Goal: Information Seeking & Learning: Learn about a topic

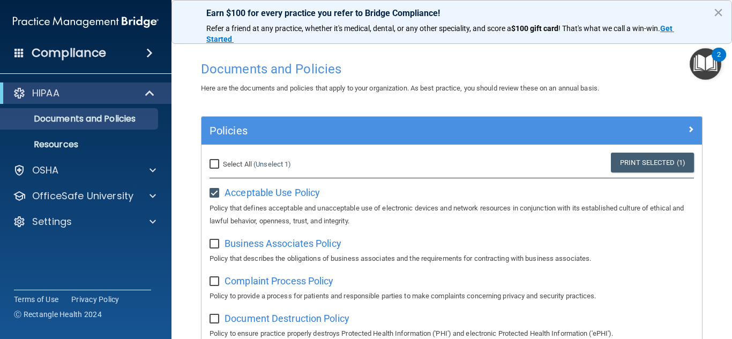
click at [215, 245] on input "checkbox" at bounding box center [216, 244] width 12 height 9
checkbox input "true"
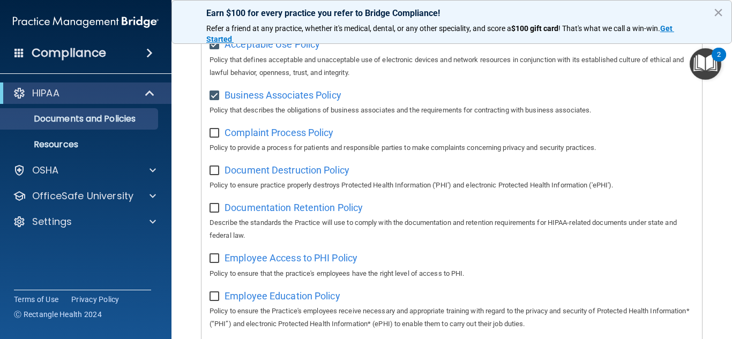
scroll to position [146, 0]
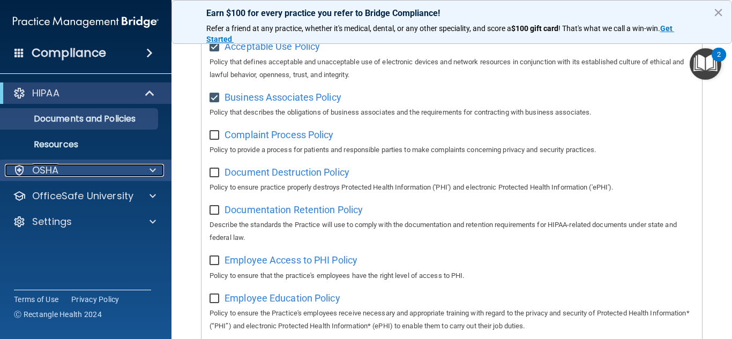
click at [151, 172] on span at bounding box center [153, 170] width 6 height 13
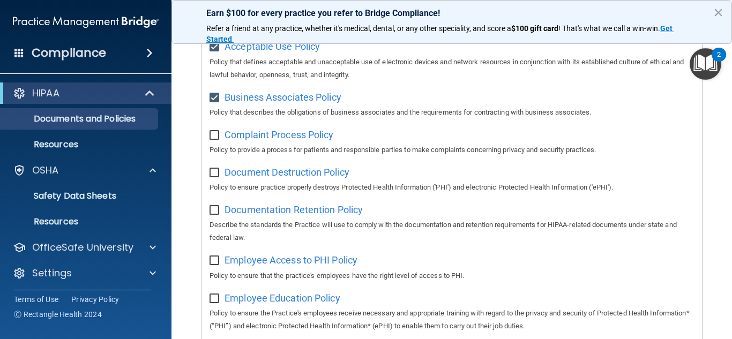
click at [147, 54] on span at bounding box center [149, 53] width 6 height 13
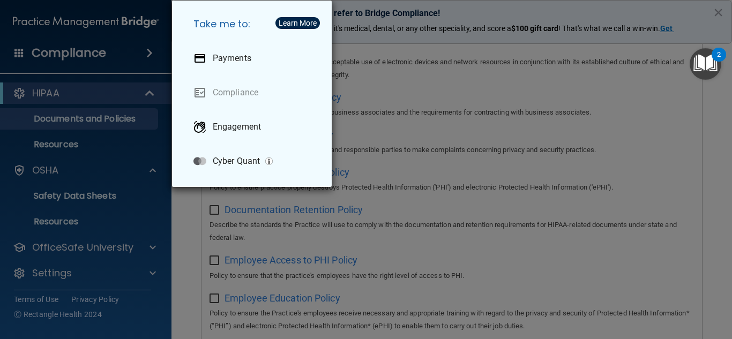
click at [147, 54] on div "Take me to: Payments Compliance Engagement Cyber Quant" at bounding box center [366, 169] width 732 height 339
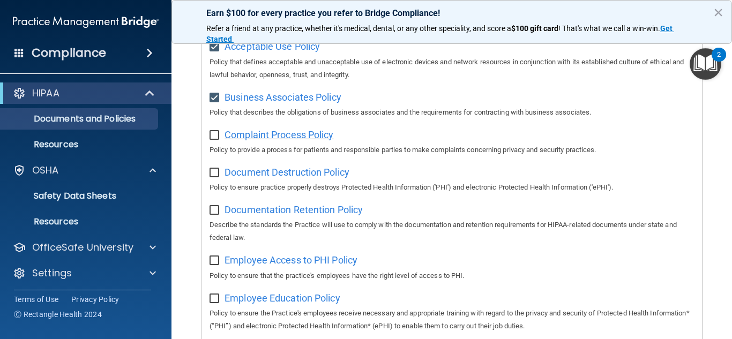
click at [312, 138] on span "Complaint Process Policy" at bounding box center [279, 134] width 109 height 11
click at [319, 140] on span "Complaint Process Policy" at bounding box center [279, 134] width 109 height 11
click at [214, 136] on input "checkbox" at bounding box center [216, 135] width 12 height 9
checkbox input "true"
click at [272, 172] on span "Document Destruction Policy" at bounding box center [287, 172] width 125 height 11
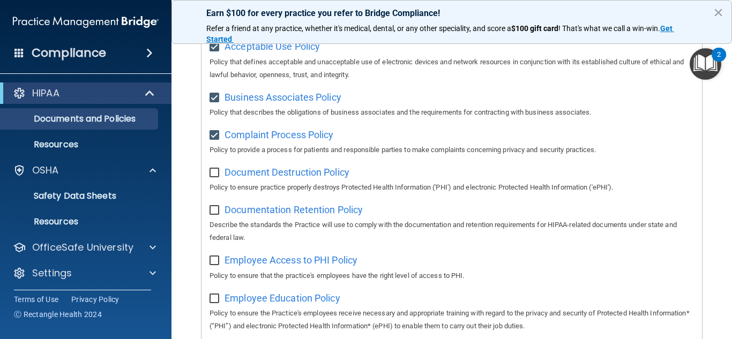
click at [215, 174] on input "checkbox" at bounding box center [216, 173] width 12 height 9
checkbox input "true"
click at [277, 211] on span "Documentation Retention Policy" at bounding box center [294, 209] width 138 height 11
click at [217, 212] on input "checkbox" at bounding box center [216, 210] width 12 height 9
checkbox input "true"
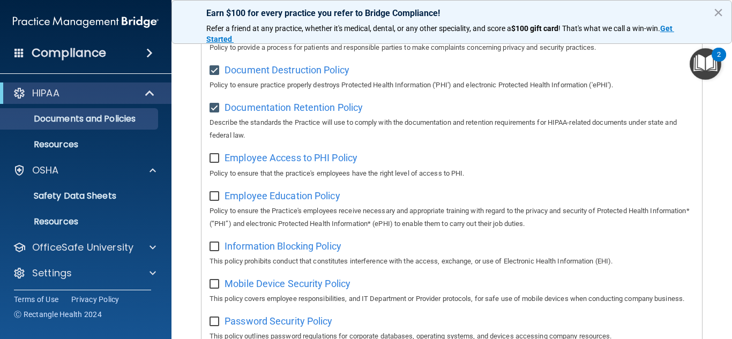
scroll to position [248, 0]
click at [720, 11] on button "×" at bounding box center [718, 12] width 10 height 17
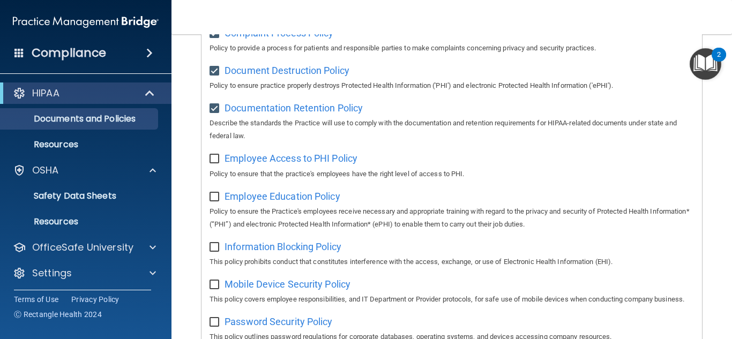
click at [710, 64] on img "Open Resource Center, 2 new notifications" at bounding box center [706, 64] width 32 height 32
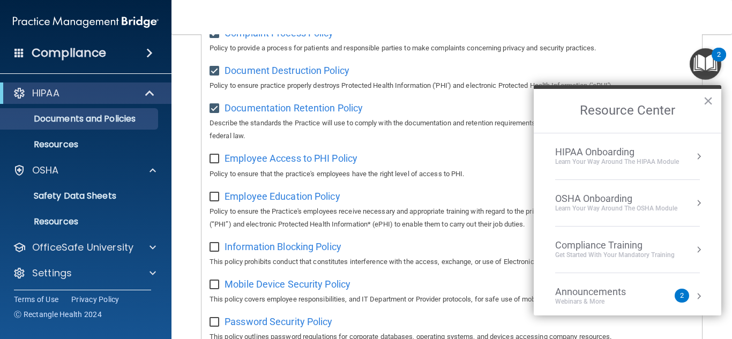
click at [626, 154] on div "HIPAA Onboarding" at bounding box center [617, 152] width 124 height 12
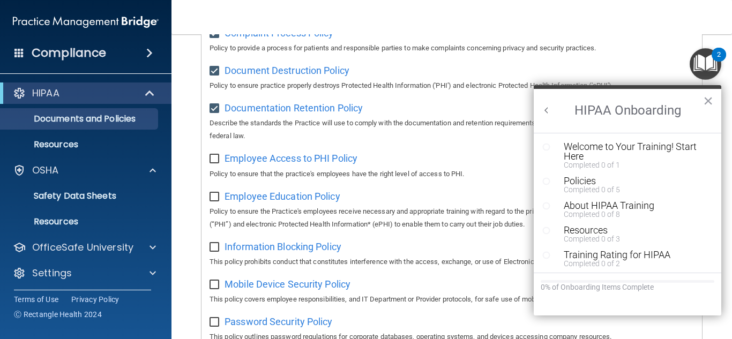
scroll to position [0, 0]
click at [624, 151] on div "Welcome to Your Training! Start Here" at bounding box center [636, 151] width 144 height 19
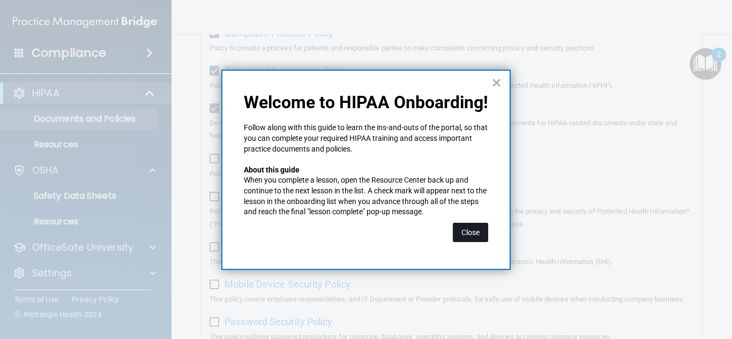
click at [467, 234] on button "Close" at bounding box center [470, 232] width 35 height 19
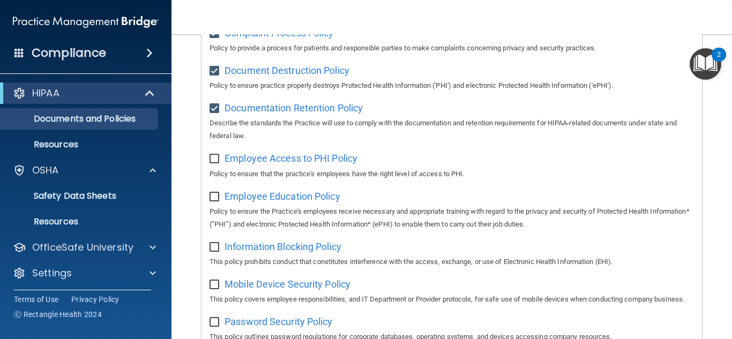
click at [709, 68] on img "Open Resource Center, 2 new notifications" at bounding box center [706, 64] width 32 height 32
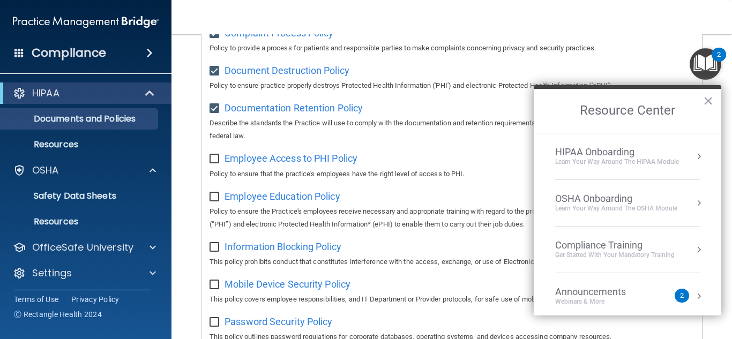
click at [683, 296] on div "2" at bounding box center [682, 296] width 4 height 0
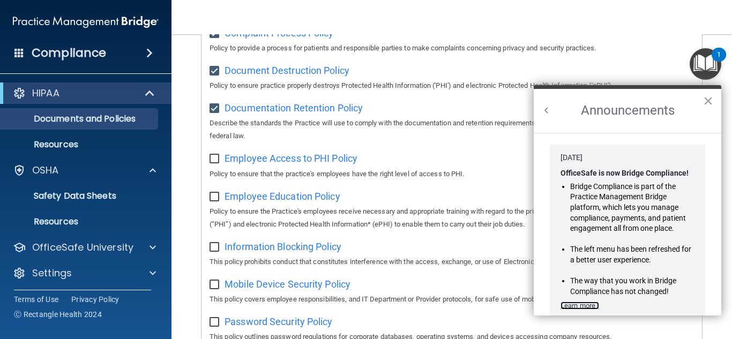
click at [593, 308] on link "Learn more ›" at bounding box center [580, 306] width 39 height 8
click at [703, 69] on img "Open Resource Center, 1 new notification" at bounding box center [706, 64] width 32 height 32
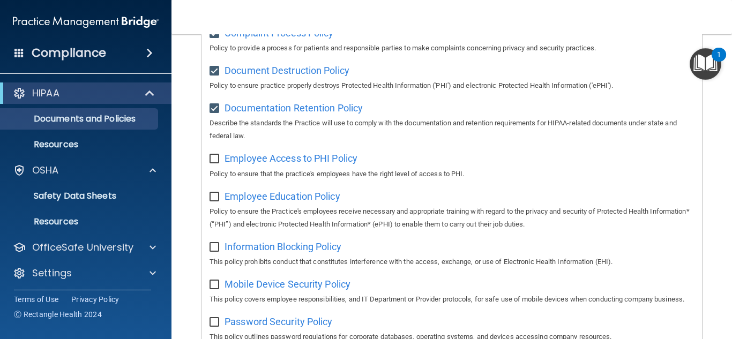
click at [703, 66] on img "Open Resource Center, 1 new notification" at bounding box center [706, 64] width 32 height 32
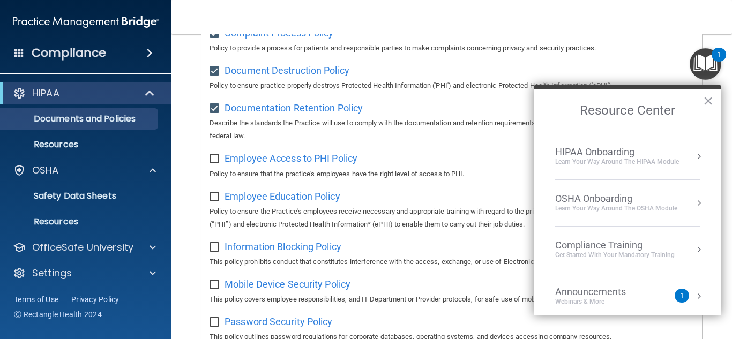
click at [701, 296] on button "Resource Center" at bounding box center [699, 296] width 11 height 11
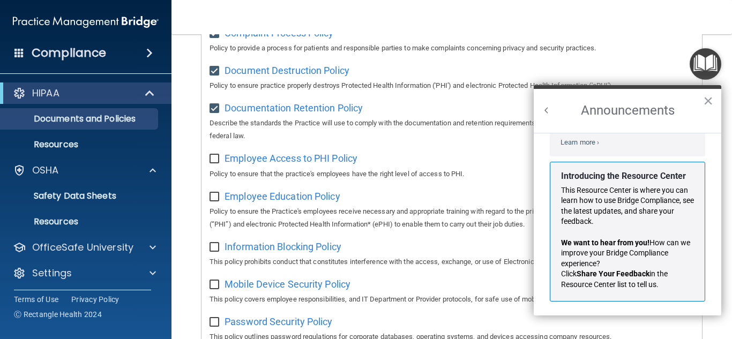
scroll to position [166, 0]
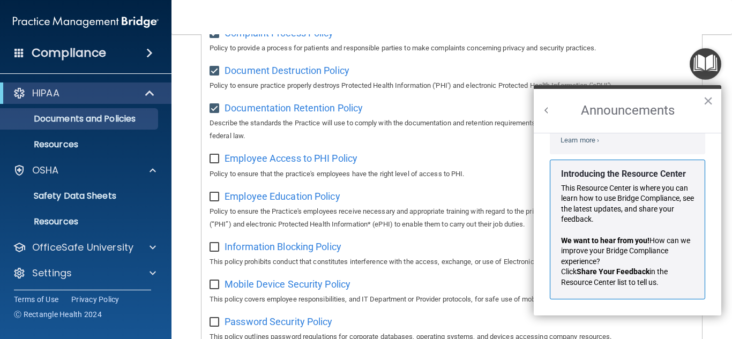
click at [727, 192] on body "Compliance HIPAA Documents and Policies Report an Incident Business Associates …" at bounding box center [366, 169] width 732 height 339
click at [546, 110] on button "Back to Resource Center Home" at bounding box center [546, 110] width 11 height 11
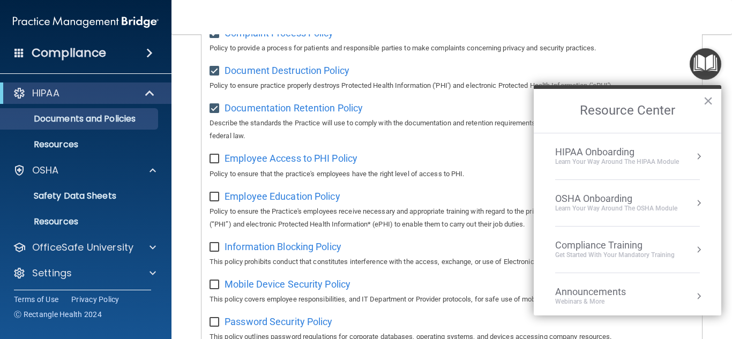
scroll to position [152, 0]
click at [698, 157] on button "Resource Center" at bounding box center [699, 156] width 11 height 11
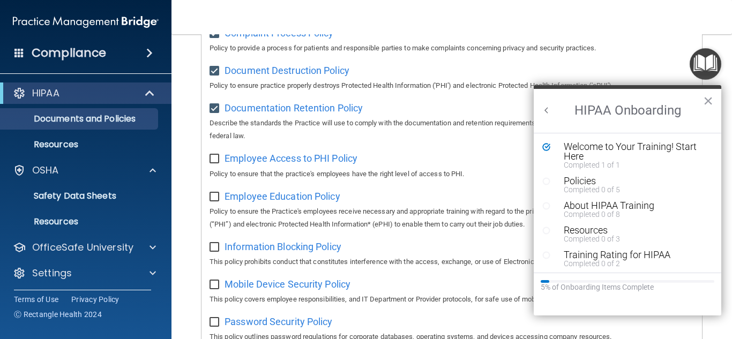
scroll to position [0, 0]
click at [580, 182] on div "Policies" at bounding box center [636, 181] width 144 height 10
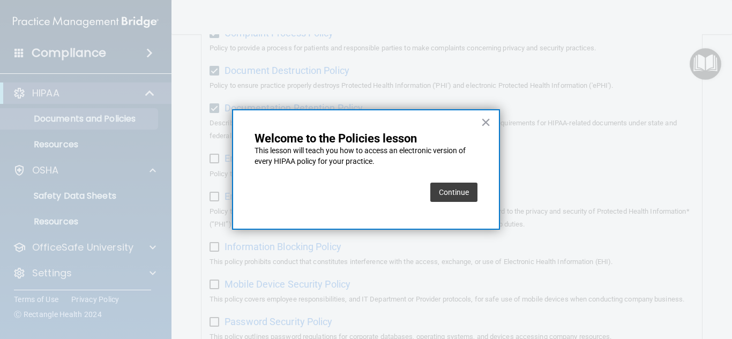
click at [457, 197] on button "Continue" at bounding box center [453, 192] width 47 height 19
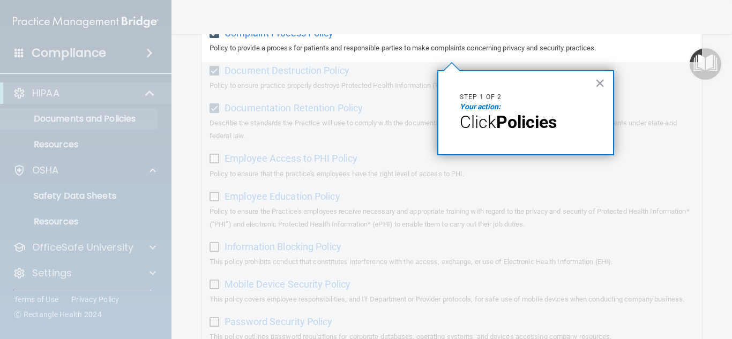
scroll to position [83, 0]
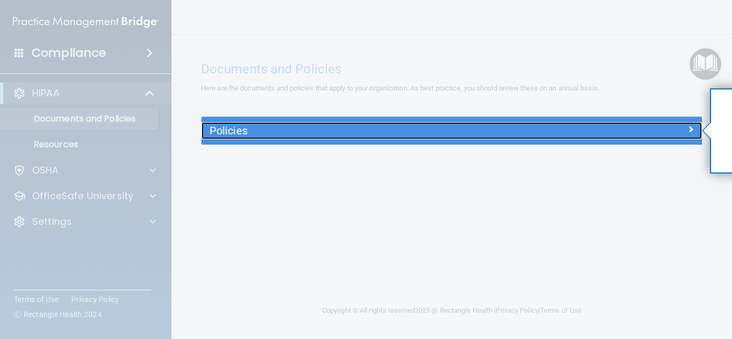
click at [690, 131] on span at bounding box center [691, 129] width 6 height 13
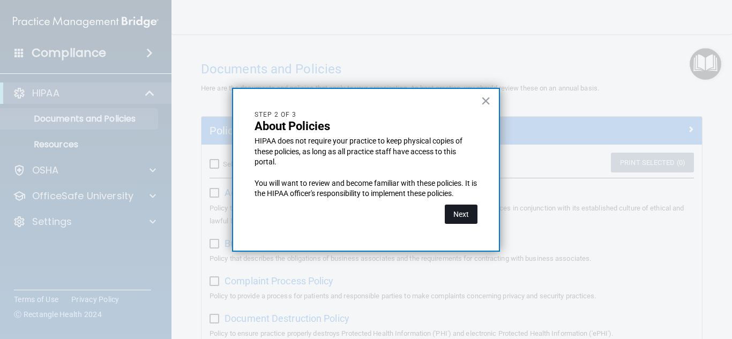
click at [470, 220] on button "Next" at bounding box center [461, 214] width 33 height 19
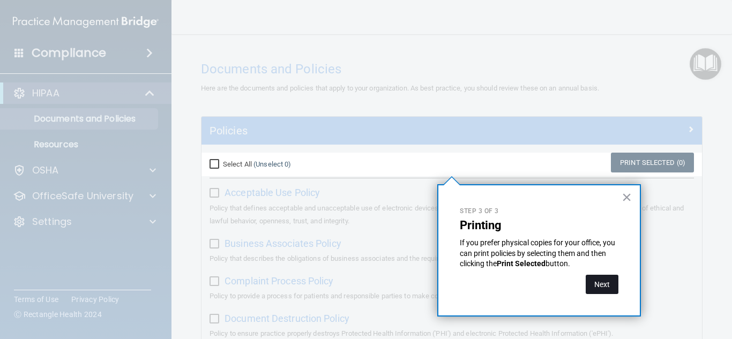
click at [597, 284] on button "Next" at bounding box center [602, 284] width 33 height 19
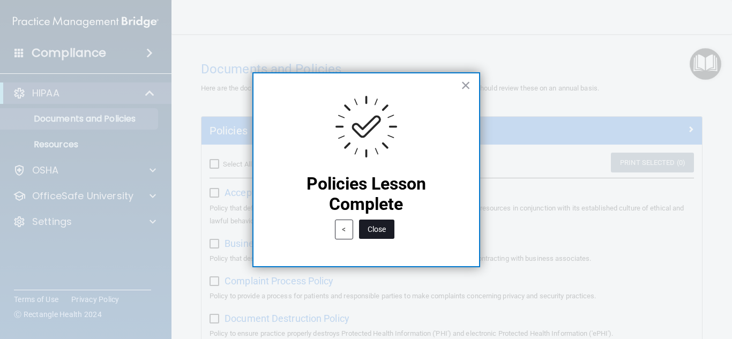
click at [376, 235] on button "Close" at bounding box center [376, 229] width 35 height 19
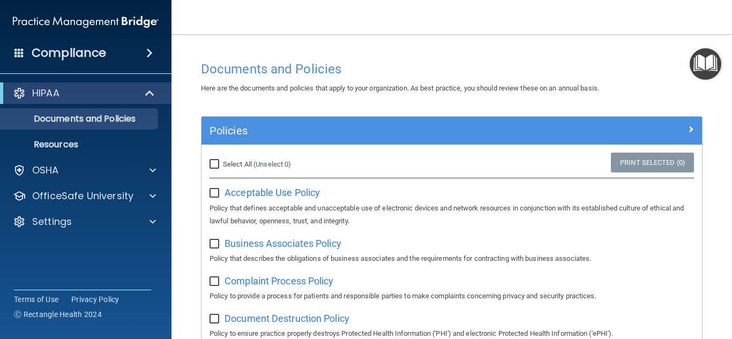
click at [711, 64] on img "Open Resource Center" at bounding box center [706, 64] width 32 height 32
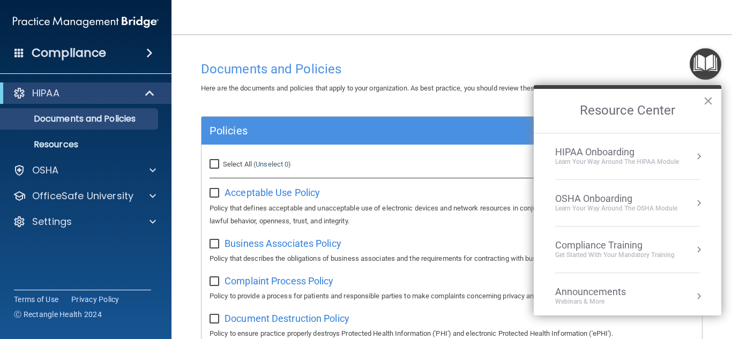
click at [700, 250] on button "Resource Center" at bounding box center [699, 249] width 11 height 11
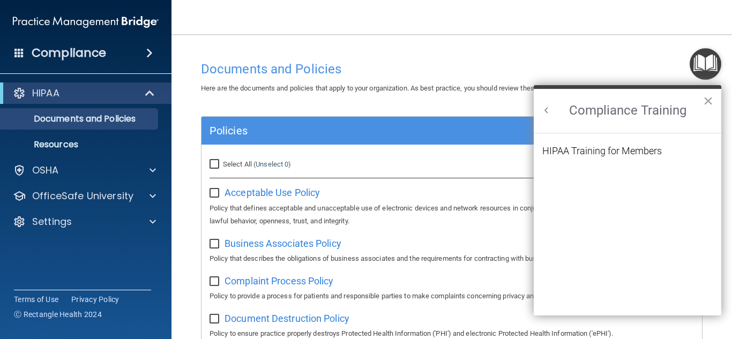
click at [546, 110] on button "Back to Resource Center Home" at bounding box center [546, 110] width 11 height 11
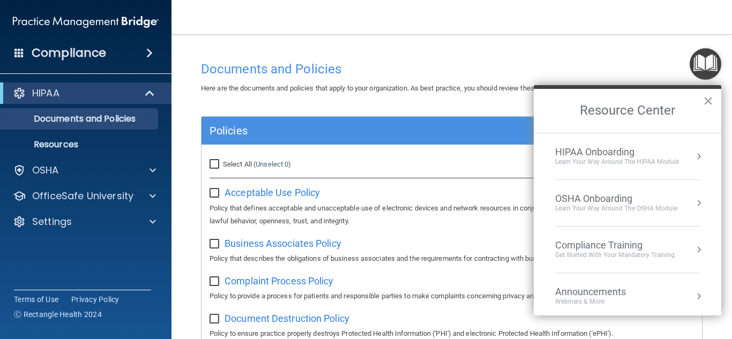
click at [593, 158] on div "Learn Your Way around the HIPAA module" at bounding box center [617, 162] width 124 height 9
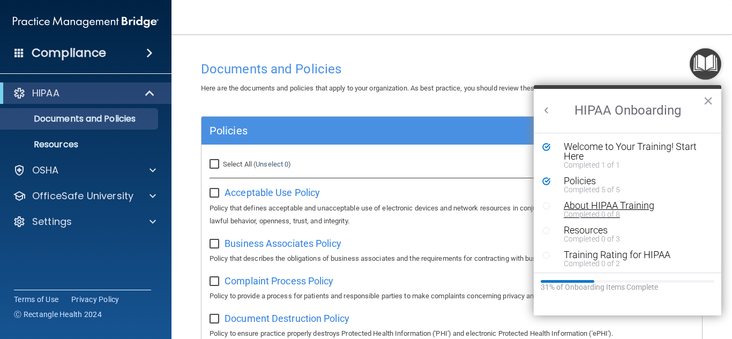
click at [612, 208] on div "About HIPAA Training" at bounding box center [636, 206] width 144 height 10
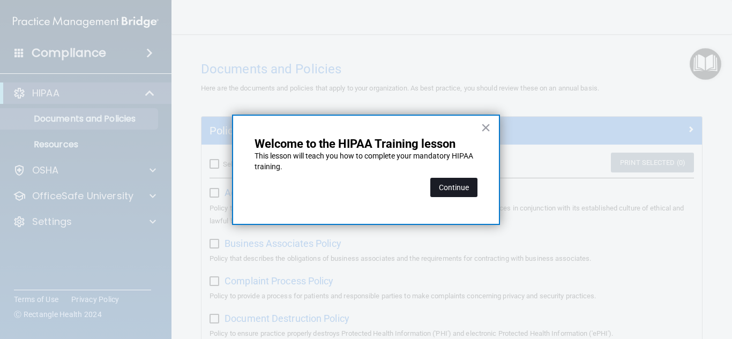
click at [464, 183] on button "Continue" at bounding box center [453, 187] width 47 height 19
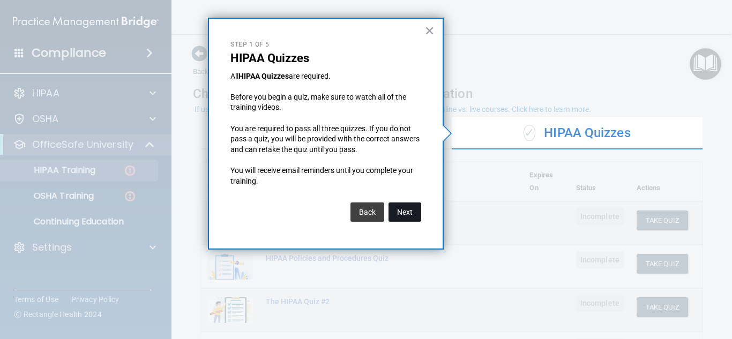
click at [406, 212] on button "Next" at bounding box center [405, 212] width 33 height 19
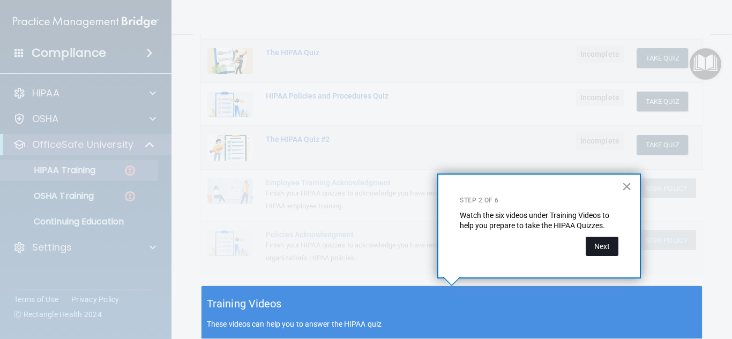
click at [607, 244] on button "Next" at bounding box center [602, 246] width 33 height 19
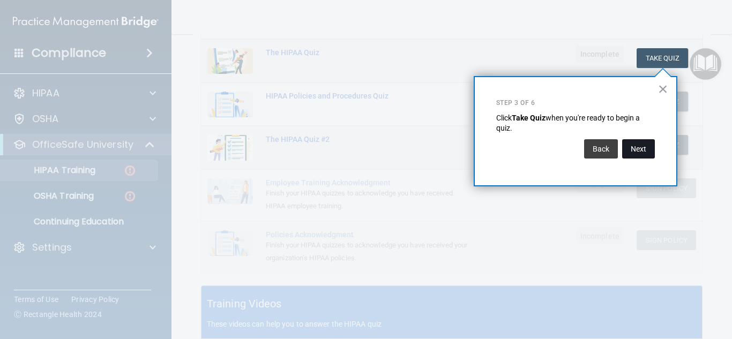
click at [641, 145] on button "Next" at bounding box center [638, 148] width 33 height 19
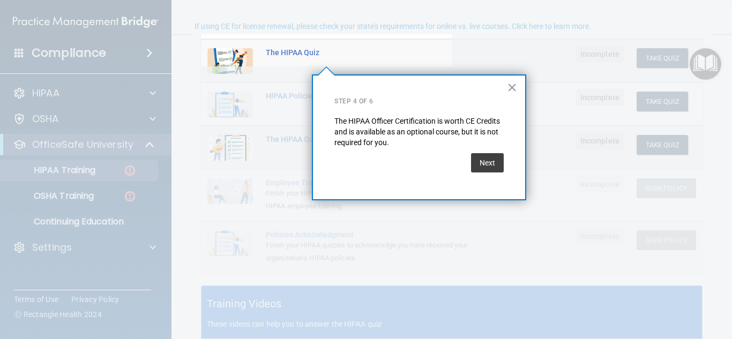
scroll to position [83, 0]
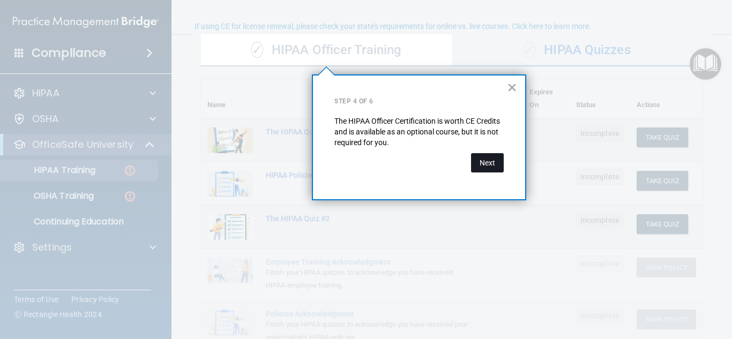
click at [486, 168] on button "Next" at bounding box center [487, 162] width 33 height 19
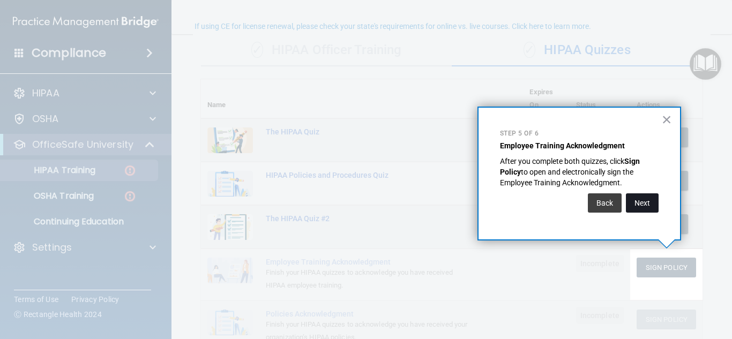
click at [645, 204] on button "Next" at bounding box center [642, 202] width 33 height 19
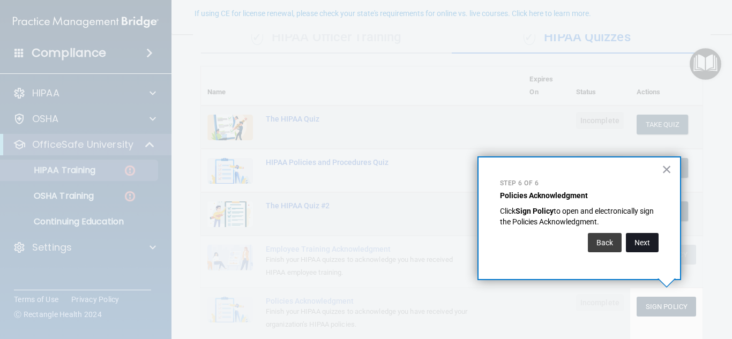
click at [647, 241] on button "Next" at bounding box center [642, 242] width 33 height 19
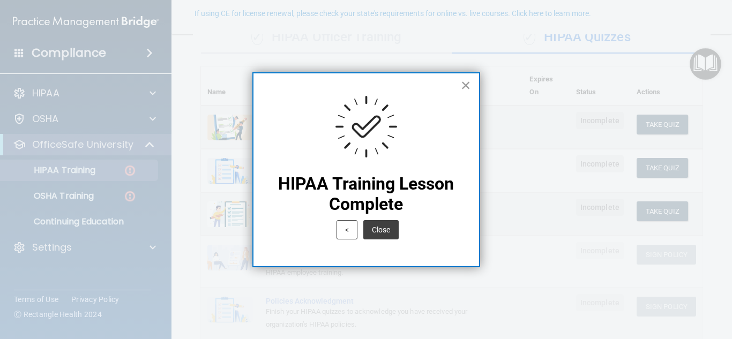
click at [464, 86] on button "×" at bounding box center [466, 85] width 10 height 17
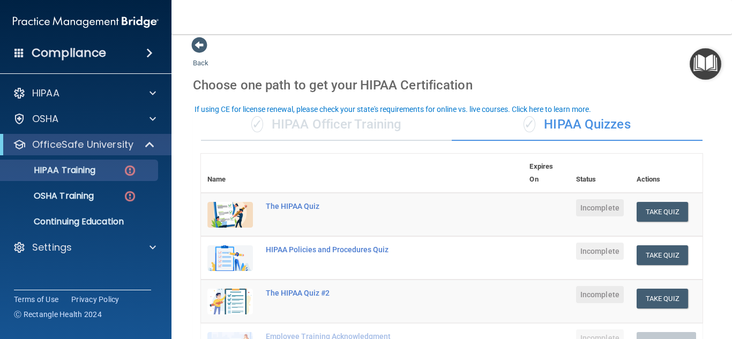
scroll to position [0, 0]
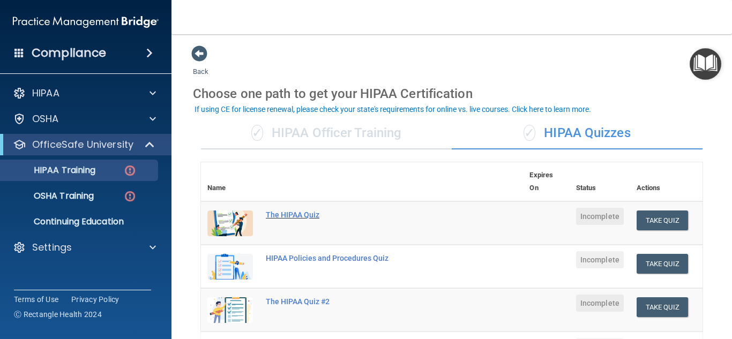
click at [293, 215] on div "The HIPAA Quiz" at bounding box center [368, 215] width 204 height 9
click at [339, 133] on div "✓ HIPAA Officer Training" at bounding box center [326, 133] width 251 height 32
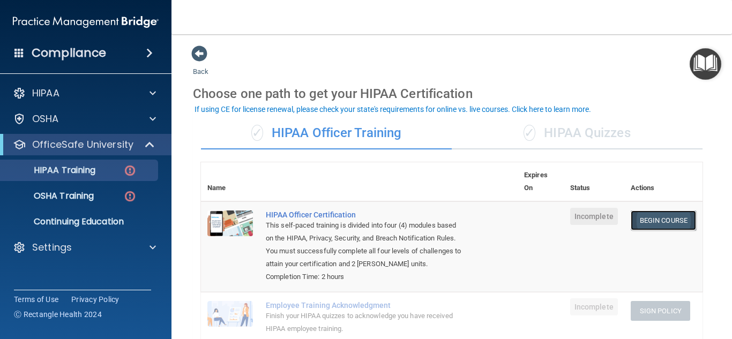
click at [660, 221] on link "Begin Course" at bounding box center [663, 221] width 65 height 20
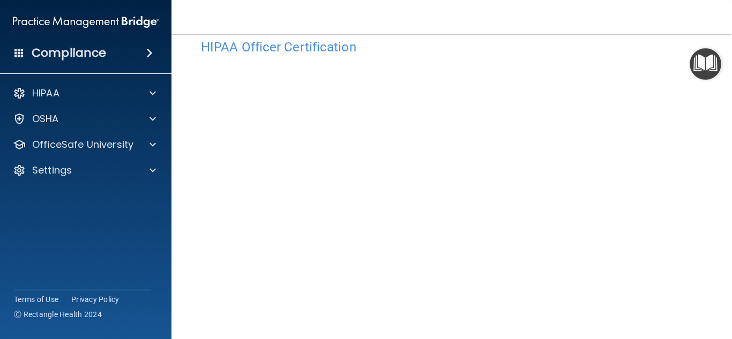
scroll to position [14, 0]
click at [704, 157] on div "HIPAA Officer Certification This course doesn’t expire until . Are you sure you…" at bounding box center [452, 237] width 518 height 390
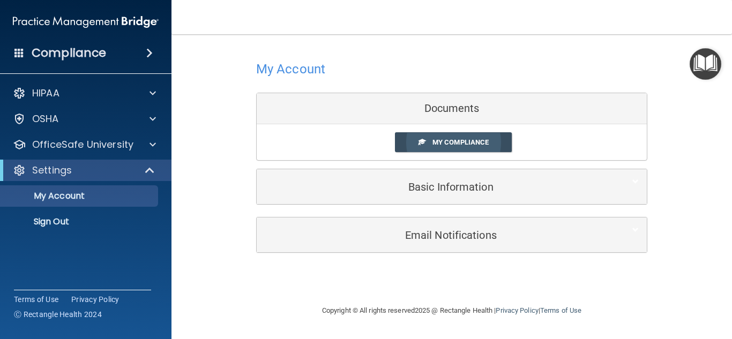
click at [466, 142] on span "My Compliance" at bounding box center [461, 142] width 56 height 8
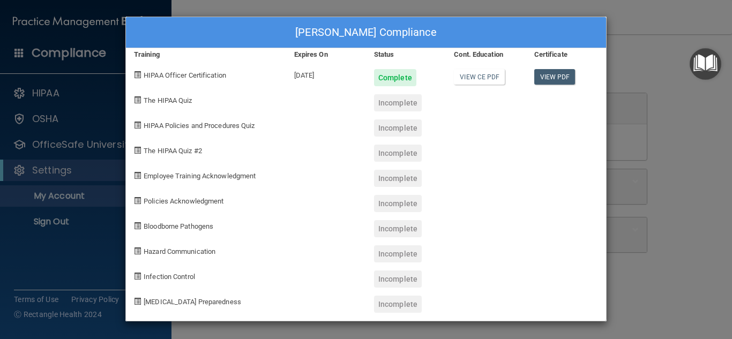
click at [399, 101] on div "Incomplete" at bounding box center [398, 102] width 48 height 17
click at [388, 103] on div "Incomplete" at bounding box center [398, 102] width 48 height 17
click at [168, 99] on span "The HIPAA Quiz" at bounding box center [168, 100] width 48 height 8
click at [669, 138] on div "Brandy Isaacs's Compliance Training Expires On Status Cont. Education Certifica…" at bounding box center [366, 169] width 732 height 339
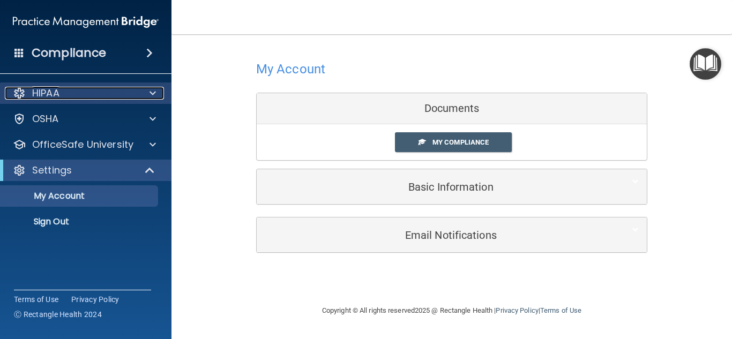
click at [150, 91] on span at bounding box center [153, 93] width 6 height 13
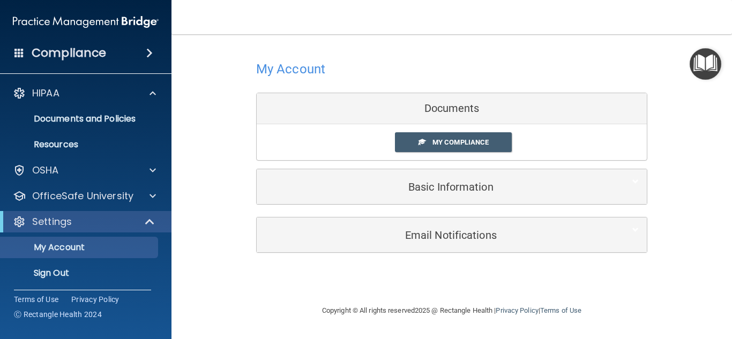
click at [712, 69] on img "Open Resource Center" at bounding box center [706, 64] width 32 height 32
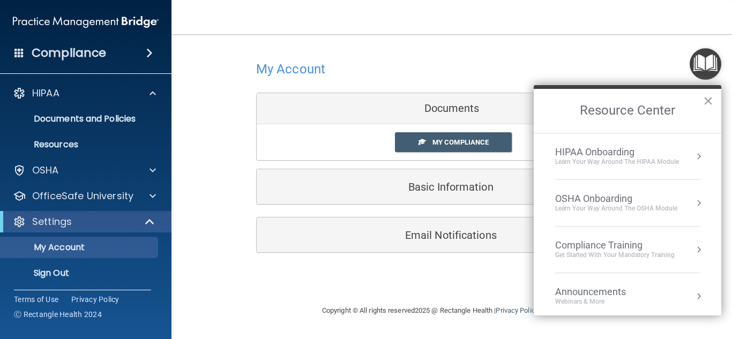
click at [703, 193] on ol "HIPAA Onboarding Learn Your Way around the HIPAA module OSHA Onboarding Learn y…" at bounding box center [628, 224] width 188 height 183
click at [698, 202] on button "Resource Center" at bounding box center [699, 203] width 11 height 11
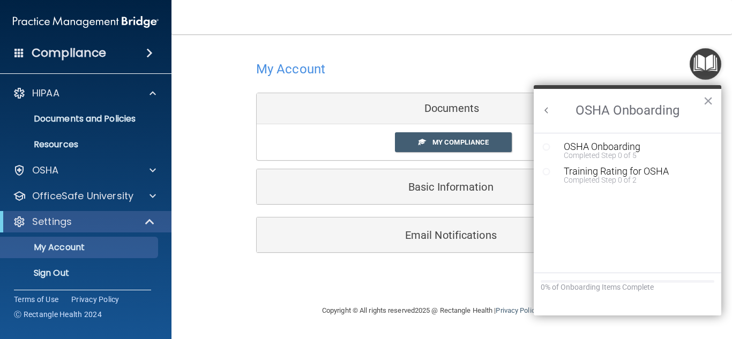
click at [543, 110] on button "Back to Resource Center Home" at bounding box center [546, 110] width 11 height 11
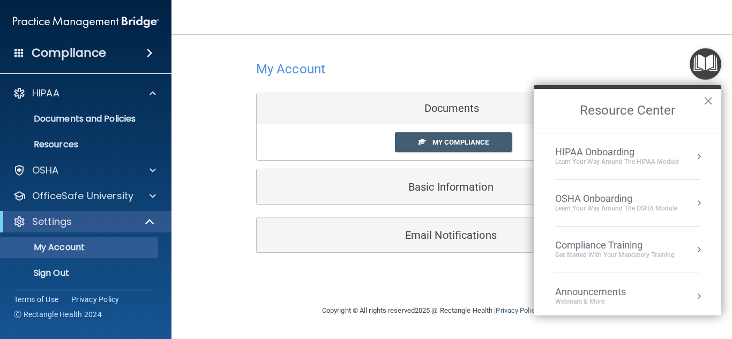
click at [591, 152] on div "HIPAA Onboarding" at bounding box center [617, 152] width 124 height 12
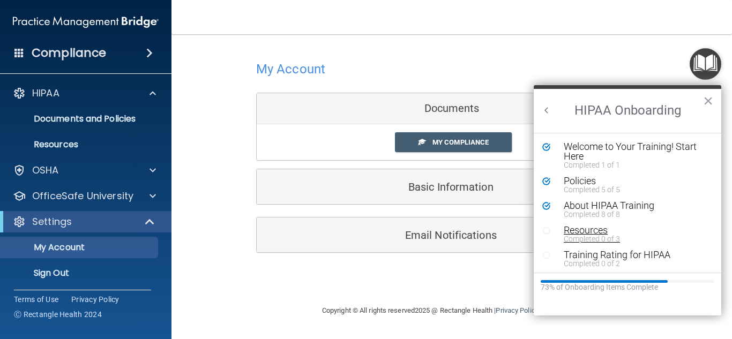
click at [592, 231] on div "Resources" at bounding box center [636, 231] width 144 height 10
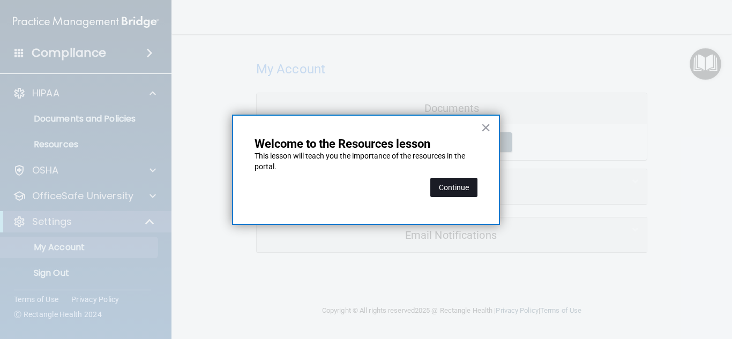
click at [465, 186] on button "Continue" at bounding box center [453, 187] width 47 height 19
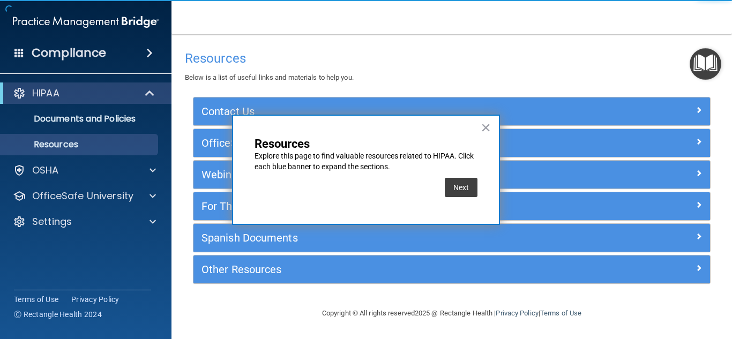
click at [465, 186] on button "Next" at bounding box center [461, 187] width 33 height 19
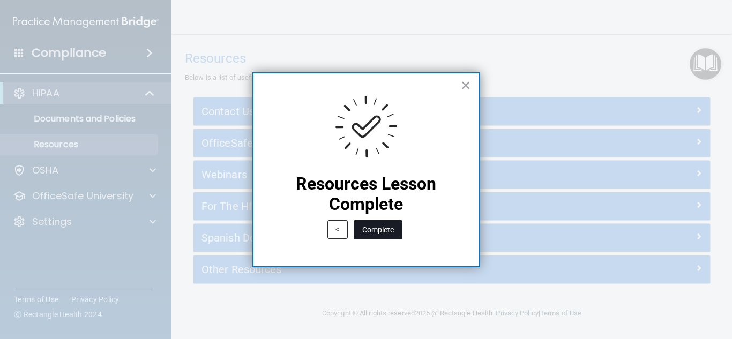
click at [397, 232] on button "Complete" at bounding box center [378, 229] width 49 height 19
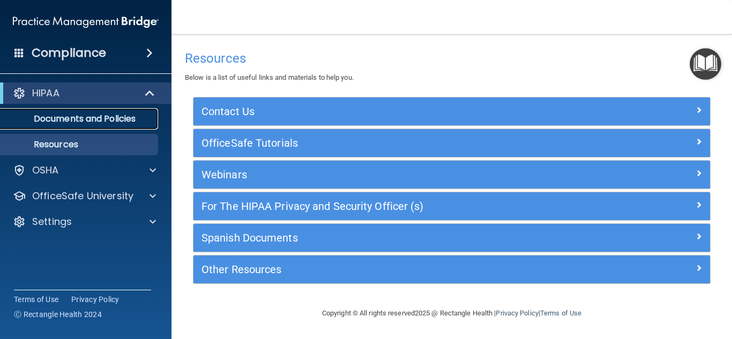
click at [111, 115] on p "Documents and Policies" at bounding box center [80, 119] width 146 height 11
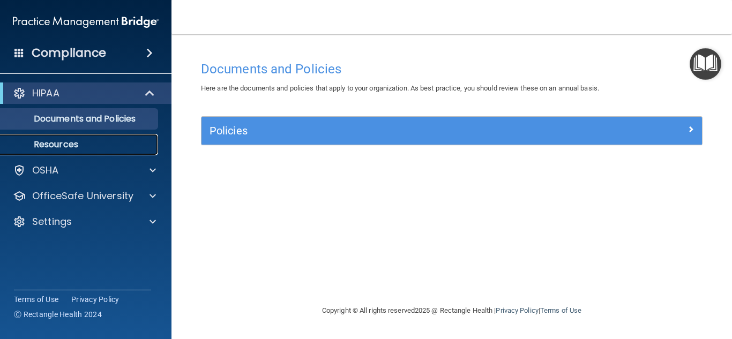
click at [108, 142] on p "Resources" at bounding box center [80, 144] width 146 height 11
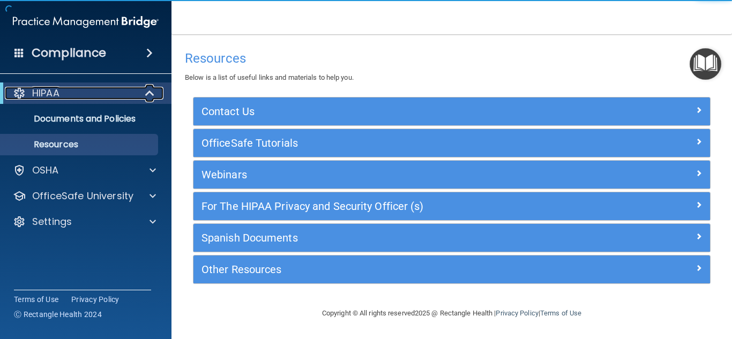
click at [151, 89] on span at bounding box center [150, 93] width 9 height 13
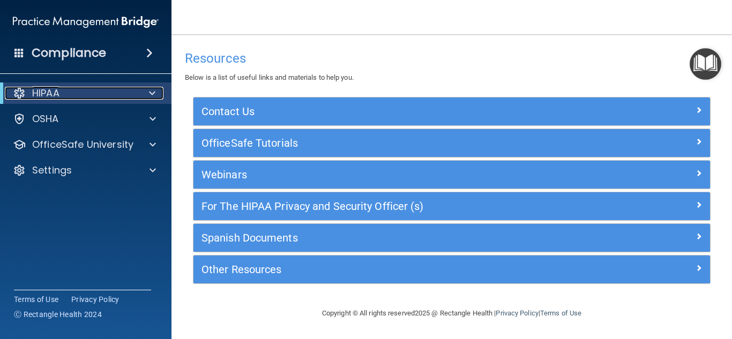
click at [150, 89] on span at bounding box center [152, 93] width 6 height 13
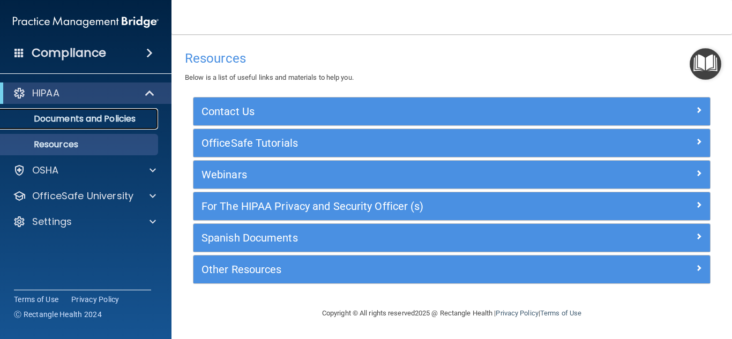
click at [123, 123] on p "Documents and Policies" at bounding box center [80, 119] width 146 height 11
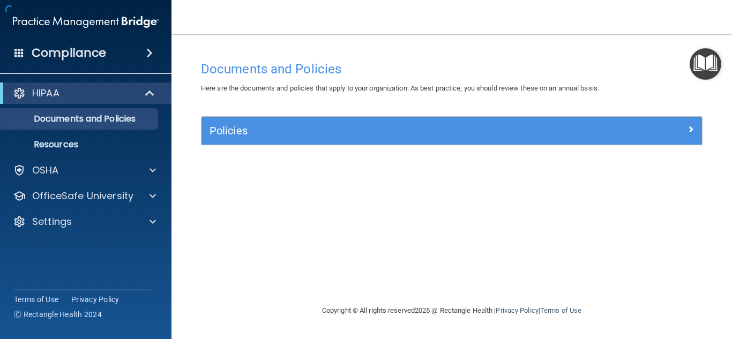
click at [703, 69] on img "Open Resource Center" at bounding box center [706, 64] width 32 height 32
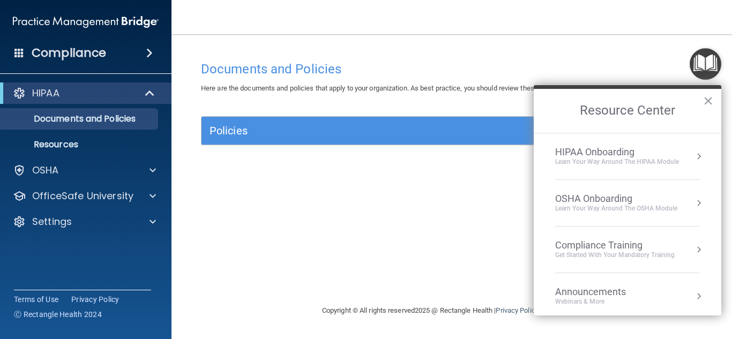
click at [629, 199] on div "OSHA Onboarding" at bounding box center [616, 199] width 122 height 12
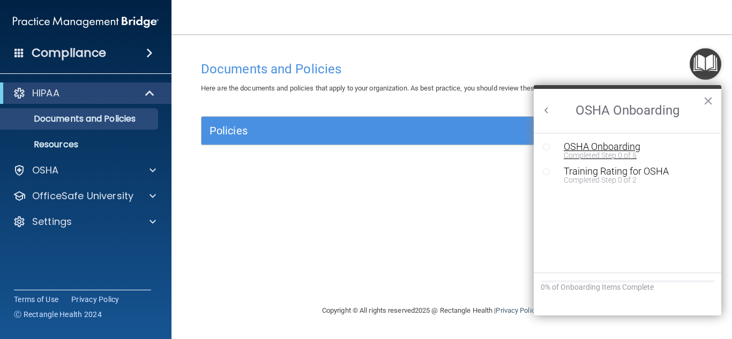
click at [617, 156] on div "Completed Step 0 of 5" at bounding box center [636, 156] width 144 height 8
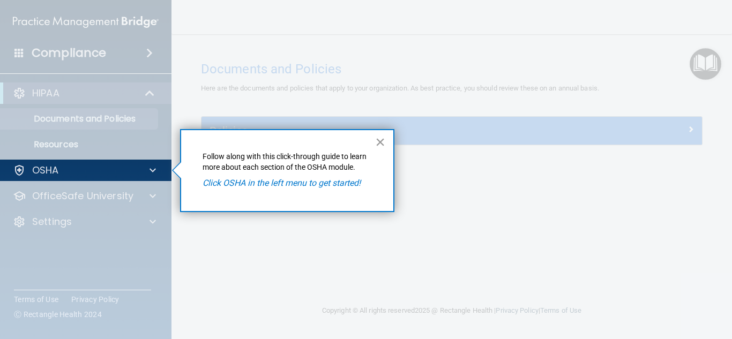
click at [382, 142] on button "×" at bounding box center [380, 141] width 10 height 17
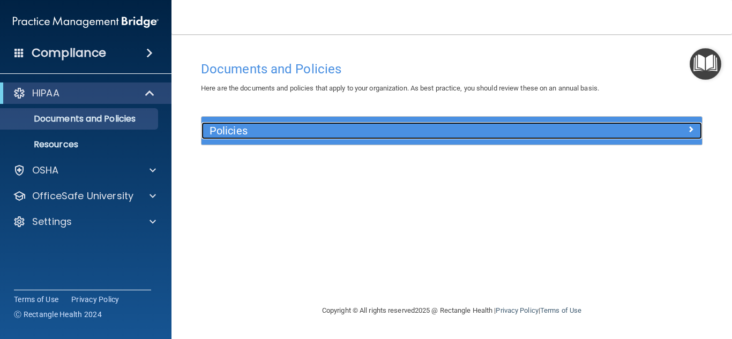
click at [381, 137] on div "Policies" at bounding box center [390, 130] width 376 height 17
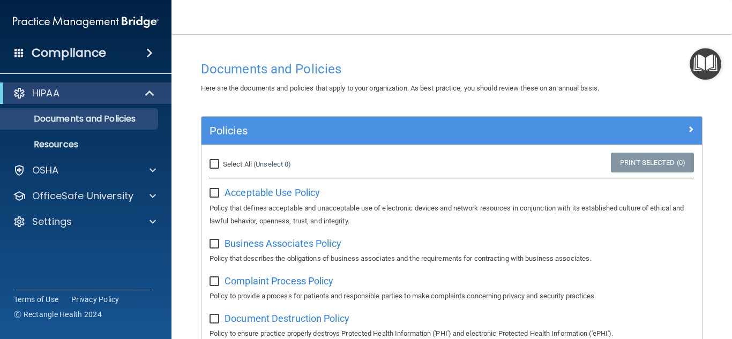
click at [705, 59] on img "Open Resource Center" at bounding box center [706, 64] width 32 height 32
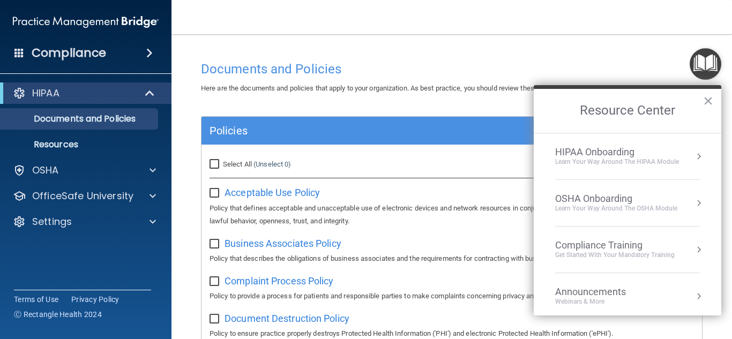
click at [636, 155] on div "HIPAA Onboarding" at bounding box center [617, 152] width 124 height 12
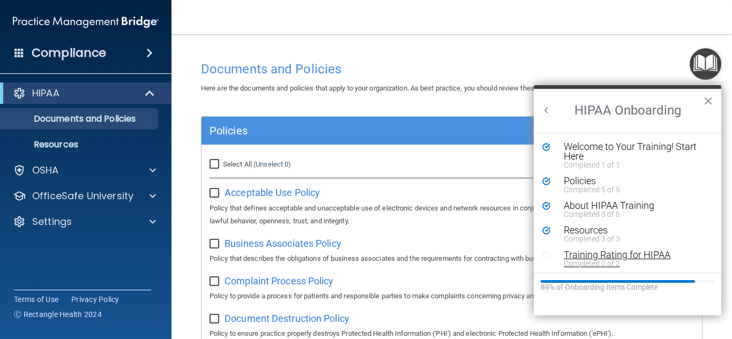
click at [631, 255] on div "Training Rating for HIPAA" at bounding box center [636, 255] width 144 height 10
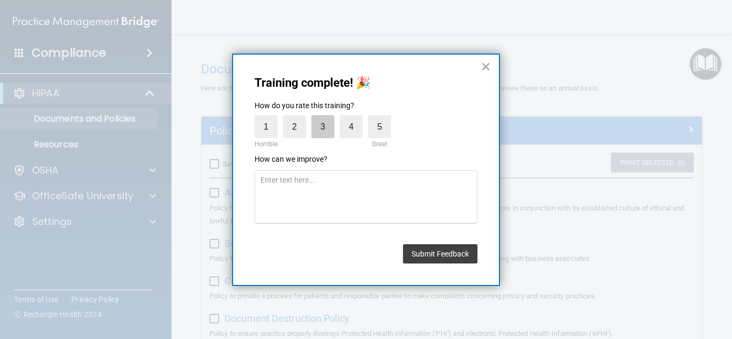
click at [329, 125] on label "3" at bounding box center [322, 126] width 23 height 23
click at [298, 118] on input "3" at bounding box center [298, 118] width 0 height 0
click at [458, 257] on button "Submit Feedback" at bounding box center [440, 253] width 75 height 19
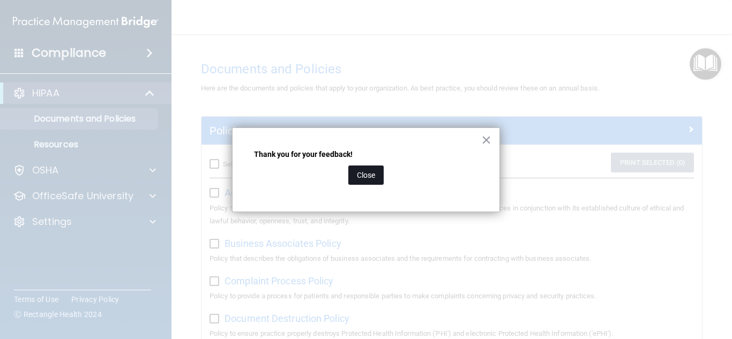
click at [370, 179] on button "Close" at bounding box center [365, 175] width 35 height 19
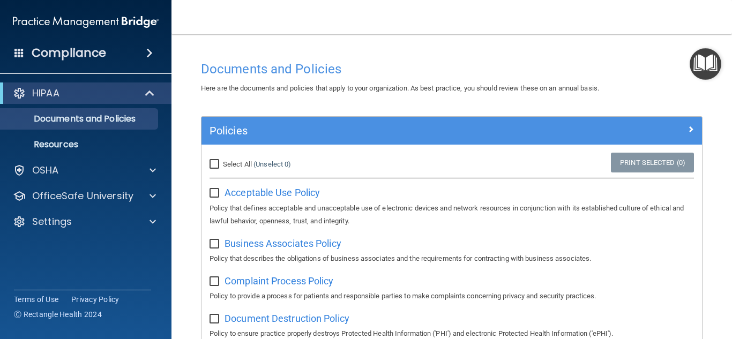
click at [709, 61] on img "Open Resource Center" at bounding box center [706, 64] width 32 height 32
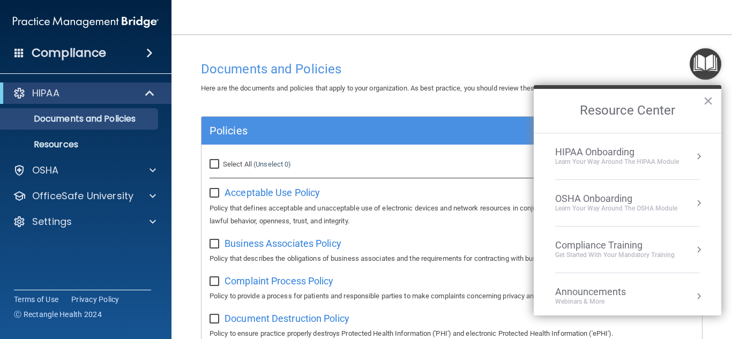
click at [688, 161] on div "HIPAA Onboarding Learn Your Way around the HIPAA module" at bounding box center [627, 156] width 145 height 20
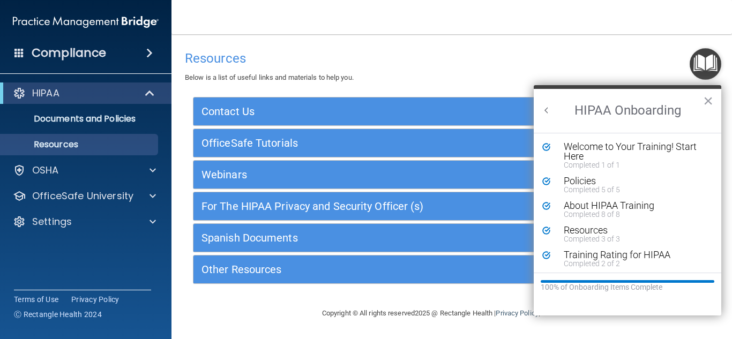
click at [546, 110] on button "Back to Resource Center Home" at bounding box center [546, 110] width 11 height 11
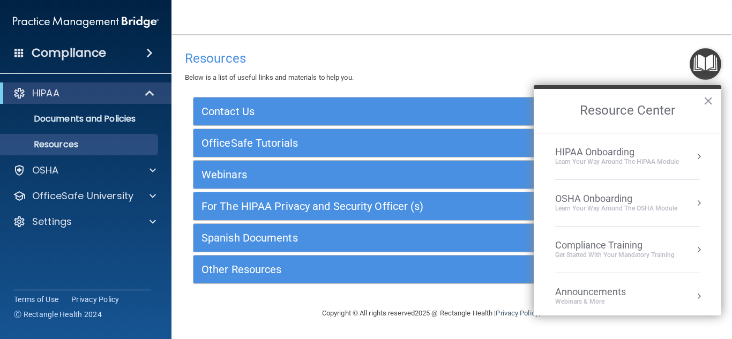
click at [610, 197] on div "OSHA Onboarding" at bounding box center [616, 199] width 122 height 12
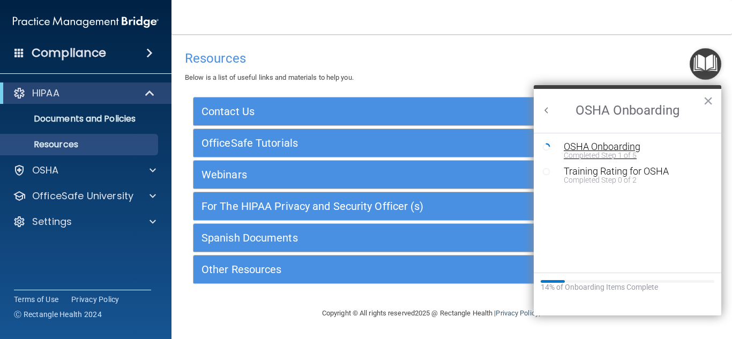
click at [608, 154] on div "Completed Step 1 of 5" at bounding box center [636, 156] width 144 height 8
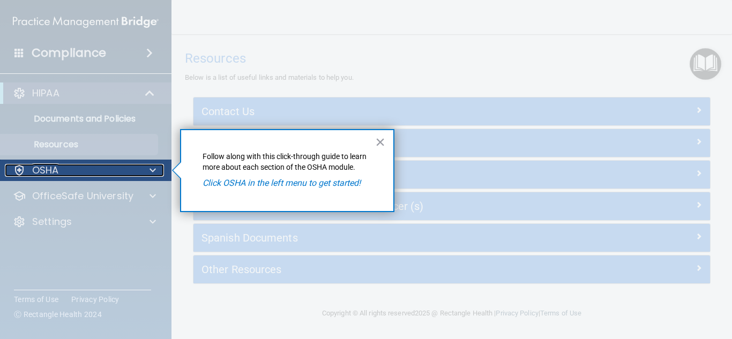
click at [135, 167] on div "OSHA" at bounding box center [71, 170] width 133 height 13
click at [99, 169] on div "OSHA" at bounding box center [71, 170] width 133 height 13
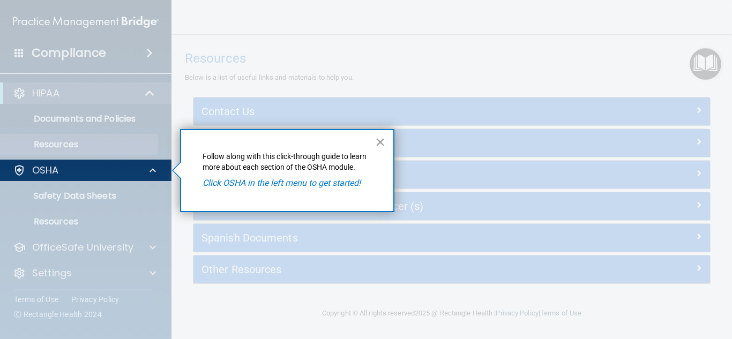
click at [100, 196] on div at bounding box center [86, 260] width 172 height 158
click at [321, 184] on em "Click OSHA in the left menu to get started!" at bounding box center [282, 183] width 158 height 10
click at [379, 141] on button "×" at bounding box center [380, 141] width 10 height 17
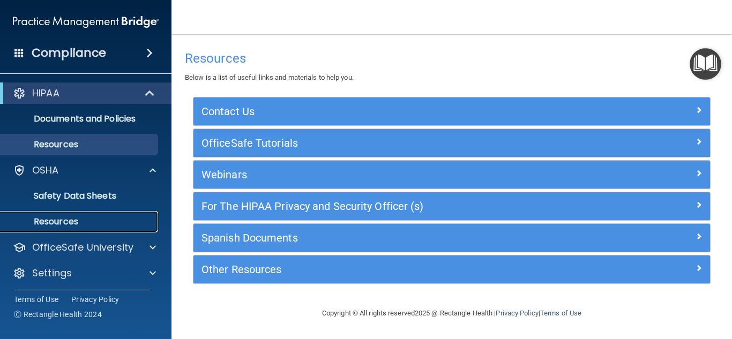
click at [61, 228] on link "Resources" at bounding box center [73, 221] width 169 height 21
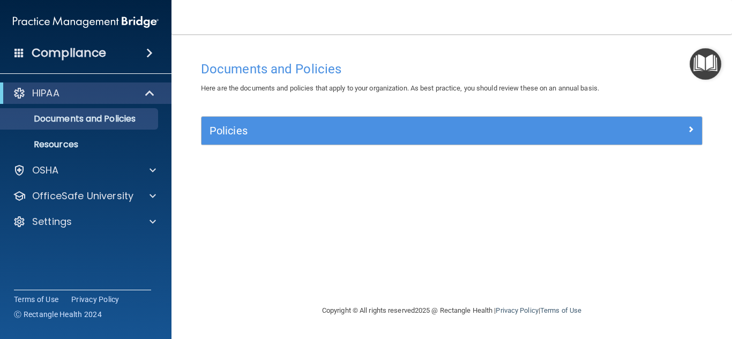
click at [711, 62] on img "Open Resource Center" at bounding box center [706, 64] width 32 height 32
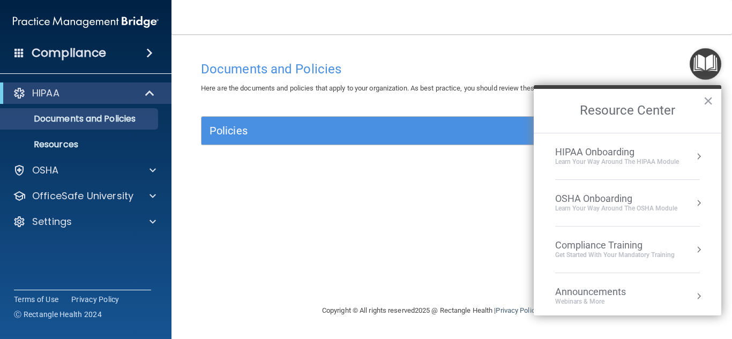
click at [701, 154] on button "Resource Center" at bounding box center [699, 156] width 11 height 11
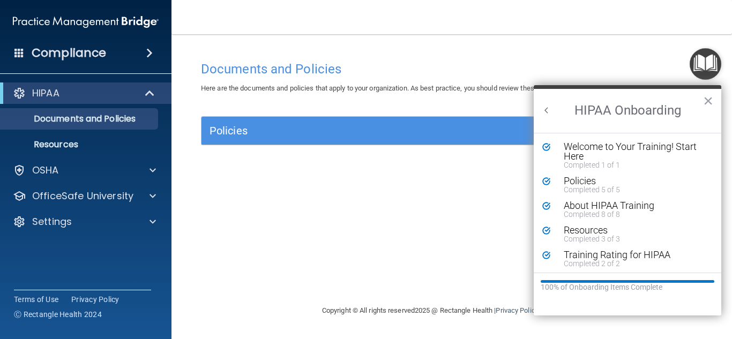
click at [545, 111] on button "Back to Resource Center Home" at bounding box center [546, 110] width 11 height 11
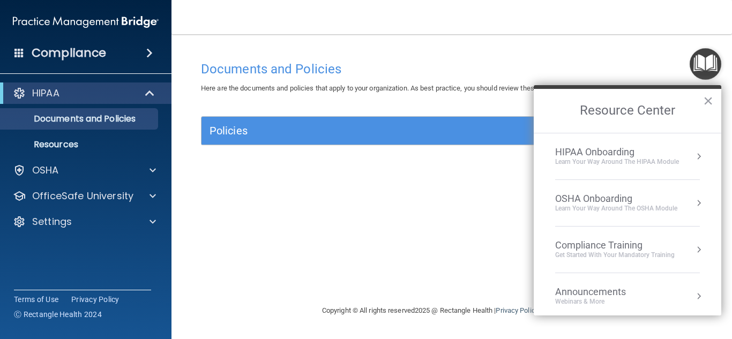
click at [610, 198] on div "OSHA Onboarding" at bounding box center [616, 199] width 122 height 12
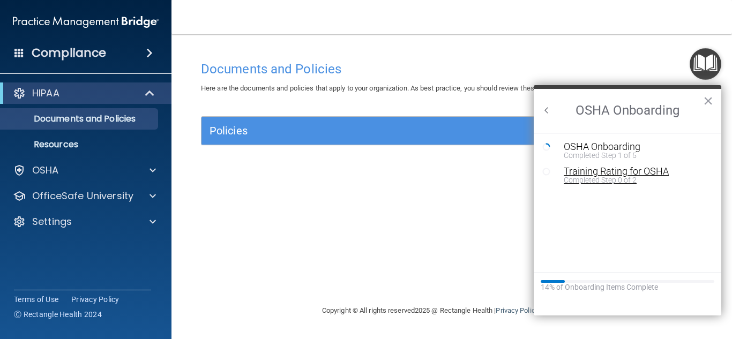
click at [609, 178] on div "Completed Step 0 of 2" at bounding box center [636, 180] width 144 height 8
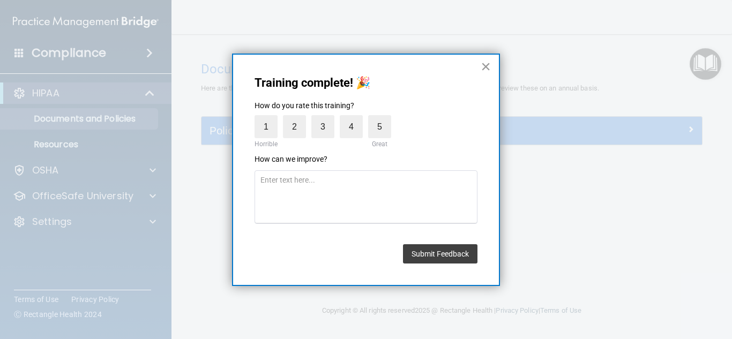
click at [484, 66] on button "×" at bounding box center [486, 66] width 10 height 17
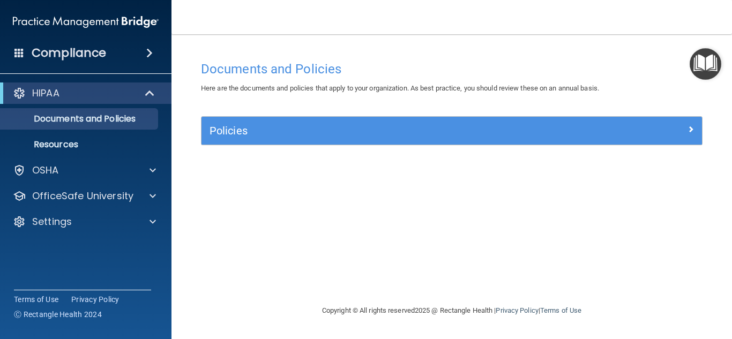
click at [710, 69] on img "Open Resource Center" at bounding box center [706, 64] width 32 height 32
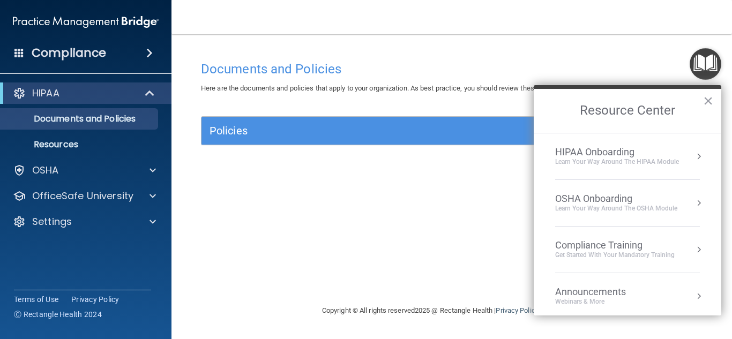
click at [700, 251] on button "Resource Center" at bounding box center [699, 249] width 11 height 11
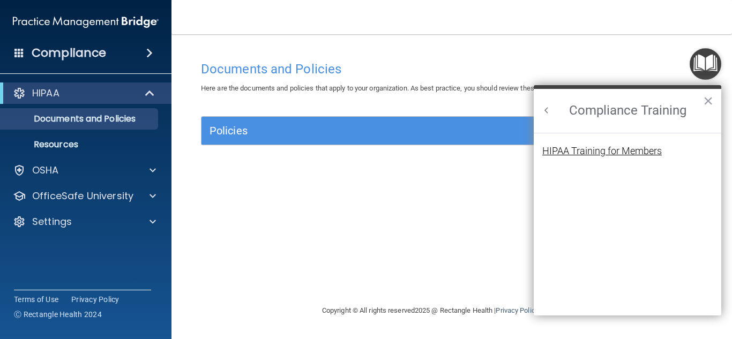
click at [621, 153] on div "HIPAA Training for Members" at bounding box center [602, 151] width 120 height 10
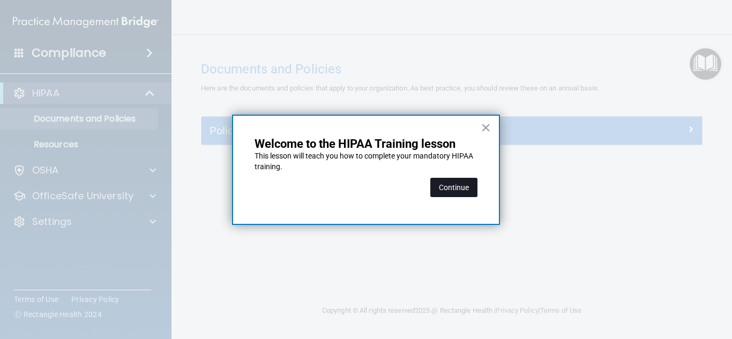
click at [462, 187] on button "Continue" at bounding box center [453, 187] width 47 height 19
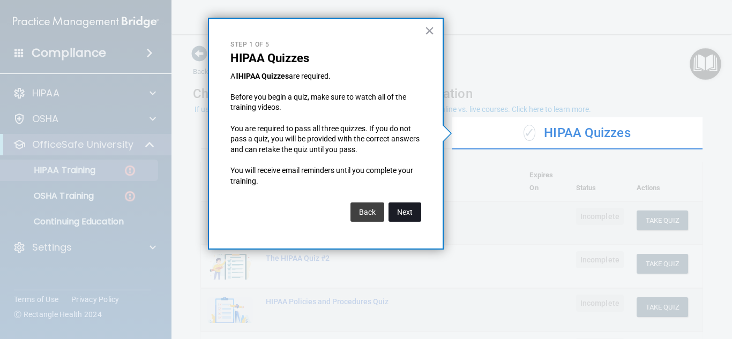
click at [407, 215] on button "Next" at bounding box center [405, 212] width 33 height 19
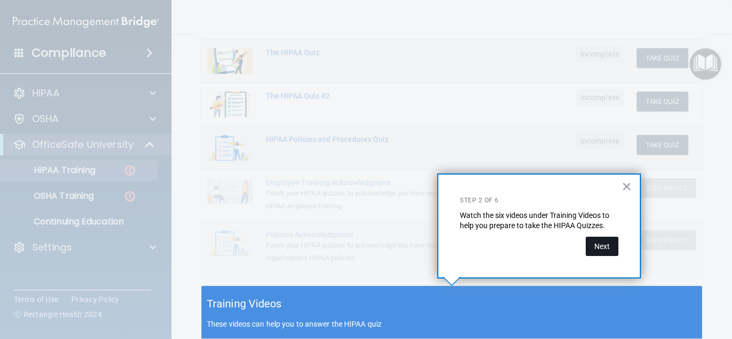
click at [602, 247] on button "Next" at bounding box center [602, 246] width 33 height 19
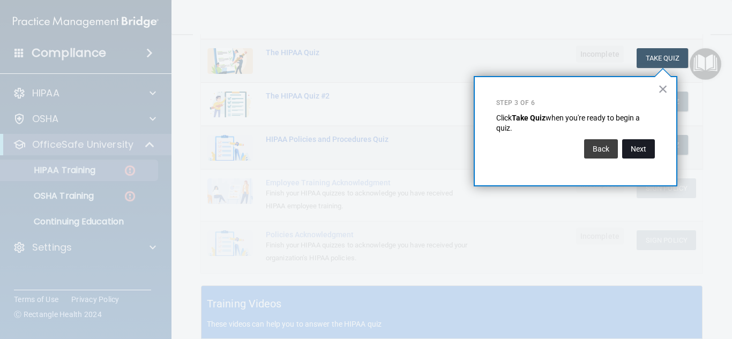
click at [638, 146] on button "Next" at bounding box center [638, 148] width 33 height 19
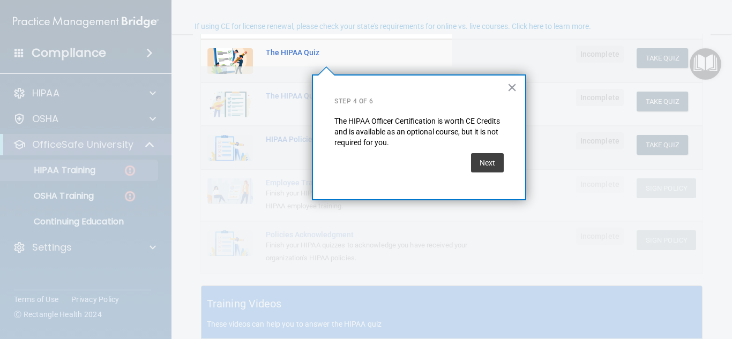
scroll to position [83, 0]
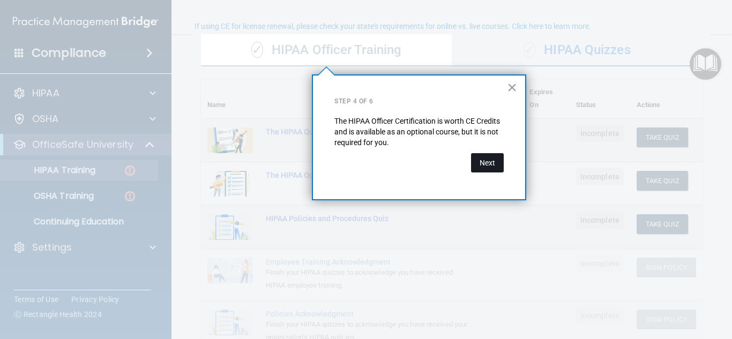
click at [490, 161] on button "Next" at bounding box center [487, 162] width 33 height 19
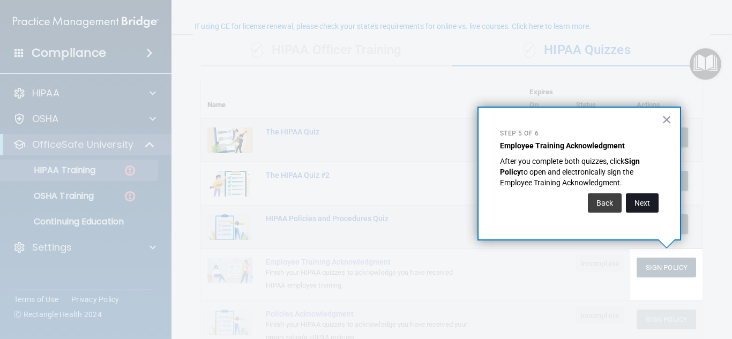
click at [649, 202] on button "Next" at bounding box center [642, 202] width 33 height 19
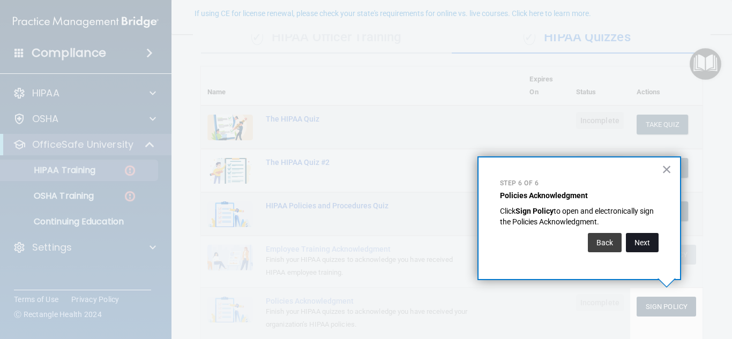
click at [643, 243] on button "Next" at bounding box center [642, 242] width 33 height 19
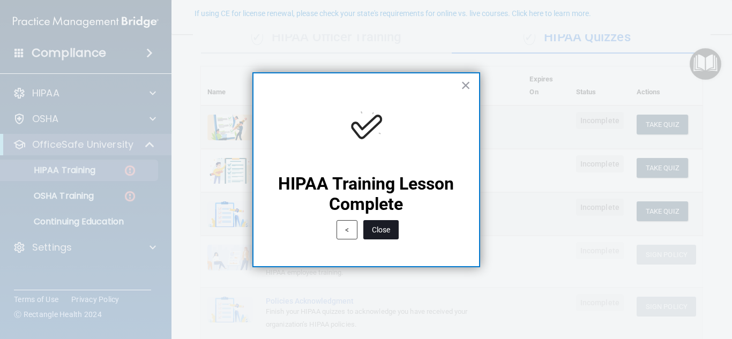
click at [381, 224] on button "Close" at bounding box center [380, 229] width 35 height 19
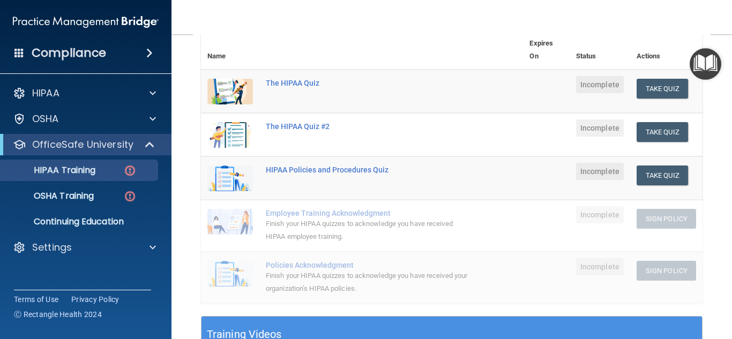
scroll to position [131, 0]
click at [291, 83] on div "The HIPAA Quiz" at bounding box center [368, 83] width 204 height 9
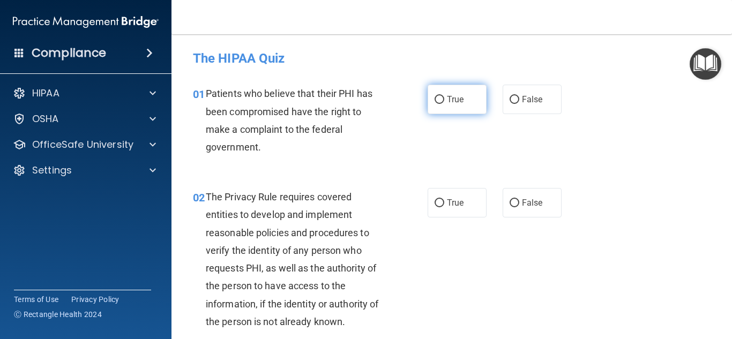
click at [439, 101] on input "True" at bounding box center [440, 100] width 10 height 8
radio input "true"
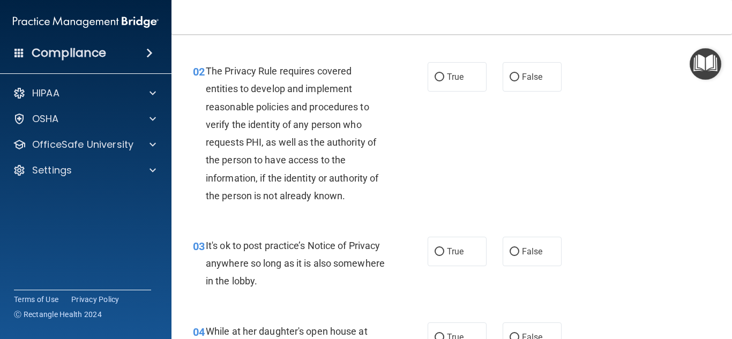
scroll to position [129, 0]
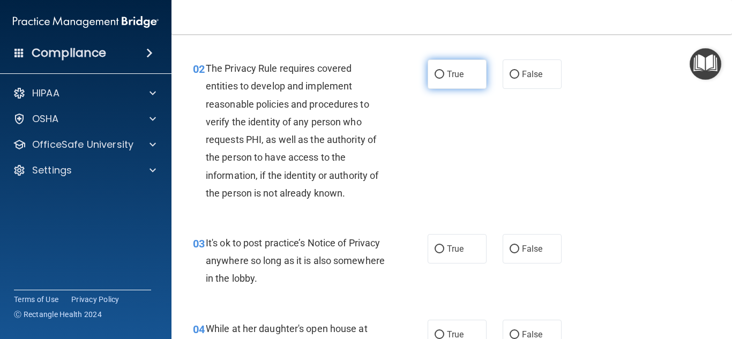
click at [441, 73] on input "True" at bounding box center [440, 75] width 10 height 8
radio input "true"
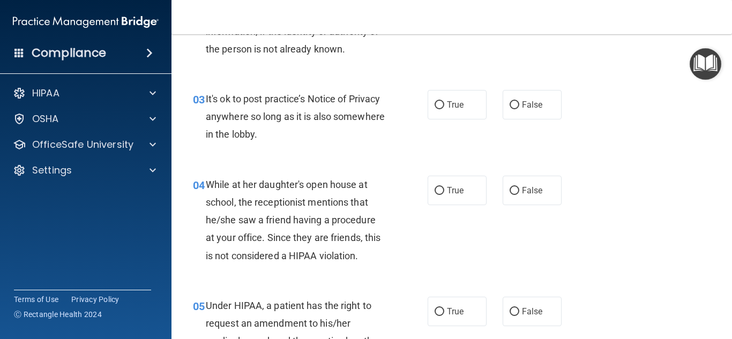
scroll to position [273, 0]
click at [517, 101] on input "False" at bounding box center [515, 105] width 10 height 8
radio input "true"
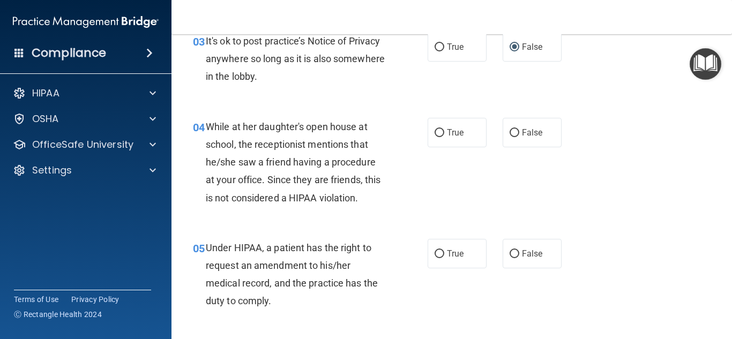
scroll to position [338, 0]
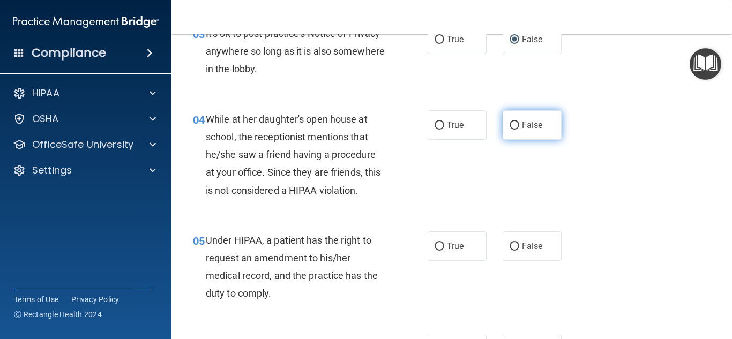
click at [513, 127] on input "False" at bounding box center [515, 126] width 10 height 8
radio input "true"
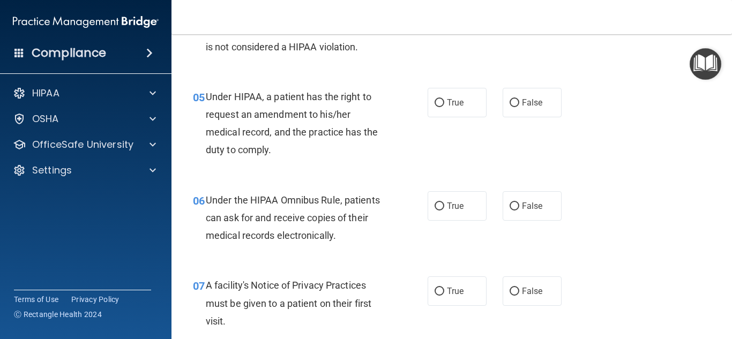
scroll to position [494, 0]
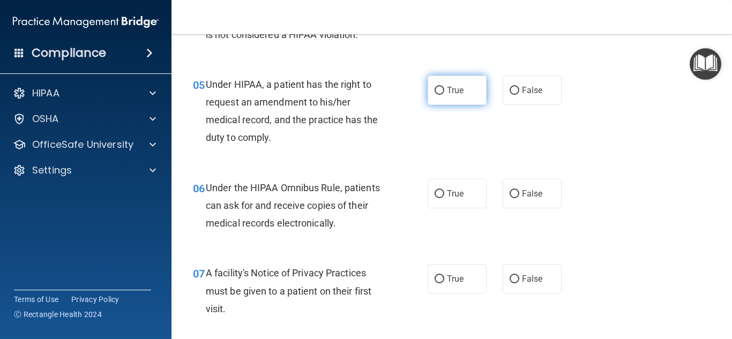
click at [438, 90] on input "True" at bounding box center [440, 91] width 10 height 8
radio input "true"
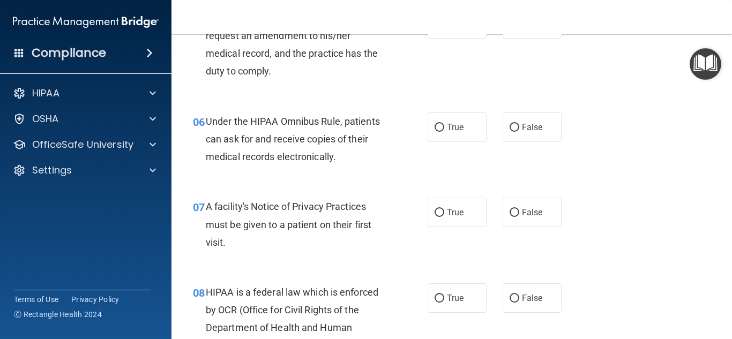
scroll to position [561, 0]
click at [440, 124] on input "True" at bounding box center [440, 127] width 10 height 8
radio input "true"
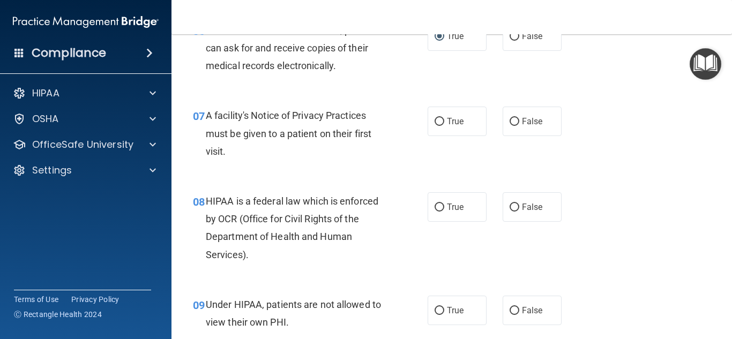
scroll to position [651, 0]
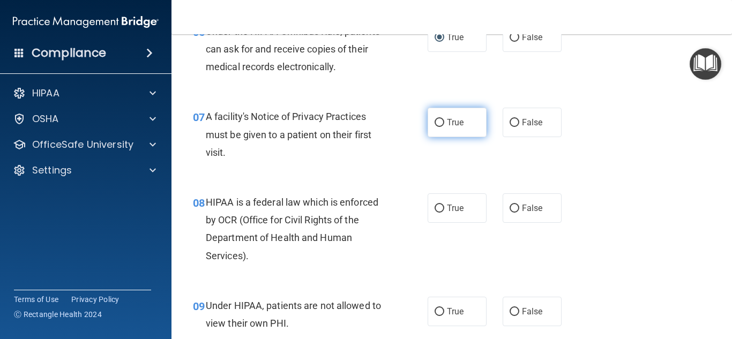
click at [441, 124] on input "True" at bounding box center [440, 123] width 10 height 8
radio input "true"
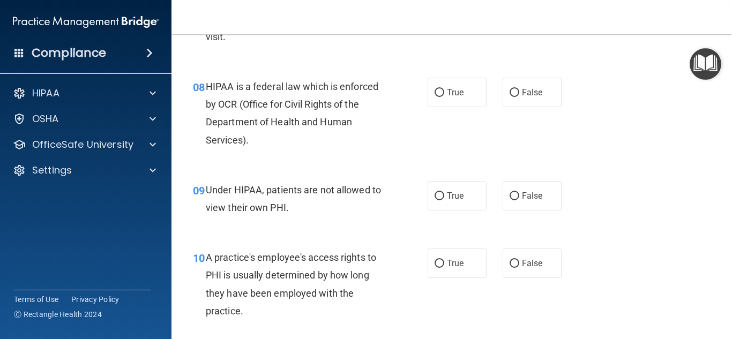
scroll to position [767, 0]
click at [452, 93] on span "True" at bounding box center [455, 92] width 17 height 10
click at [444, 93] on input "True" at bounding box center [440, 92] width 10 height 8
radio input "true"
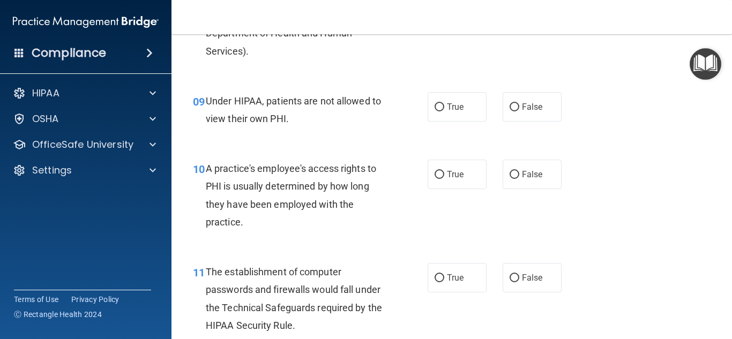
scroll to position [860, 0]
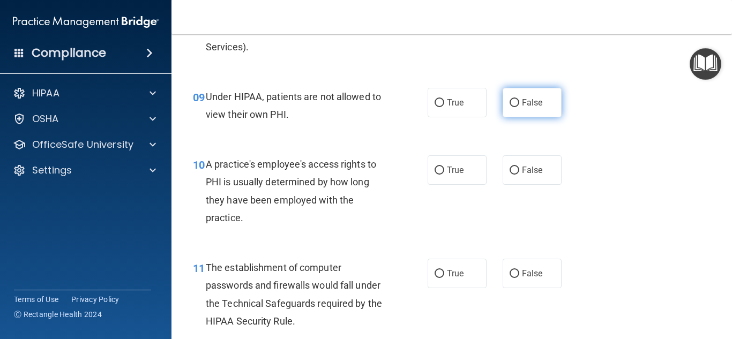
click at [515, 103] on input "False" at bounding box center [515, 103] width 10 height 8
radio input "true"
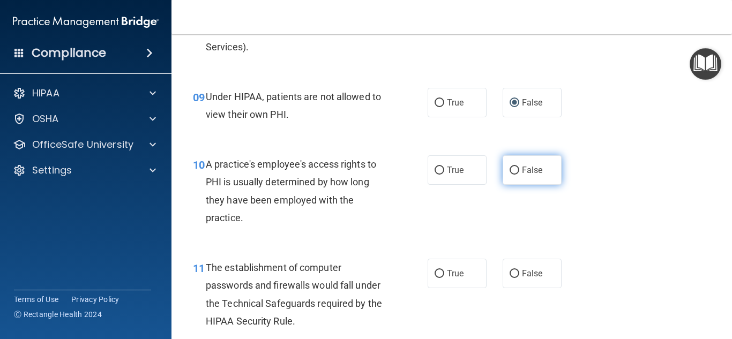
click at [516, 167] on input "False" at bounding box center [515, 171] width 10 height 8
radio input "true"
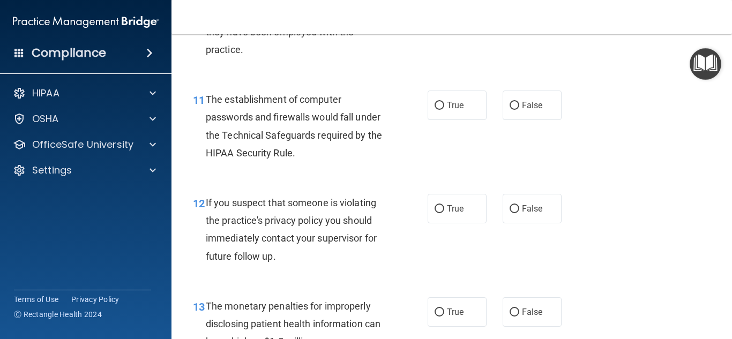
scroll to position [1033, 0]
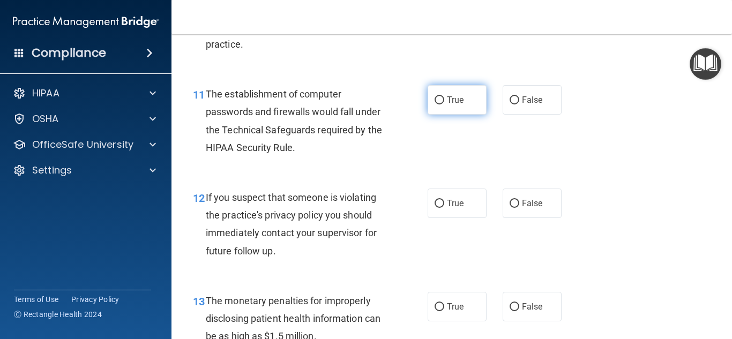
click at [441, 103] on input "True" at bounding box center [440, 100] width 10 height 8
radio input "true"
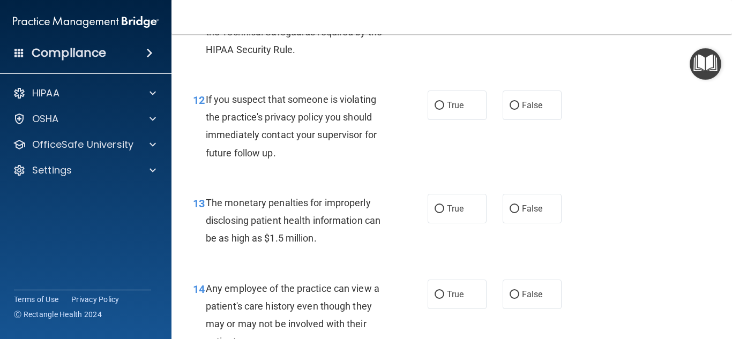
scroll to position [1133, 0]
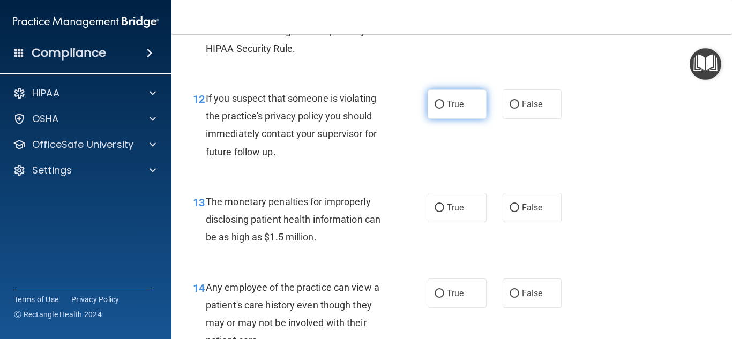
click at [440, 103] on input "True" at bounding box center [440, 105] width 10 height 8
radio input "true"
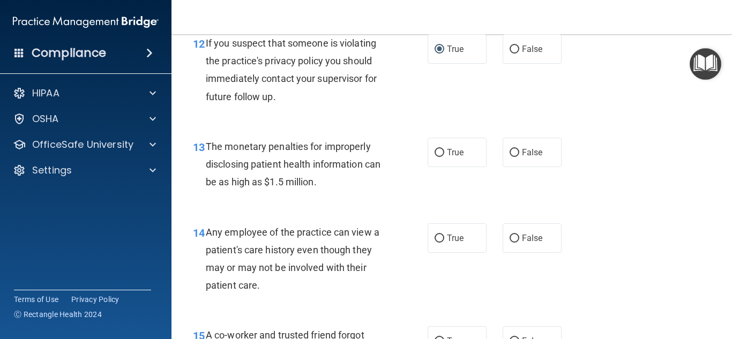
scroll to position [1188, 0]
click at [448, 156] on span "True" at bounding box center [455, 152] width 17 height 10
click at [444, 156] on input "True" at bounding box center [440, 152] width 10 height 8
radio input "true"
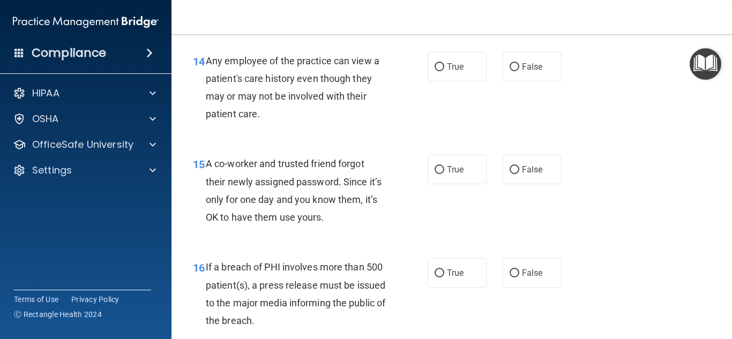
scroll to position [1358, 0]
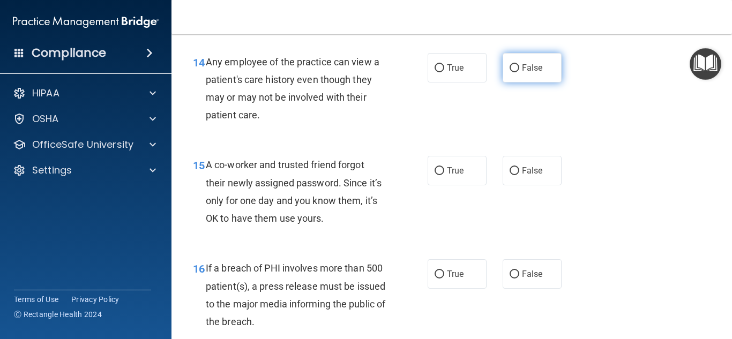
click at [517, 69] on input "False" at bounding box center [515, 68] width 10 height 8
radio input "true"
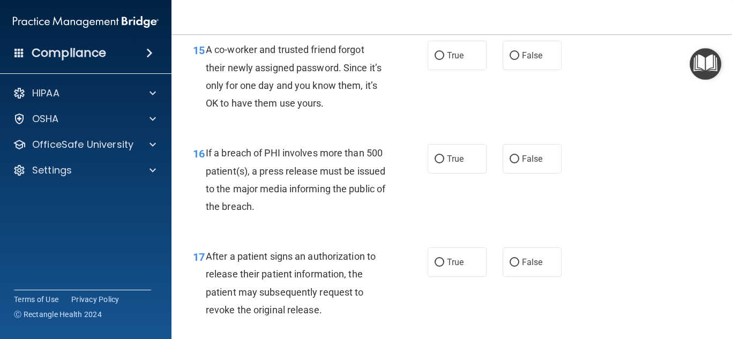
scroll to position [1477, 0]
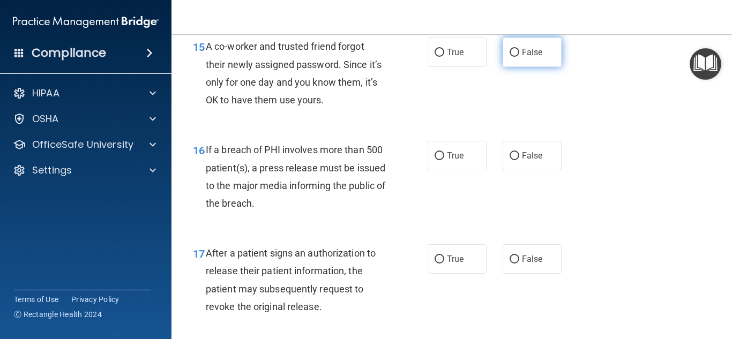
click at [513, 53] on input "False" at bounding box center [515, 53] width 10 height 8
radio input "true"
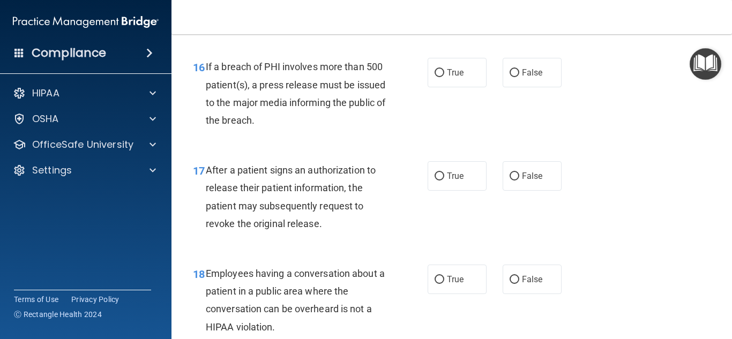
scroll to position [1561, 0]
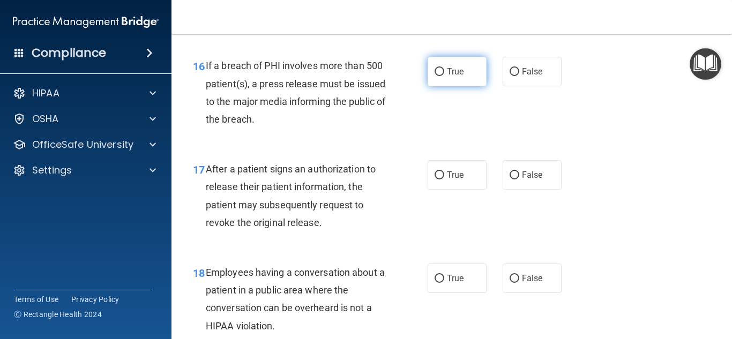
click at [445, 71] on label "True" at bounding box center [457, 71] width 59 height 29
click at [444, 71] on input "True" at bounding box center [440, 72] width 10 height 8
radio input "true"
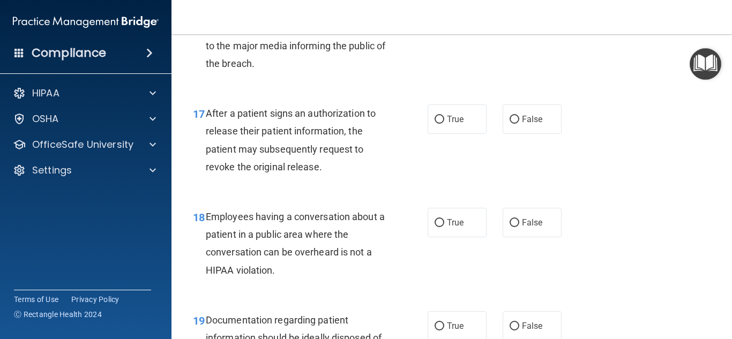
scroll to position [1618, 0]
click at [447, 125] on label "True" at bounding box center [457, 117] width 59 height 29
click at [444, 123] on input "True" at bounding box center [440, 119] width 10 height 8
radio input "true"
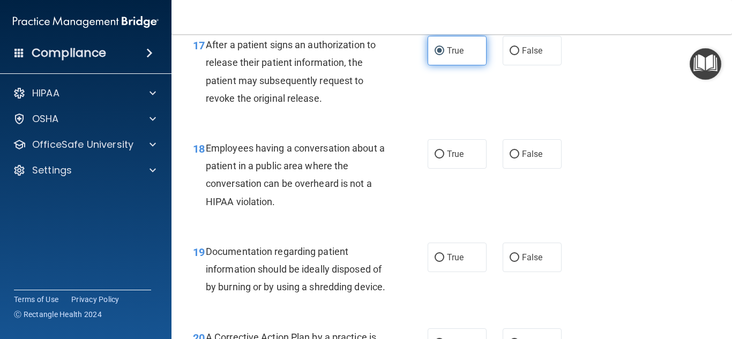
scroll to position [1689, 0]
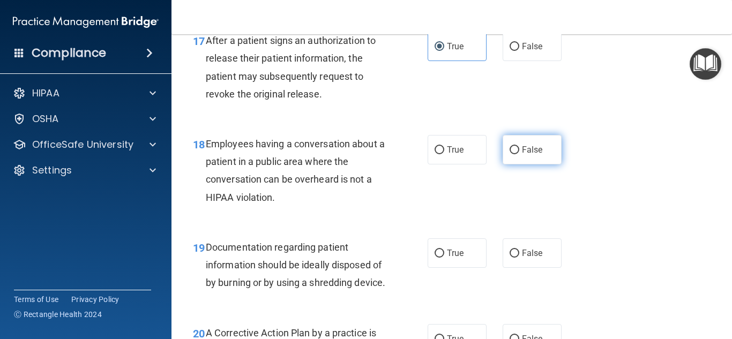
click at [525, 150] on span "False" at bounding box center [532, 150] width 21 height 10
click at [519, 150] on input "False" at bounding box center [515, 150] width 10 height 8
radio input "true"
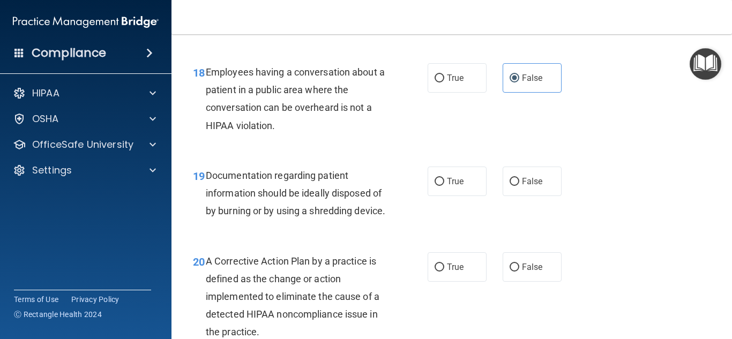
scroll to position [1762, 0]
click at [458, 184] on span "True" at bounding box center [455, 181] width 17 height 10
click at [444, 184] on input "True" at bounding box center [440, 181] width 10 height 8
radio input "true"
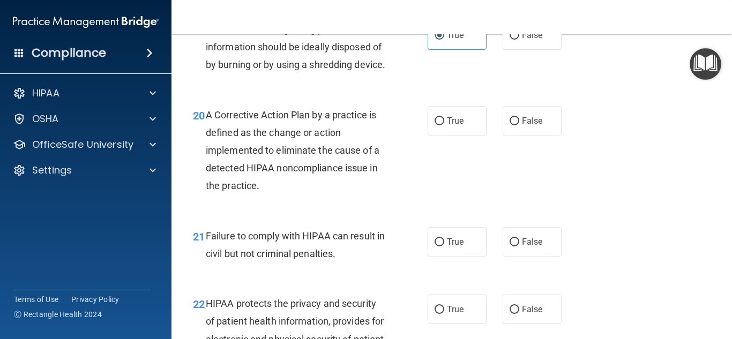
scroll to position [1910, 0]
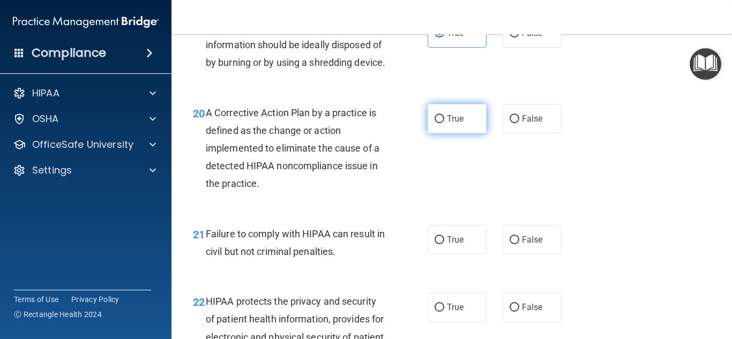
click at [460, 124] on span "True" at bounding box center [455, 119] width 17 height 10
click at [444, 123] on input "True" at bounding box center [440, 119] width 10 height 8
radio input "true"
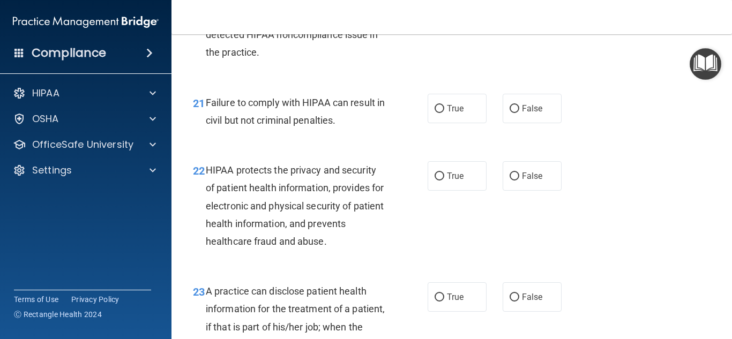
scroll to position [2042, 0]
click at [519, 123] on label "False" at bounding box center [532, 107] width 59 height 29
click at [519, 113] on input "False" at bounding box center [515, 109] width 10 height 8
radio input "true"
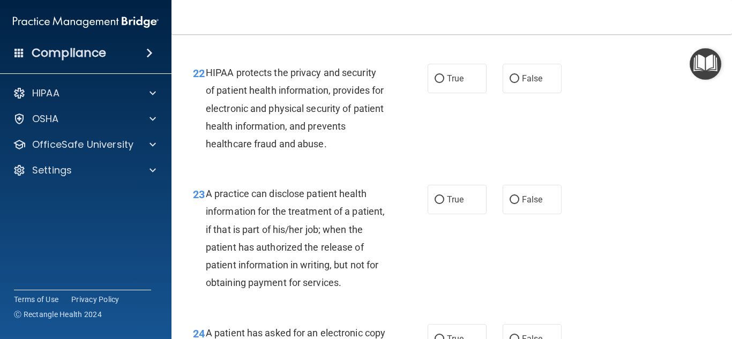
scroll to position [2138, 0]
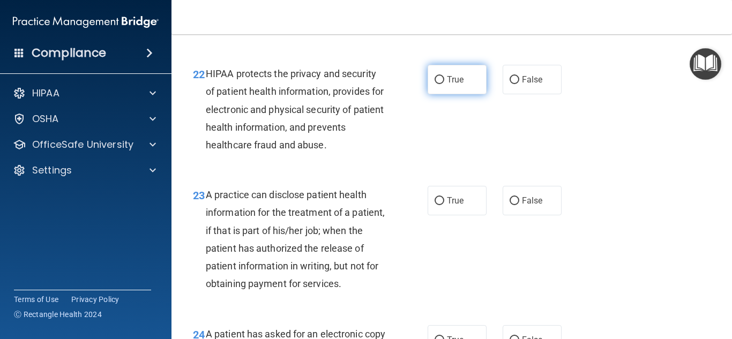
click at [461, 85] on span "True" at bounding box center [455, 80] width 17 height 10
click at [444, 84] on input "True" at bounding box center [440, 80] width 10 height 8
radio input "true"
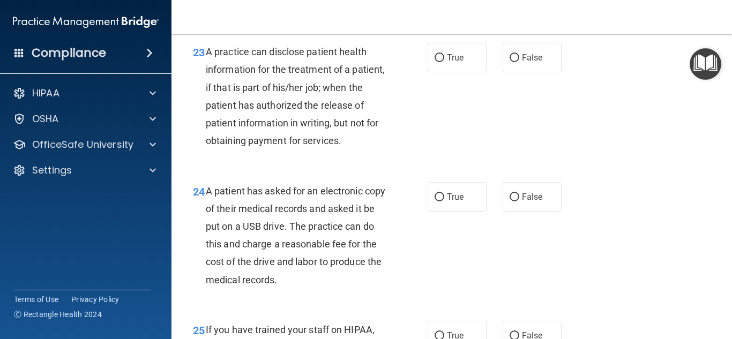
scroll to position [2279, 0]
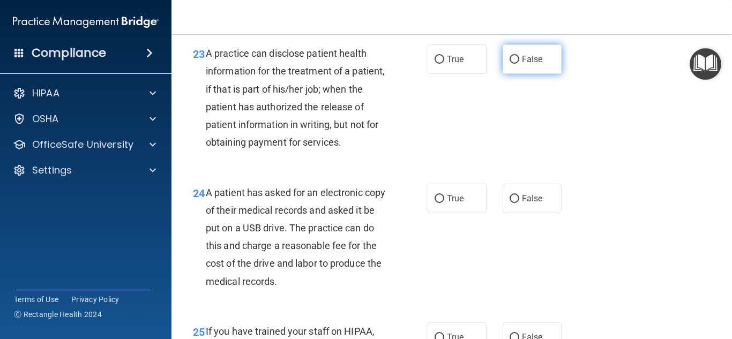
click at [523, 64] on span "False" at bounding box center [532, 59] width 21 height 10
click at [519, 64] on input "False" at bounding box center [515, 60] width 10 height 8
radio input "true"
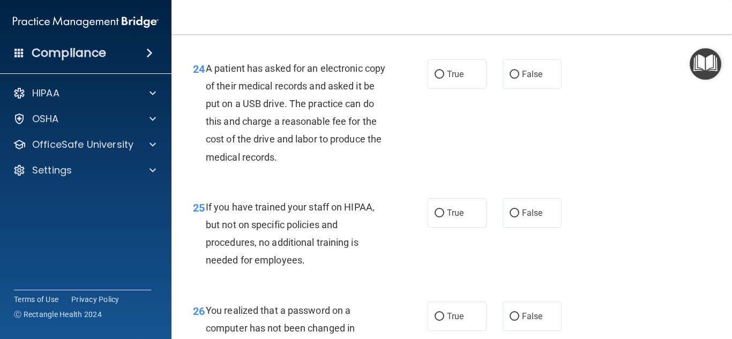
scroll to position [2401, 0]
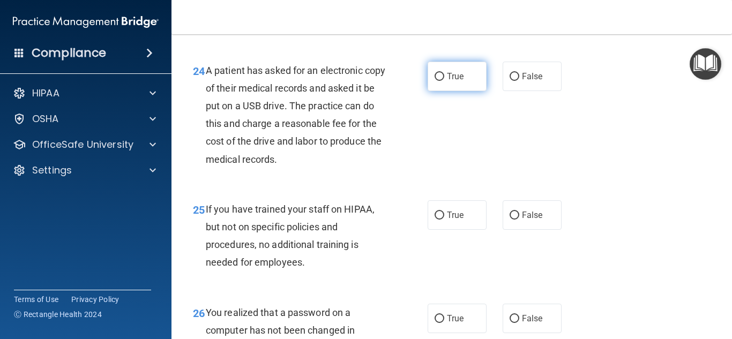
click at [438, 81] on input "True" at bounding box center [440, 77] width 10 height 8
radio input "true"
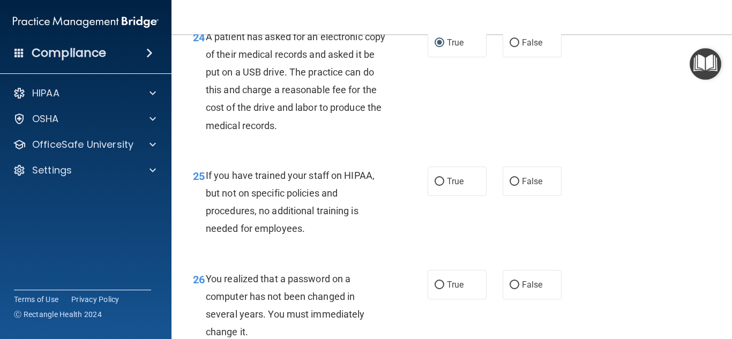
scroll to position [2436, 0]
click at [439, 47] on input "True" at bounding box center [440, 43] width 10 height 8
click at [513, 47] on input "False" at bounding box center [515, 43] width 10 height 8
radio input "true"
radio input "false"
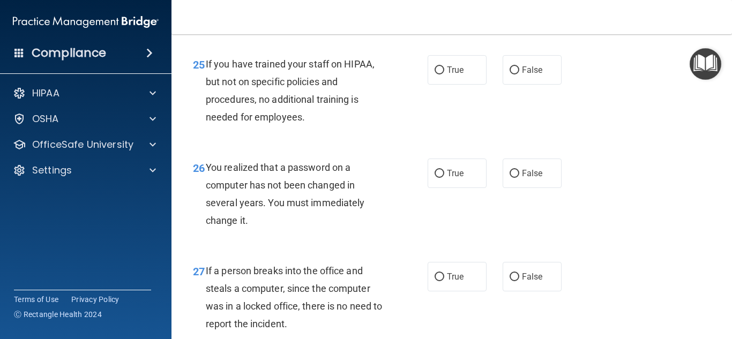
scroll to position [2545, 0]
click at [515, 76] on input "False" at bounding box center [515, 72] width 10 height 8
radio input "true"
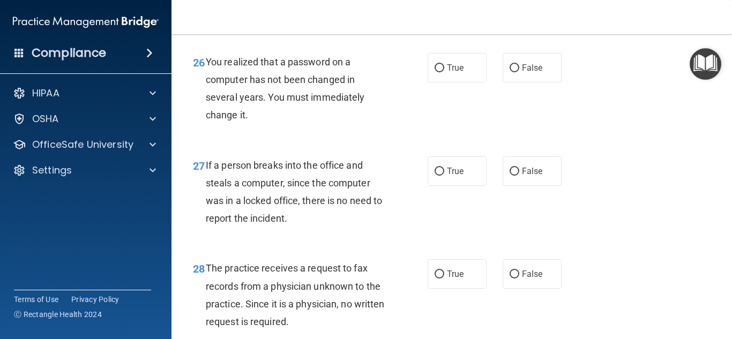
scroll to position [2655, 0]
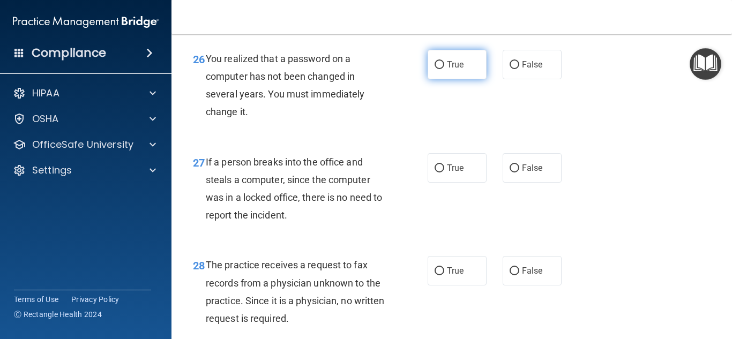
click at [467, 79] on label "True" at bounding box center [457, 64] width 59 height 29
click at [444, 69] on input "True" at bounding box center [440, 65] width 10 height 8
radio input "true"
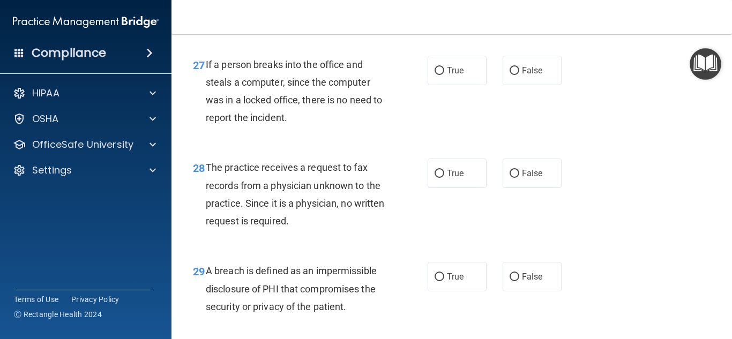
scroll to position [2760, 0]
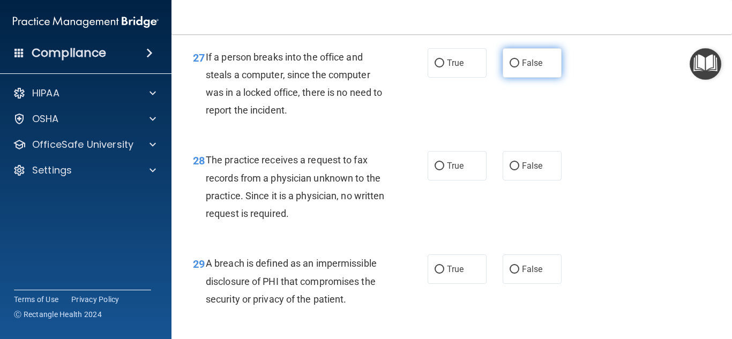
click at [519, 68] on input "False" at bounding box center [515, 63] width 10 height 8
radio input "true"
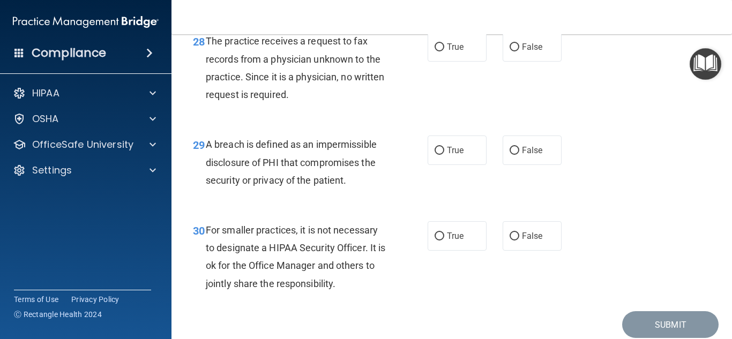
scroll to position [2885, 0]
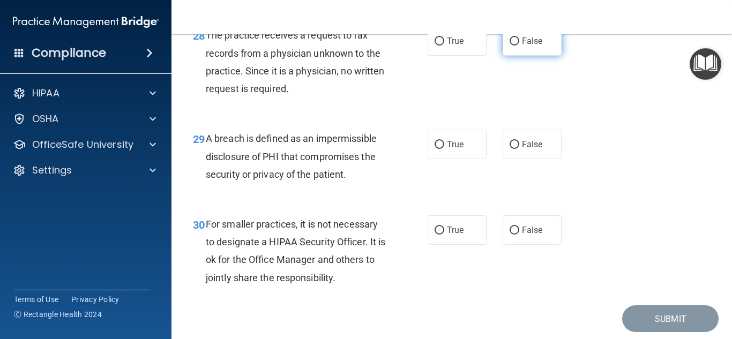
click at [516, 46] on input "False" at bounding box center [515, 42] width 10 height 8
radio input "true"
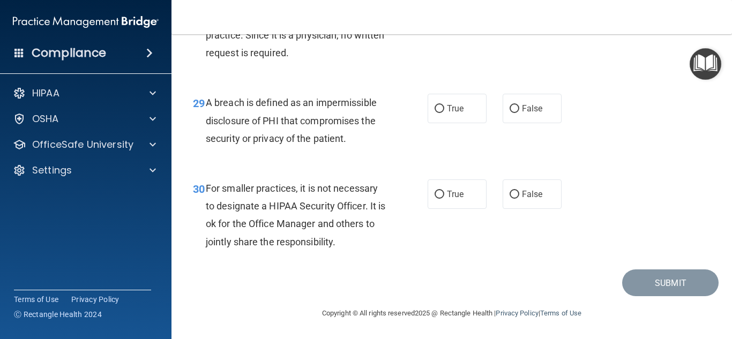
scroll to position [2931, 0]
click at [472, 118] on label "True" at bounding box center [457, 108] width 59 height 29
click at [444, 113] on input "True" at bounding box center [440, 109] width 10 height 8
radio input "true"
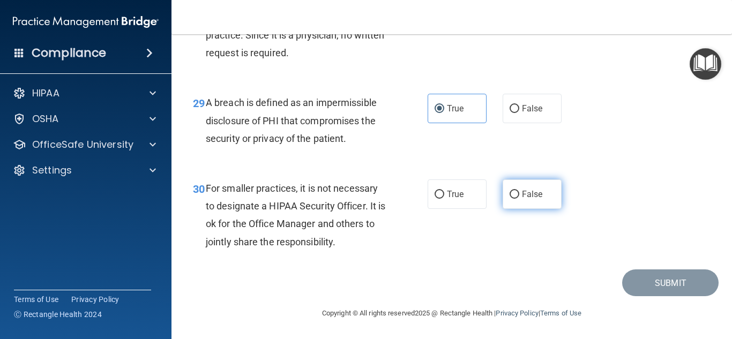
click at [525, 190] on span "False" at bounding box center [532, 194] width 21 height 10
click at [519, 191] on input "False" at bounding box center [515, 195] width 10 height 8
radio input "true"
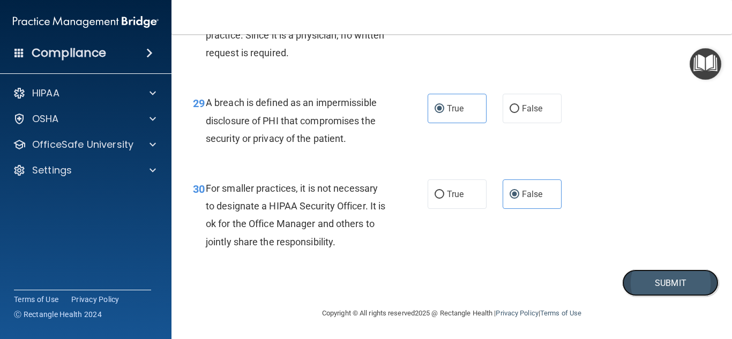
click at [650, 279] on button "Submit" at bounding box center [670, 283] width 96 height 27
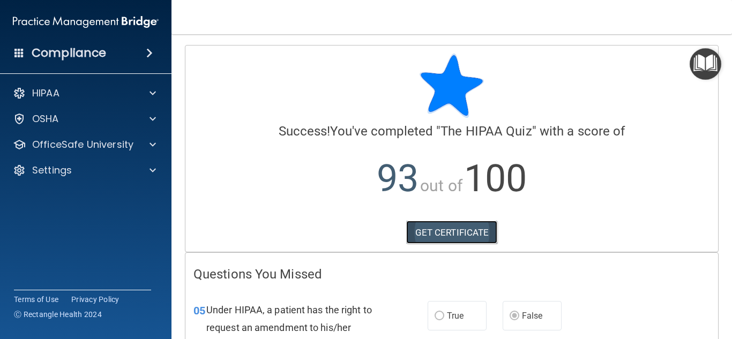
click at [441, 237] on link "GET CERTIFICATE" at bounding box center [452, 233] width 92 height 24
click at [328, 242] on div "GET CERTIFICATE" at bounding box center [451, 233] width 517 height 24
click at [339, 265] on div "Calculating your score.... Success! You've completed " The HIPAA Quiz " with a …" at bounding box center [452, 333] width 534 height 576
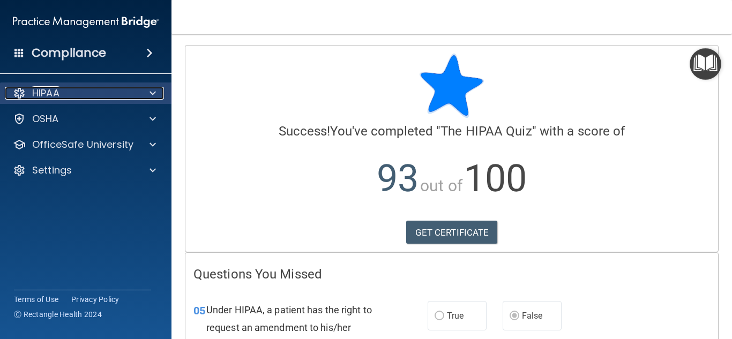
click at [155, 91] on span at bounding box center [153, 93] width 6 height 13
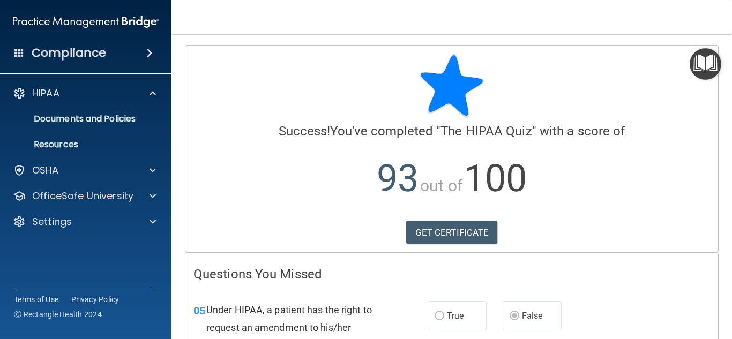
click at [705, 55] on img "Open Resource Center" at bounding box center [706, 64] width 32 height 32
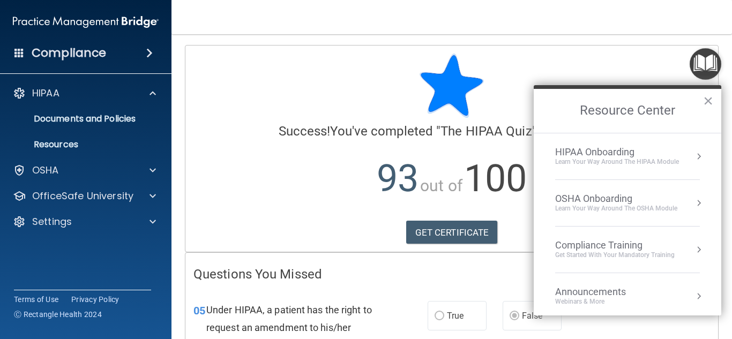
click at [698, 202] on button "Resource Center" at bounding box center [699, 203] width 11 height 11
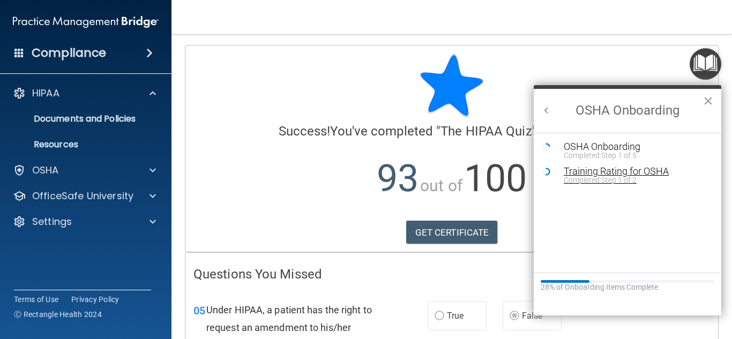
click at [606, 174] on div "Training Rating for OSHA" at bounding box center [636, 172] width 144 height 10
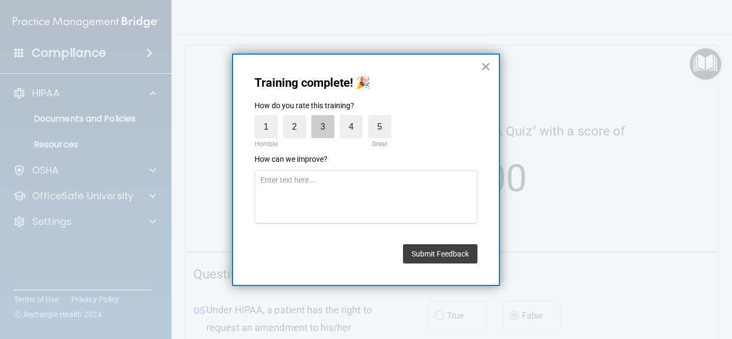
click at [321, 126] on label "3" at bounding box center [322, 126] width 23 height 23
click at [298, 118] on input "3" at bounding box center [298, 118] width 0 height 0
click at [463, 256] on button "Submit Feedback" at bounding box center [440, 253] width 75 height 19
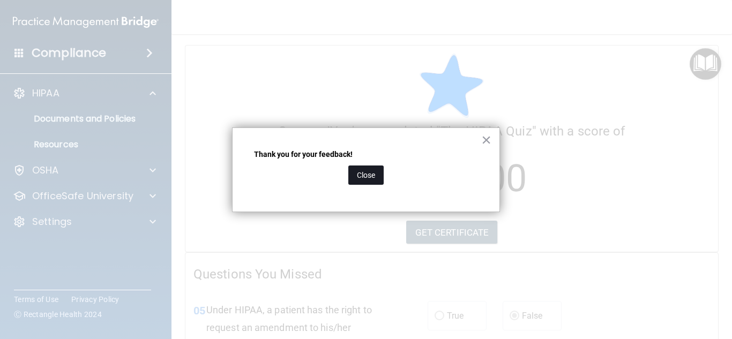
click at [376, 178] on button "Close" at bounding box center [365, 175] width 35 height 19
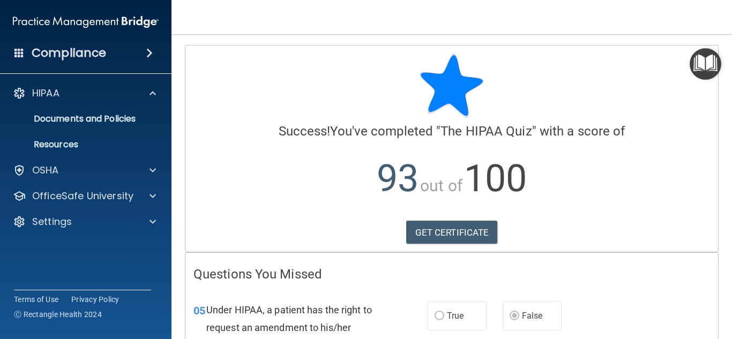
click at [699, 58] on img "Open Resource Center" at bounding box center [706, 64] width 32 height 32
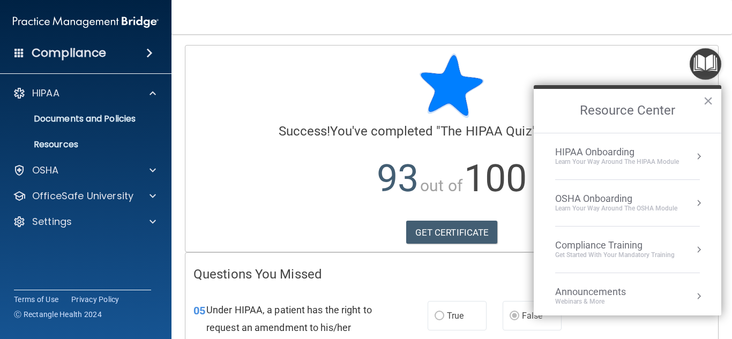
click at [699, 249] on button "Resource Center" at bounding box center [699, 249] width 11 height 11
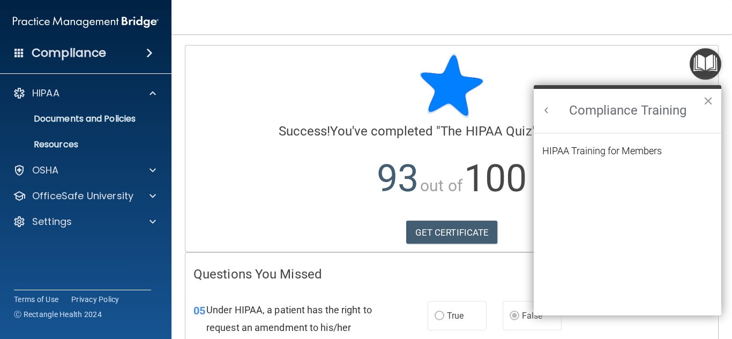
click at [546, 107] on button "Back to Resource Center Home" at bounding box center [546, 110] width 11 height 11
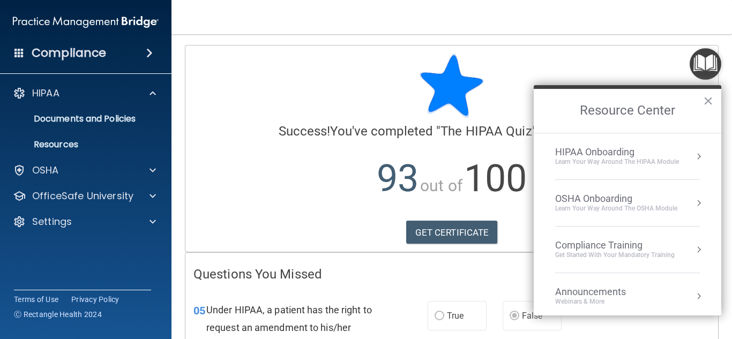
click at [607, 203] on div "OSHA Onboarding" at bounding box center [616, 199] width 122 height 12
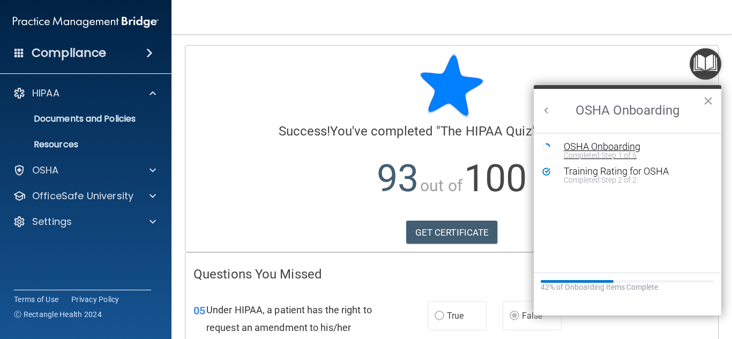
click at [600, 148] on div "OSHA Onboarding" at bounding box center [636, 147] width 144 height 10
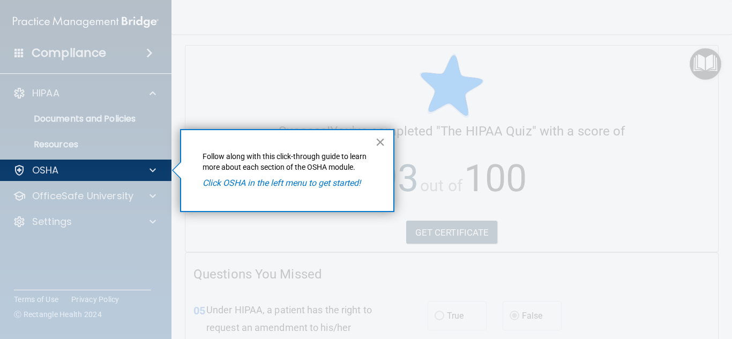
click at [378, 142] on button "×" at bounding box center [380, 141] width 10 height 17
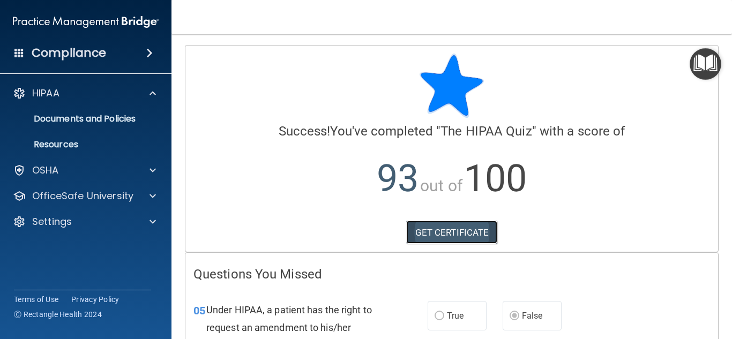
click at [457, 227] on link "GET CERTIFICATE" at bounding box center [452, 233] width 92 height 24
click at [700, 71] on img "Open Resource Center" at bounding box center [706, 64] width 32 height 32
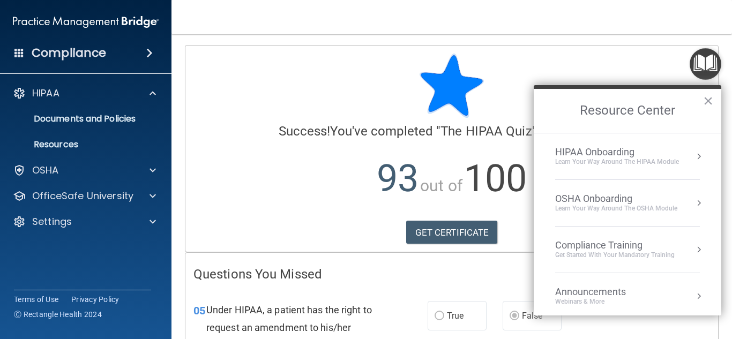
click at [699, 156] on button "Resource Center" at bounding box center [699, 156] width 11 height 11
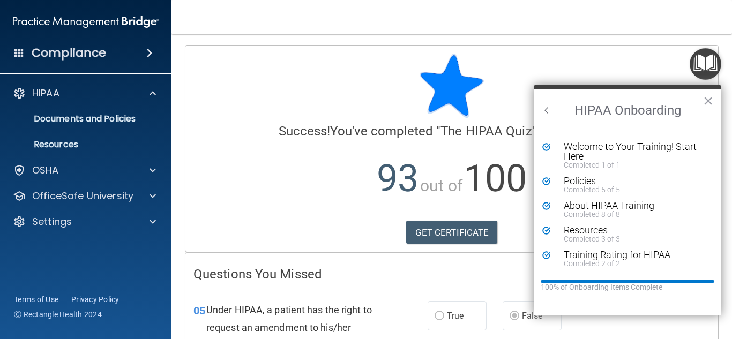
click at [546, 107] on button "Back to Resource Center Home" at bounding box center [546, 110] width 11 height 11
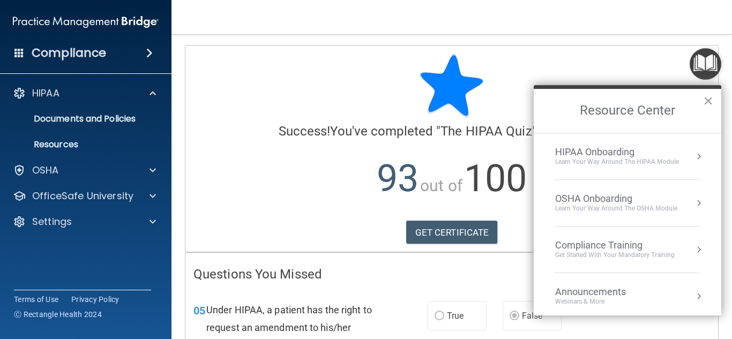
click at [599, 183] on li "OSHA Onboarding Learn your way around the OSHA module" at bounding box center [627, 203] width 145 height 47
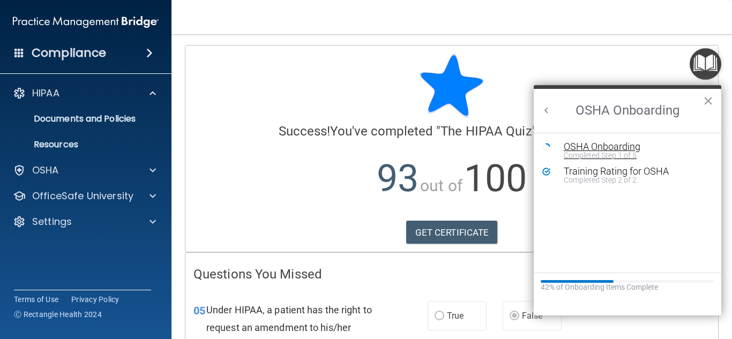
click at [624, 146] on div "OSHA Onboarding" at bounding box center [636, 147] width 144 height 10
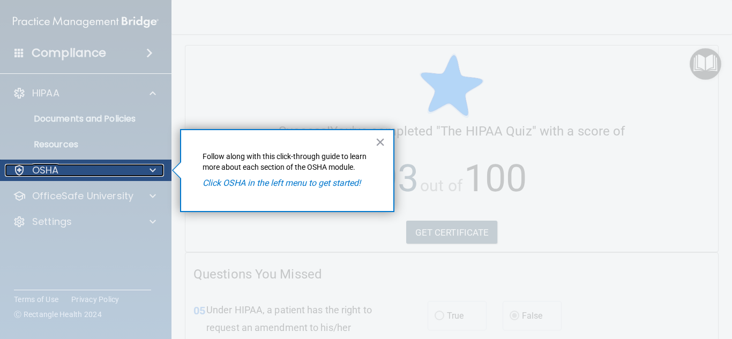
click at [78, 176] on div "OSHA" at bounding box center [71, 170] width 133 height 13
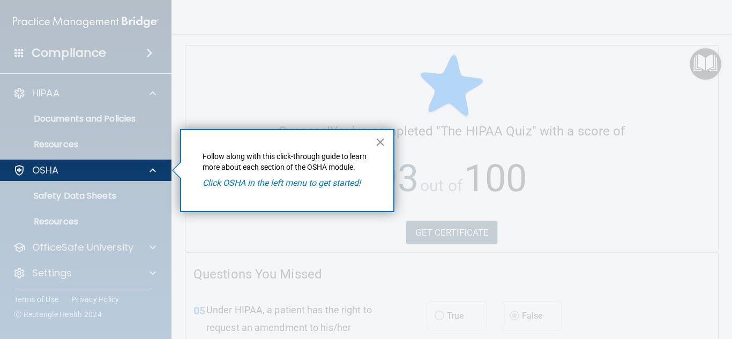
click at [380, 140] on button "×" at bounding box center [380, 141] width 10 height 17
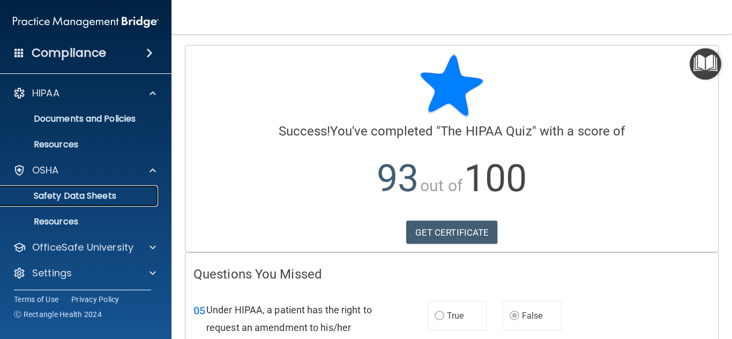
click at [69, 203] on link "Safety Data Sheets" at bounding box center [73, 195] width 169 height 21
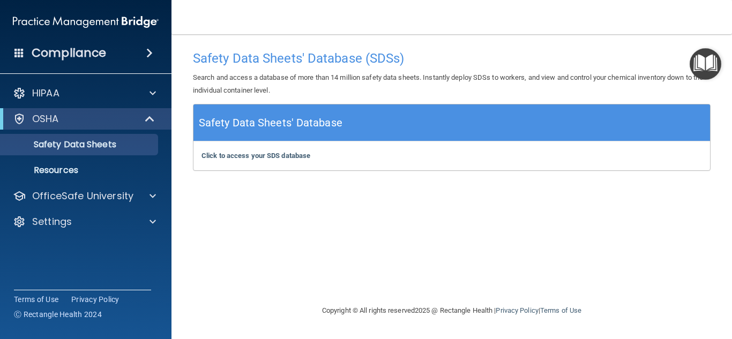
click at [272, 127] on h5 "Safety Data Sheets' Database" at bounding box center [271, 123] width 144 height 19
click at [273, 157] on b "Click to access your SDS database" at bounding box center [256, 156] width 109 height 8
click at [709, 61] on img "Open Resource Center" at bounding box center [706, 64] width 32 height 32
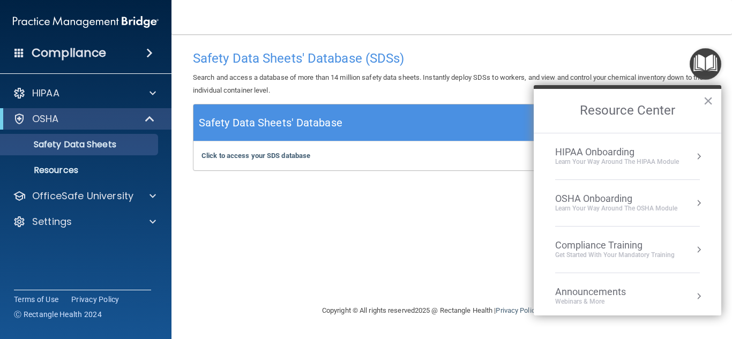
click at [632, 199] on div "OSHA Onboarding" at bounding box center [616, 199] width 122 height 12
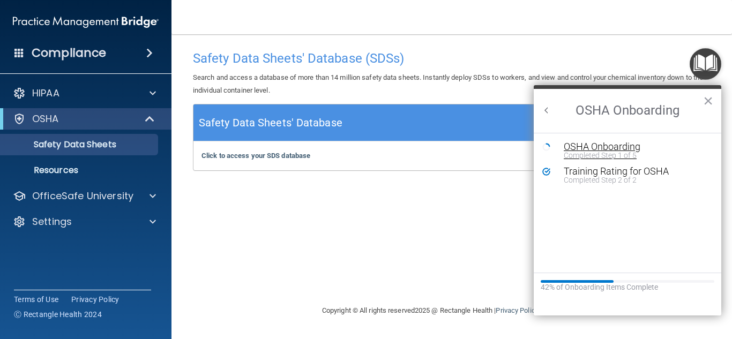
click at [629, 148] on div "OSHA Onboarding" at bounding box center [636, 147] width 144 height 10
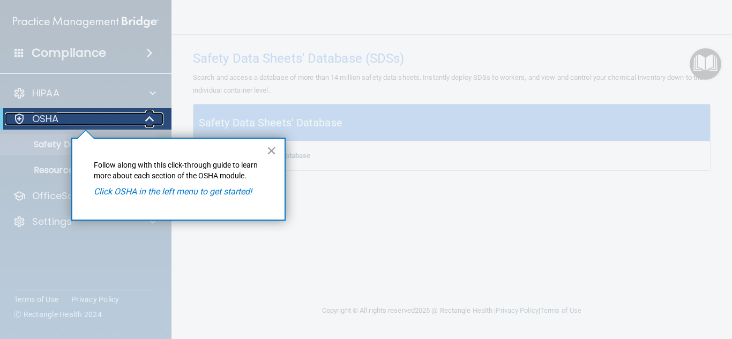
click at [106, 122] on div "OSHA" at bounding box center [71, 119] width 132 height 13
click at [273, 151] on button "×" at bounding box center [271, 150] width 10 height 17
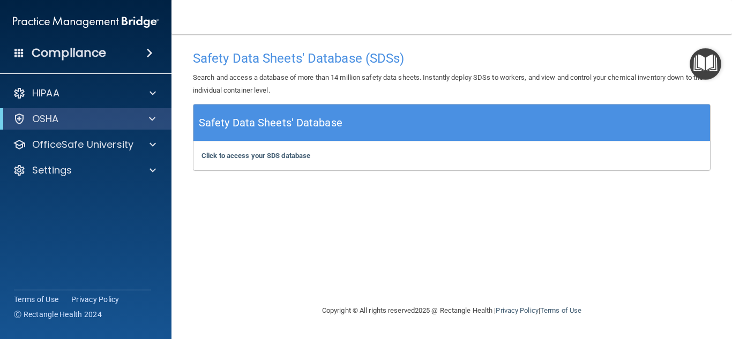
click at [277, 133] on div "Safety Data Sheets' Database" at bounding box center [451, 123] width 517 height 37
click at [265, 121] on h5 "Safety Data Sheets' Database" at bounding box center [271, 123] width 144 height 19
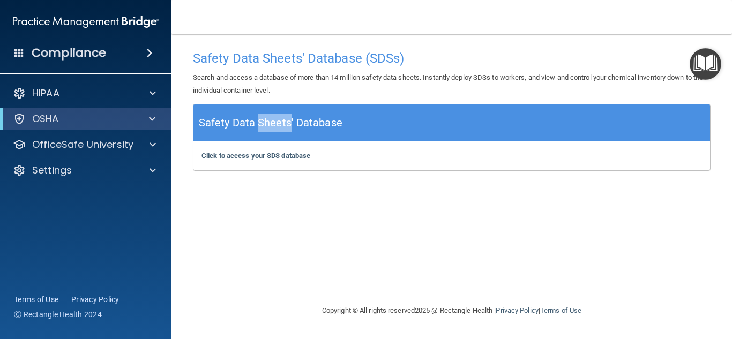
click at [265, 121] on h5 "Safety Data Sheets' Database" at bounding box center [271, 123] width 144 height 19
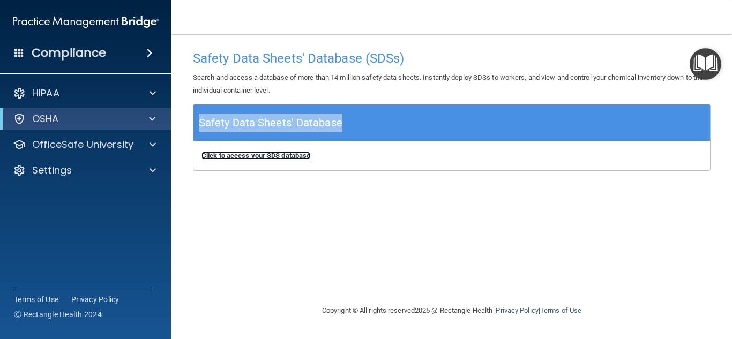
click at [260, 159] on b "Click to access your SDS database" at bounding box center [256, 156] width 109 height 8
click at [151, 118] on span at bounding box center [152, 119] width 6 height 13
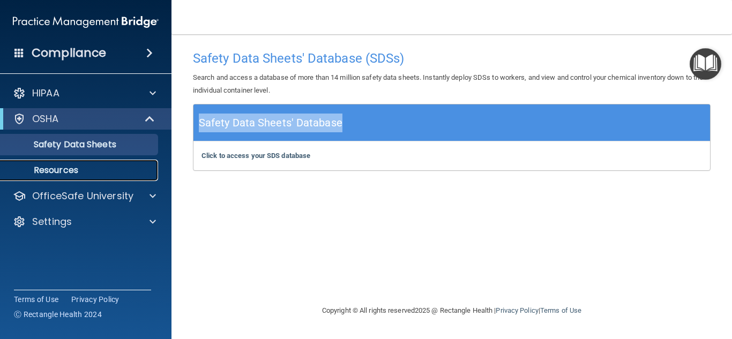
click at [79, 174] on p "Resources" at bounding box center [80, 170] width 146 height 11
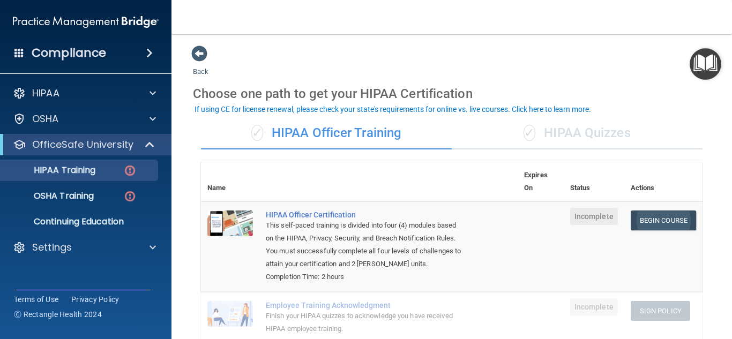
click at [669, 224] on link "Begin Course" at bounding box center [663, 221] width 65 height 20
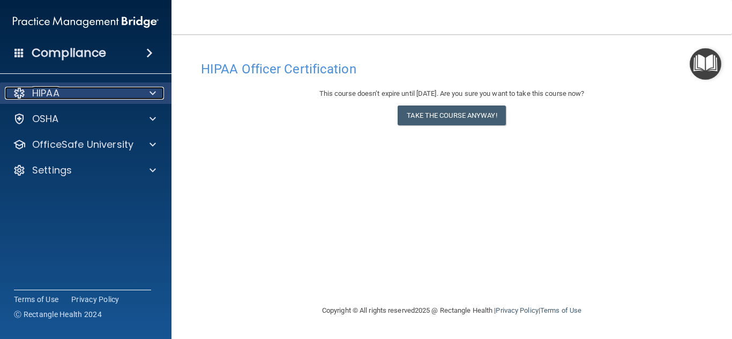
click at [158, 93] on div at bounding box center [151, 93] width 27 height 13
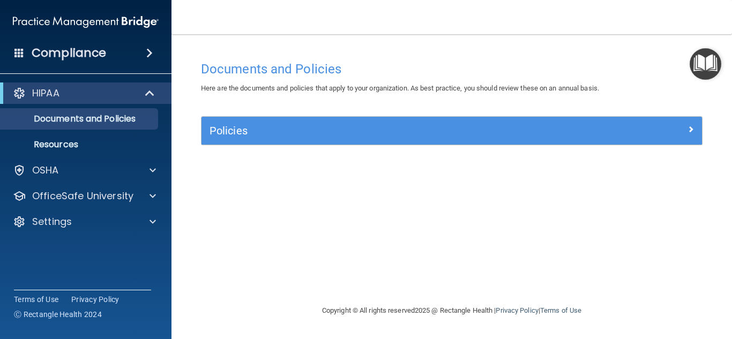
click at [709, 52] on img "Open Resource Center" at bounding box center [706, 64] width 32 height 32
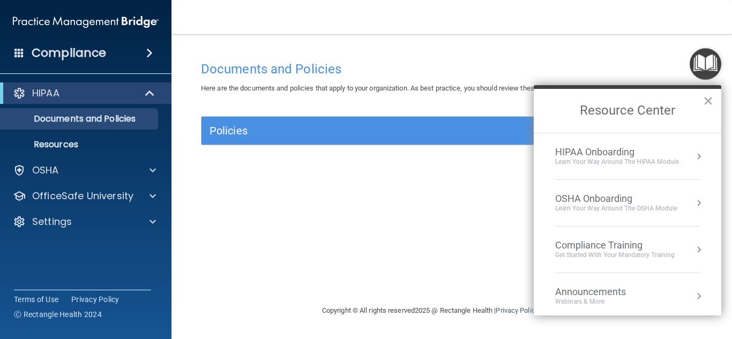
click at [699, 156] on button "Resource Center" at bounding box center [699, 156] width 11 height 11
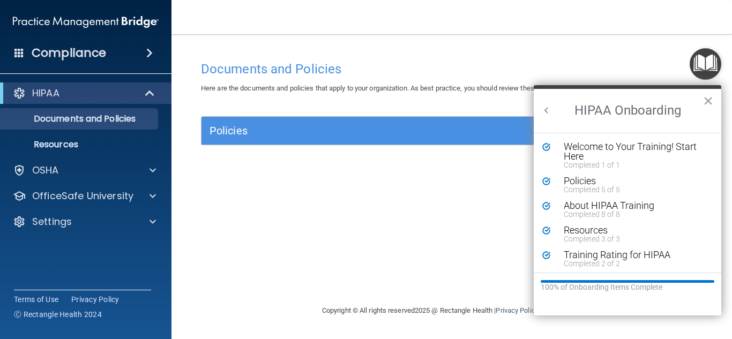
click at [543, 109] on button "Back to Resource Center Home" at bounding box center [546, 110] width 11 height 11
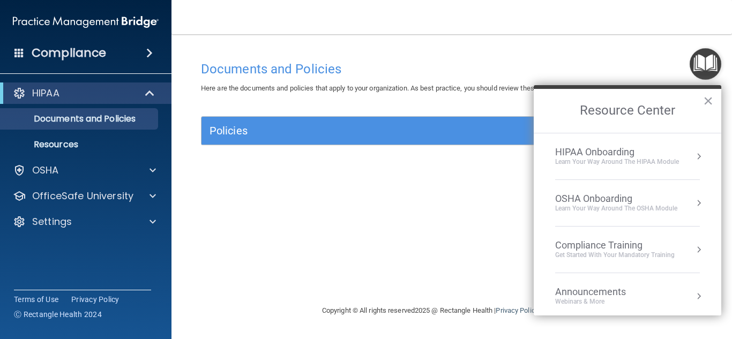
click at [612, 194] on div "OSHA Onboarding" at bounding box center [616, 199] width 122 height 12
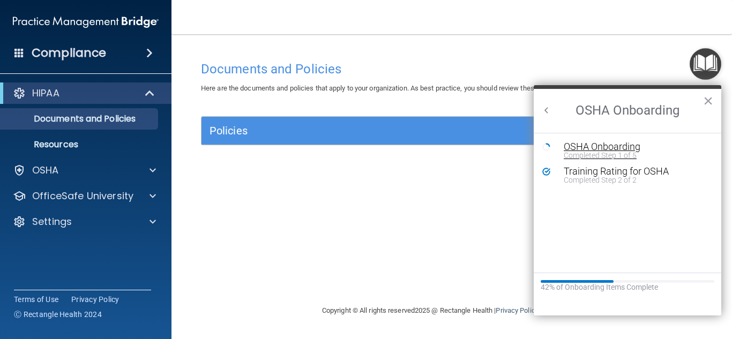
click at [619, 149] on div "OSHA Onboarding" at bounding box center [636, 147] width 144 height 10
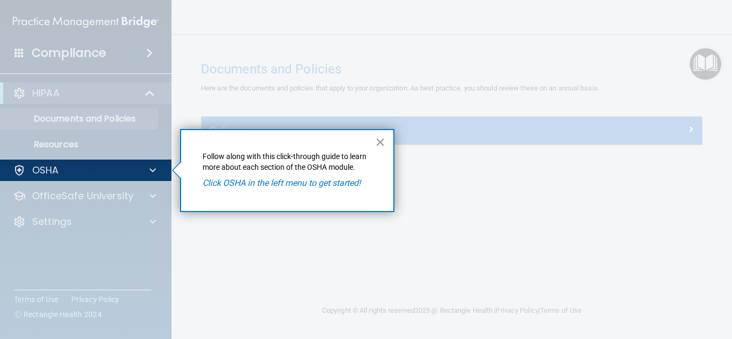
click at [380, 143] on button "×" at bounding box center [380, 141] width 10 height 17
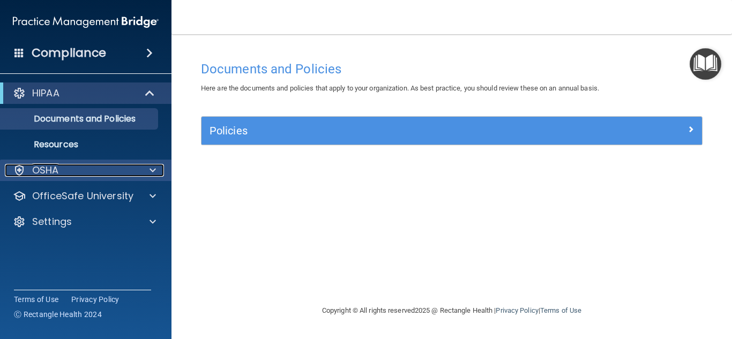
click at [115, 166] on div "OSHA" at bounding box center [71, 170] width 133 height 13
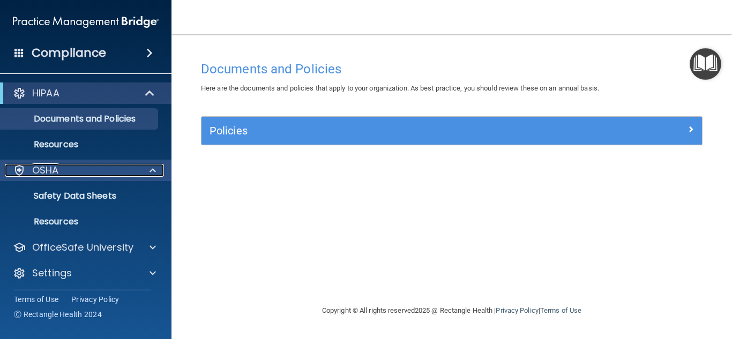
click at [115, 166] on div "OSHA" at bounding box center [71, 170] width 133 height 13
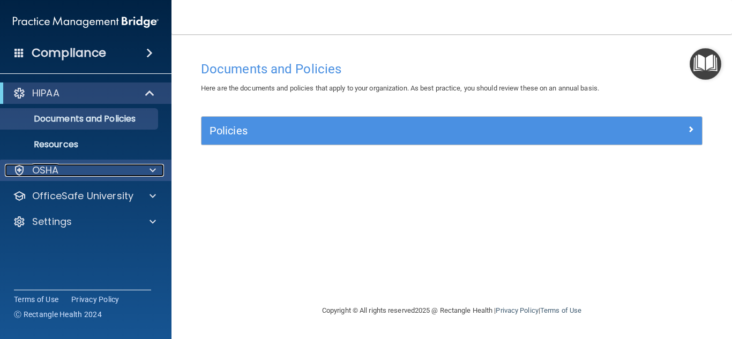
click at [115, 166] on div "OSHA" at bounding box center [71, 170] width 133 height 13
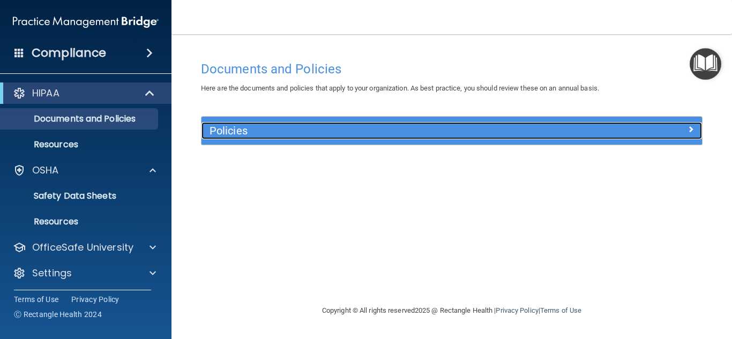
click at [255, 131] on h5 "Policies" at bounding box center [390, 131] width 360 height 12
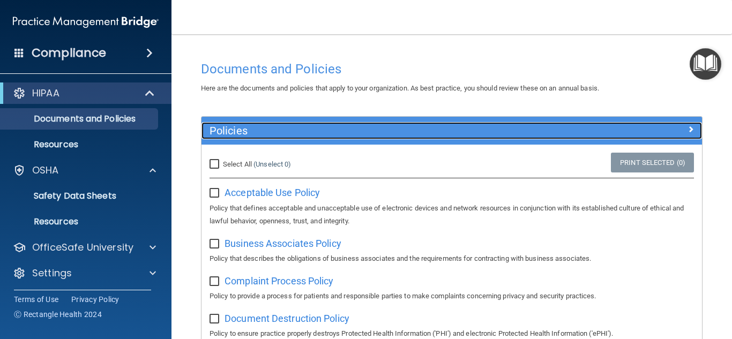
click at [255, 131] on h5 "Policies" at bounding box center [390, 131] width 360 height 12
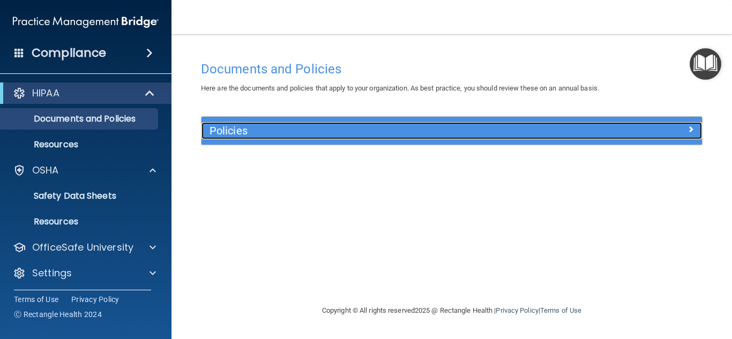
click at [255, 131] on h5 "Policies" at bounding box center [390, 131] width 360 height 12
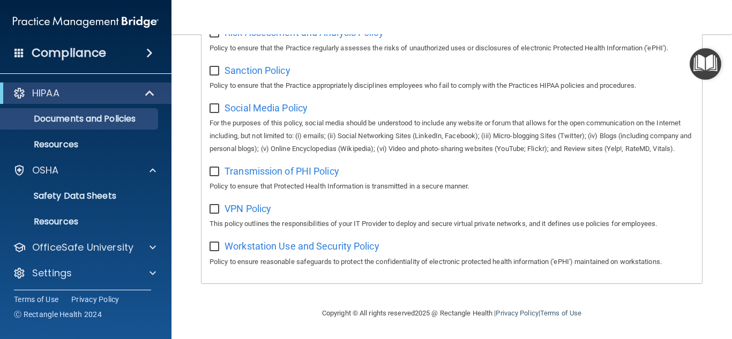
scroll to position [813, 0]
click at [360, 249] on span "Workstation Use and Security Policy" at bounding box center [302, 246] width 155 height 11
click at [260, 214] on span "VPN Policy" at bounding box center [248, 208] width 47 height 11
click at [285, 102] on span "Social Media Policy" at bounding box center [266, 107] width 83 height 11
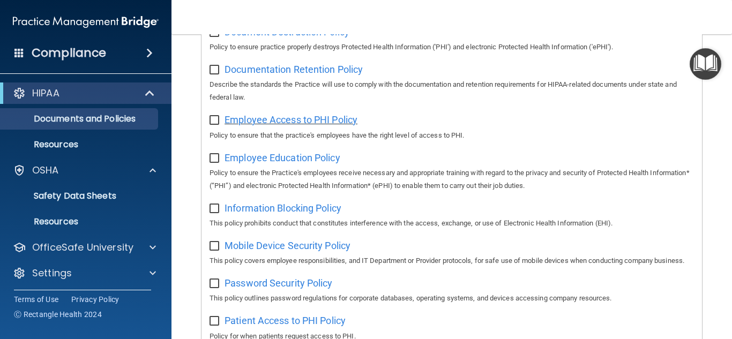
scroll to position [285, 0]
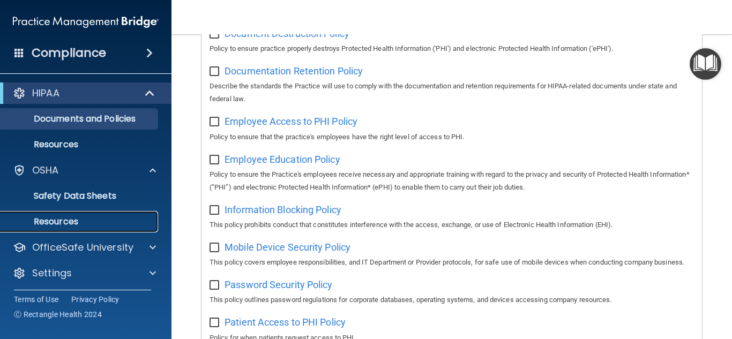
click at [68, 220] on p "Resources" at bounding box center [80, 222] width 146 height 11
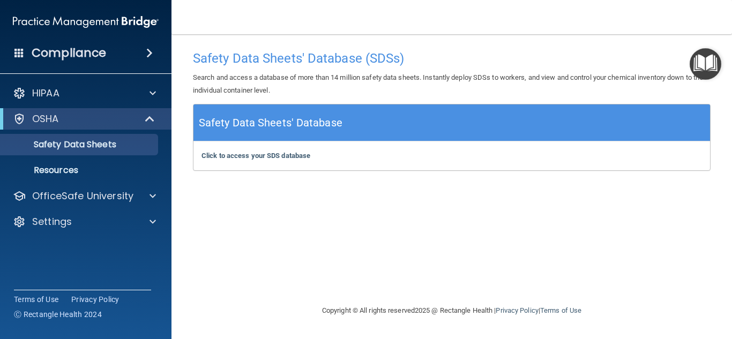
click at [702, 62] on img "Open Resource Center" at bounding box center [706, 64] width 32 height 32
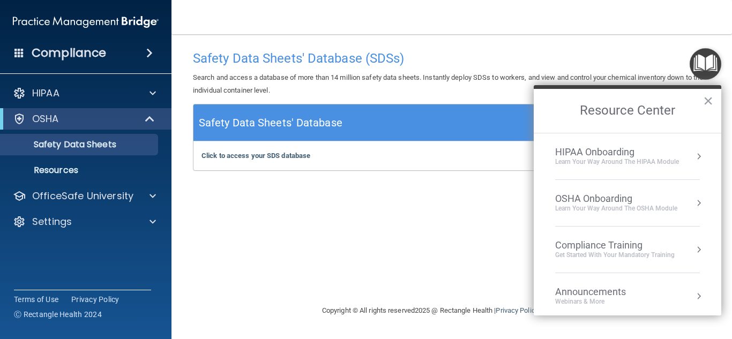
click at [607, 243] on div "Compliance Training" at bounding box center [615, 246] width 120 height 12
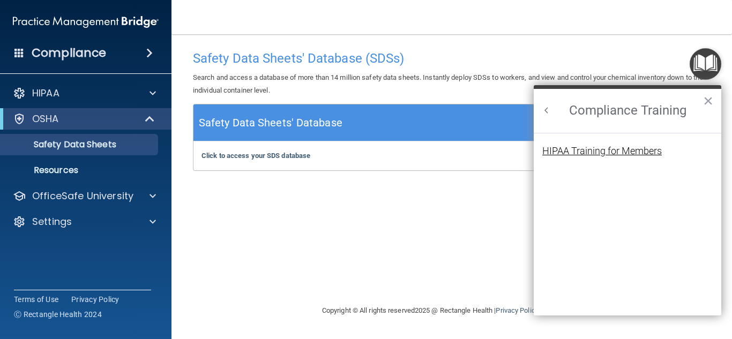
click at [613, 148] on div "HIPAA Training for Members" at bounding box center [602, 151] width 120 height 10
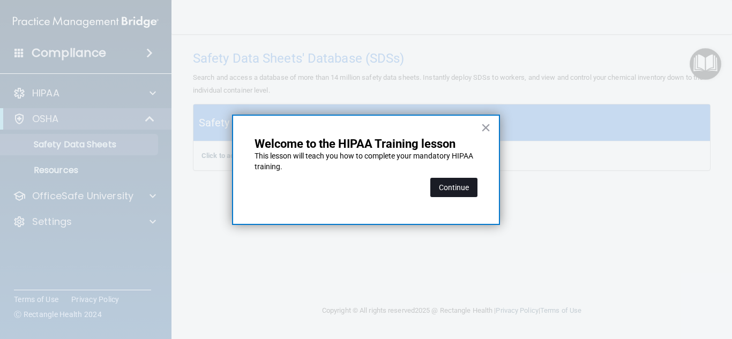
click at [451, 184] on button "Continue" at bounding box center [453, 187] width 47 height 19
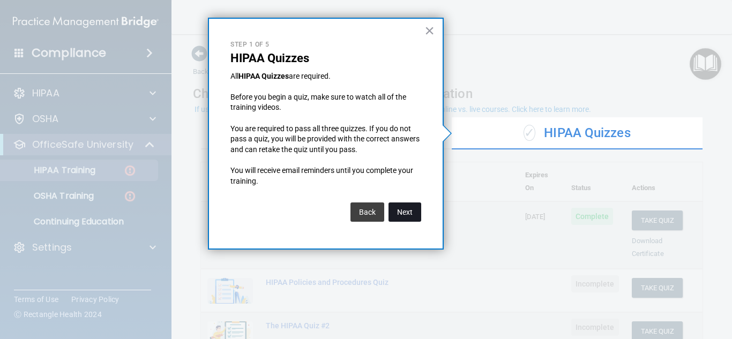
click at [409, 210] on button "Next" at bounding box center [405, 212] width 33 height 19
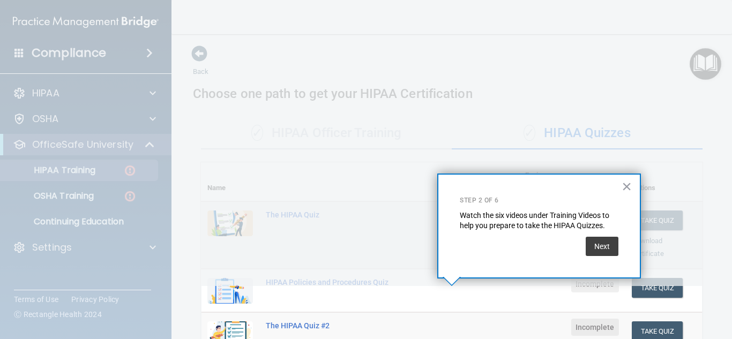
scroll to position [174, 0]
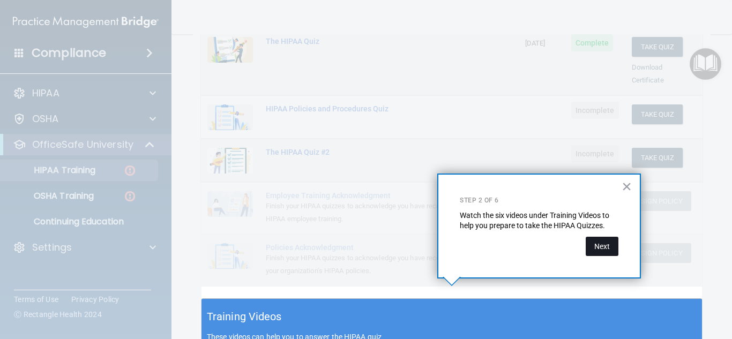
click at [608, 249] on button "Next" at bounding box center [602, 246] width 33 height 19
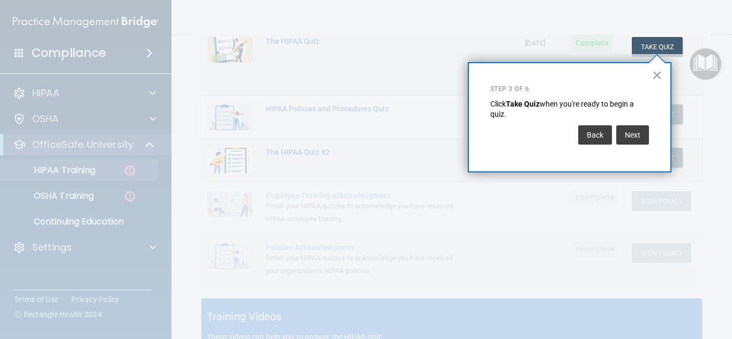
scroll to position [163, 0]
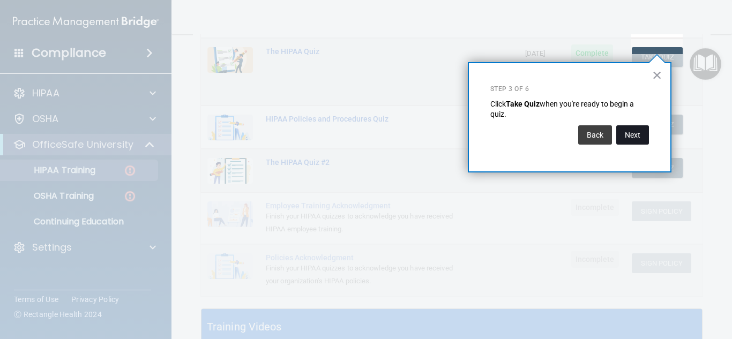
click at [621, 140] on button "Next" at bounding box center [632, 134] width 33 height 19
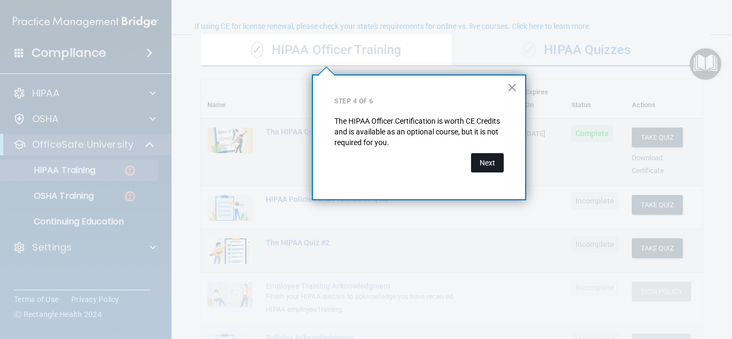
click at [493, 161] on button "Next" at bounding box center [487, 162] width 33 height 19
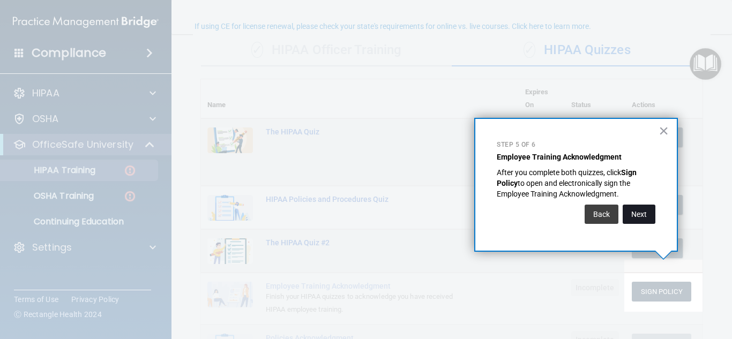
click at [641, 214] on button "Next" at bounding box center [639, 214] width 33 height 19
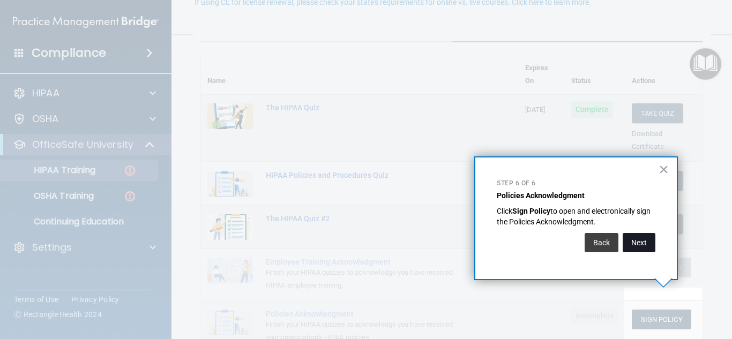
click at [644, 244] on button "Next" at bounding box center [639, 242] width 33 height 19
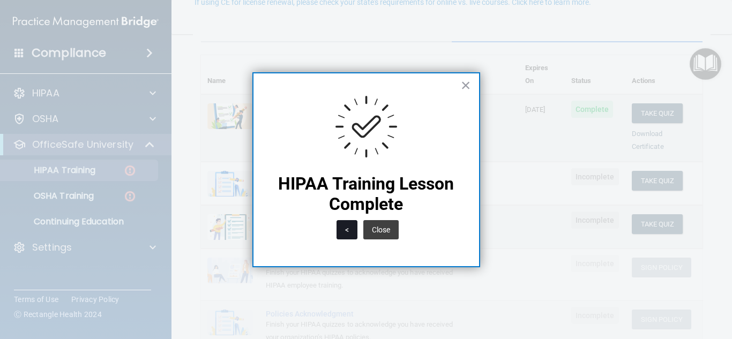
click at [349, 230] on button "<" at bounding box center [347, 229] width 21 height 19
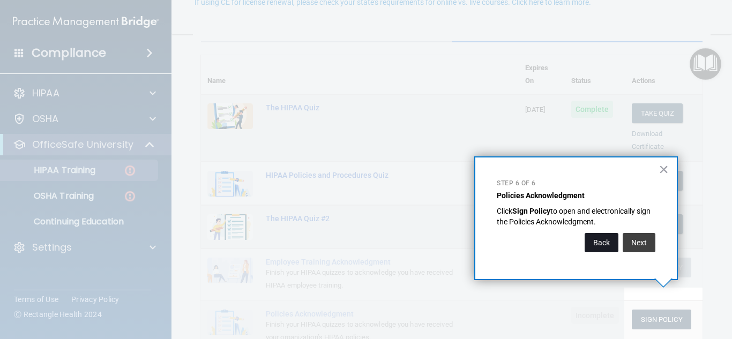
click at [606, 246] on button "Back" at bounding box center [602, 242] width 34 height 19
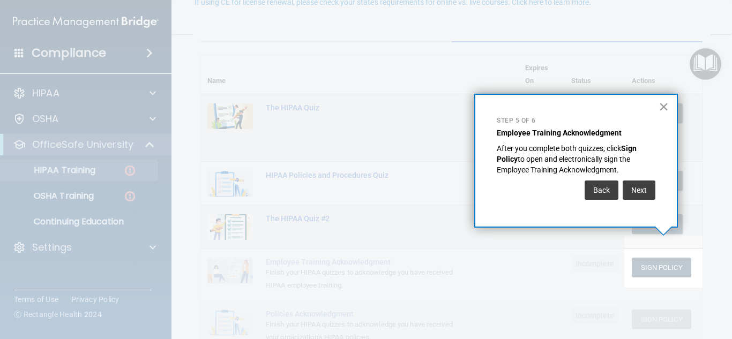
click at [666, 105] on button "×" at bounding box center [664, 106] width 10 height 17
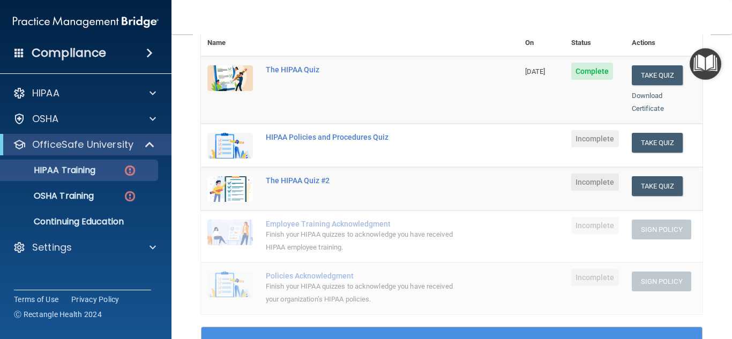
scroll to position [146, 0]
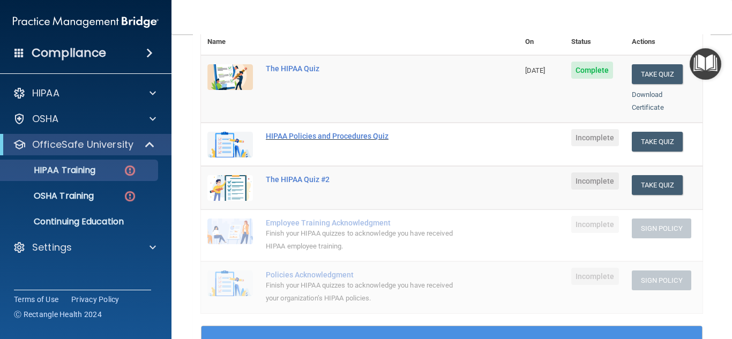
click at [353, 132] on div "HIPAA Policies and Procedures Quiz" at bounding box center [365, 136] width 199 height 9
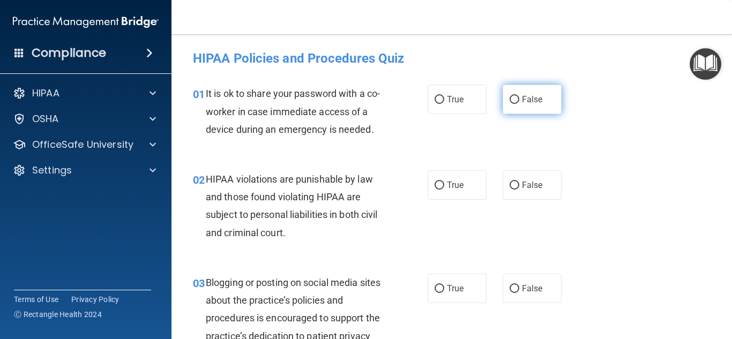
click at [516, 101] on input "False" at bounding box center [515, 100] width 10 height 8
radio input "true"
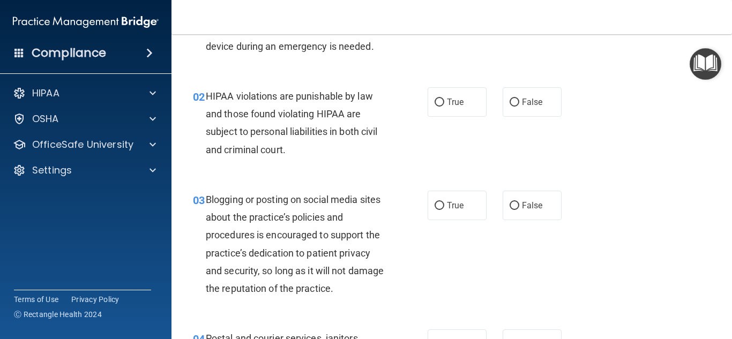
scroll to position [82, 0]
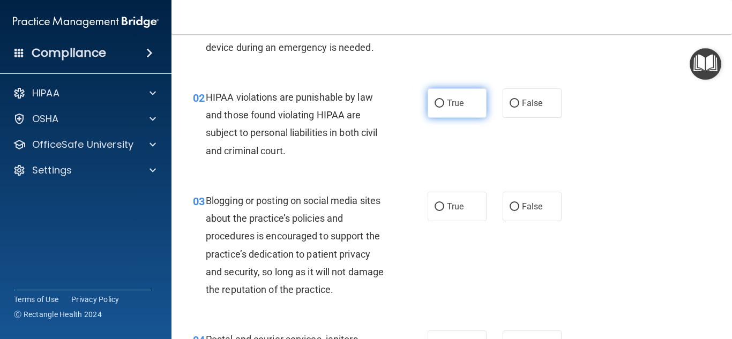
click at [445, 100] on label "True" at bounding box center [457, 102] width 59 height 29
click at [444, 100] on input "True" at bounding box center [440, 104] width 10 height 8
radio input "true"
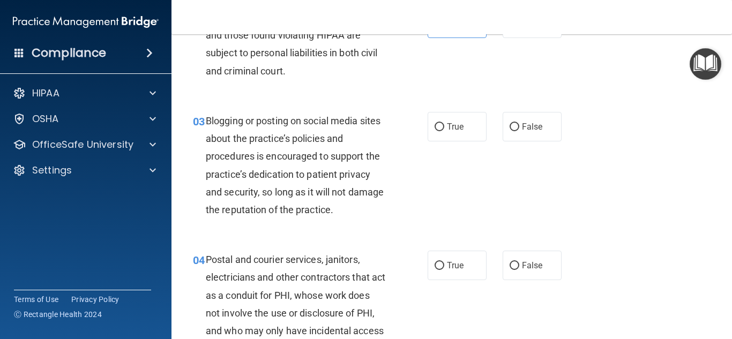
scroll to position [162, 0]
click at [524, 128] on span "False" at bounding box center [532, 126] width 21 height 10
click at [519, 128] on input "False" at bounding box center [515, 127] width 10 height 8
radio input "true"
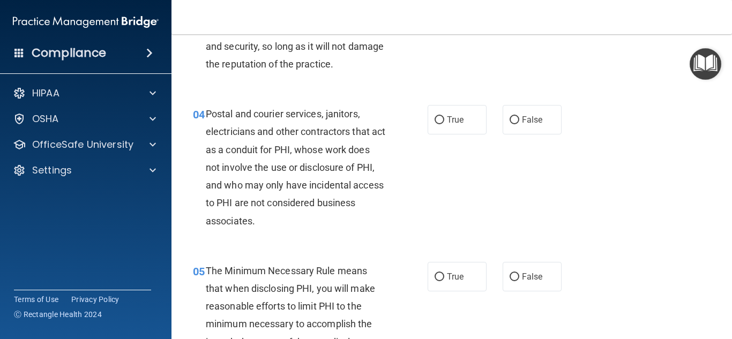
scroll to position [308, 0]
click at [440, 119] on input "True" at bounding box center [440, 120] width 10 height 8
radio input "true"
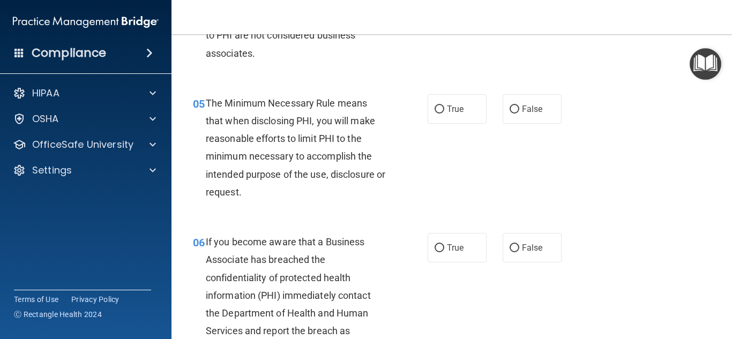
scroll to position [472, 0]
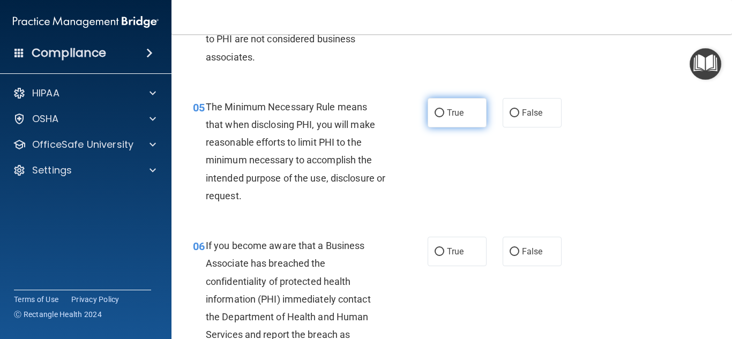
click at [457, 115] on span "True" at bounding box center [455, 113] width 17 height 10
click at [444, 115] on input "True" at bounding box center [440, 113] width 10 height 8
radio input "true"
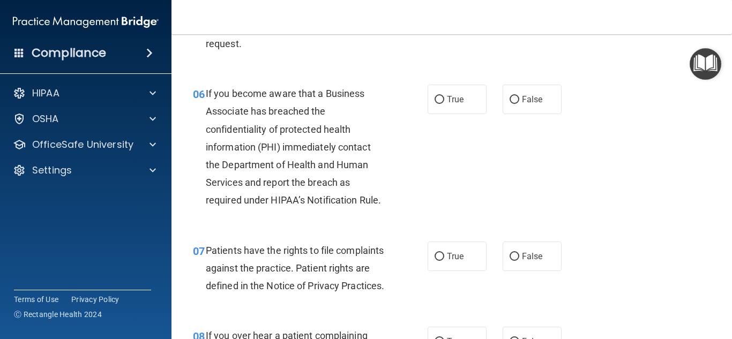
scroll to position [623, 0]
click at [511, 102] on input "False" at bounding box center [515, 100] width 10 height 8
radio input "true"
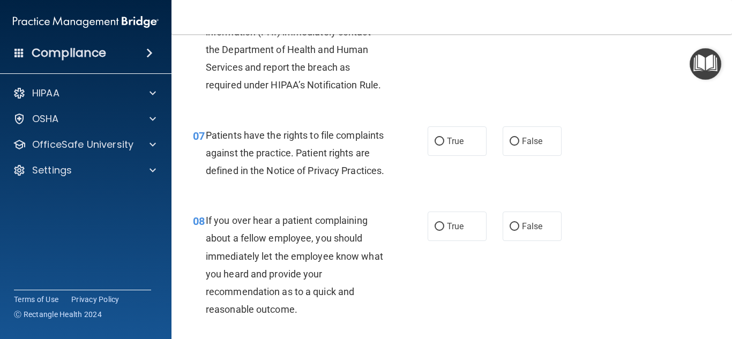
scroll to position [746, 0]
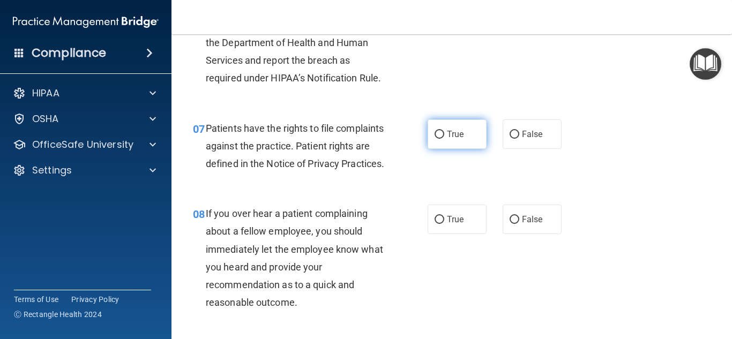
click at [445, 128] on label "True" at bounding box center [457, 134] width 59 height 29
click at [444, 131] on input "True" at bounding box center [440, 135] width 10 height 8
radio input "true"
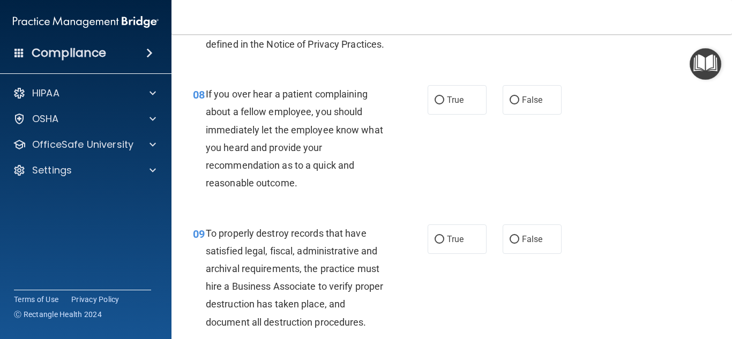
scroll to position [862, 0]
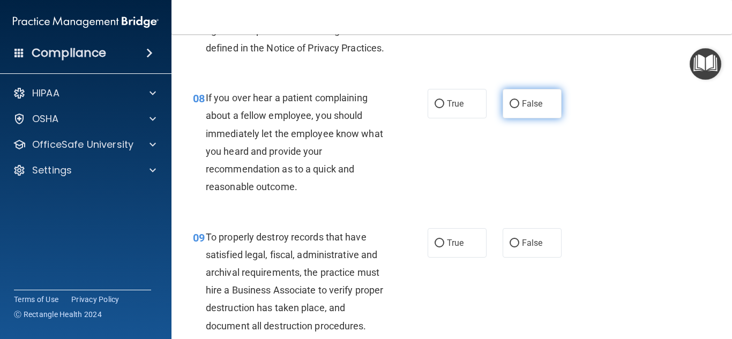
click at [525, 109] on span "False" at bounding box center [532, 104] width 21 height 10
click at [519, 108] on input "False" at bounding box center [515, 104] width 10 height 8
radio input "true"
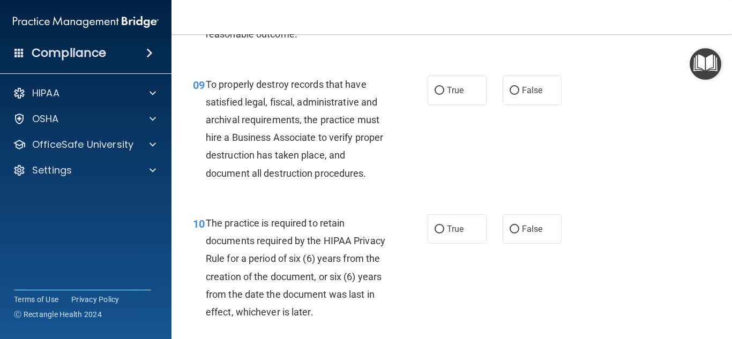
scroll to position [1013, 0]
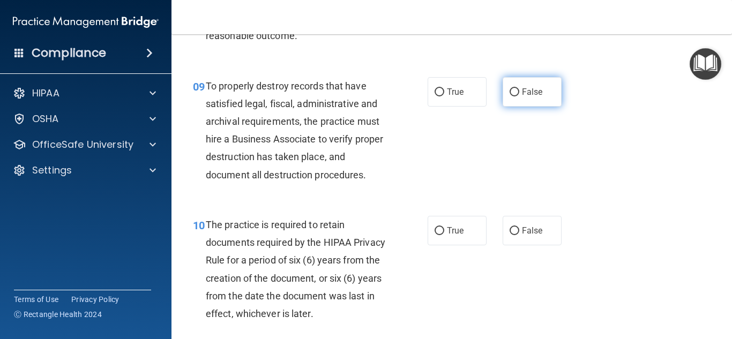
click at [535, 98] on label "False" at bounding box center [532, 91] width 59 height 29
click at [519, 96] on input "False" at bounding box center [515, 92] width 10 height 8
radio input "true"
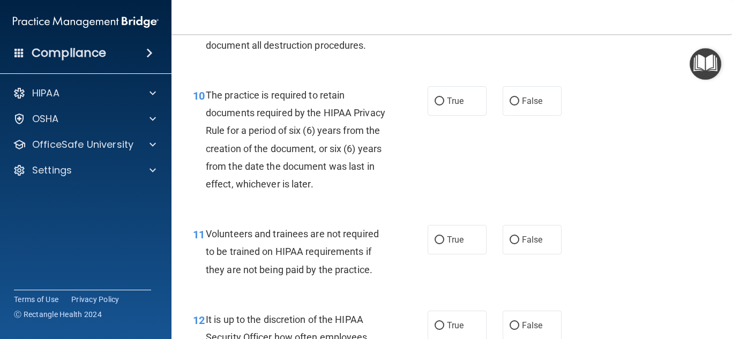
scroll to position [1140, 0]
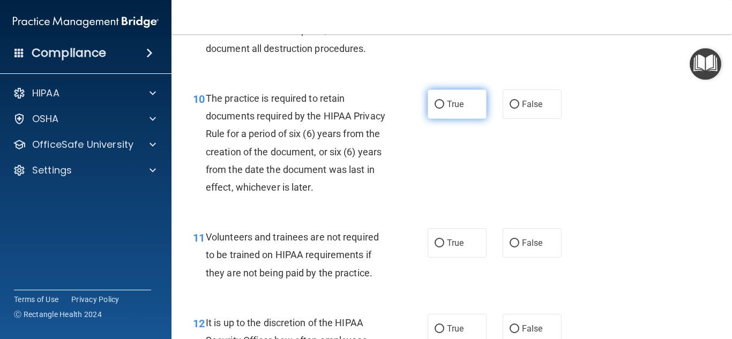
click at [458, 109] on span "True" at bounding box center [455, 104] width 17 height 10
click at [444, 109] on input "True" at bounding box center [440, 105] width 10 height 8
radio input "true"
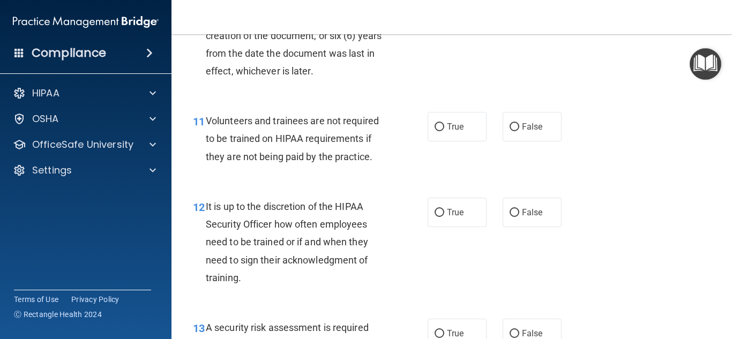
scroll to position [1264, 0]
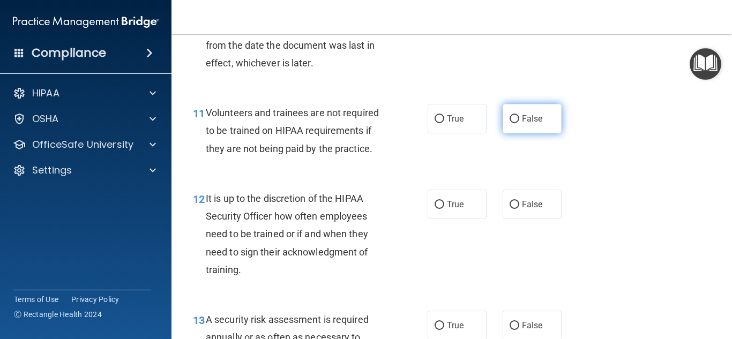
click at [513, 123] on input "False" at bounding box center [515, 119] width 10 height 8
radio input "true"
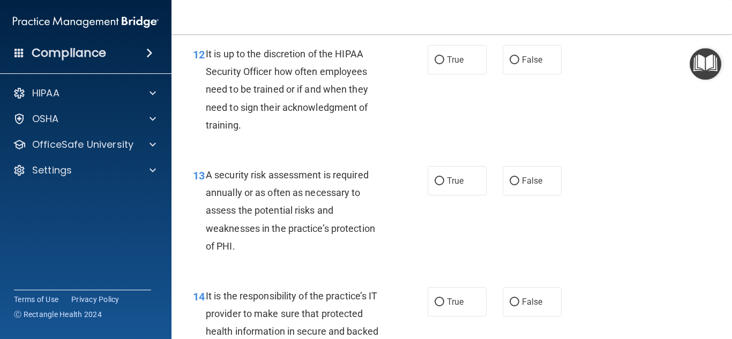
scroll to position [1408, 0]
click at [517, 65] on input "False" at bounding box center [515, 61] width 10 height 8
radio input "true"
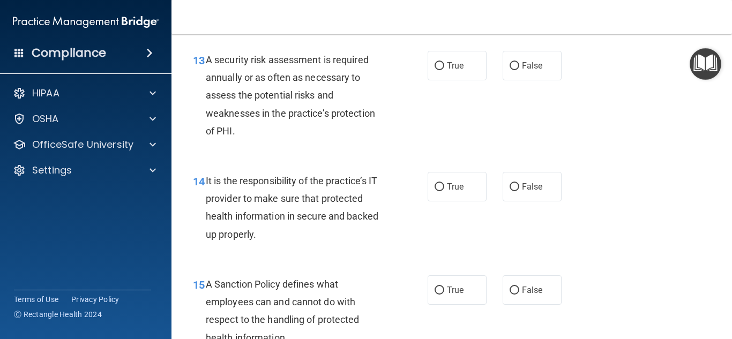
scroll to position [1526, 0]
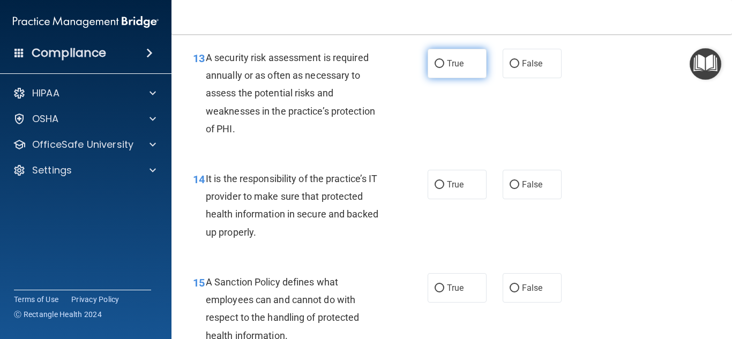
click at [452, 78] on label "True" at bounding box center [457, 63] width 59 height 29
click at [444, 68] on input "True" at bounding box center [440, 64] width 10 height 8
radio input "true"
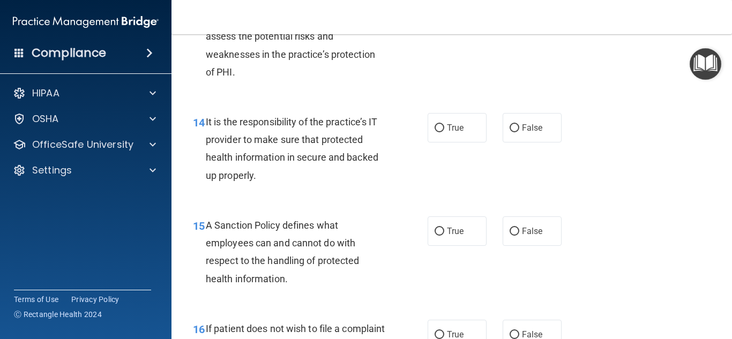
scroll to position [1584, 0]
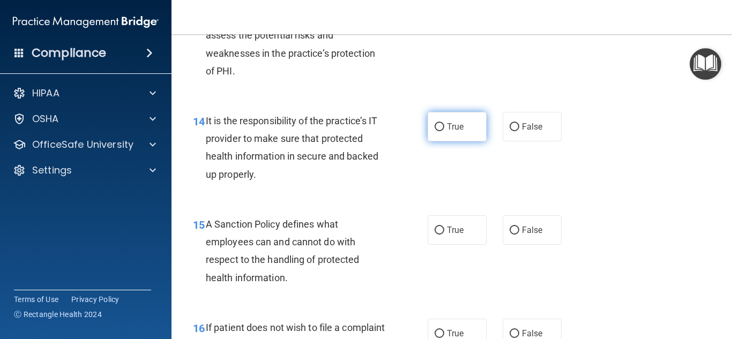
click at [444, 142] on label "True" at bounding box center [457, 126] width 59 height 29
click at [444, 131] on input "True" at bounding box center [440, 127] width 10 height 8
radio input "true"
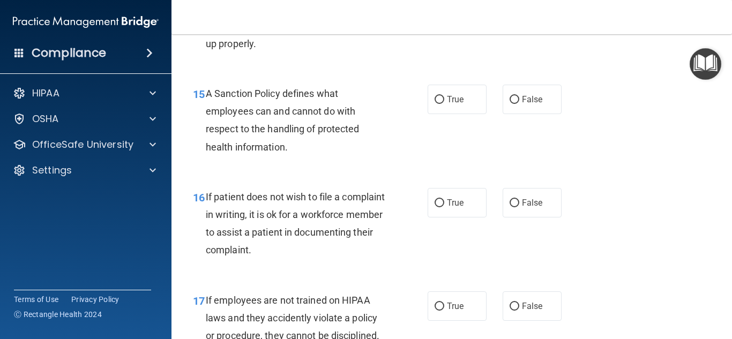
scroll to position [1714, 0]
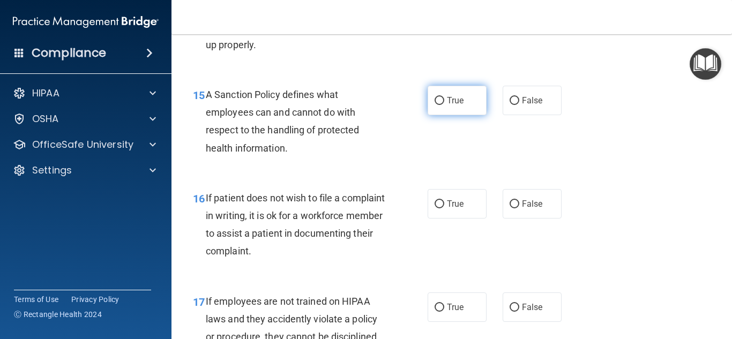
click at [457, 106] on span "True" at bounding box center [455, 100] width 17 height 10
click at [444, 105] on input "True" at bounding box center [440, 101] width 10 height 8
radio input "true"
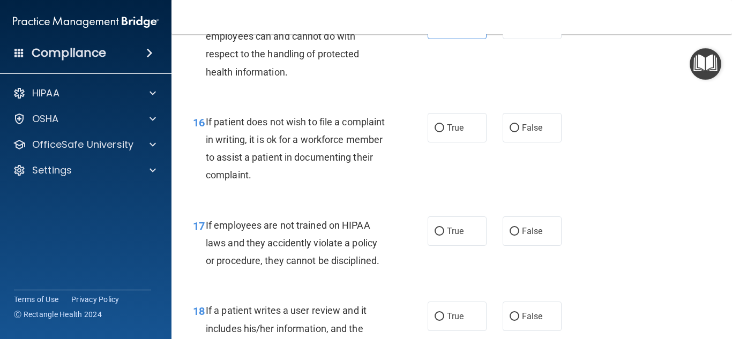
scroll to position [1791, 0]
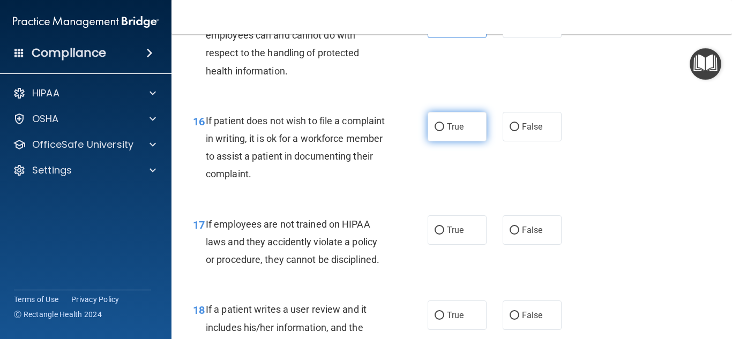
click at [457, 132] on span "True" at bounding box center [455, 127] width 17 height 10
click at [444, 131] on input "True" at bounding box center [440, 127] width 10 height 8
radio input "true"
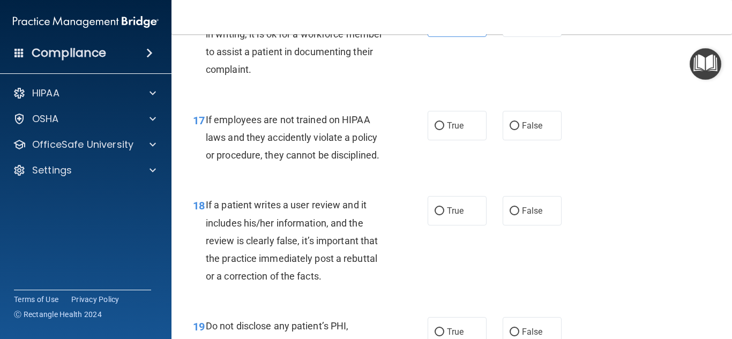
scroll to position [1896, 0]
click at [520, 140] on label "False" at bounding box center [532, 124] width 59 height 29
click at [519, 130] on input "False" at bounding box center [515, 126] width 10 height 8
radio input "true"
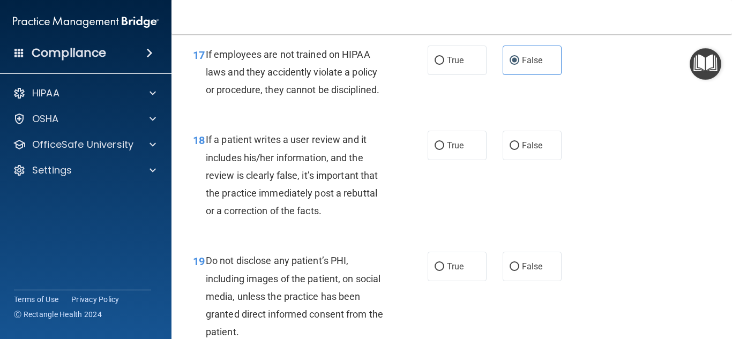
scroll to position [1971, 0]
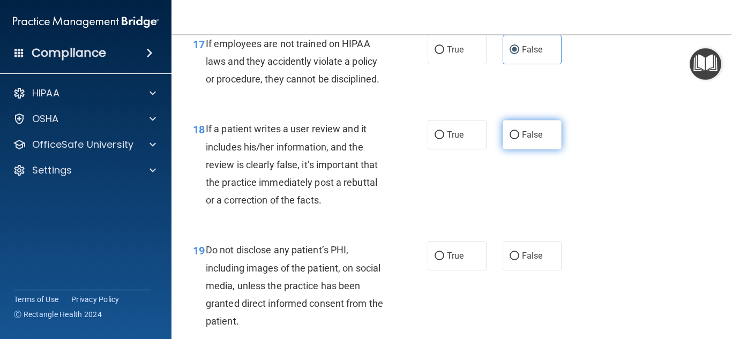
click at [511, 139] on input "False" at bounding box center [515, 135] width 10 height 8
radio input "true"
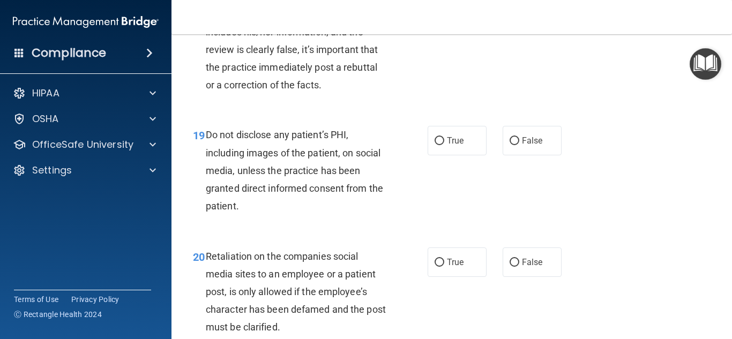
scroll to position [2087, 0]
click at [461, 155] on label "True" at bounding box center [457, 139] width 59 height 29
click at [444, 145] on input "True" at bounding box center [440, 141] width 10 height 8
radio input "true"
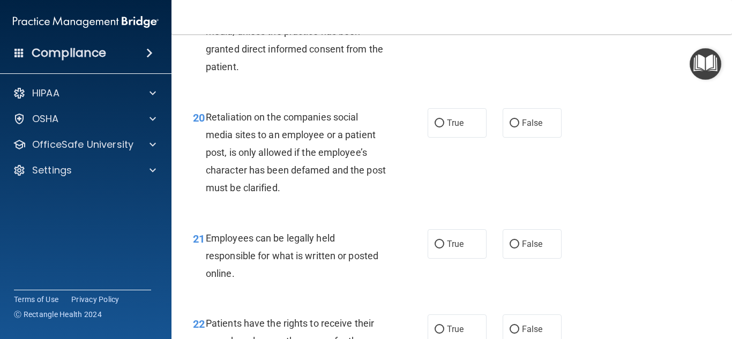
scroll to position [2229, 0]
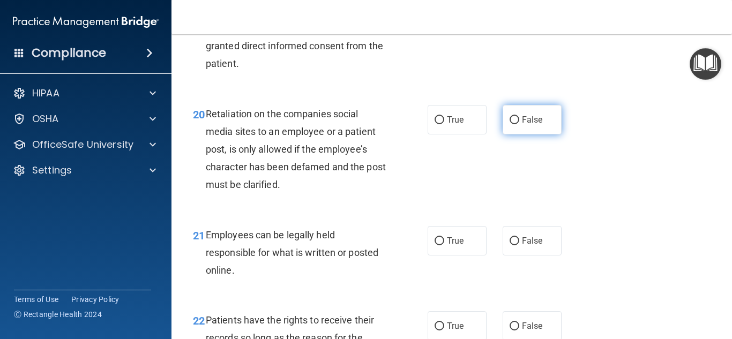
click at [519, 135] on label "False" at bounding box center [532, 119] width 59 height 29
click at [519, 124] on input "False" at bounding box center [515, 120] width 10 height 8
radio input "true"
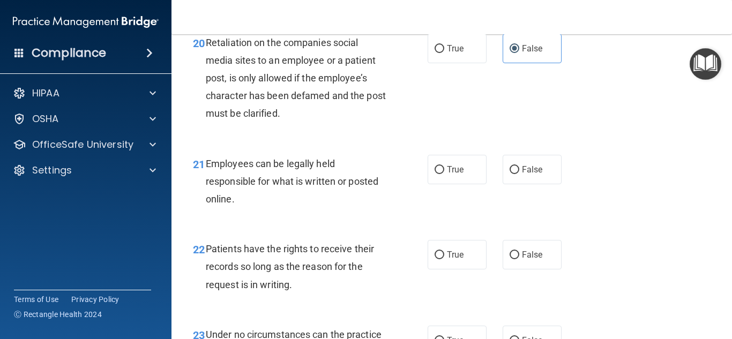
scroll to position [2306, 0]
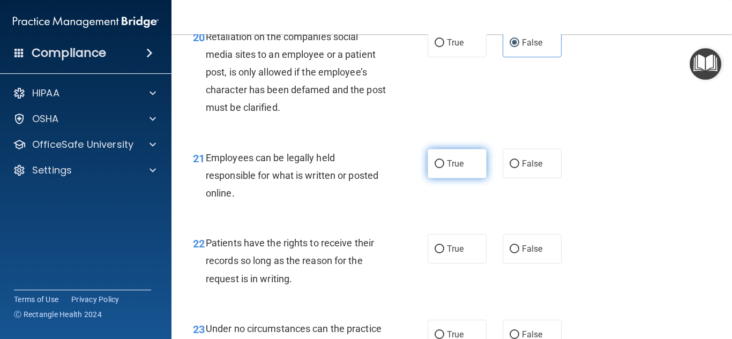
click at [448, 169] on span "True" at bounding box center [455, 164] width 17 height 10
click at [444, 168] on input "True" at bounding box center [440, 164] width 10 height 8
radio input "true"
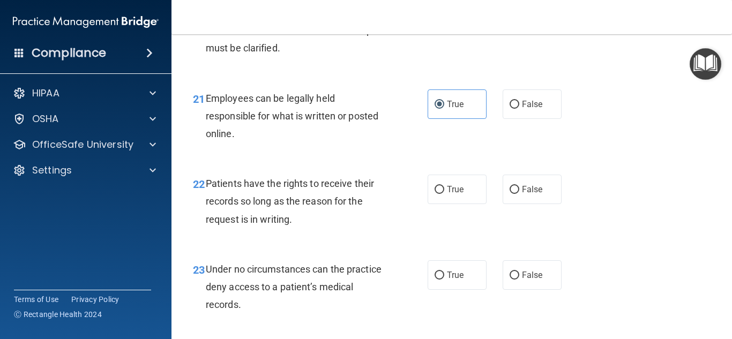
scroll to position [2371, 0]
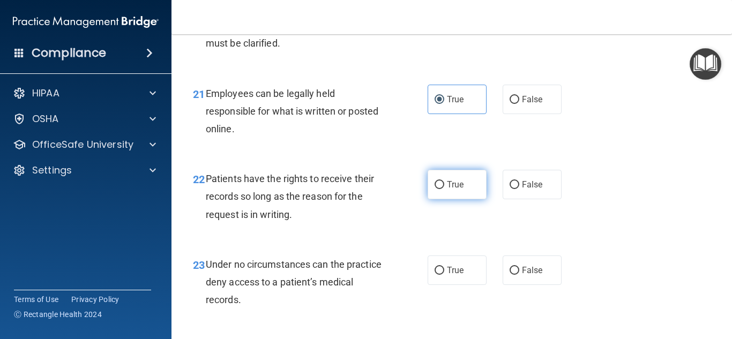
click at [445, 199] on label "True" at bounding box center [457, 184] width 59 height 29
click at [444, 189] on input "True" at bounding box center [440, 185] width 10 height 8
radio input "true"
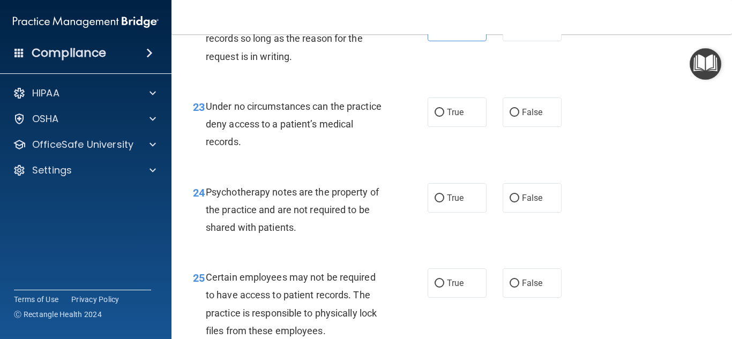
scroll to position [2529, 0]
click at [511, 126] on label "False" at bounding box center [532, 111] width 59 height 29
click at [511, 116] on input "False" at bounding box center [515, 112] width 10 height 8
radio input "true"
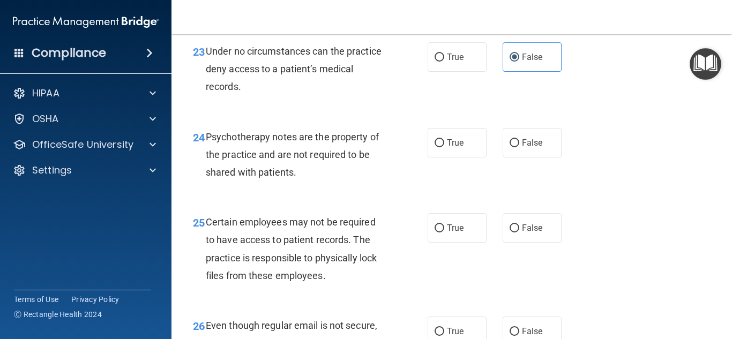
scroll to position [2594, 0]
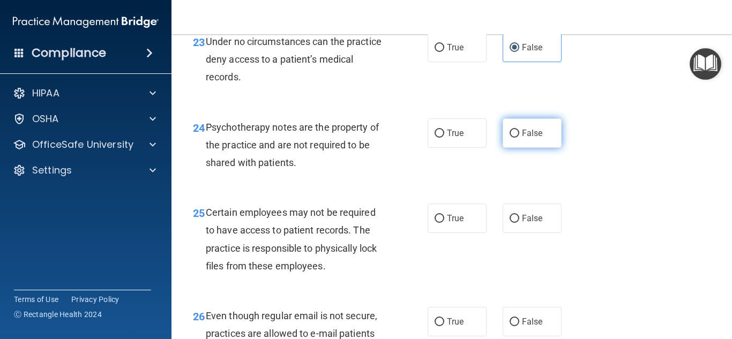
click at [523, 138] on span "False" at bounding box center [532, 133] width 21 height 10
click at [519, 138] on input "False" at bounding box center [515, 134] width 10 height 8
radio input "true"
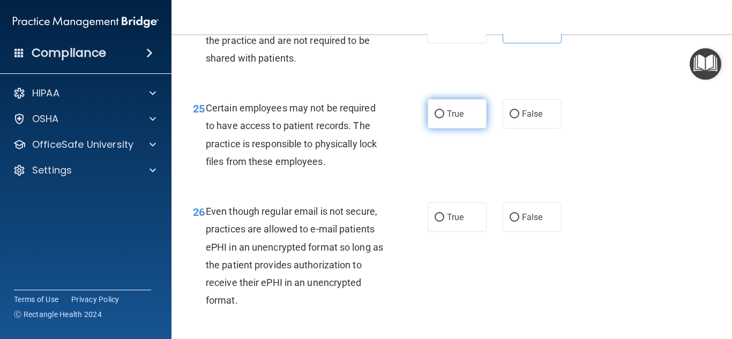
scroll to position [2701, 0]
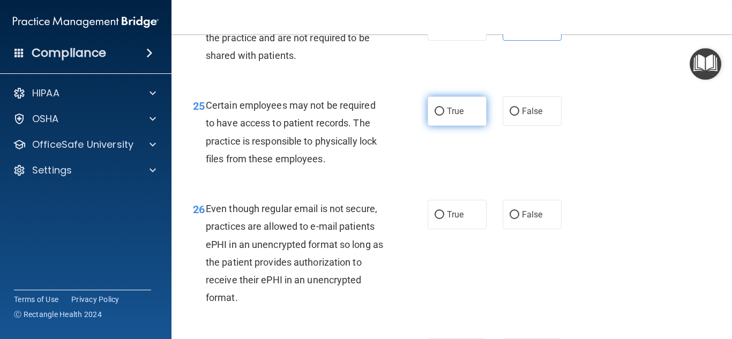
click at [474, 126] on label "True" at bounding box center [457, 110] width 59 height 29
click at [444, 116] on input "True" at bounding box center [440, 112] width 10 height 8
radio input "true"
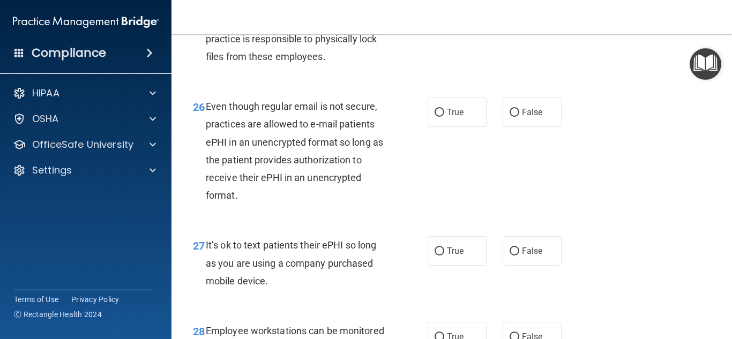
scroll to position [2804, 0]
click at [515, 126] on label "False" at bounding box center [532, 111] width 59 height 29
click at [515, 116] on input "False" at bounding box center [515, 112] width 10 height 8
radio input "true"
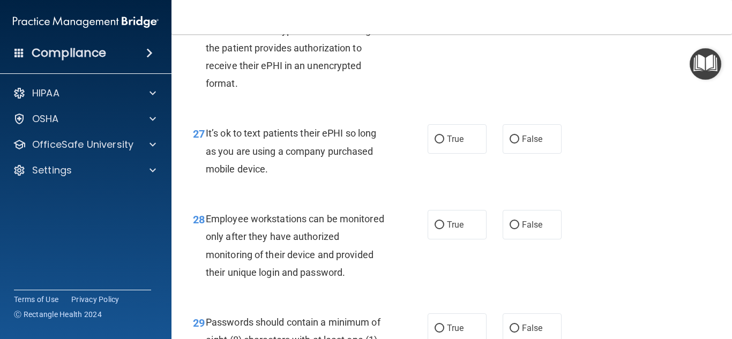
scroll to position [2916, 0]
click at [519, 153] on label "False" at bounding box center [532, 138] width 59 height 29
click at [519, 143] on input "False" at bounding box center [515, 139] width 10 height 8
radio input "true"
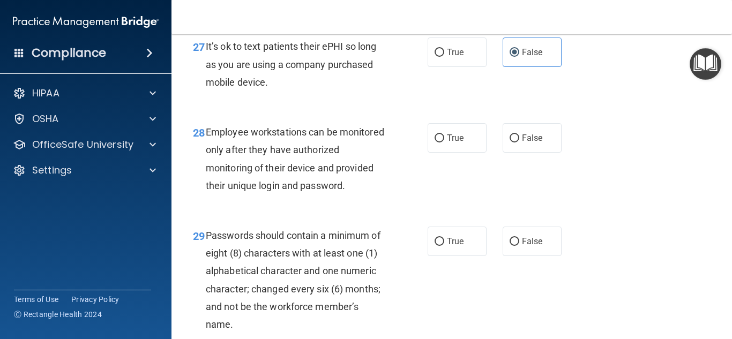
scroll to position [3004, 0]
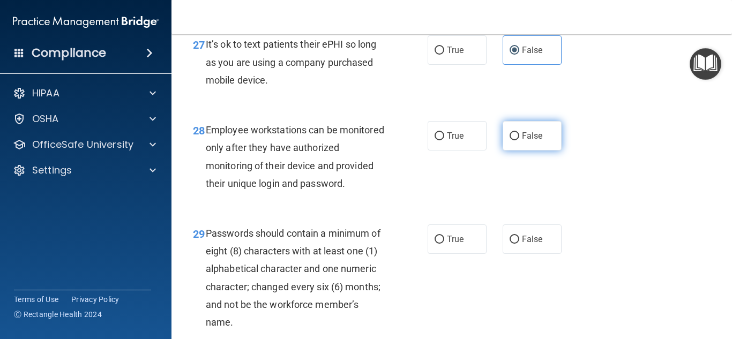
click at [528, 141] on span "False" at bounding box center [532, 136] width 21 height 10
click at [519, 140] on input "False" at bounding box center [515, 136] width 10 height 8
radio input "true"
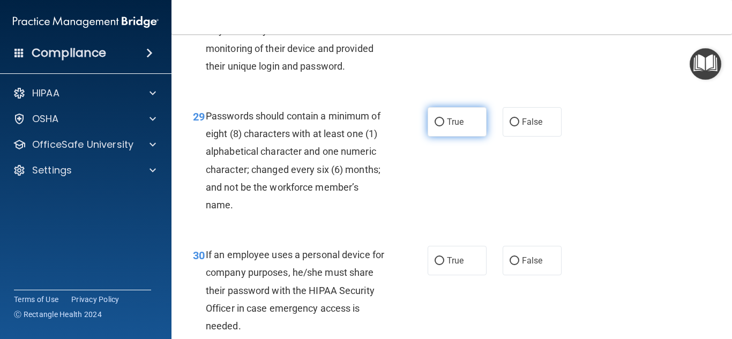
scroll to position [3127, 0]
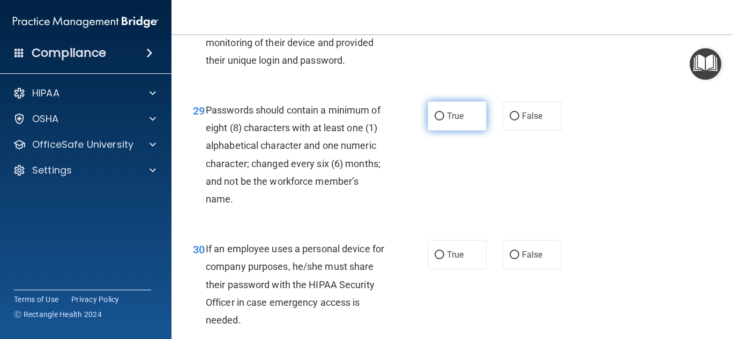
click at [474, 131] on label "True" at bounding box center [457, 115] width 59 height 29
click at [444, 121] on input "True" at bounding box center [440, 117] width 10 height 8
radio input "true"
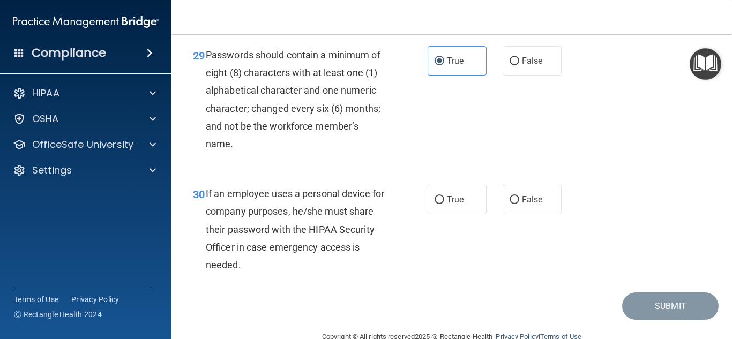
scroll to position [3183, 0]
click at [527, 204] on span "False" at bounding box center [532, 199] width 21 height 10
click at [519, 204] on input "False" at bounding box center [515, 200] width 10 height 8
radio input "true"
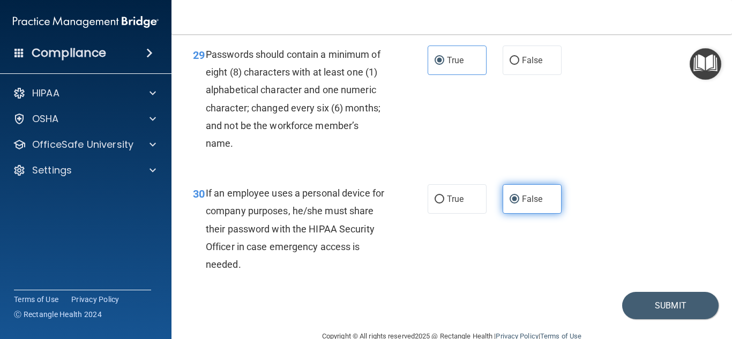
scroll to position [3224, 0]
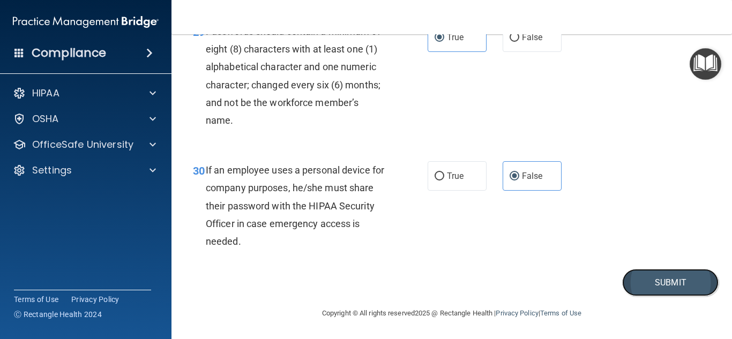
click at [675, 286] on button "Submit" at bounding box center [670, 282] width 96 height 27
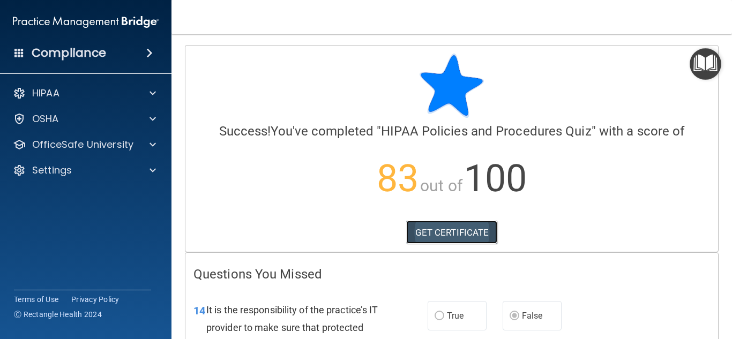
click at [465, 235] on link "GET CERTIFICATE" at bounding box center [452, 233] width 92 height 24
click at [702, 68] on img "Open Resource Center" at bounding box center [706, 64] width 32 height 32
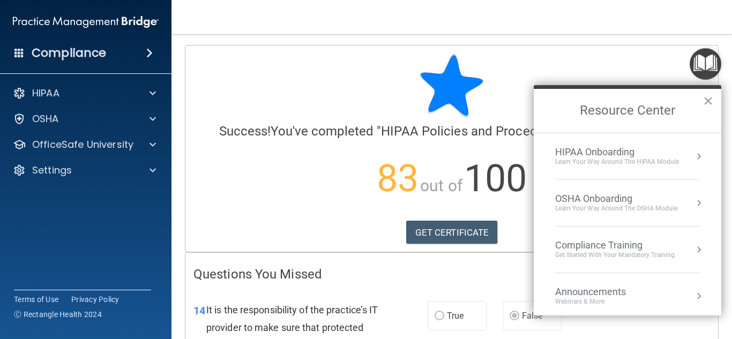
click at [622, 153] on div "HIPAA Onboarding" at bounding box center [617, 152] width 124 height 12
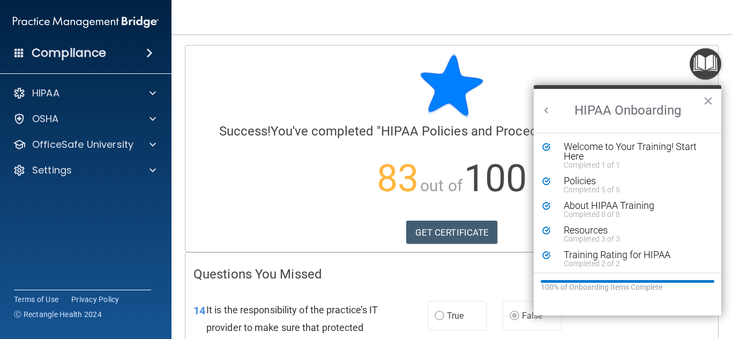
click at [545, 109] on button "Back to Resource Center Home" at bounding box center [546, 110] width 11 height 11
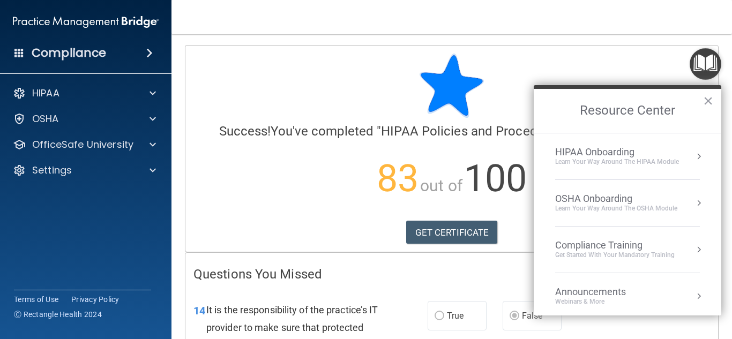
click at [599, 203] on div "OSHA Onboarding" at bounding box center [616, 199] width 122 height 12
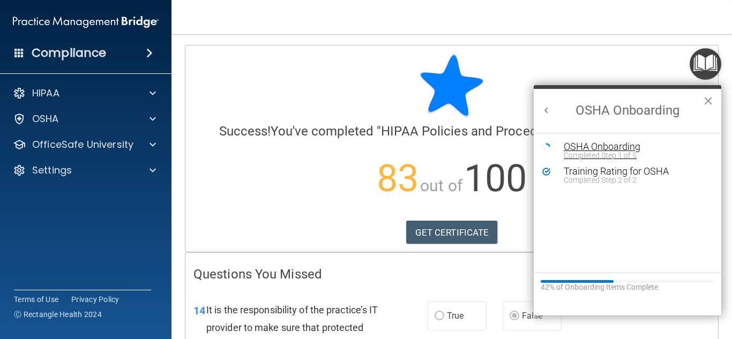
click at [584, 147] on div "OSHA Onboarding" at bounding box center [636, 147] width 144 height 10
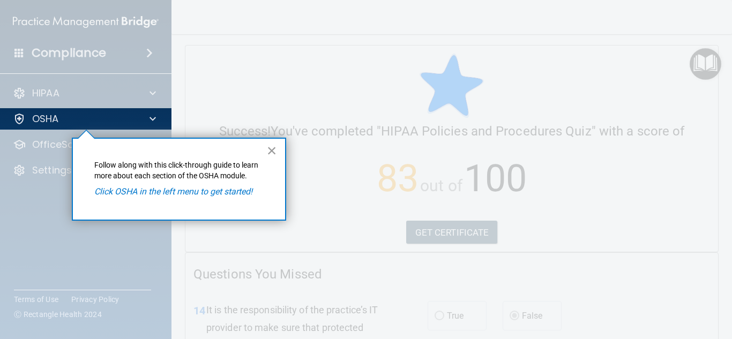
click at [272, 154] on button "×" at bounding box center [272, 150] width 10 height 17
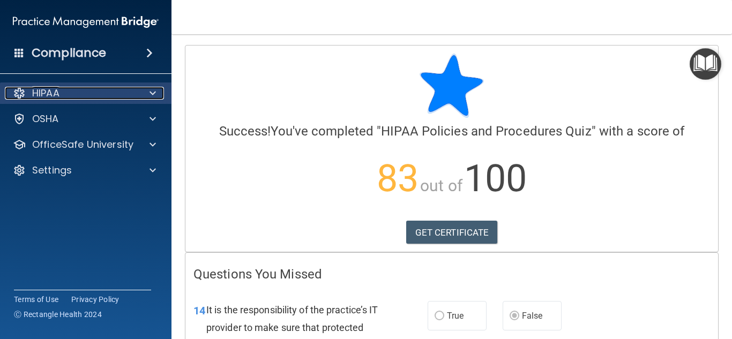
click at [125, 91] on div "HIPAA" at bounding box center [71, 93] width 133 height 13
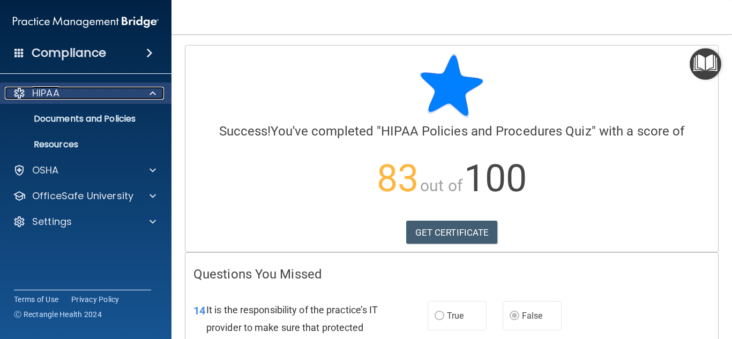
click at [146, 95] on div at bounding box center [151, 93] width 27 height 13
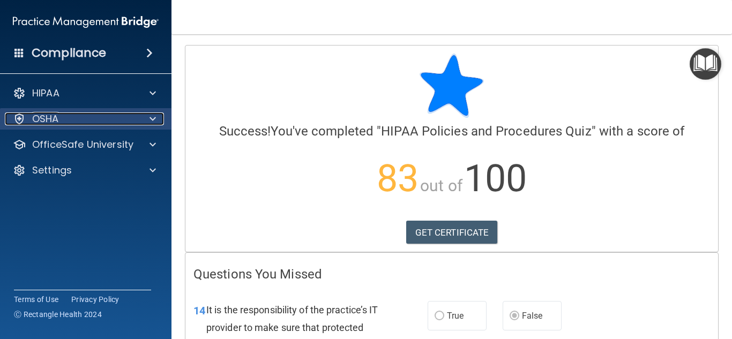
click at [152, 120] on span at bounding box center [153, 119] width 6 height 13
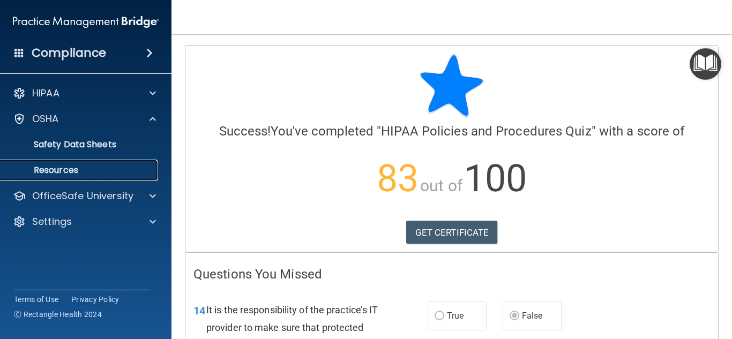
click at [91, 166] on p "Resources" at bounding box center [80, 170] width 146 height 11
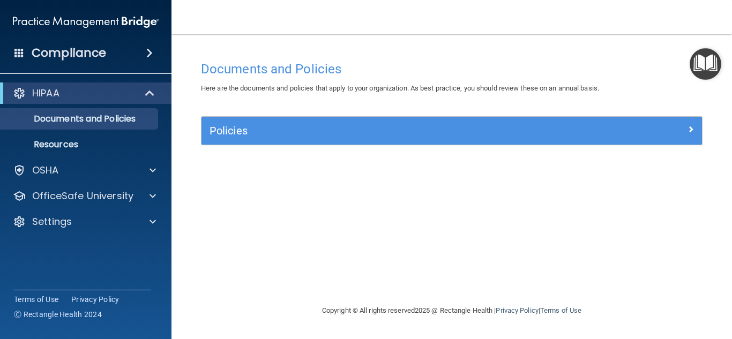
click at [707, 71] on img "Open Resource Center" at bounding box center [706, 64] width 32 height 32
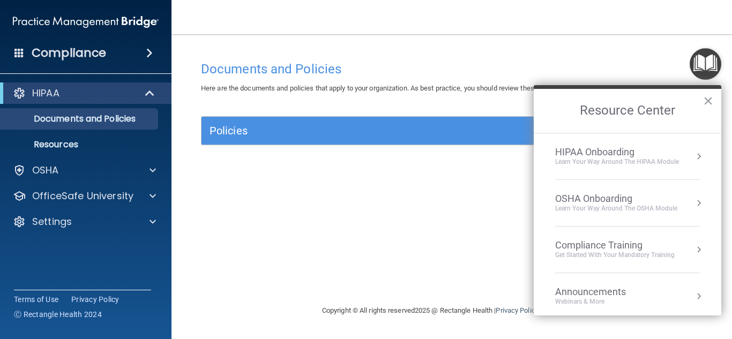
click at [606, 245] on div "Compliance Training" at bounding box center [615, 246] width 120 height 12
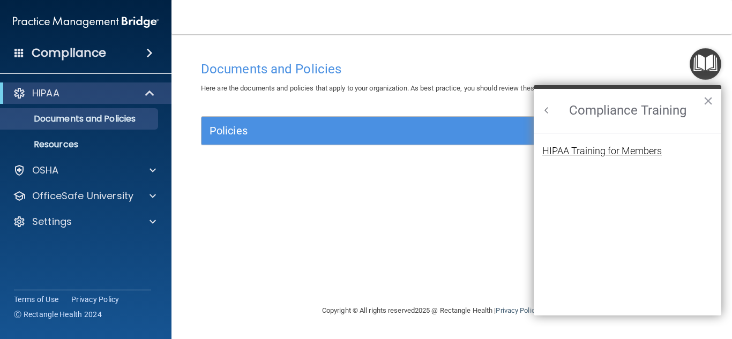
click at [613, 150] on div "HIPAA Training for Members" at bounding box center [602, 151] width 120 height 10
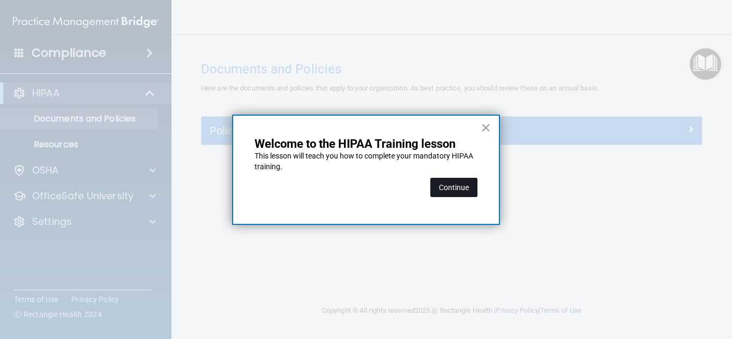
click at [453, 189] on button "Continue" at bounding box center [453, 187] width 47 height 19
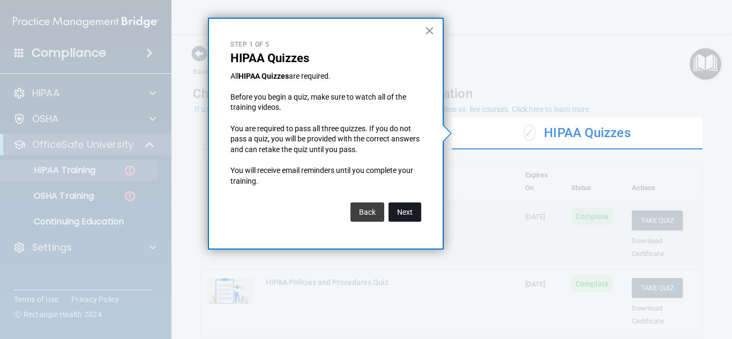
click at [412, 212] on button "Next" at bounding box center [405, 212] width 33 height 19
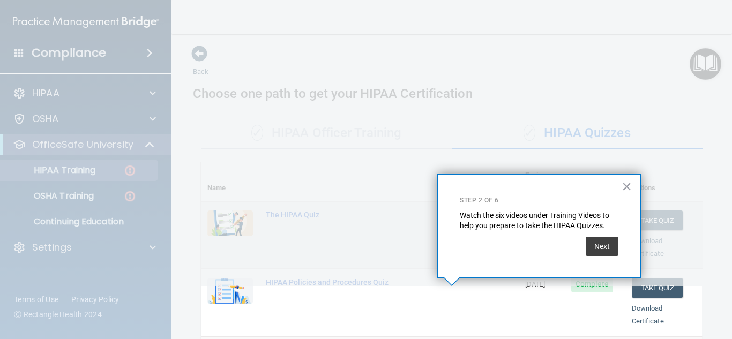
scroll to position [198, 0]
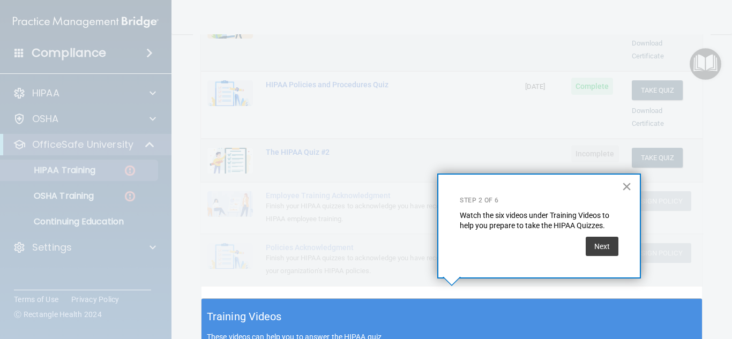
click at [627, 185] on button "×" at bounding box center [627, 186] width 10 height 17
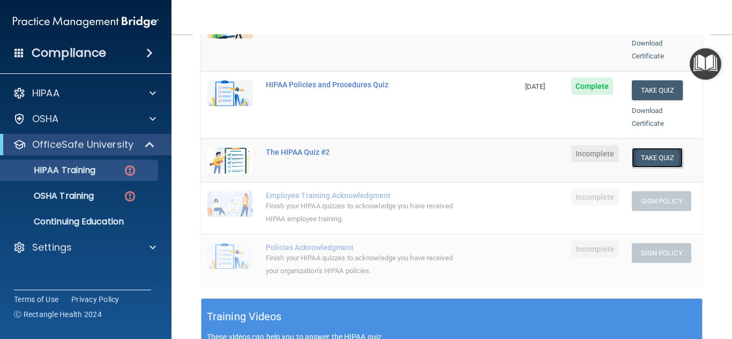
click at [658, 148] on button "Take Quiz" at bounding box center [657, 158] width 51 height 20
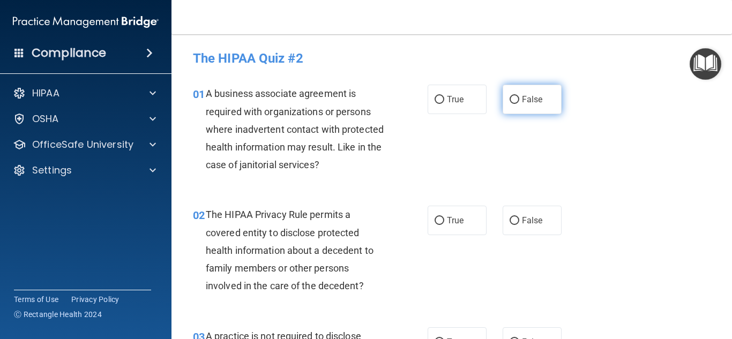
click at [513, 102] on input "False" at bounding box center [515, 100] width 10 height 8
radio input "true"
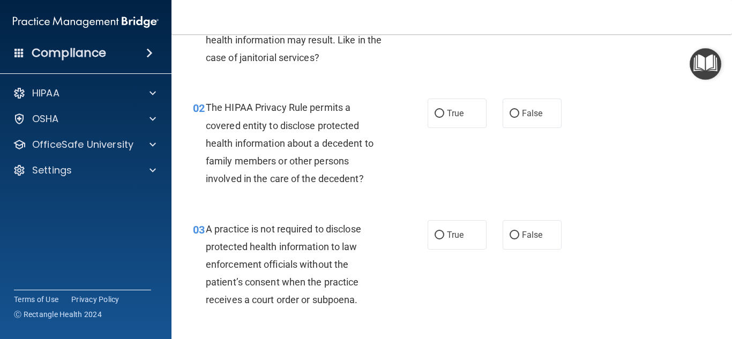
scroll to position [108, 0]
click at [519, 114] on label "False" at bounding box center [532, 112] width 59 height 29
click at [519, 114] on input "False" at bounding box center [515, 113] width 10 height 8
radio input "true"
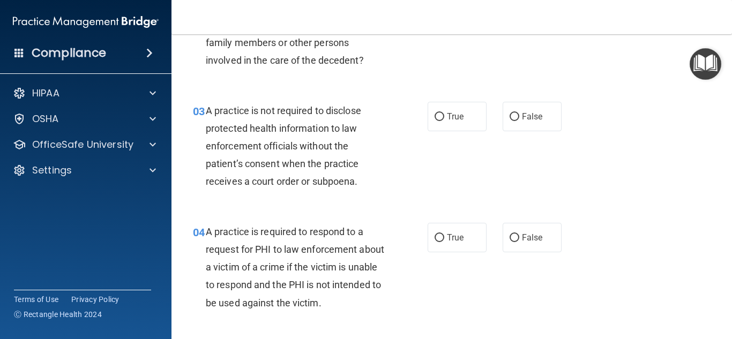
scroll to position [226, 0]
click at [463, 114] on span "True" at bounding box center [455, 116] width 17 height 10
click at [444, 114] on input "True" at bounding box center [440, 117] width 10 height 8
radio input "true"
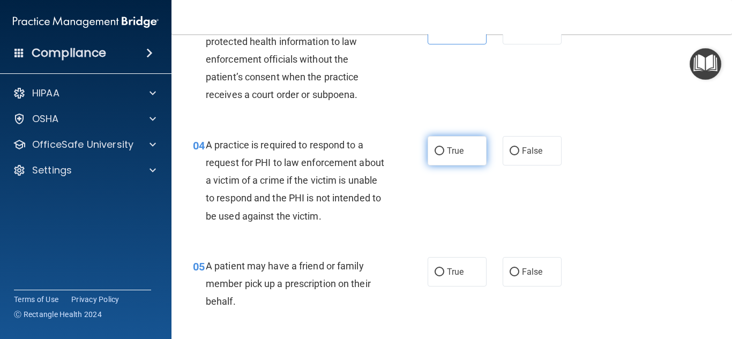
scroll to position [314, 0]
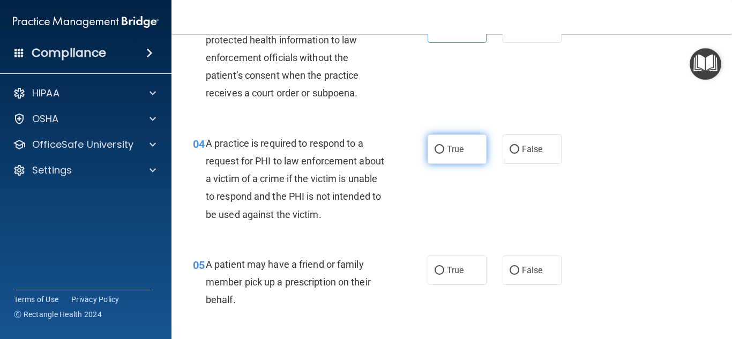
click at [451, 153] on span "True" at bounding box center [455, 149] width 17 height 10
click at [444, 153] on input "True" at bounding box center [440, 150] width 10 height 8
radio input "true"
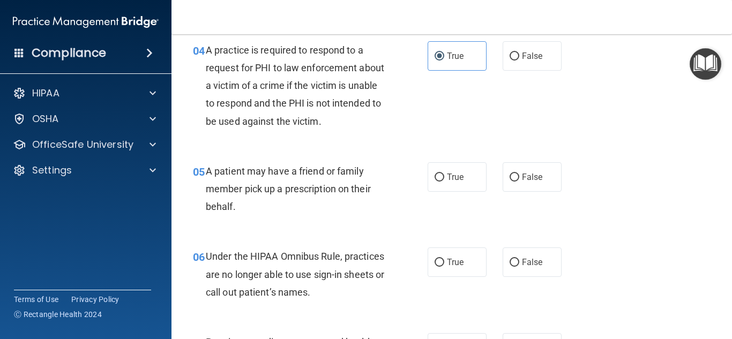
scroll to position [408, 0]
click at [462, 175] on span "True" at bounding box center [455, 177] width 17 height 10
click at [444, 175] on input "True" at bounding box center [440, 177] width 10 height 8
radio input "true"
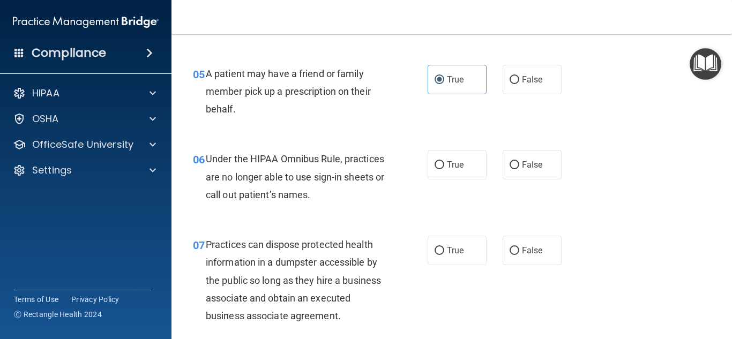
scroll to position [506, 0]
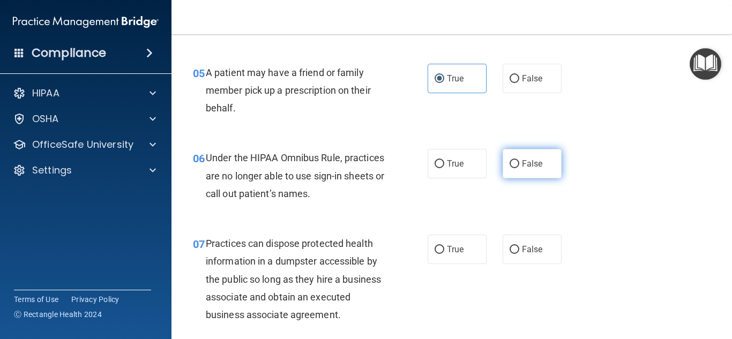
click at [530, 162] on span "False" at bounding box center [532, 164] width 21 height 10
click at [519, 162] on input "False" at bounding box center [515, 164] width 10 height 8
radio input "true"
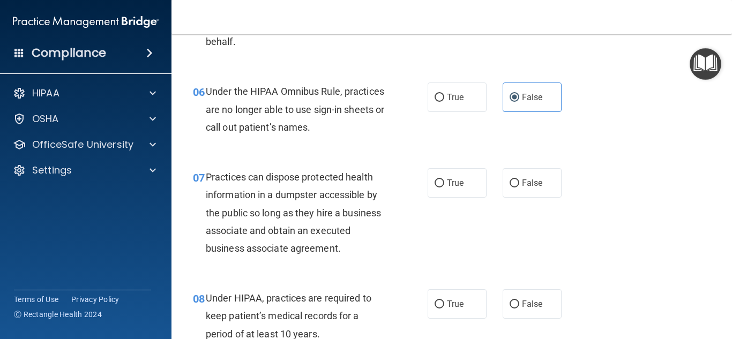
scroll to position [574, 0]
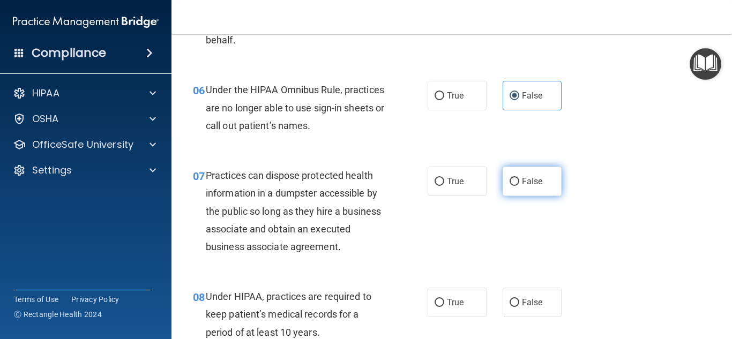
click at [520, 180] on label "False" at bounding box center [532, 181] width 59 height 29
click at [519, 180] on input "False" at bounding box center [515, 182] width 10 height 8
radio input "true"
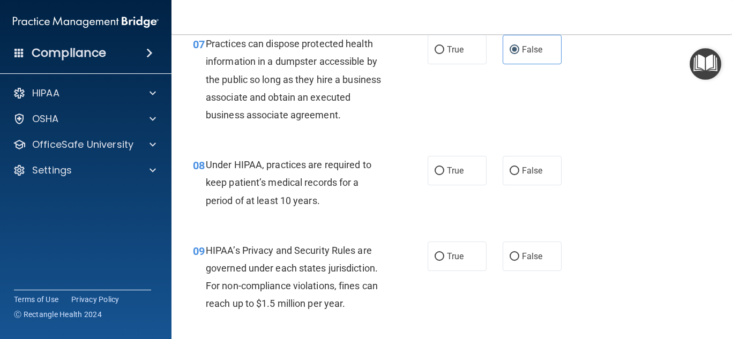
scroll to position [706, 0]
click at [516, 169] on input "False" at bounding box center [515, 171] width 10 height 8
radio input "true"
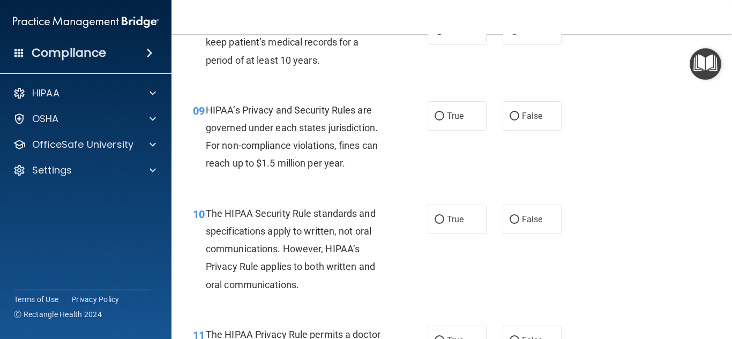
scroll to position [847, 0]
click at [459, 123] on label "True" at bounding box center [457, 115] width 59 height 29
click at [444, 120] on input "True" at bounding box center [440, 116] width 10 height 8
radio input "true"
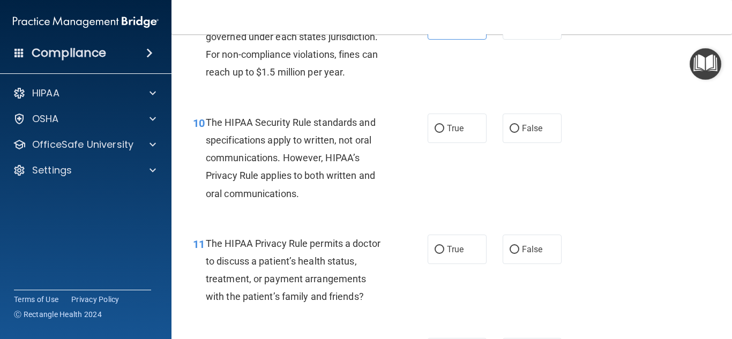
scroll to position [941, 0]
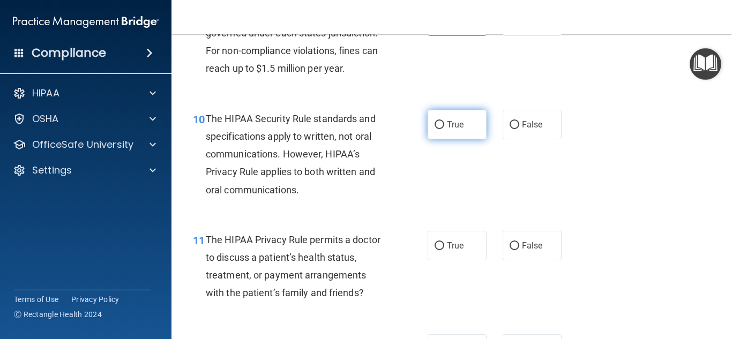
click at [471, 127] on label "True" at bounding box center [457, 124] width 59 height 29
click at [444, 127] on input "True" at bounding box center [440, 125] width 10 height 8
radio input "true"
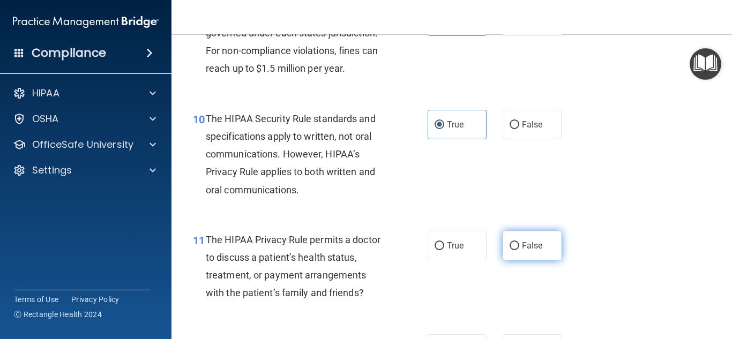
click at [518, 248] on input "False" at bounding box center [515, 246] width 10 height 8
radio input "true"
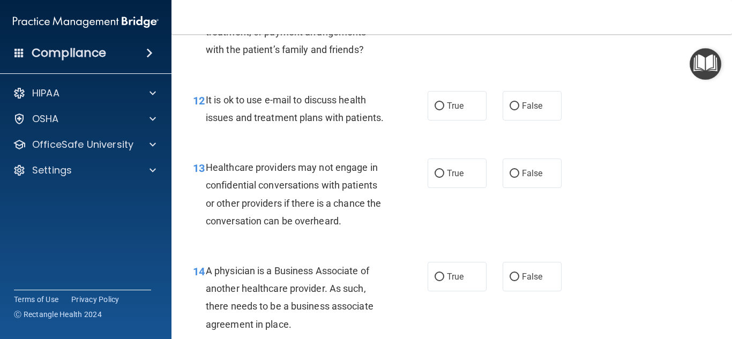
scroll to position [1184, 0]
click at [464, 109] on span "True" at bounding box center [455, 106] width 17 height 10
click at [444, 109] on input "True" at bounding box center [440, 107] width 10 height 8
radio input "true"
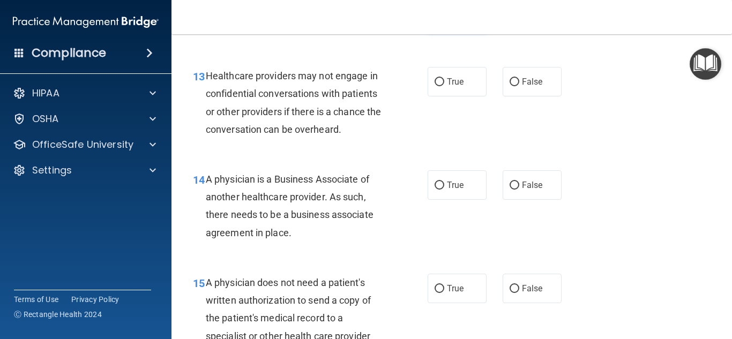
scroll to position [1277, 0]
click at [474, 80] on label "True" at bounding box center [457, 80] width 59 height 29
click at [444, 80] on input "True" at bounding box center [440, 82] width 10 height 8
radio input "true"
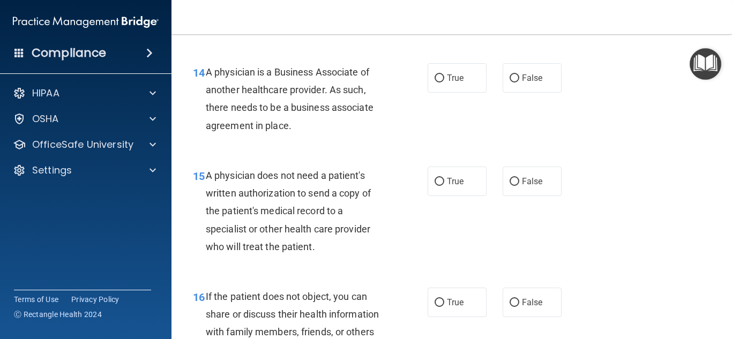
scroll to position [1388, 0]
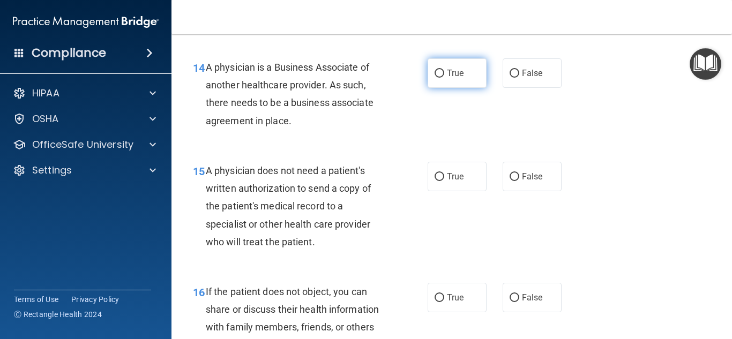
click at [454, 75] on span "True" at bounding box center [455, 73] width 17 height 10
click at [444, 75] on input "True" at bounding box center [440, 74] width 10 height 8
radio input "true"
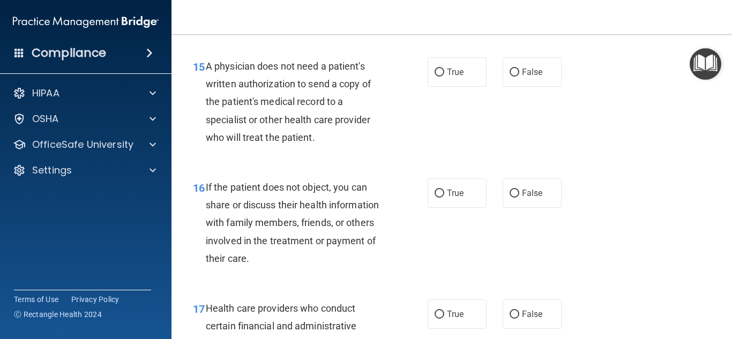
scroll to position [1491, 0]
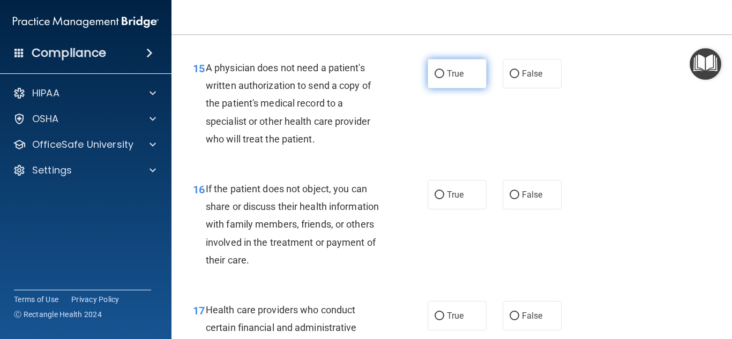
click at [461, 77] on span "True" at bounding box center [455, 74] width 17 height 10
click at [444, 77] on input "True" at bounding box center [440, 74] width 10 height 8
radio input "true"
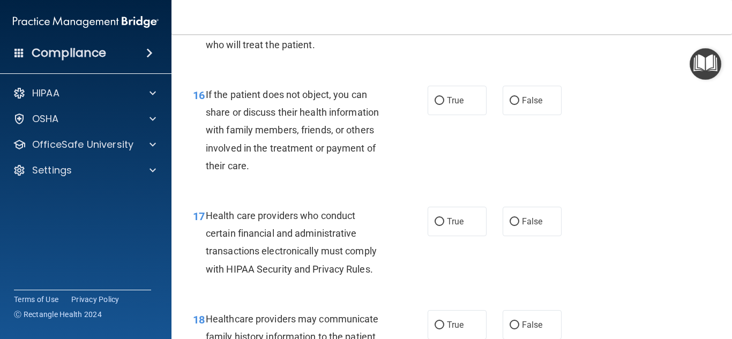
scroll to position [1586, 0]
click at [524, 96] on span "False" at bounding box center [532, 100] width 21 height 10
click at [519, 96] on input "False" at bounding box center [515, 100] width 10 height 8
radio input "true"
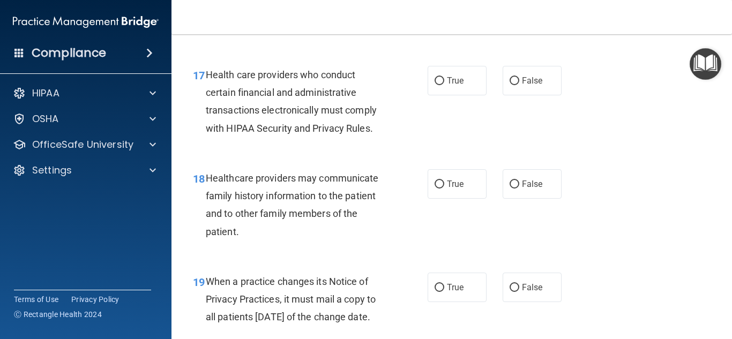
scroll to position [1727, 0]
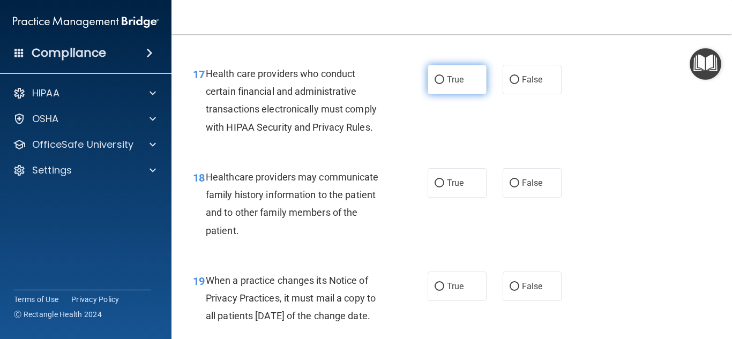
click at [440, 85] on label "True" at bounding box center [457, 79] width 59 height 29
click at [440, 84] on input "True" at bounding box center [440, 80] width 10 height 8
radio input "true"
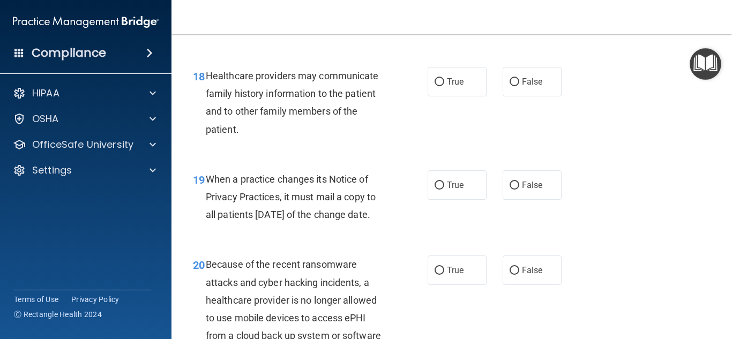
scroll to position [1830, 0]
click at [517, 85] on label "False" at bounding box center [532, 80] width 59 height 29
click at [517, 85] on input "False" at bounding box center [515, 81] width 10 height 8
radio input "true"
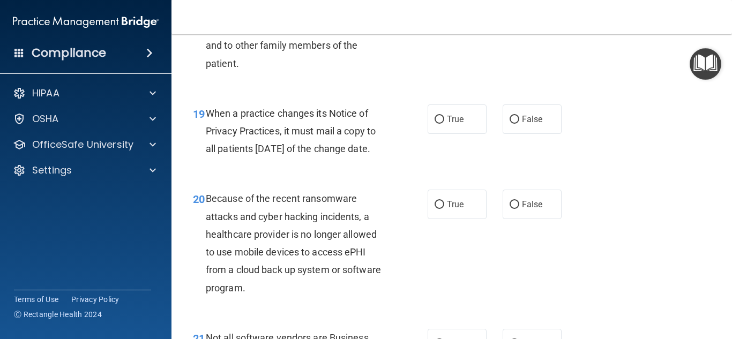
scroll to position [1897, 0]
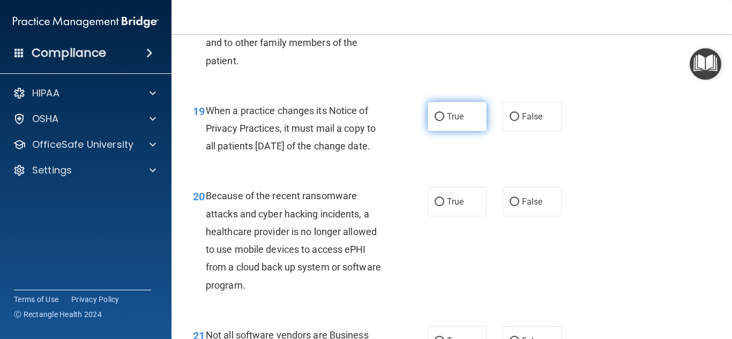
click at [476, 116] on label "True" at bounding box center [457, 116] width 59 height 29
click at [444, 116] on input "True" at bounding box center [440, 117] width 10 height 8
radio input "true"
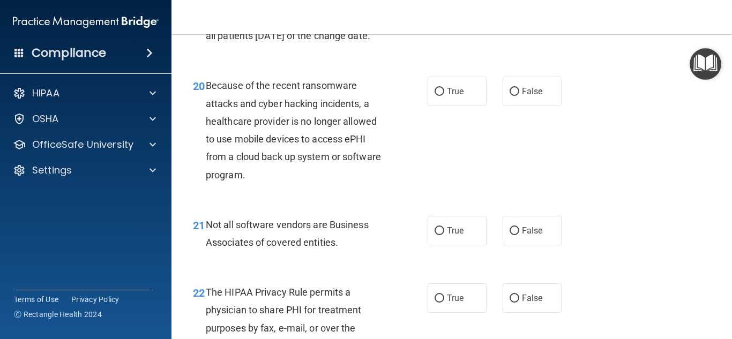
scroll to position [2008, 0]
click at [460, 106] on label "True" at bounding box center [457, 90] width 59 height 29
click at [444, 95] on input "True" at bounding box center [440, 91] width 10 height 8
radio input "true"
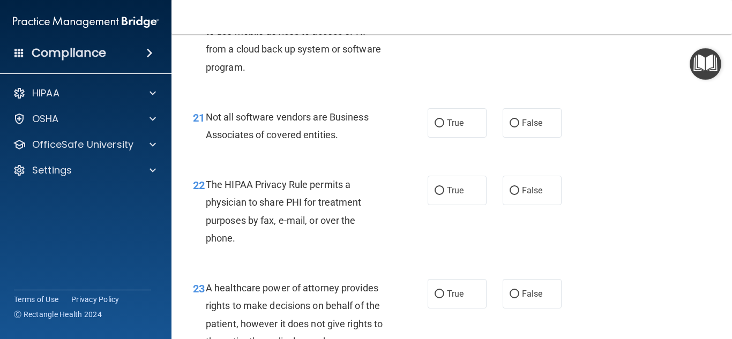
scroll to position [2116, 0]
click at [458, 137] on label "True" at bounding box center [457, 122] width 59 height 29
click at [444, 127] on input "True" at bounding box center [440, 123] width 10 height 8
radio input "true"
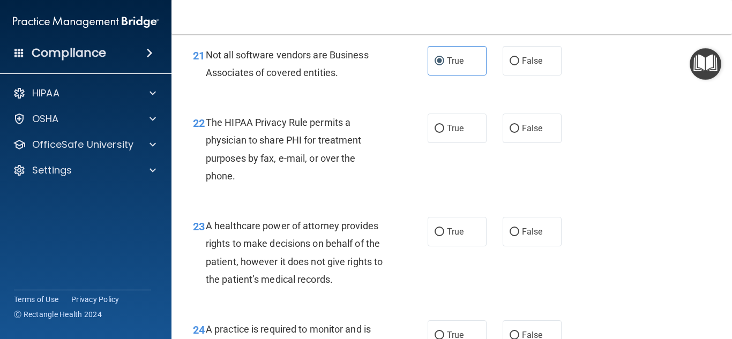
scroll to position [2179, 0]
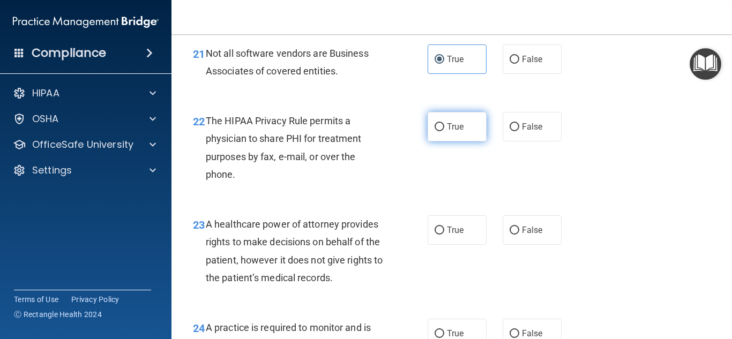
click at [459, 142] on label "True" at bounding box center [457, 126] width 59 height 29
click at [444, 131] on input "True" at bounding box center [440, 127] width 10 height 8
radio input "true"
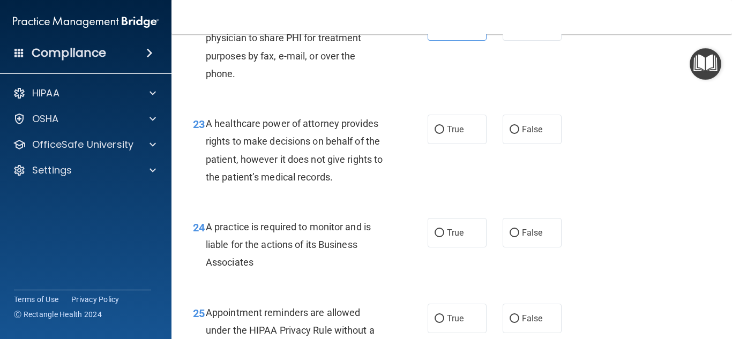
scroll to position [2290, 0]
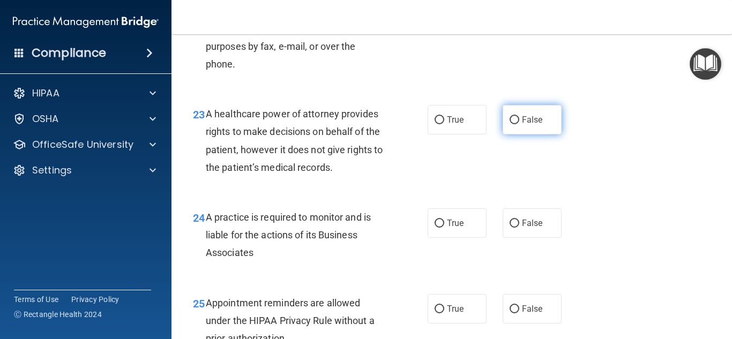
click at [504, 135] on label "False" at bounding box center [532, 119] width 59 height 29
click at [510, 124] on input "False" at bounding box center [515, 120] width 10 height 8
radio input "true"
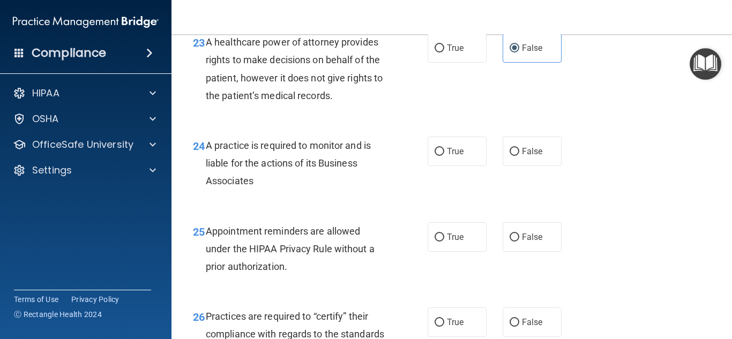
scroll to position [2371, 0]
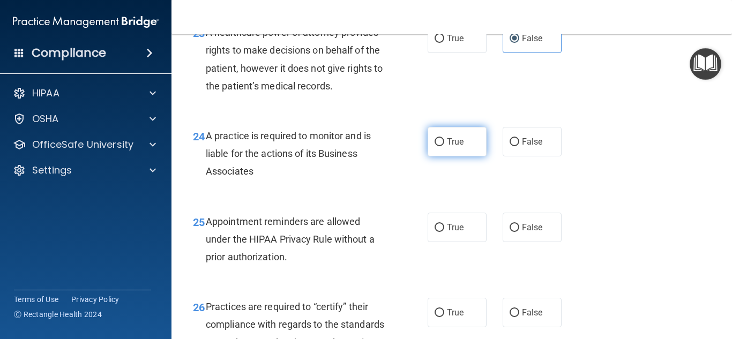
click at [446, 157] on label "True" at bounding box center [457, 141] width 59 height 29
click at [444, 146] on input "True" at bounding box center [440, 142] width 10 height 8
radio input "true"
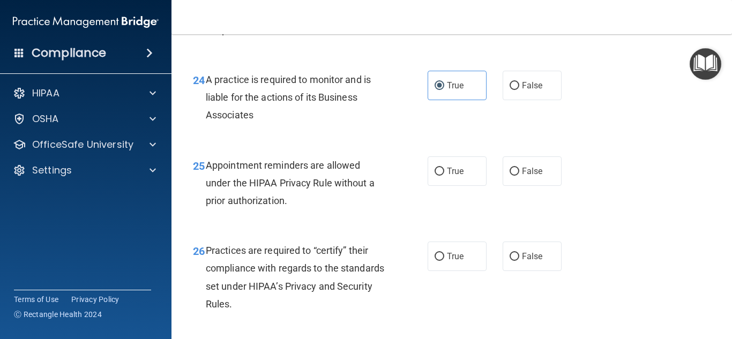
scroll to position [2440, 0]
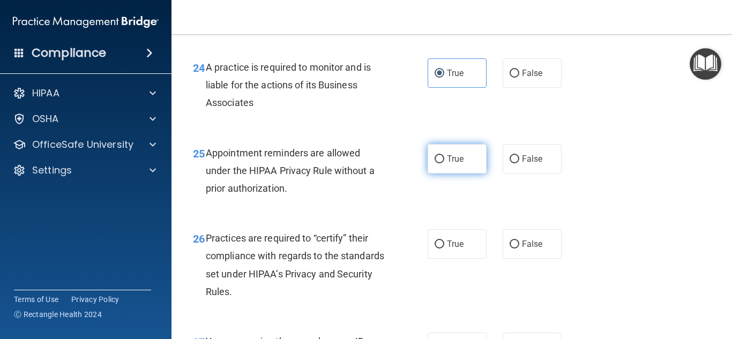
click at [471, 172] on label "True" at bounding box center [457, 158] width 59 height 29
click at [444, 163] on input "True" at bounding box center [440, 159] width 10 height 8
radio input "true"
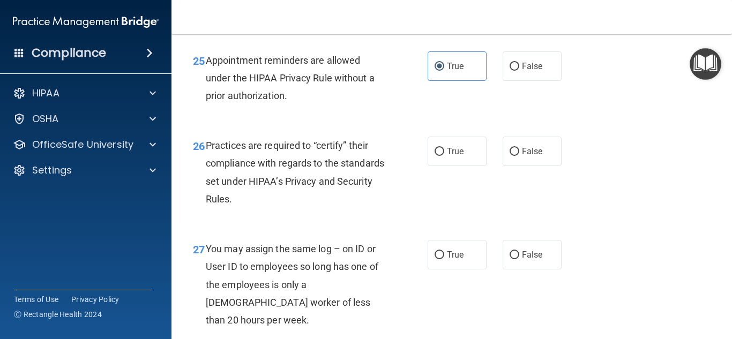
scroll to position [2500, 0]
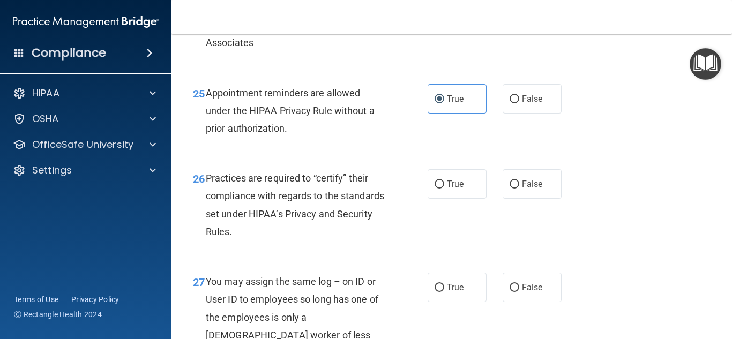
click at [438, 199] on label "True" at bounding box center [457, 183] width 59 height 29
click at [438, 189] on input "True" at bounding box center [440, 185] width 10 height 8
radio input "true"
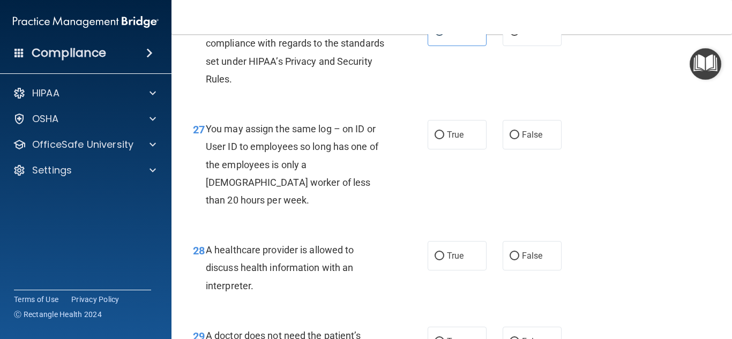
scroll to position [2654, 0]
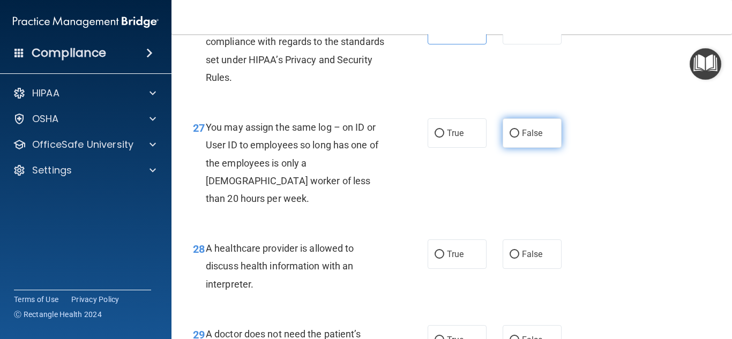
click at [535, 138] on span "False" at bounding box center [532, 133] width 21 height 10
click at [519, 138] on input "False" at bounding box center [515, 134] width 10 height 8
radio input "true"
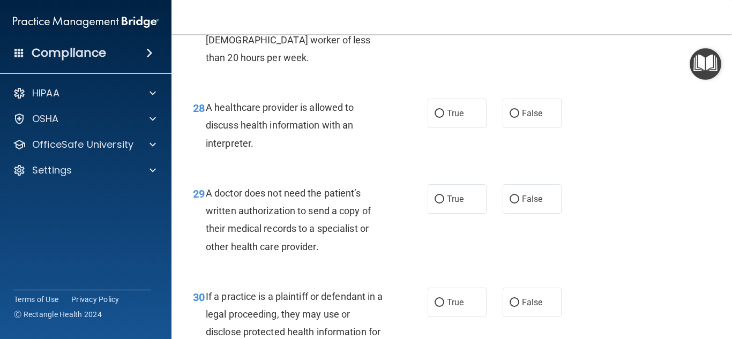
scroll to position [2776, 0]
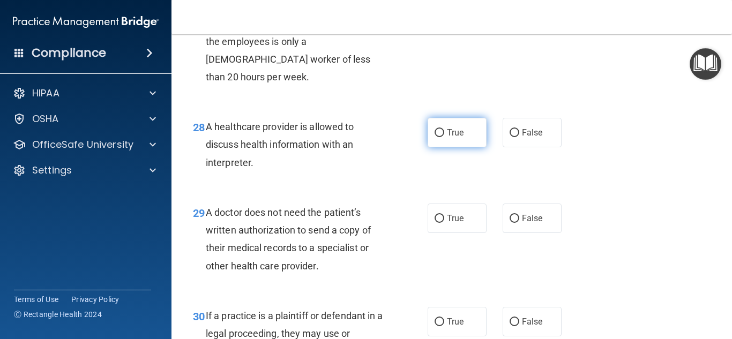
click at [467, 128] on label "True" at bounding box center [457, 132] width 59 height 29
click at [444, 129] on input "True" at bounding box center [440, 133] width 10 height 8
radio input "true"
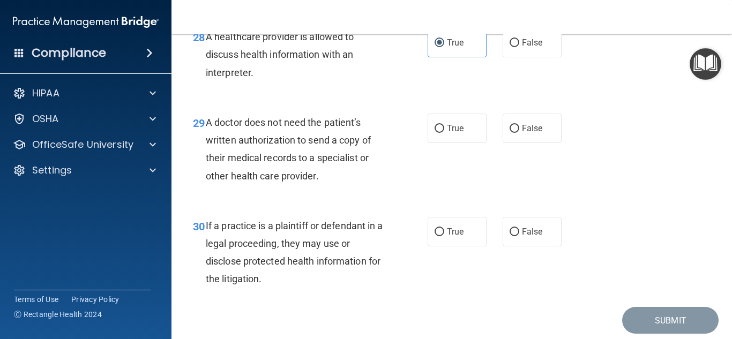
scroll to position [2867, 0]
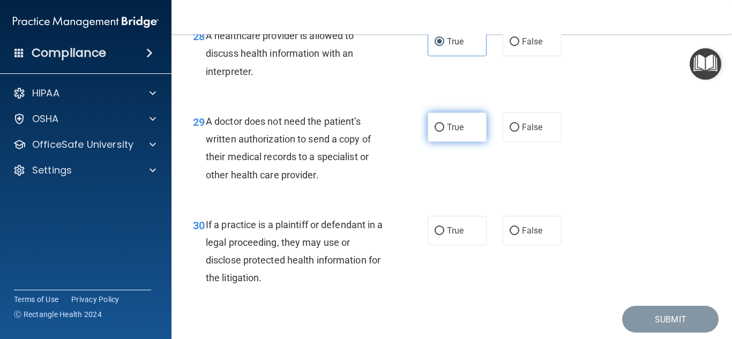
click at [470, 136] on label "True" at bounding box center [457, 127] width 59 height 29
click at [444, 132] on input "True" at bounding box center [440, 128] width 10 height 8
radio input "true"
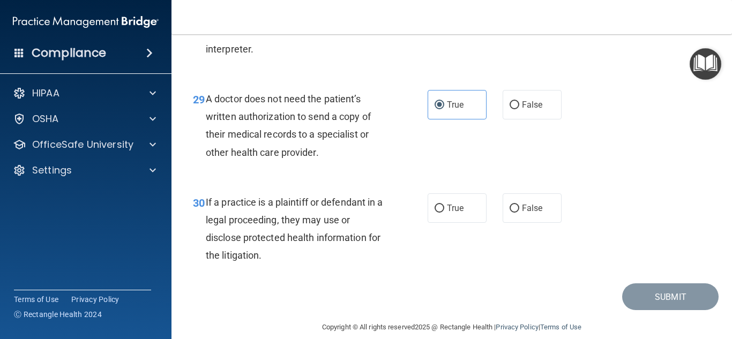
scroll to position [2903, 0]
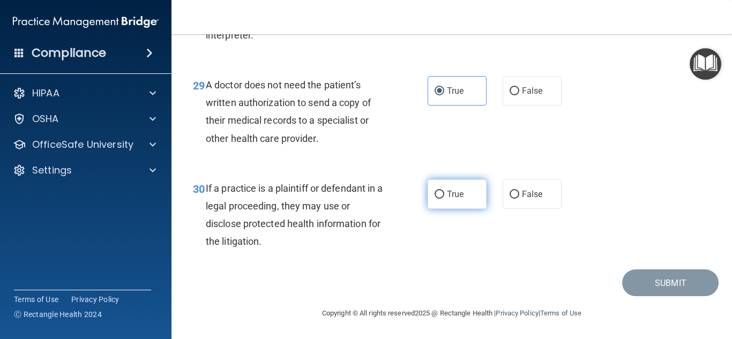
click at [457, 198] on span "True" at bounding box center [455, 194] width 17 height 10
click at [444, 198] on input "True" at bounding box center [440, 195] width 10 height 8
radio input "true"
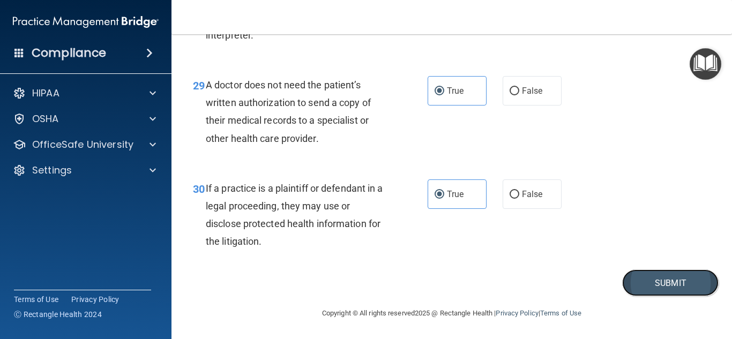
click at [674, 285] on button "Submit" at bounding box center [670, 283] width 96 height 27
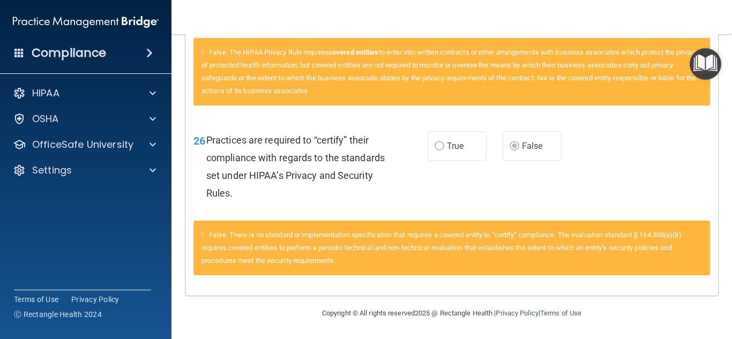
scroll to position [1932, 0]
click at [726, 10] on div "Toggle navigation Brandy Isaacs brobison161@yahoo.com Manage My Enterprise Wash…" at bounding box center [452, 169] width 561 height 339
click at [726, 10] on nav "Toggle navigation Brandy Isaacs brobison161@yahoo.com Manage My Enterprise Wash…" at bounding box center [452, 17] width 561 height 34
click at [413, 138] on div "26 Practices are required to “certify” their compliance with regards to the sta…" at bounding box center [310, 169] width 266 height 77
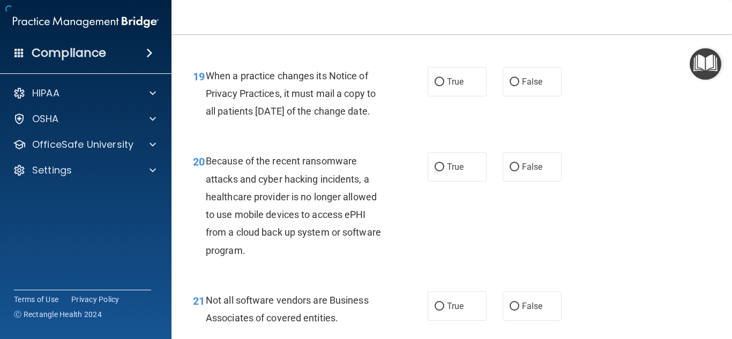
scroll to position [2903, 0]
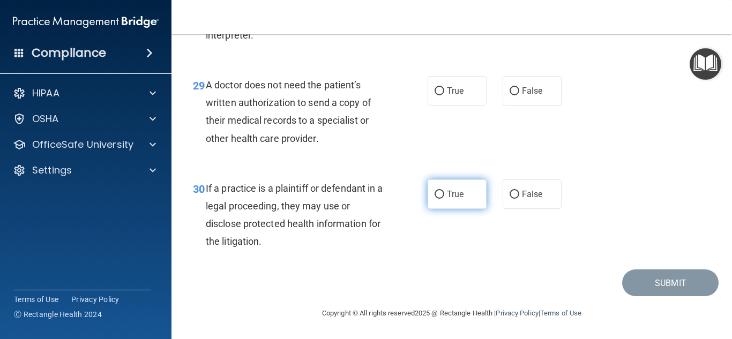
click at [451, 194] on span "True" at bounding box center [455, 194] width 17 height 10
click at [444, 194] on input "True" at bounding box center [440, 195] width 10 height 8
radio input "true"
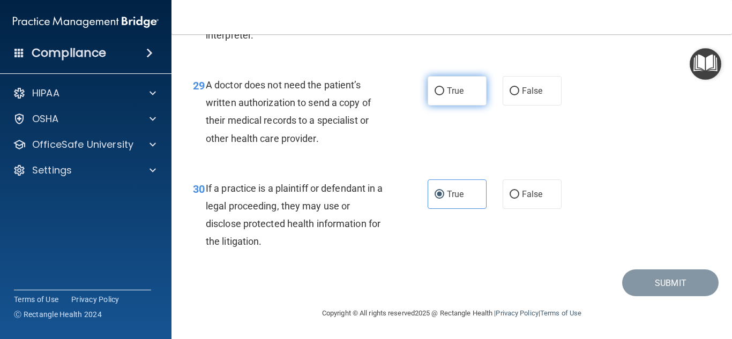
click at [449, 93] on span "True" at bounding box center [455, 91] width 17 height 10
click at [444, 93] on input "True" at bounding box center [440, 91] width 10 height 8
radio input "true"
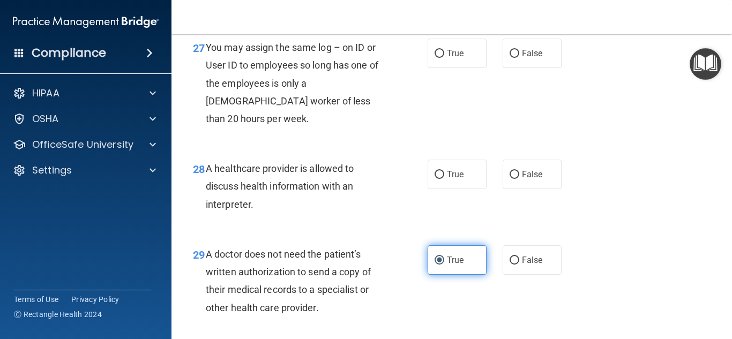
scroll to position [2732, 0]
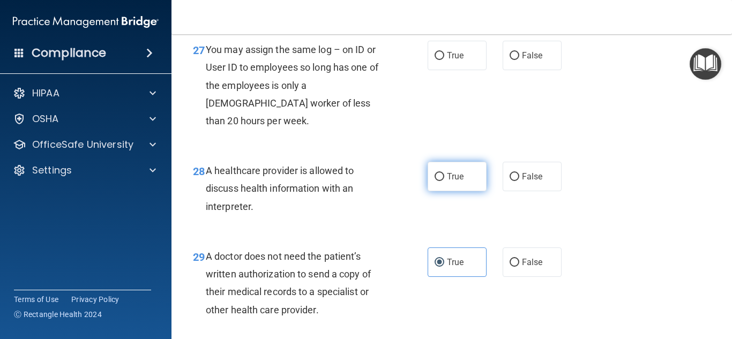
click at [463, 183] on label "True" at bounding box center [457, 176] width 59 height 29
click at [444, 181] on input "True" at bounding box center [440, 177] width 10 height 8
radio input "true"
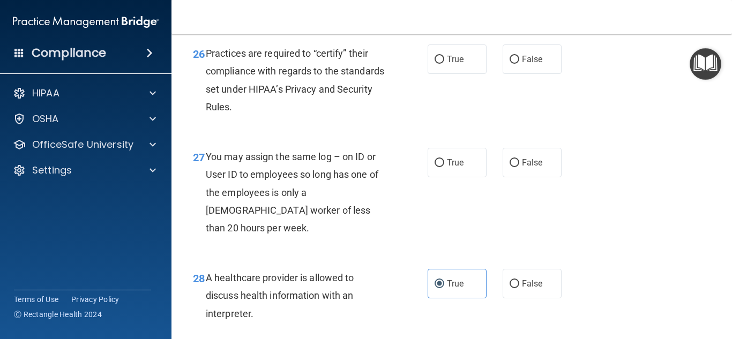
scroll to position [2603, 0]
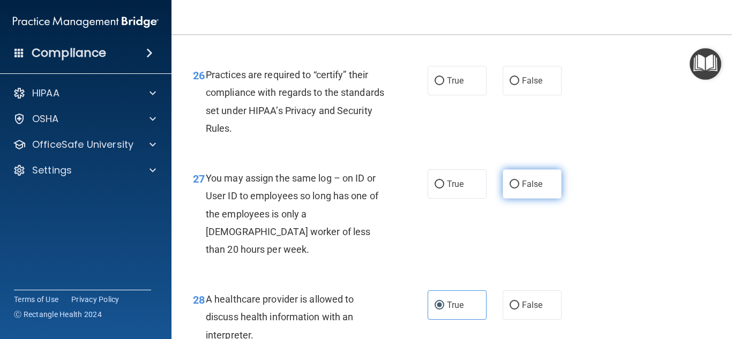
click at [510, 189] on input "False" at bounding box center [515, 185] width 10 height 8
radio input "true"
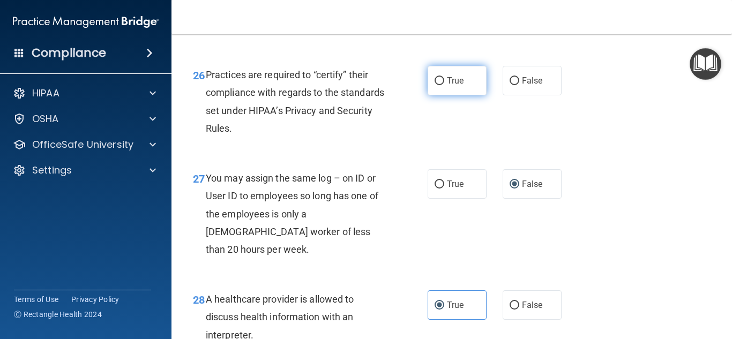
click at [453, 95] on label "True" at bounding box center [457, 80] width 59 height 29
click at [444, 85] on input "True" at bounding box center [440, 81] width 10 height 8
radio input "true"
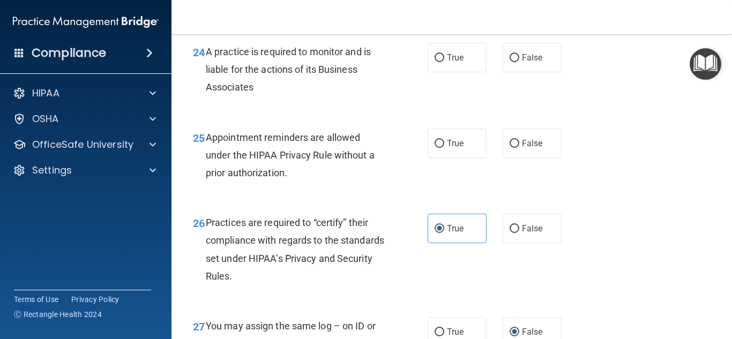
scroll to position [2453, 0]
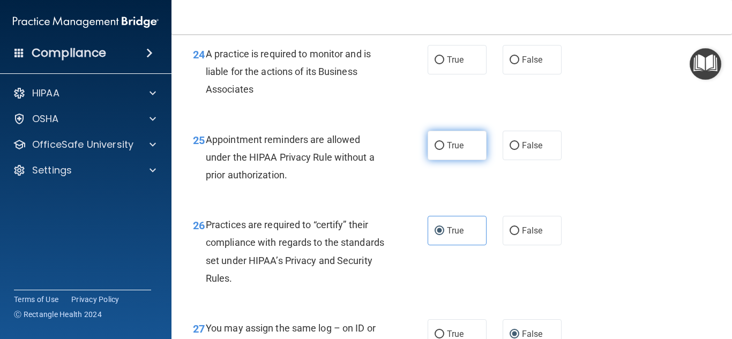
click at [465, 160] on label "True" at bounding box center [457, 145] width 59 height 29
click at [444, 150] on input "True" at bounding box center [440, 146] width 10 height 8
radio input "true"
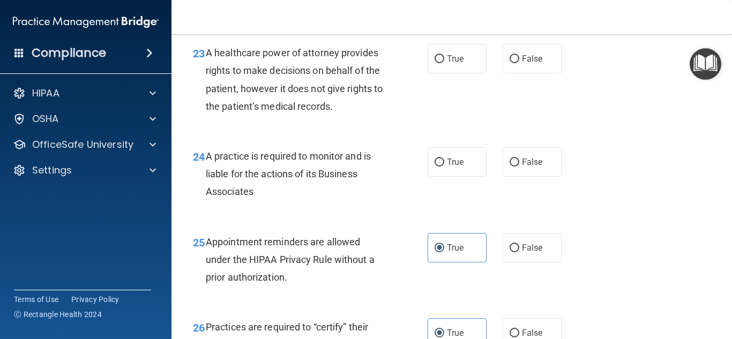
scroll to position [2345, 0]
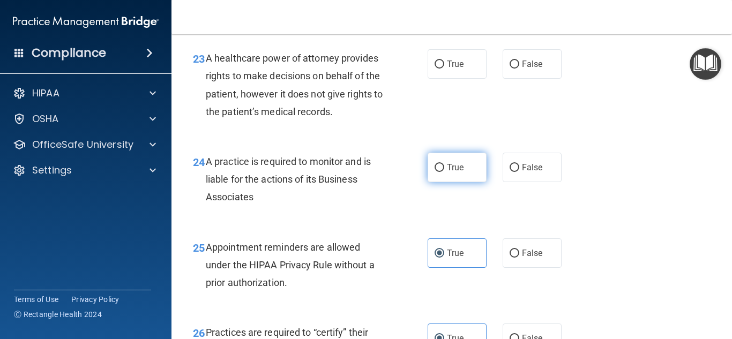
click at [451, 173] on span "True" at bounding box center [455, 167] width 17 height 10
click at [444, 172] on input "True" at bounding box center [440, 168] width 10 height 8
radio input "true"
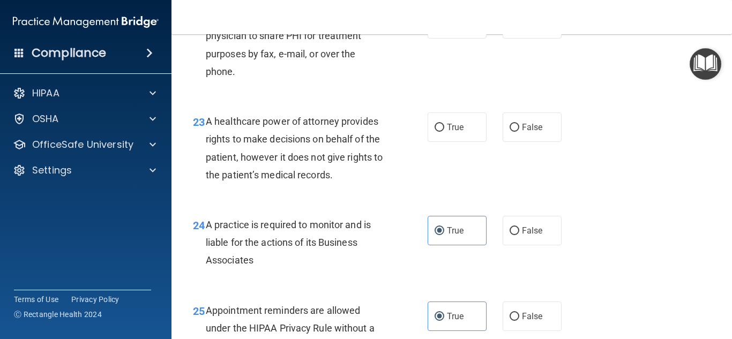
scroll to position [2275, 0]
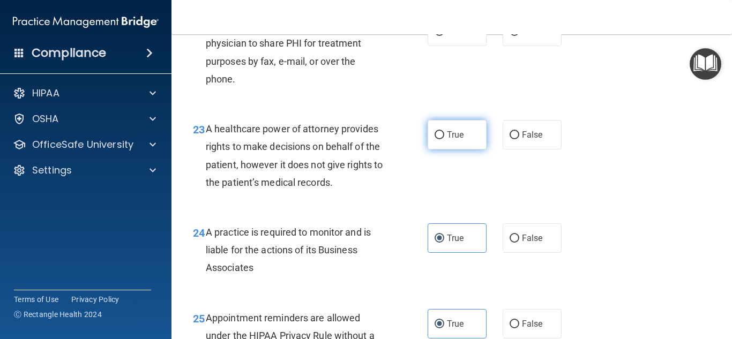
click at [441, 139] on input "True" at bounding box center [440, 135] width 10 height 8
radio input "true"
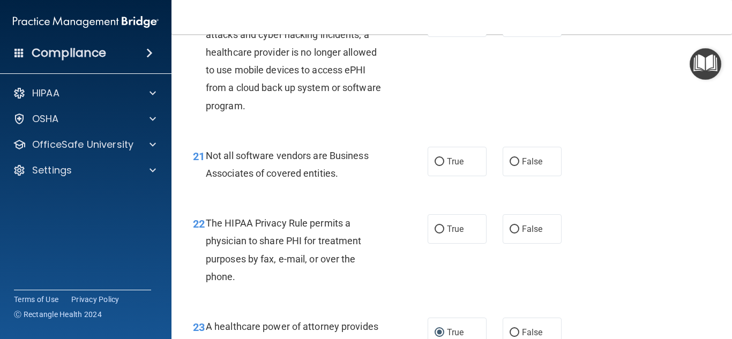
scroll to position [2076, 0]
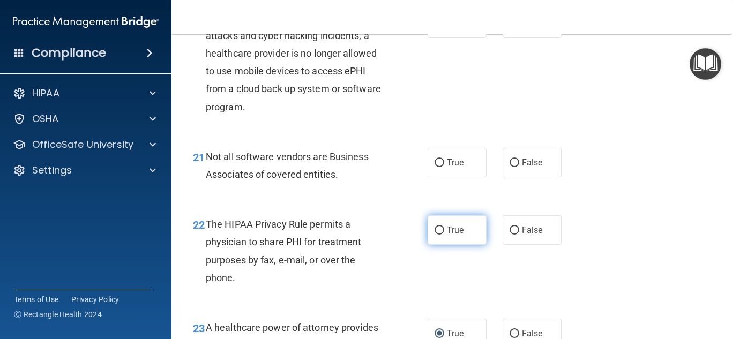
click at [445, 245] on label "True" at bounding box center [457, 229] width 59 height 29
click at [444, 235] on input "True" at bounding box center [440, 231] width 10 height 8
radio input "true"
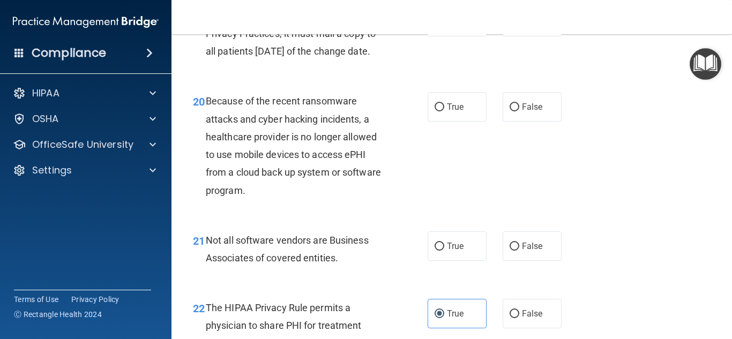
scroll to position [1991, 0]
click at [513, 252] on input "False" at bounding box center [515, 248] width 10 height 8
radio input "true"
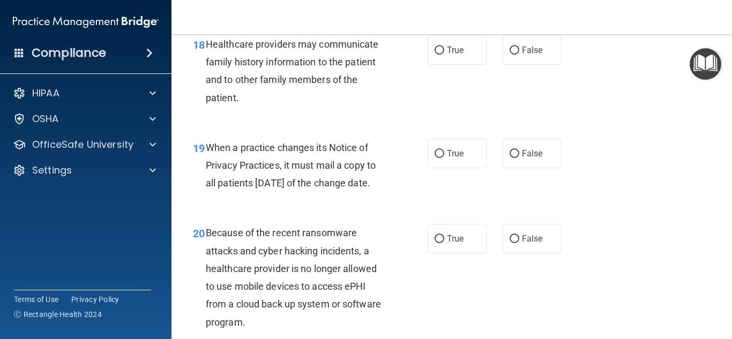
scroll to position [1855, 0]
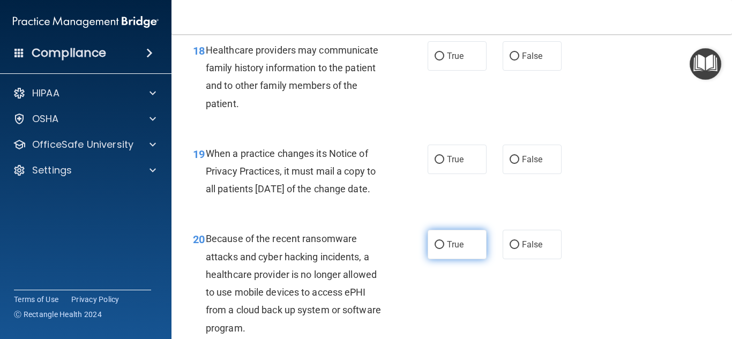
click at [442, 249] on input "True" at bounding box center [440, 245] width 10 height 8
radio input "true"
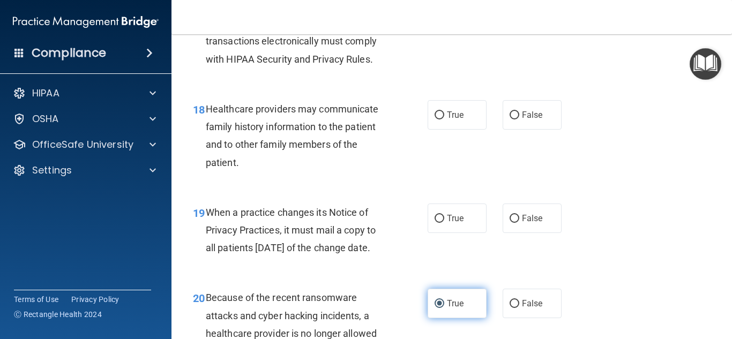
scroll to position [1792, 0]
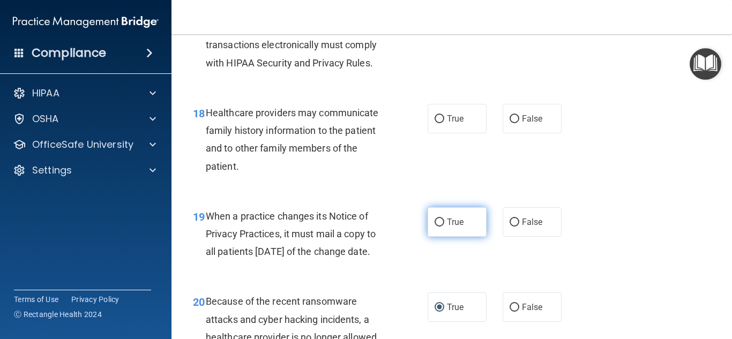
click at [456, 224] on span "True" at bounding box center [455, 222] width 17 height 10
click at [444, 224] on input "True" at bounding box center [440, 223] width 10 height 8
radio input "true"
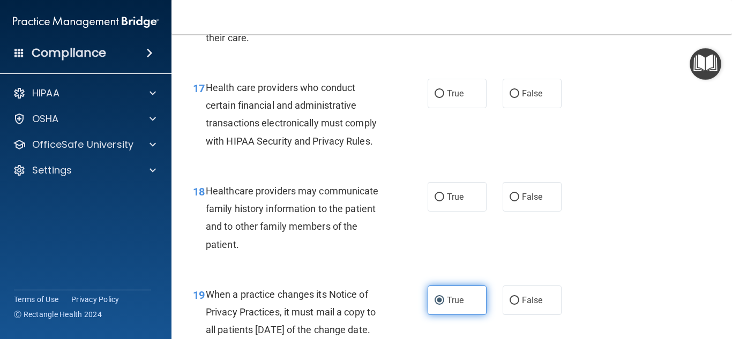
scroll to position [1711, 0]
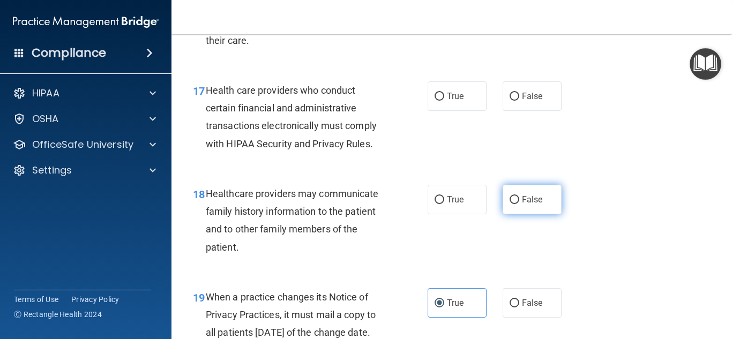
click at [516, 198] on input "False" at bounding box center [515, 200] width 10 height 8
radio input "true"
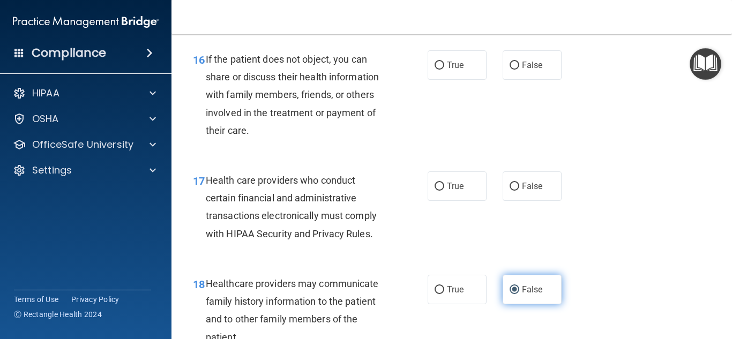
scroll to position [1617, 0]
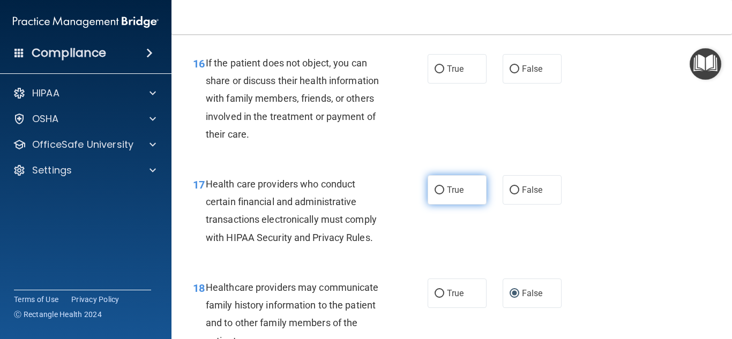
click at [465, 193] on label "True" at bounding box center [457, 189] width 59 height 29
click at [444, 193] on input "True" at bounding box center [440, 191] width 10 height 8
radio input "true"
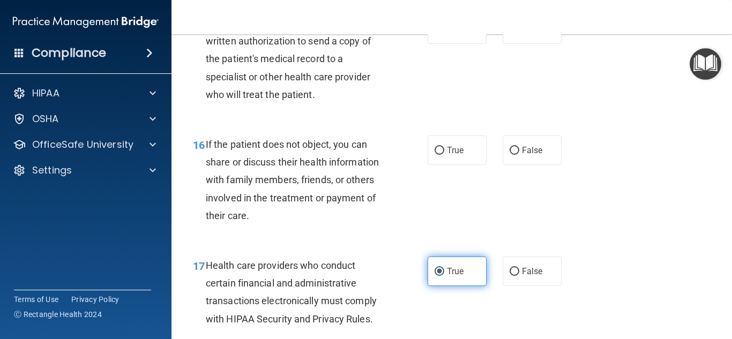
scroll to position [1535, 0]
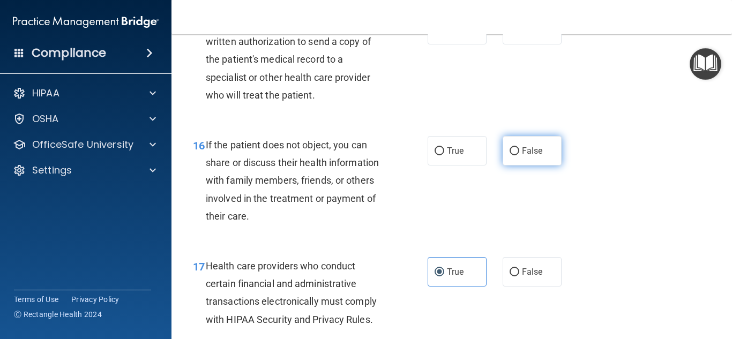
click at [522, 145] on label "False" at bounding box center [532, 150] width 59 height 29
click at [519, 147] on input "False" at bounding box center [515, 151] width 10 height 8
radio input "true"
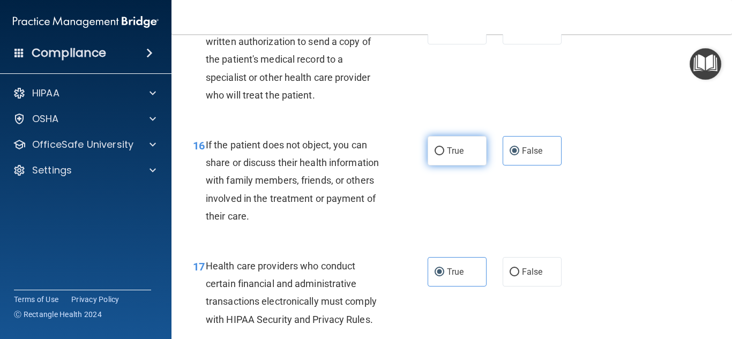
click at [459, 155] on span "True" at bounding box center [455, 151] width 17 height 10
click at [444, 155] on input "True" at bounding box center [440, 151] width 10 height 8
radio input "true"
radio input "false"
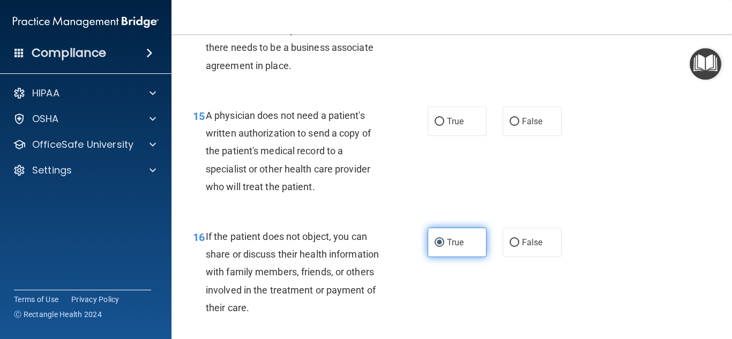
scroll to position [1442, 0]
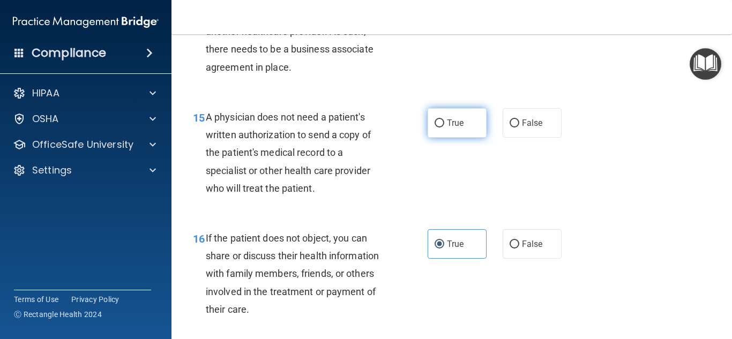
click at [456, 131] on label "True" at bounding box center [457, 122] width 59 height 29
click at [444, 128] on input "True" at bounding box center [440, 124] width 10 height 8
radio input "true"
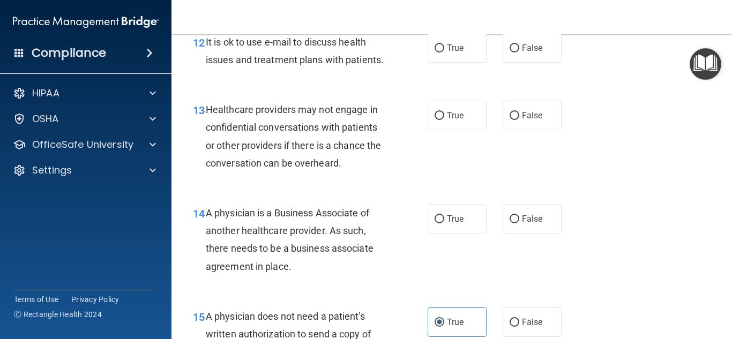
scroll to position [1242, 0]
click at [466, 214] on label "True" at bounding box center [457, 219] width 59 height 29
click at [444, 216] on input "True" at bounding box center [440, 220] width 10 height 8
radio input "true"
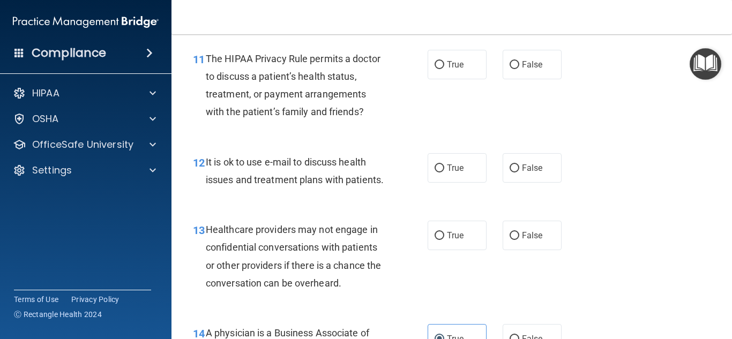
scroll to position [1119, 0]
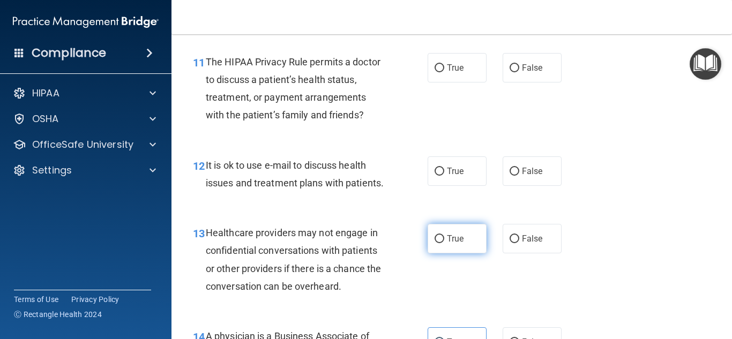
click at [457, 237] on span "True" at bounding box center [455, 239] width 17 height 10
click at [444, 237] on input "True" at bounding box center [440, 239] width 10 height 8
radio input "true"
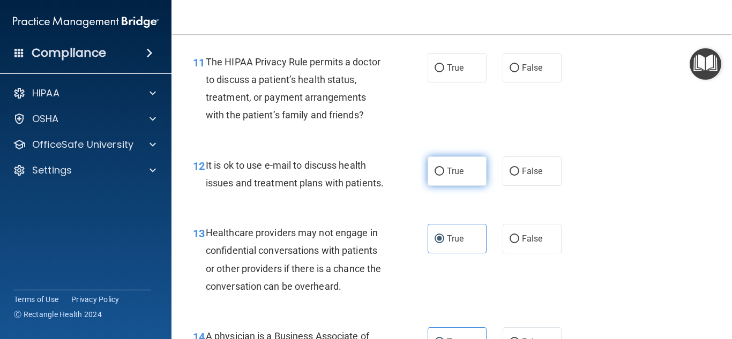
click at [453, 169] on span "True" at bounding box center [455, 171] width 17 height 10
click at [444, 169] on input "True" at bounding box center [440, 172] width 10 height 8
radio input "true"
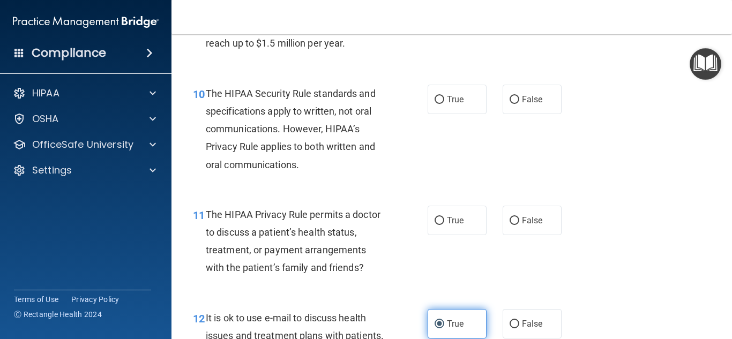
scroll to position [965, 0]
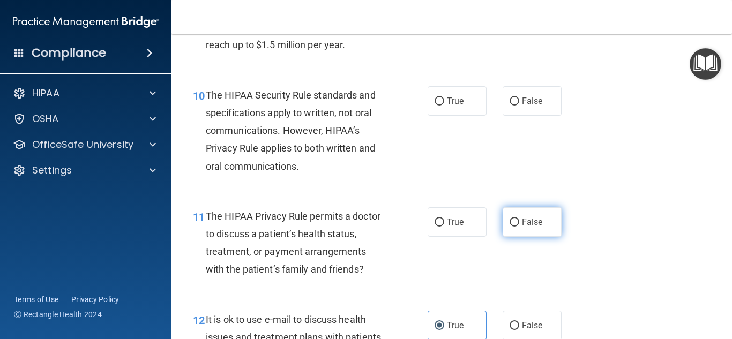
click at [518, 224] on input "False" at bounding box center [515, 223] width 10 height 8
radio input "true"
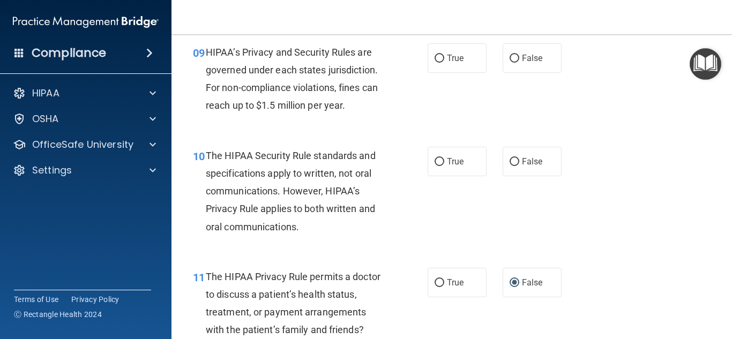
scroll to position [903, 0]
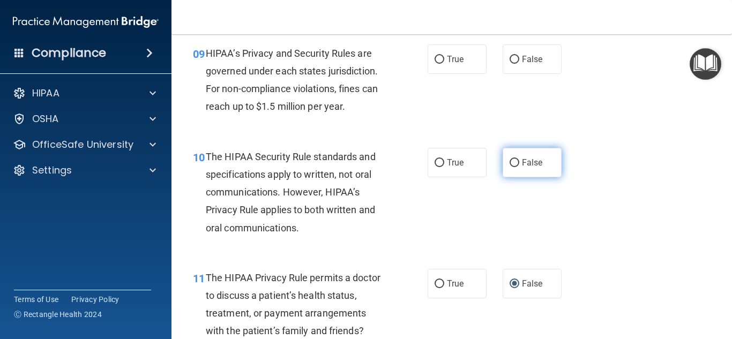
click at [524, 160] on span "False" at bounding box center [532, 163] width 21 height 10
click at [519, 160] on input "False" at bounding box center [515, 163] width 10 height 8
radio input "true"
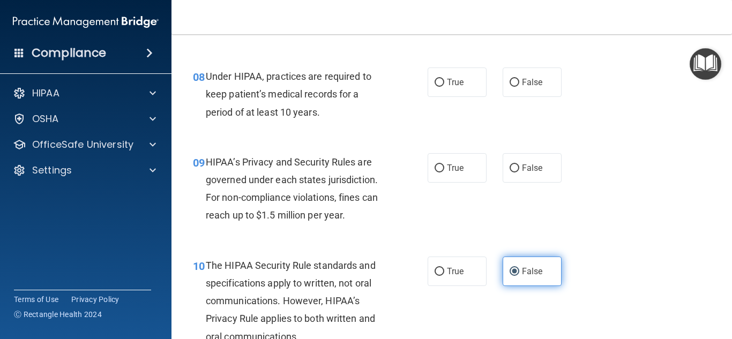
scroll to position [794, 0]
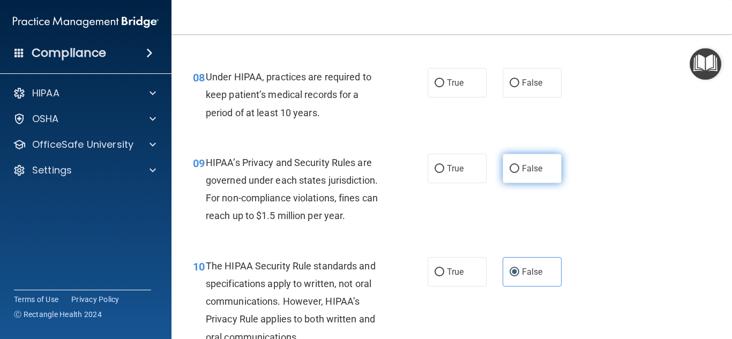
click at [524, 160] on label "False" at bounding box center [532, 168] width 59 height 29
click at [519, 165] on input "False" at bounding box center [515, 169] width 10 height 8
radio input "true"
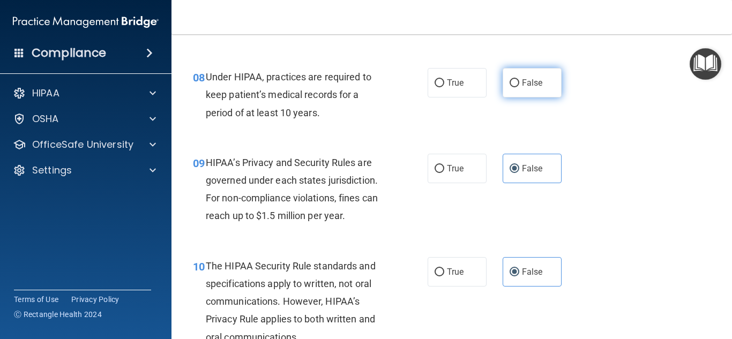
click at [537, 73] on label "False" at bounding box center [532, 82] width 59 height 29
click at [519, 79] on input "False" at bounding box center [515, 83] width 10 height 8
radio input "true"
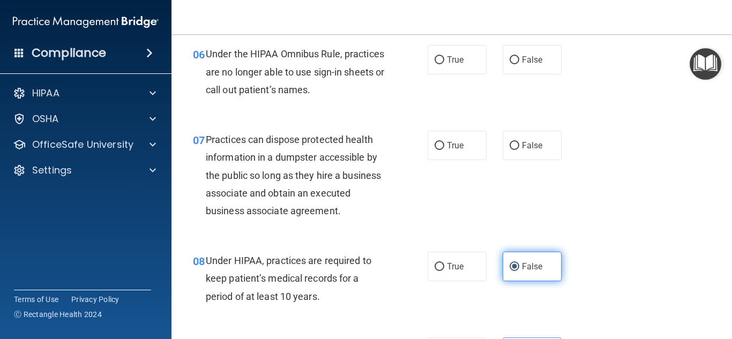
scroll to position [609, 0]
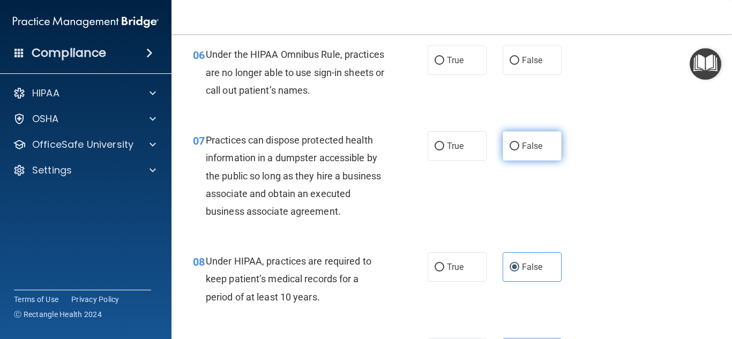
click at [520, 151] on label "False" at bounding box center [532, 145] width 59 height 29
click at [519, 151] on input "False" at bounding box center [515, 147] width 10 height 8
radio input "true"
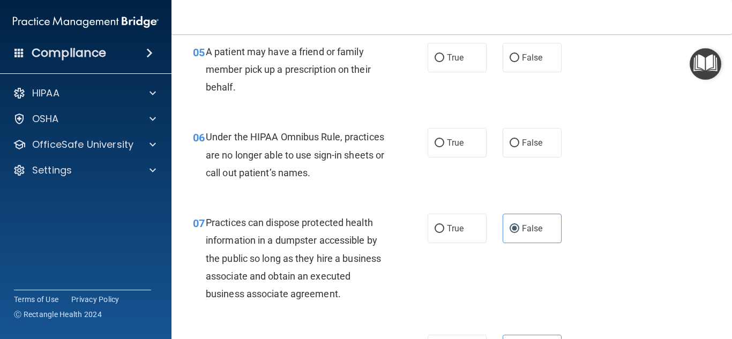
scroll to position [526, 0]
click at [528, 146] on span "False" at bounding box center [532, 143] width 21 height 10
click at [519, 146] on input "False" at bounding box center [515, 144] width 10 height 8
radio input "true"
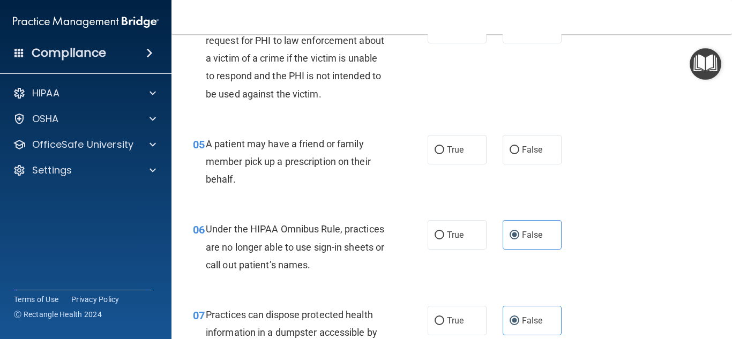
scroll to position [433, 0]
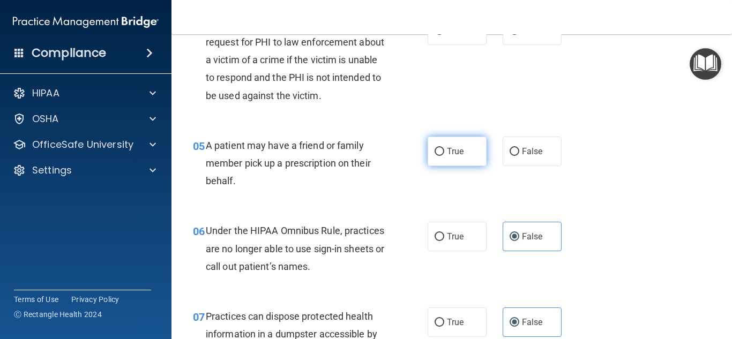
click at [442, 155] on input "True" at bounding box center [440, 152] width 10 height 8
radio input "true"
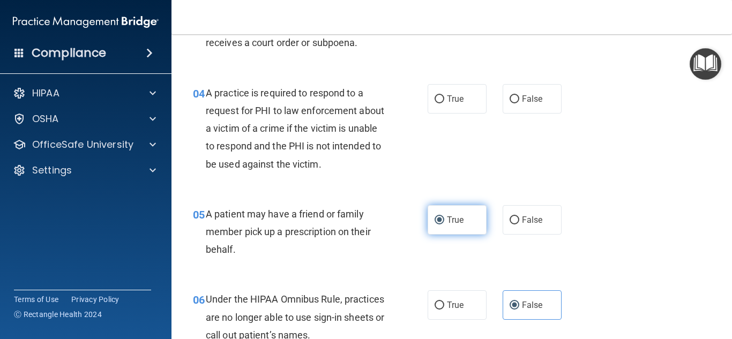
scroll to position [358, 0]
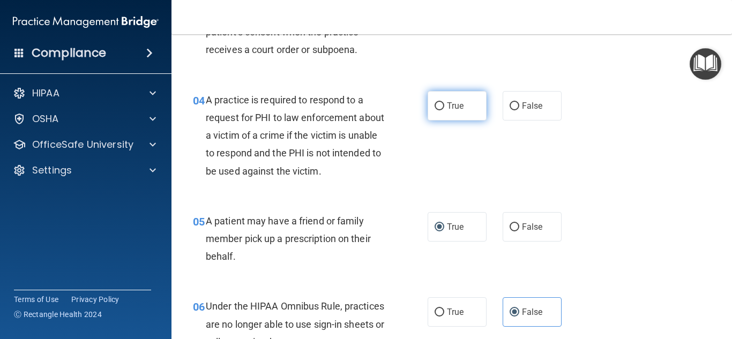
click at [466, 106] on label "True" at bounding box center [457, 105] width 59 height 29
click at [444, 106] on input "True" at bounding box center [440, 106] width 10 height 8
radio input "true"
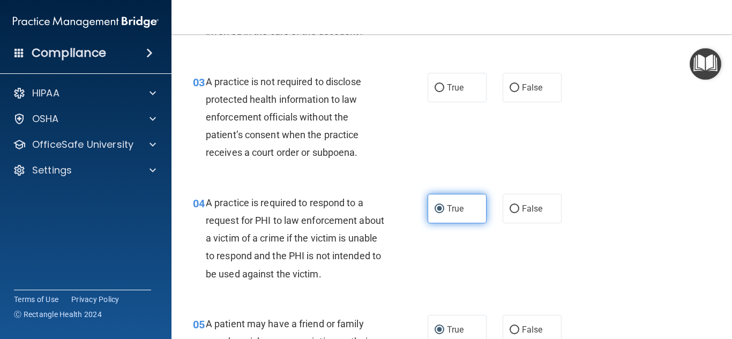
scroll to position [254, 0]
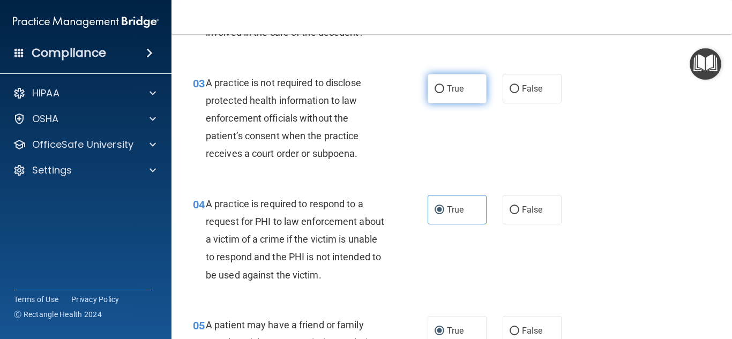
click at [456, 92] on span "True" at bounding box center [455, 89] width 17 height 10
click at [444, 92] on input "True" at bounding box center [440, 89] width 10 height 8
radio input "true"
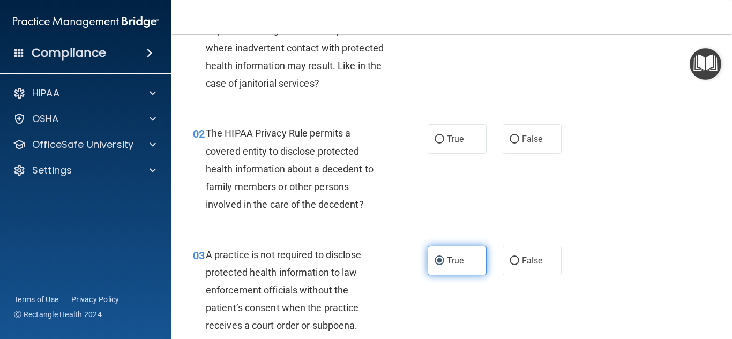
scroll to position [81, 0]
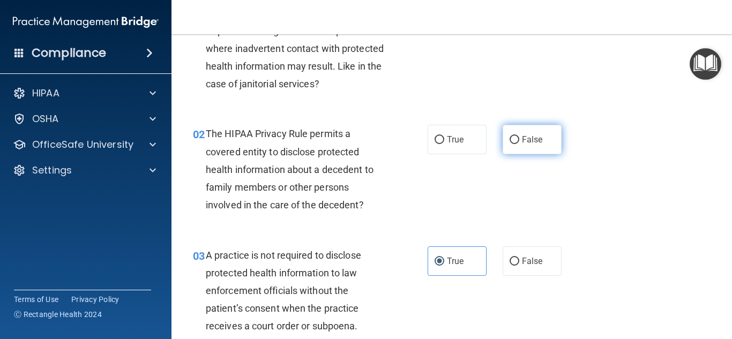
click at [528, 135] on span "False" at bounding box center [532, 140] width 21 height 10
click at [519, 136] on input "False" at bounding box center [515, 140] width 10 height 8
radio input "true"
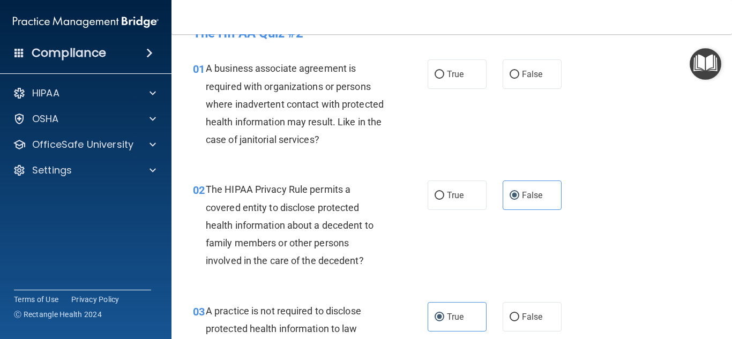
scroll to position [25, 0]
click at [517, 75] on input "False" at bounding box center [515, 75] width 10 height 8
radio input "true"
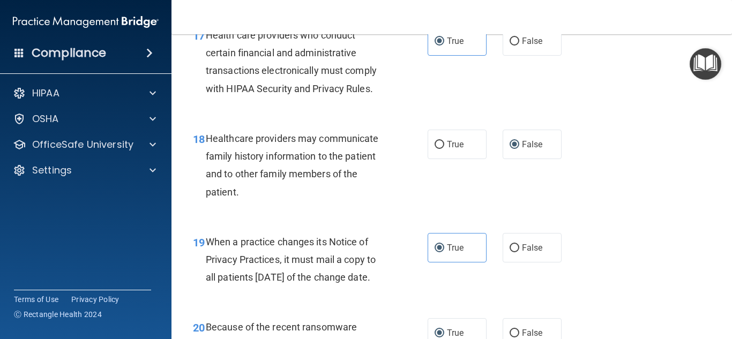
scroll to position [2903, 0]
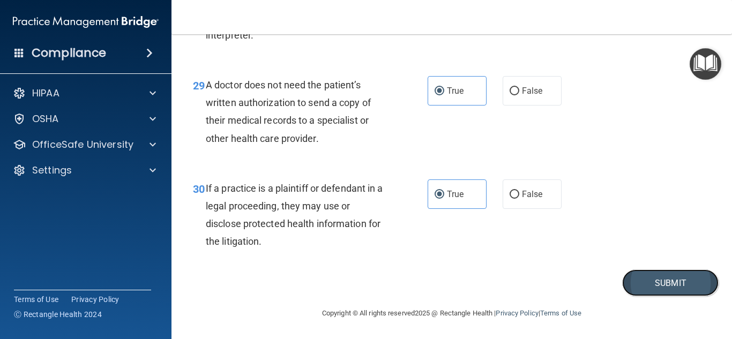
click at [681, 295] on button "Submit" at bounding box center [670, 283] width 96 height 27
click at [672, 285] on button "Submit" at bounding box center [670, 283] width 96 height 27
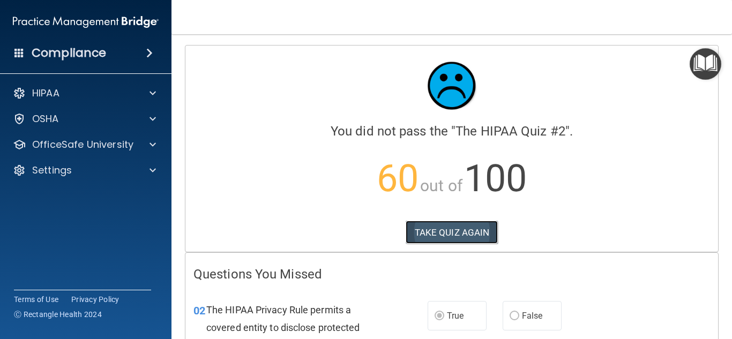
click at [488, 234] on button "TAKE QUIZ AGAIN" at bounding box center [452, 233] width 93 height 24
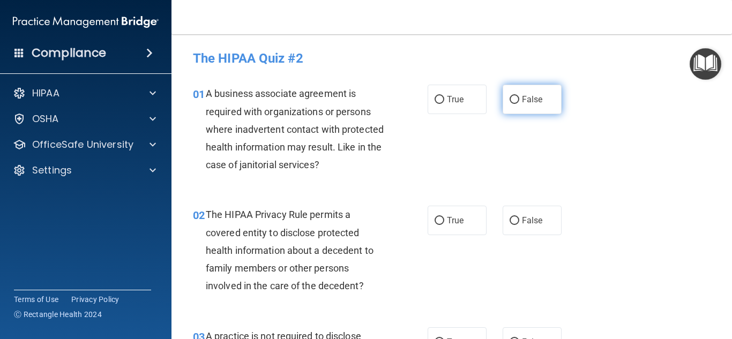
click at [527, 101] on span "False" at bounding box center [532, 99] width 21 height 10
click at [519, 101] on input "False" at bounding box center [515, 100] width 10 height 8
radio input "true"
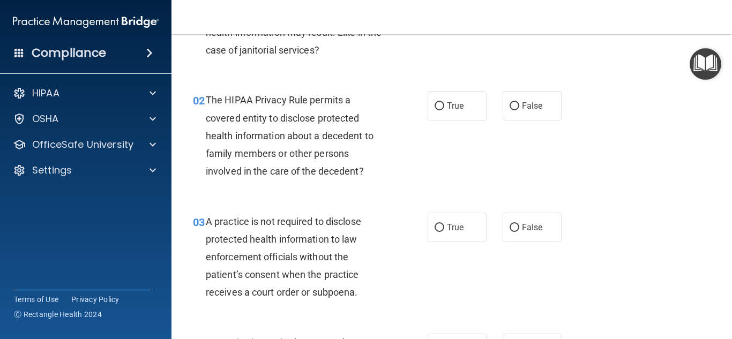
scroll to position [115, 0]
click at [452, 110] on label "True" at bounding box center [457, 105] width 59 height 29
click at [444, 110] on input "True" at bounding box center [440, 106] width 10 height 8
radio input "true"
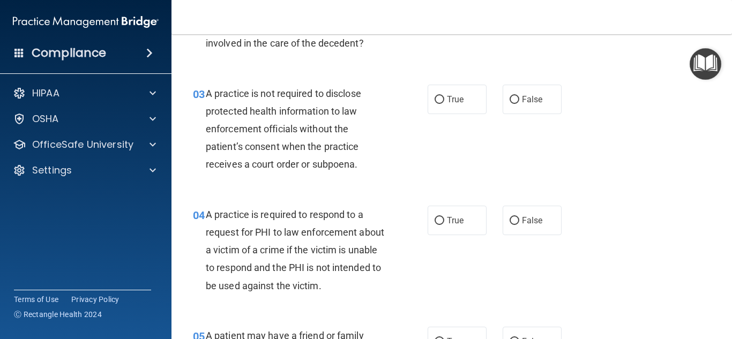
scroll to position [239, 0]
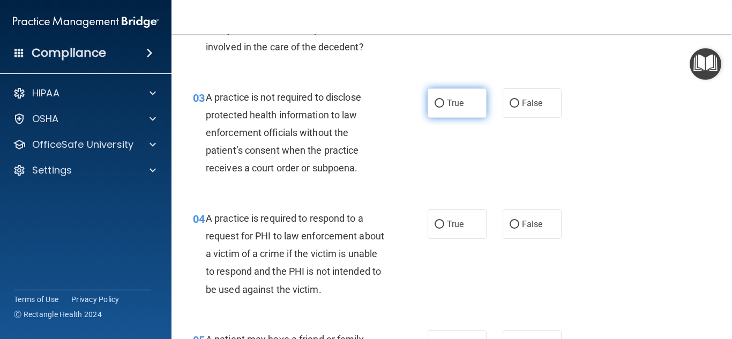
click at [464, 106] on label "True" at bounding box center [457, 102] width 59 height 29
click at [444, 106] on input "True" at bounding box center [440, 104] width 10 height 8
radio input "true"
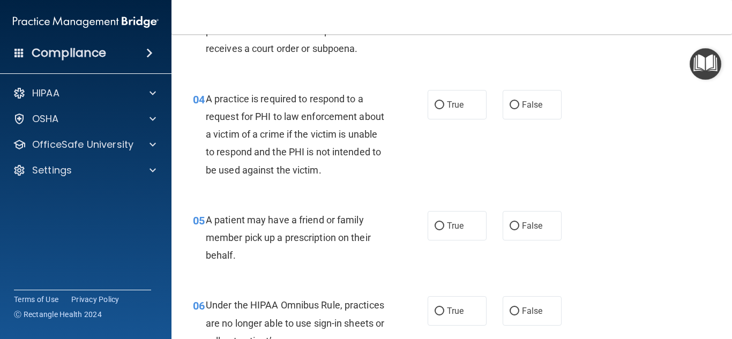
scroll to position [358, 0]
click at [466, 108] on label "True" at bounding box center [457, 105] width 59 height 29
click at [444, 108] on input "True" at bounding box center [440, 106] width 10 height 8
radio input "true"
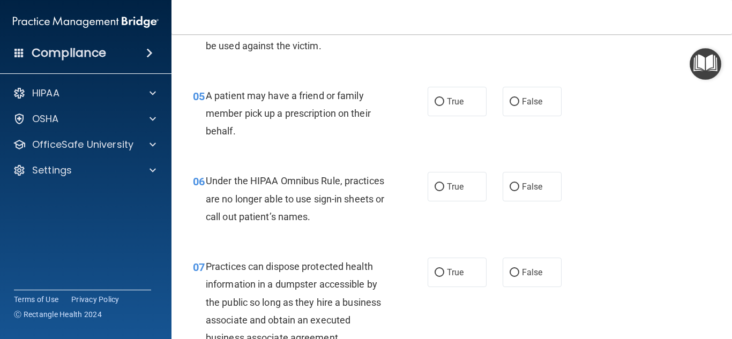
scroll to position [506, 0]
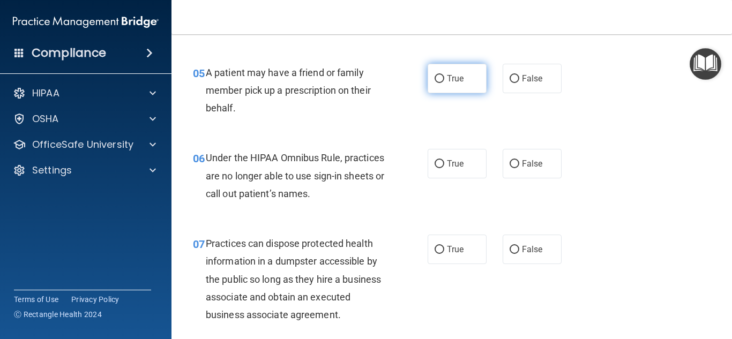
click at [463, 87] on label "True" at bounding box center [457, 78] width 59 height 29
click at [444, 83] on input "True" at bounding box center [440, 79] width 10 height 8
radio input "true"
click at [516, 166] on input "False" at bounding box center [515, 164] width 10 height 8
radio input "true"
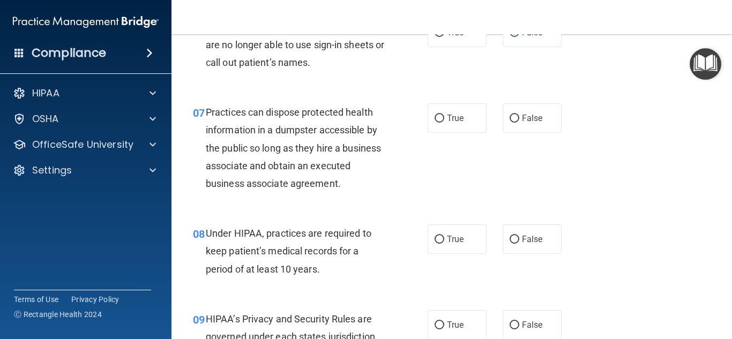
scroll to position [647, 0]
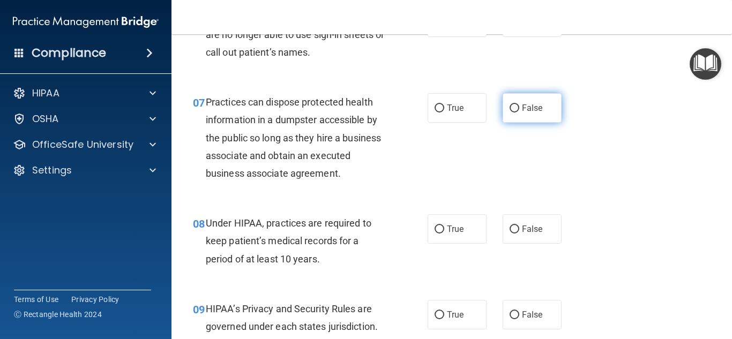
click at [539, 107] on span "False" at bounding box center [532, 108] width 21 height 10
click at [519, 107] on input "False" at bounding box center [515, 109] width 10 height 8
radio input "true"
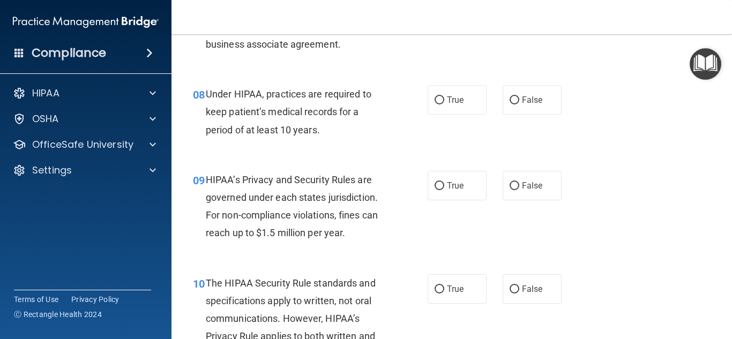
scroll to position [777, 0]
click at [541, 94] on span "False" at bounding box center [532, 99] width 21 height 10
click at [519, 96] on input "False" at bounding box center [515, 100] width 10 height 8
radio input "true"
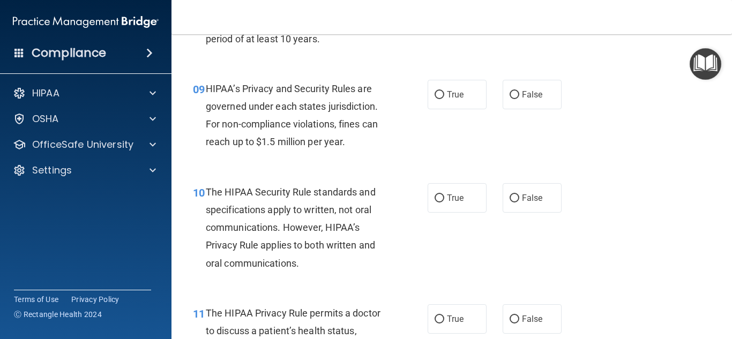
scroll to position [867, 0]
click at [456, 102] on label "True" at bounding box center [457, 94] width 59 height 29
click at [444, 100] on input "True" at bounding box center [440, 96] width 10 height 8
radio input "true"
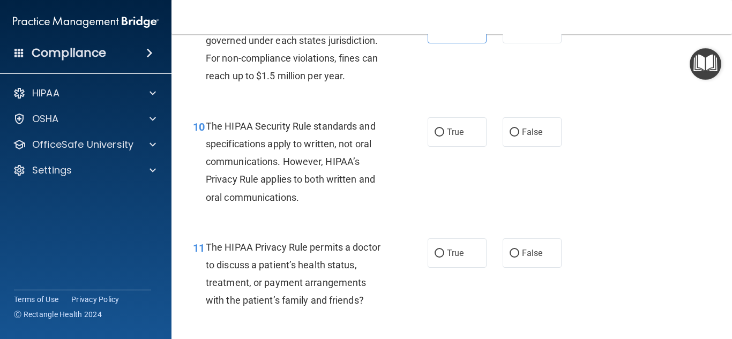
scroll to position [933, 0]
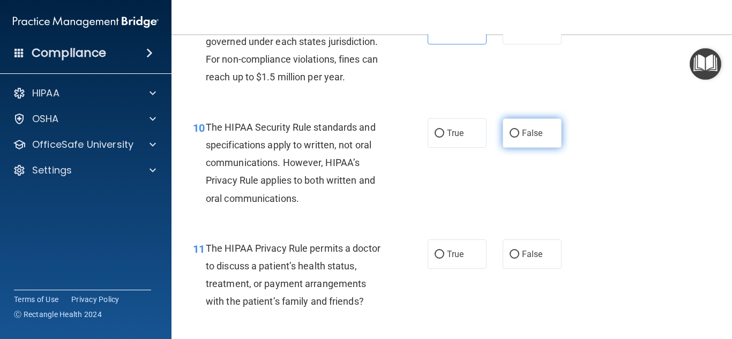
click at [527, 136] on span "False" at bounding box center [532, 133] width 21 height 10
click at [519, 136] on input "False" at bounding box center [515, 134] width 10 height 8
radio input "true"
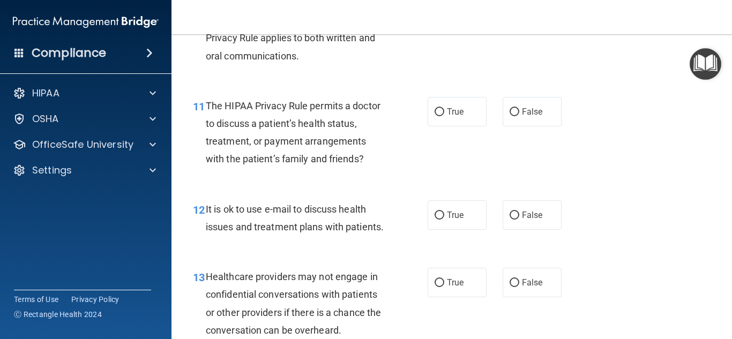
scroll to position [1075, 0]
click at [520, 116] on label "False" at bounding box center [532, 112] width 59 height 29
click at [519, 116] on input "False" at bounding box center [515, 113] width 10 height 8
radio input "true"
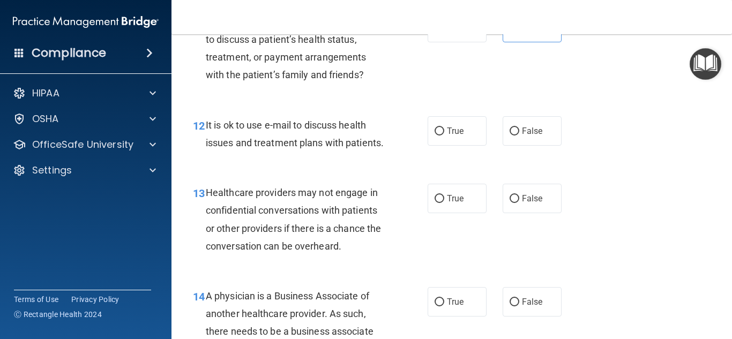
scroll to position [1163, 0]
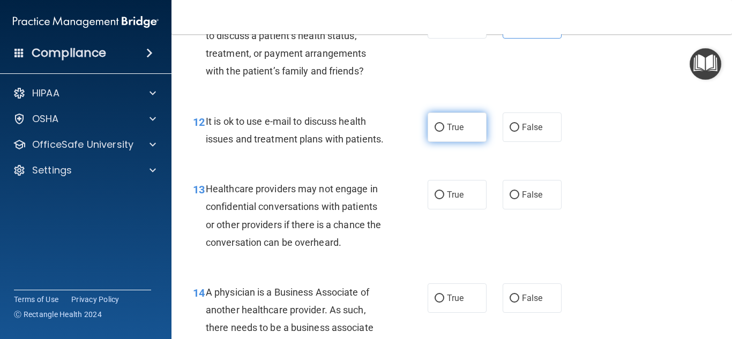
click at [463, 132] on label "True" at bounding box center [457, 127] width 59 height 29
click at [444, 132] on input "True" at bounding box center [440, 128] width 10 height 8
radio input "true"
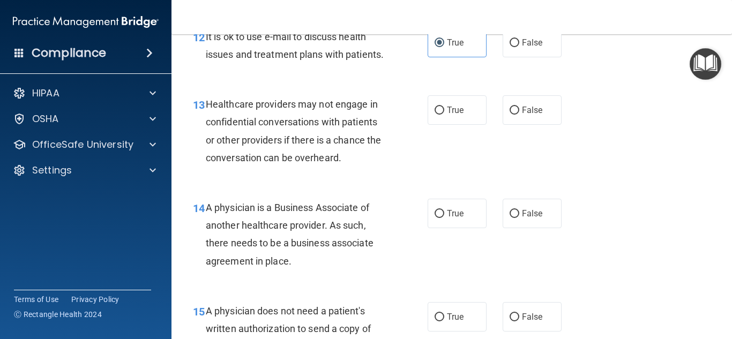
scroll to position [1250, 0]
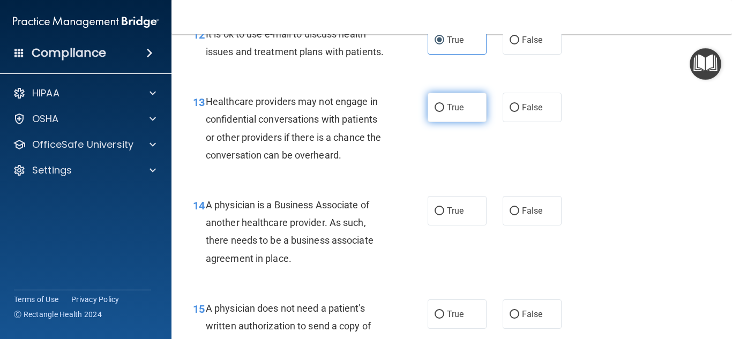
click at [457, 113] on label "True" at bounding box center [457, 107] width 59 height 29
click at [444, 112] on input "True" at bounding box center [440, 108] width 10 height 8
radio input "true"
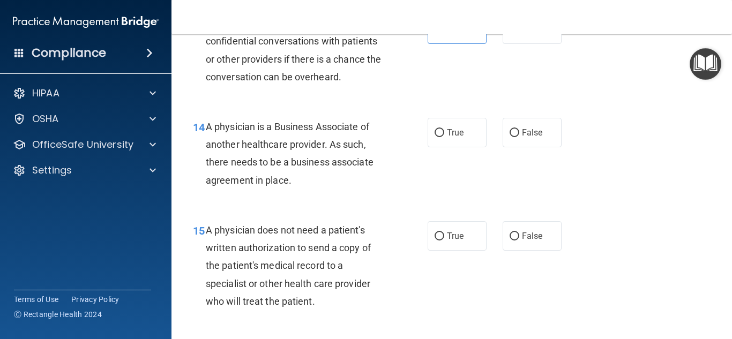
scroll to position [1332, 0]
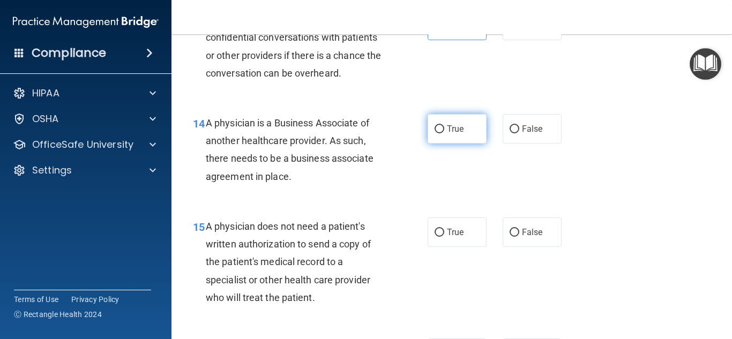
click at [459, 139] on label "True" at bounding box center [457, 128] width 59 height 29
click at [444, 133] on input "True" at bounding box center [440, 129] width 10 height 8
radio input "true"
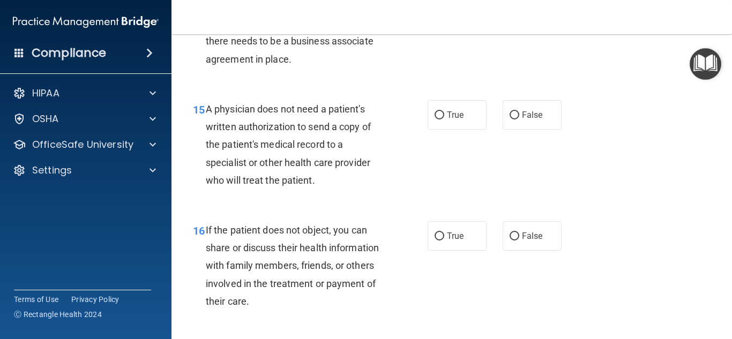
scroll to position [1454, 0]
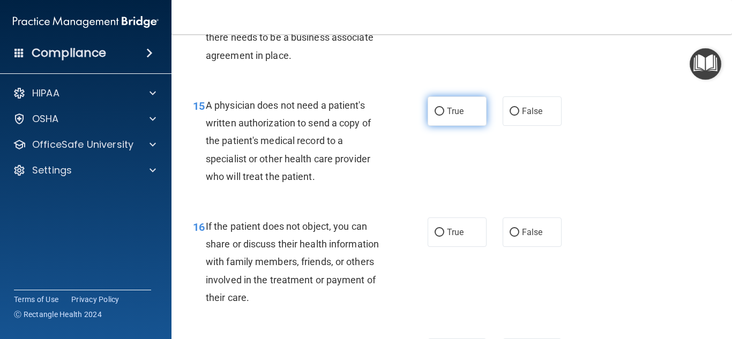
click at [461, 114] on span "True" at bounding box center [455, 111] width 17 height 10
click at [444, 114] on input "True" at bounding box center [440, 112] width 10 height 8
radio input "true"
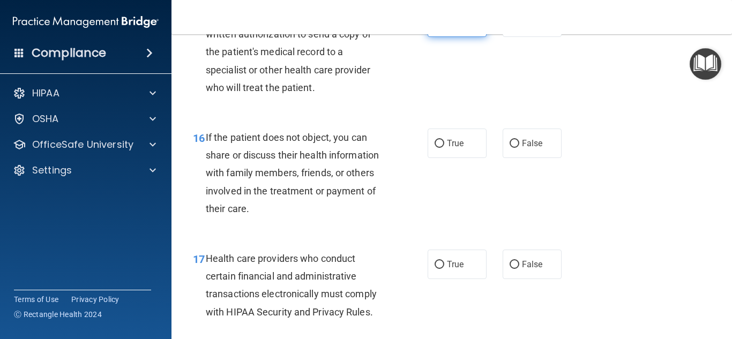
scroll to position [1543, 0]
click at [463, 144] on span "True" at bounding box center [455, 143] width 17 height 10
click at [444, 144] on input "True" at bounding box center [440, 143] width 10 height 8
radio input "true"
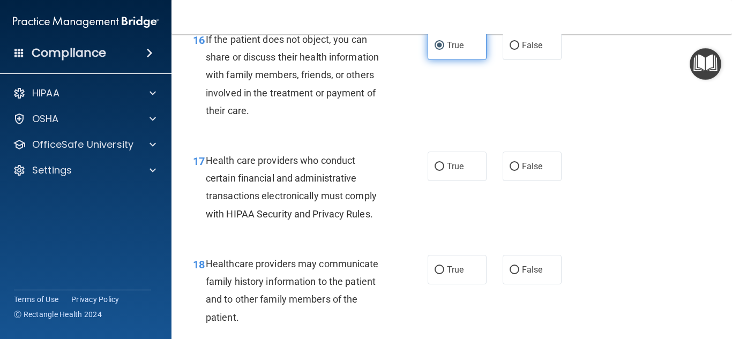
scroll to position [1641, 0]
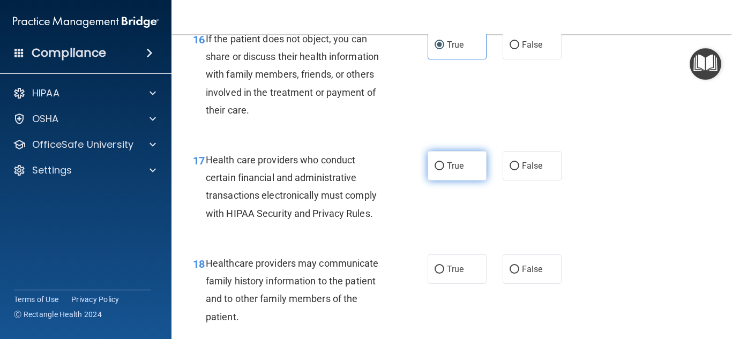
click at [464, 169] on label "True" at bounding box center [457, 165] width 59 height 29
click at [444, 169] on input "True" at bounding box center [440, 166] width 10 height 8
radio input "true"
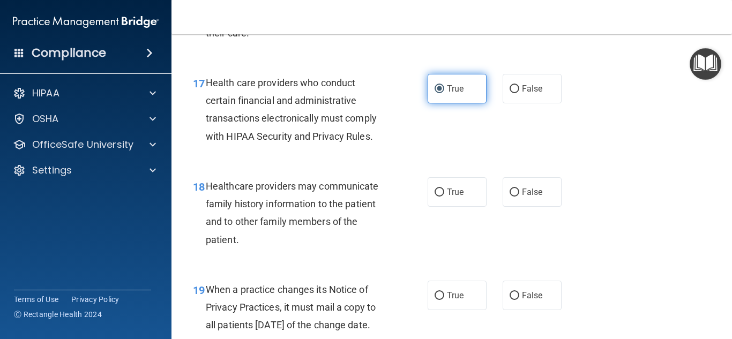
scroll to position [1718, 0]
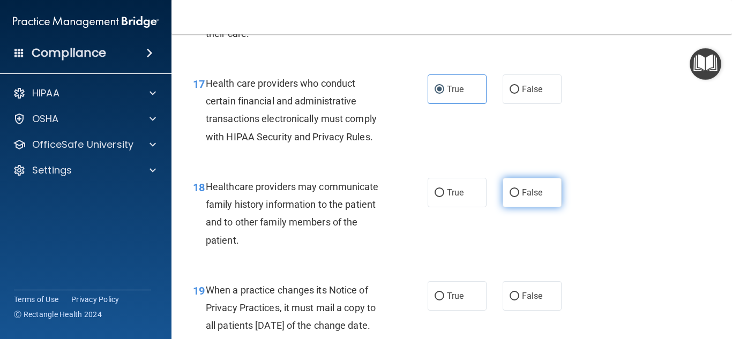
click at [533, 197] on span "False" at bounding box center [532, 193] width 21 height 10
click at [519, 197] on input "False" at bounding box center [515, 193] width 10 height 8
radio input "true"
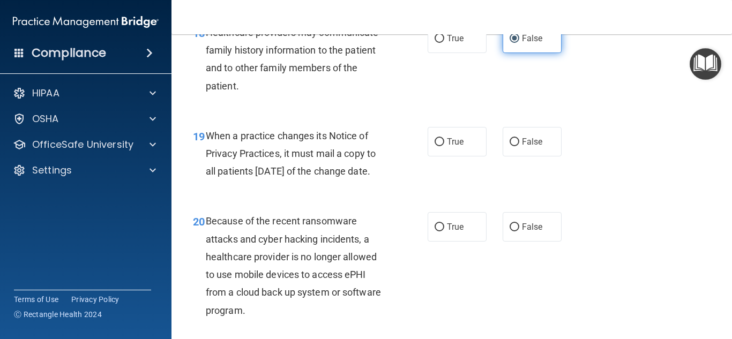
scroll to position [1878, 0]
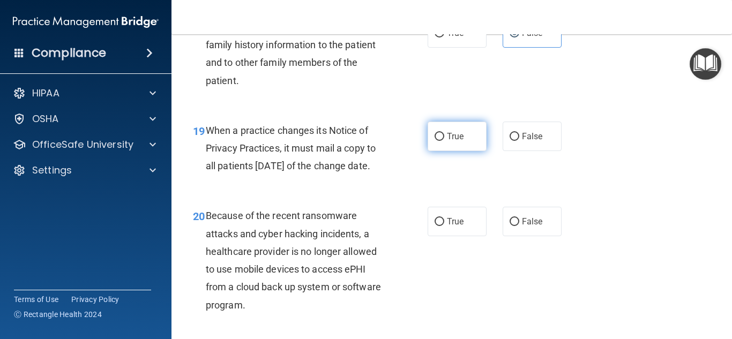
click at [454, 144] on label "True" at bounding box center [457, 136] width 59 height 29
click at [444, 141] on input "True" at bounding box center [440, 137] width 10 height 8
radio input "true"
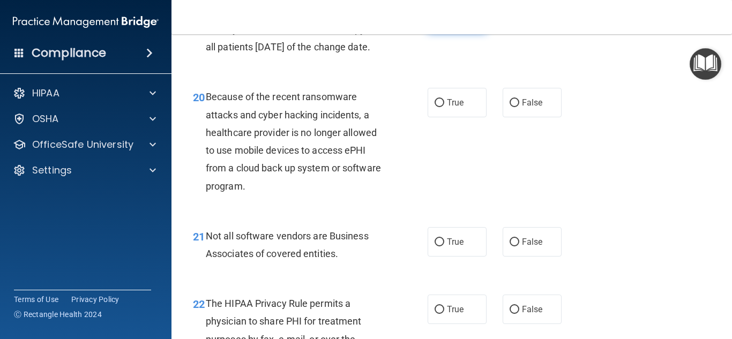
scroll to position [2012, 0]
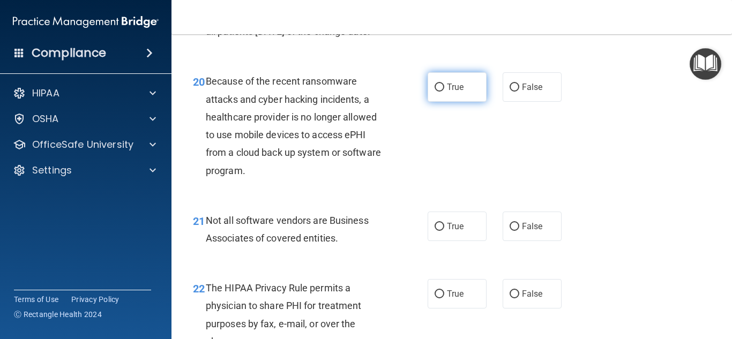
click at [455, 102] on label "True" at bounding box center [457, 86] width 59 height 29
click at [444, 92] on input "True" at bounding box center [440, 88] width 10 height 8
radio input "true"
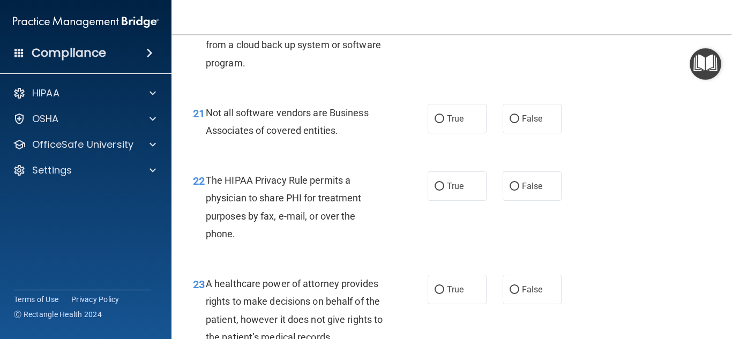
scroll to position [2118, 0]
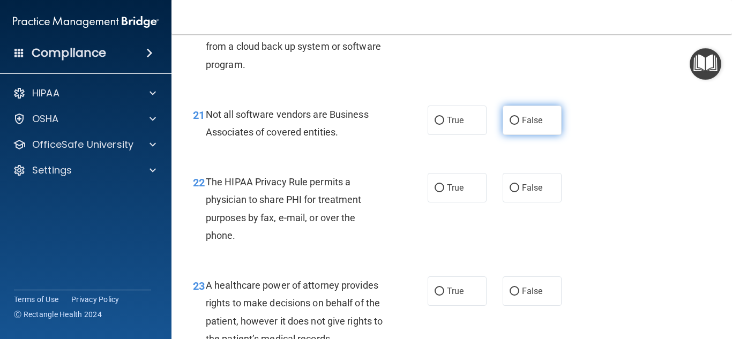
click at [514, 125] on input "False" at bounding box center [515, 121] width 10 height 8
radio input "true"
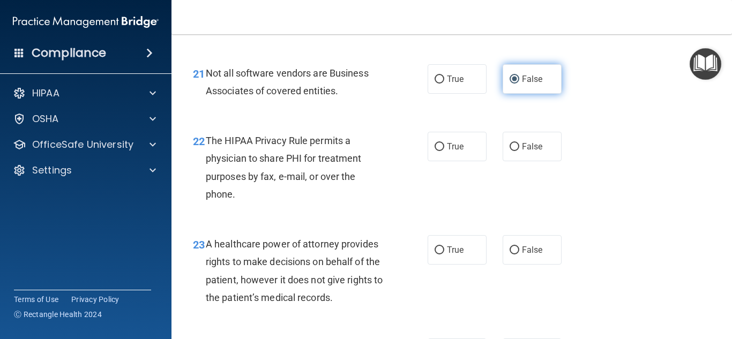
scroll to position [2175, 0]
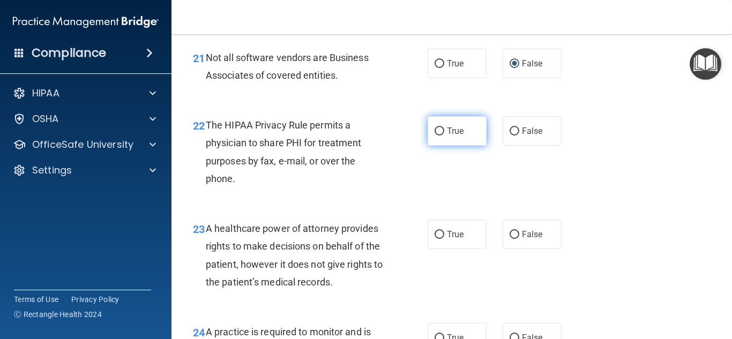
click at [481, 146] on label "True" at bounding box center [457, 130] width 59 height 29
click at [444, 136] on input "True" at bounding box center [440, 132] width 10 height 8
radio input "true"
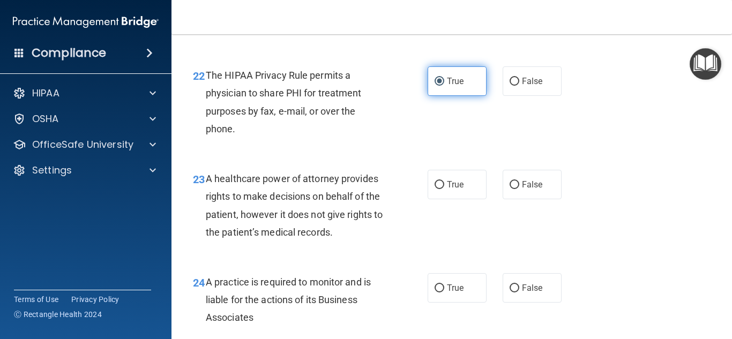
scroll to position [2232, 0]
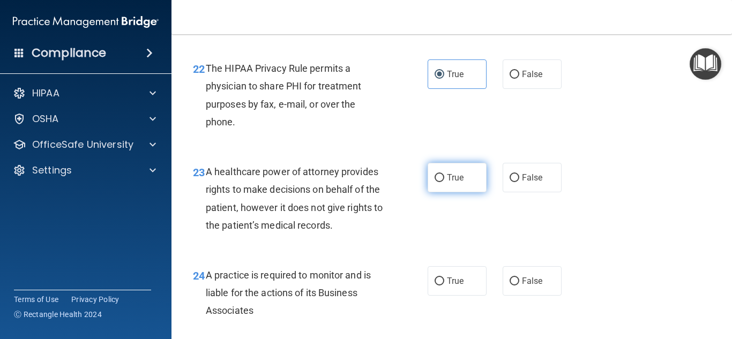
click at [464, 192] on label "True" at bounding box center [457, 177] width 59 height 29
click at [444, 182] on input "True" at bounding box center [440, 178] width 10 height 8
radio input "true"
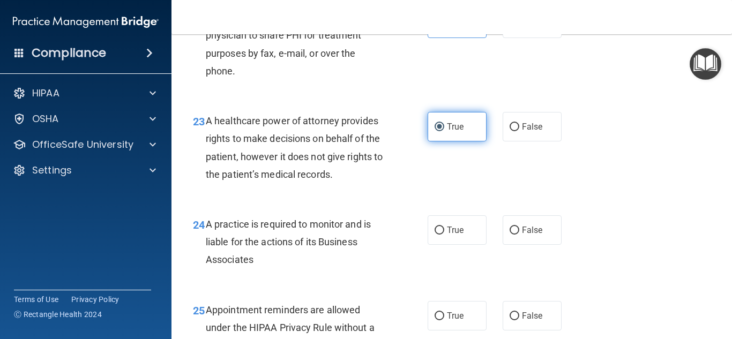
scroll to position [2313, 0]
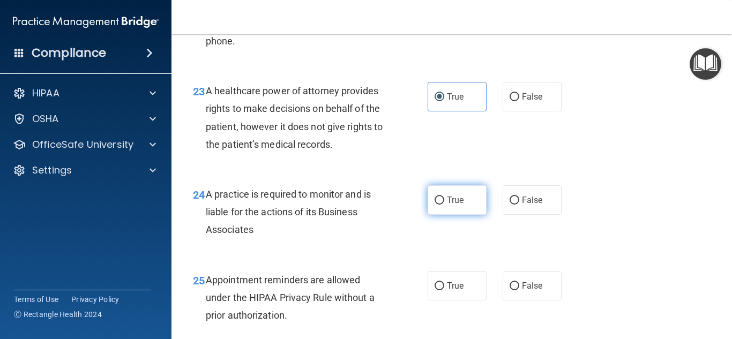
click at [458, 205] on span "True" at bounding box center [455, 200] width 17 height 10
click at [444, 205] on input "True" at bounding box center [440, 201] width 10 height 8
radio input "true"
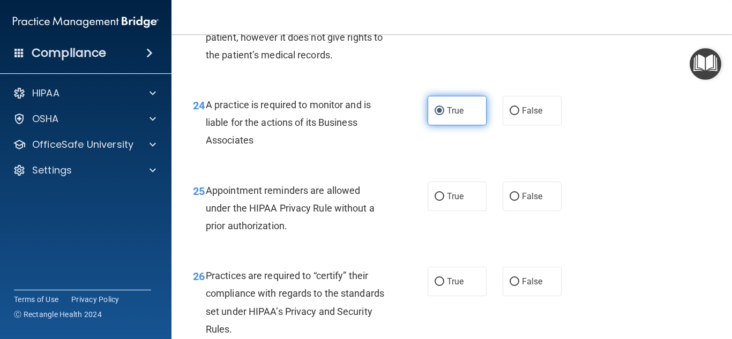
scroll to position [2403, 0]
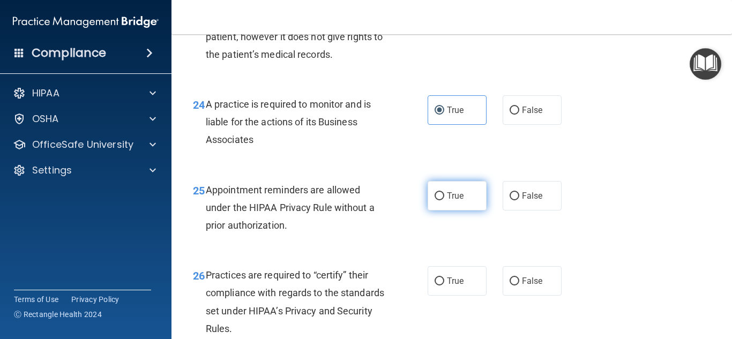
click at [457, 201] on span "True" at bounding box center [455, 196] width 17 height 10
click at [444, 200] on input "True" at bounding box center [440, 196] width 10 height 8
radio input "true"
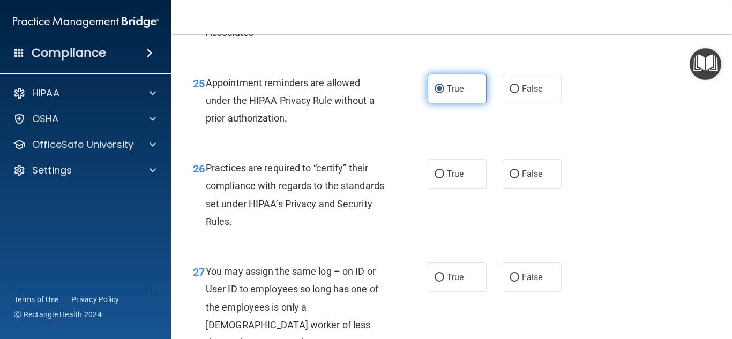
scroll to position [2511, 0]
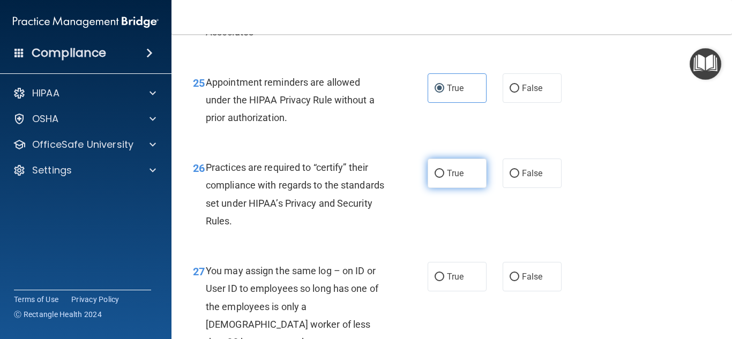
click at [457, 188] on label "True" at bounding box center [457, 173] width 59 height 29
click at [444, 178] on input "True" at bounding box center [440, 174] width 10 height 8
radio input "true"
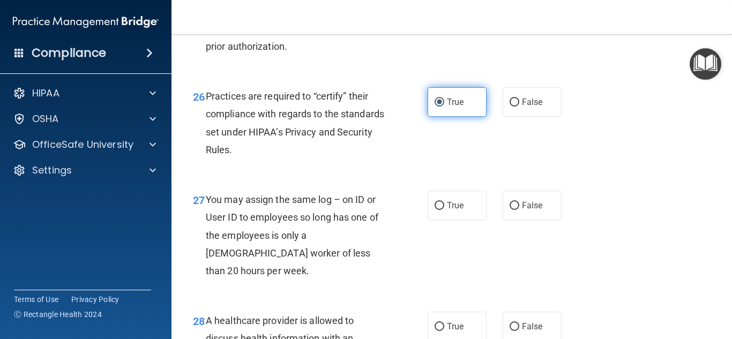
scroll to position [2585, 0]
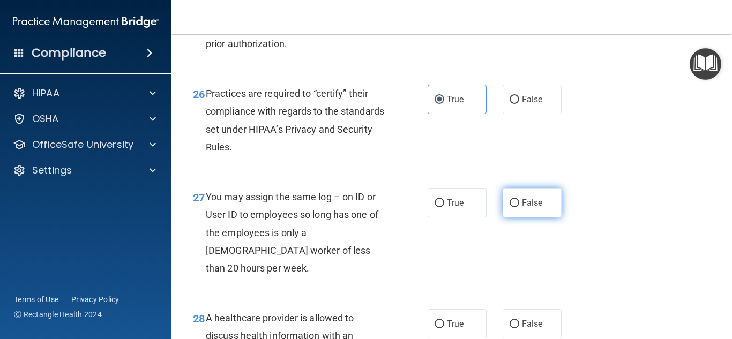
click at [515, 207] on input "False" at bounding box center [515, 203] width 10 height 8
radio input "true"
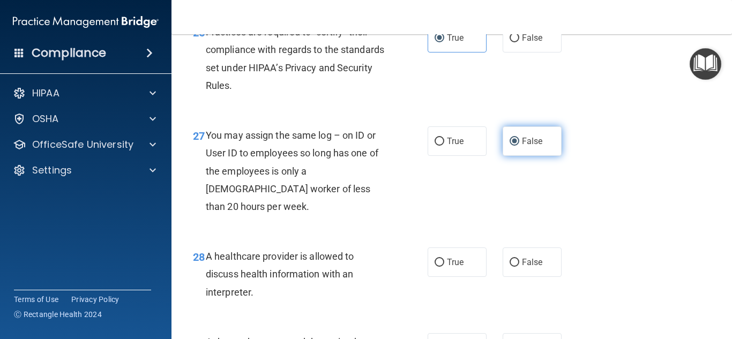
scroll to position [2647, 0]
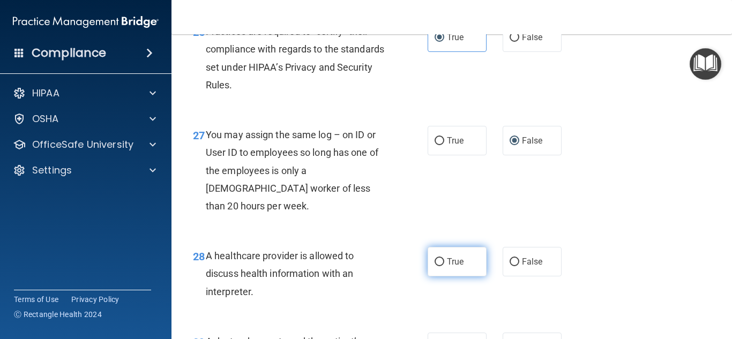
click at [461, 257] on span "True" at bounding box center [455, 262] width 17 height 10
click at [444, 258] on input "True" at bounding box center [440, 262] width 10 height 8
radio input "true"
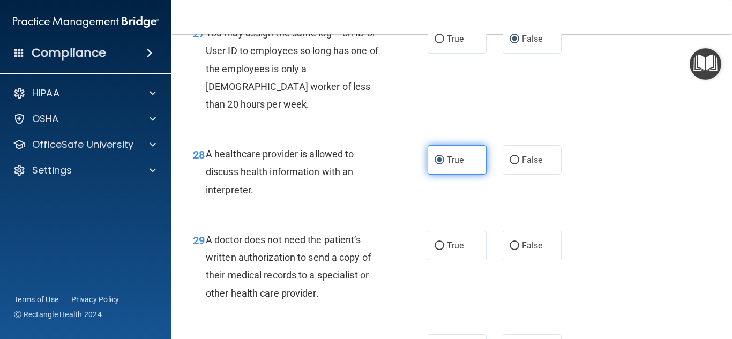
scroll to position [2749, 0]
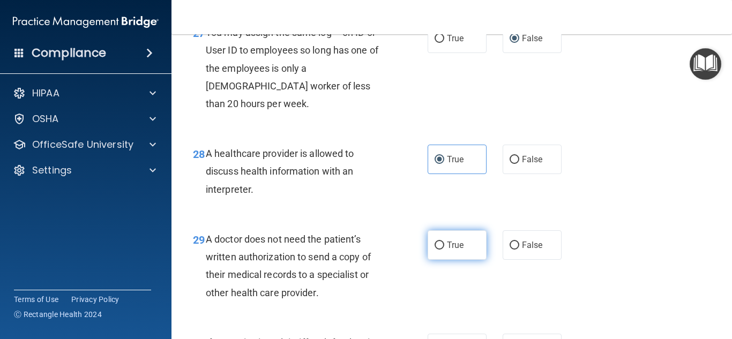
click at [461, 255] on label "True" at bounding box center [457, 244] width 59 height 29
click at [444, 250] on input "True" at bounding box center [440, 246] width 10 height 8
radio input "true"
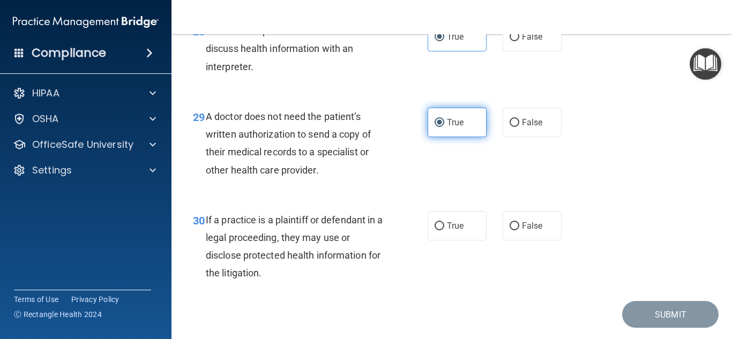
scroll to position [2873, 0]
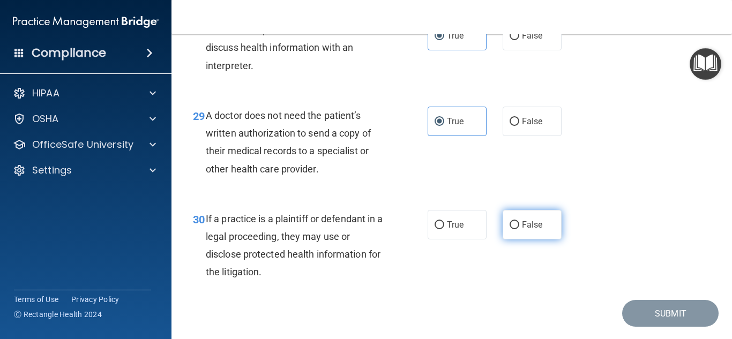
click at [532, 227] on span "False" at bounding box center [532, 225] width 21 height 10
click at [519, 227] on input "False" at bounding box center [515, 225] width 10 height 8
radio input "true"
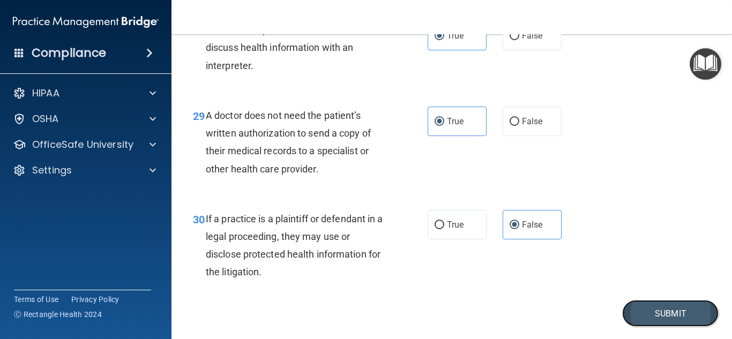
click at [677, 312] on button "Submit" at bounding box center [670, 313] width 96 height 27
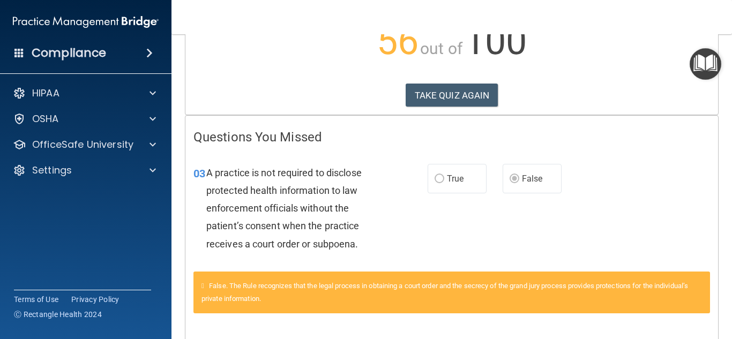
scroll to position [137, 0]
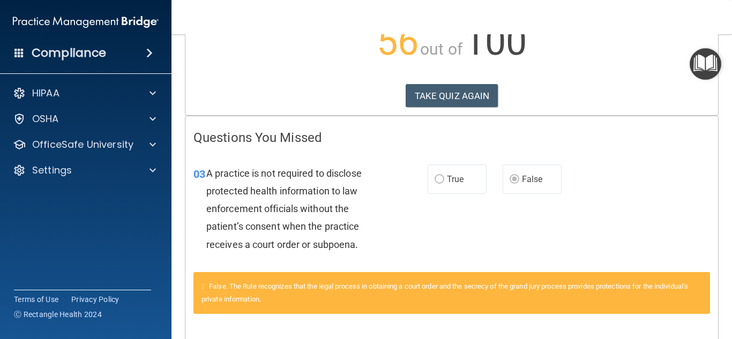
click at [712, 68] on img "Open Resource Center" at bounding box center [706, 64] width 32 height 32
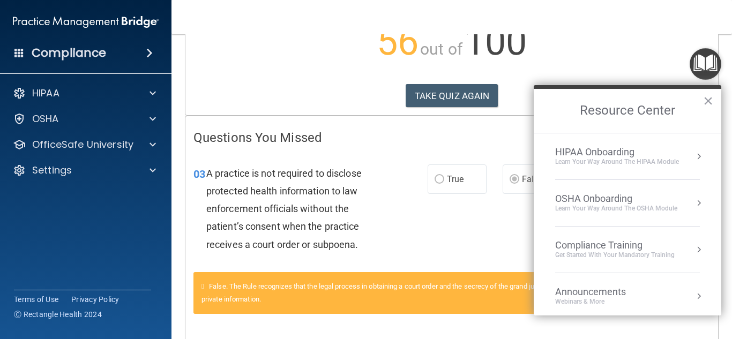
click at [622, 198] on div "OSHA Onboarding" at bounding box center [616, 199] width 122 height 12
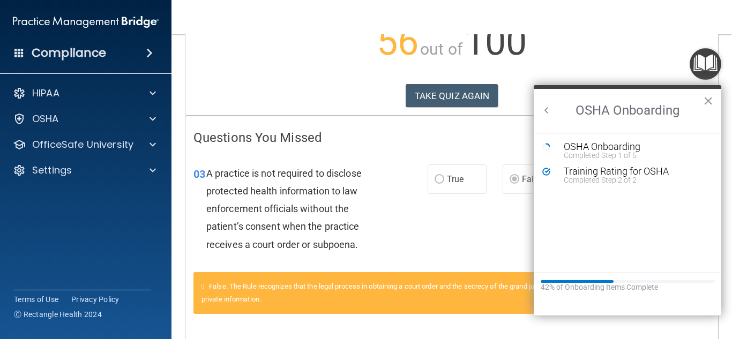
scroll to position [0, 0]
click at [546, 109] on button "Back to Resource Center Home" at bounding box center [546, 110] width 11 height 11
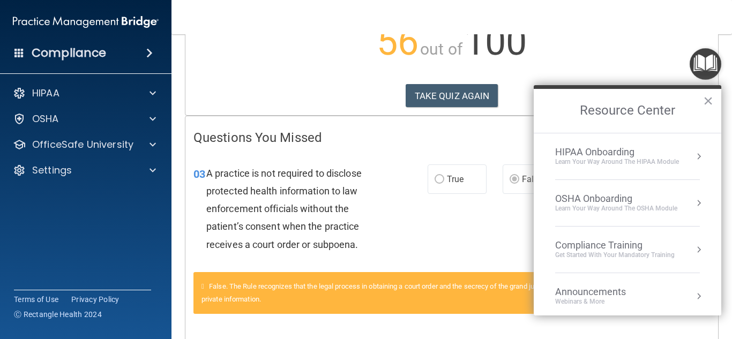
click at [593, 250] on div "Compliance Training" at bounding box center [615, 246] width 120 height 12
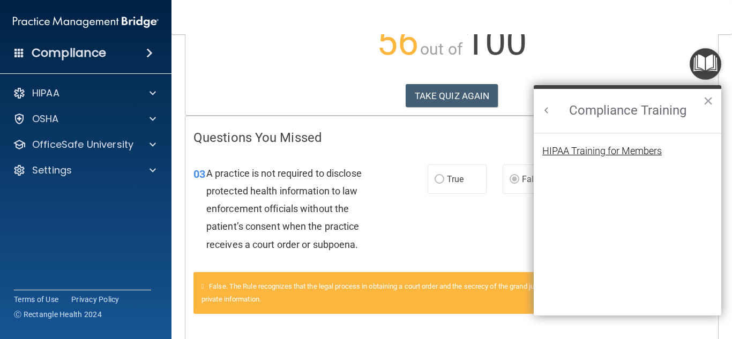
click at [596, 153] on div "HIPAA Training for Members" at bounding box center [602, 151] width 120 height 10
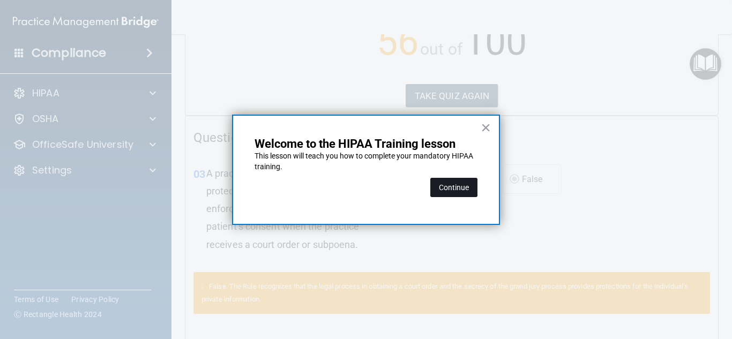
click at [467, 191] on button "Continue" at bounding box center [453, 187] width 47 height 19
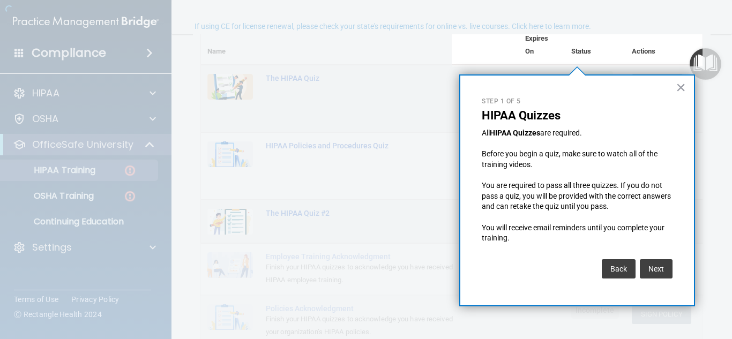
scroll to position [83, 0]
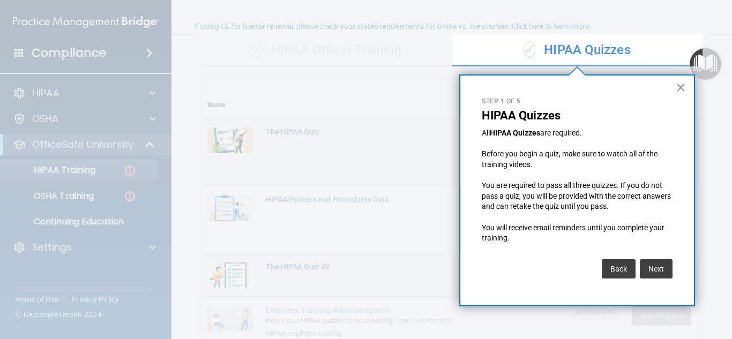
click at [682, 86] on button "×" at bounding box center [681, 87] width 10 height 17
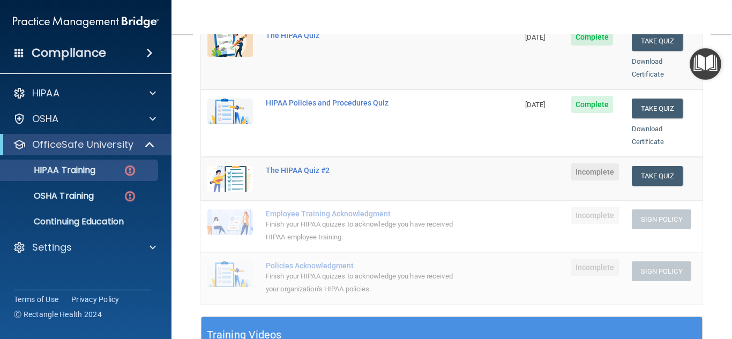
scroll to position [180, 0]
click at [56, 174] on p "HIPAA Training" at bounding box center [51, 170] width 88 height 11
click at [128, 172] on img at bounding box center [129, 170] width 13 height 13
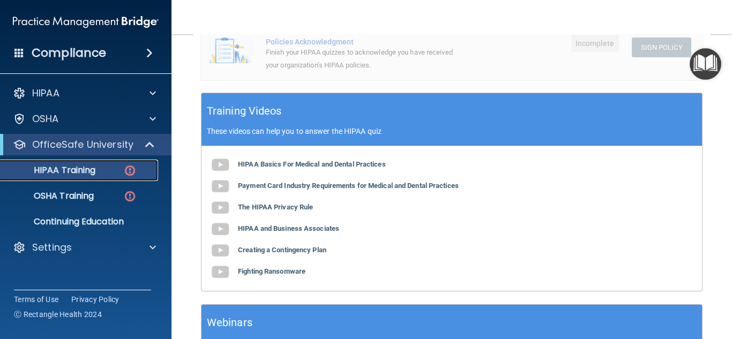
scroll to position [403, 0]
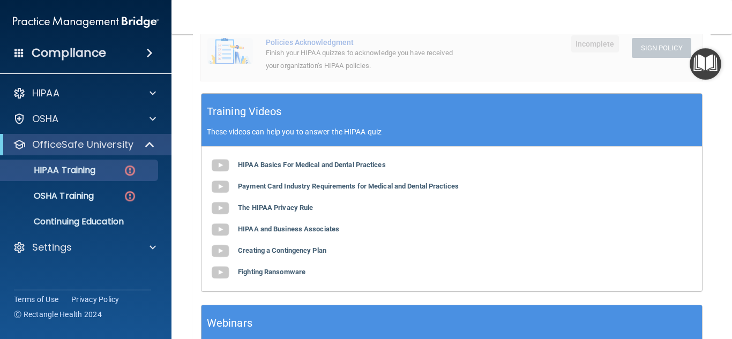
click at [316, 161] on b "HIPAA Basics For Medical and Dental Practices" at bounding box center [312, 165] width 148 height 8
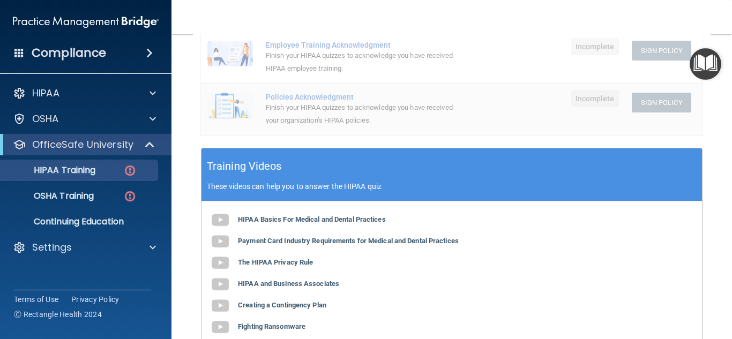
scroll to position [346, 0]
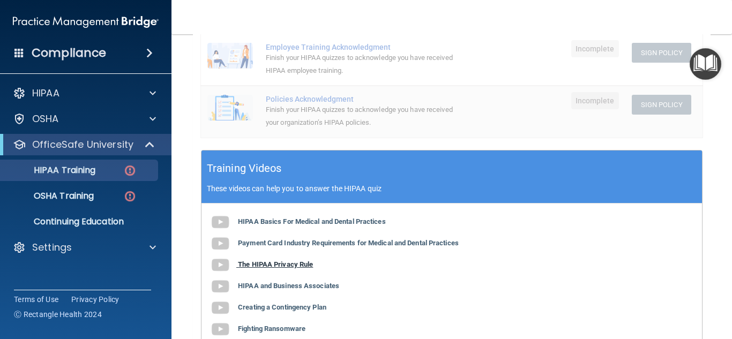
click at [277, 260] on b "The HIPAA Privacy Rule" at bounding box center [275, 264] width 75 height 8
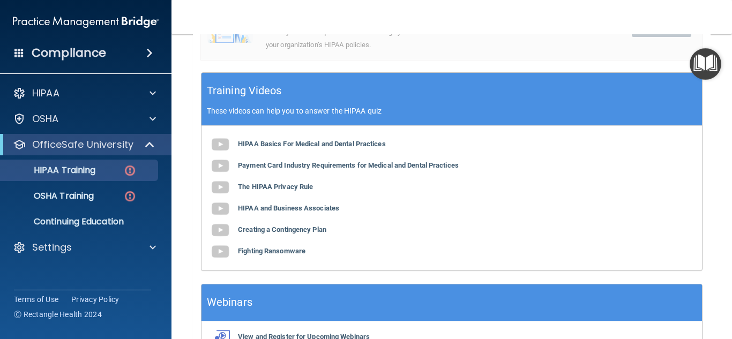
scroll to position [425, 0]
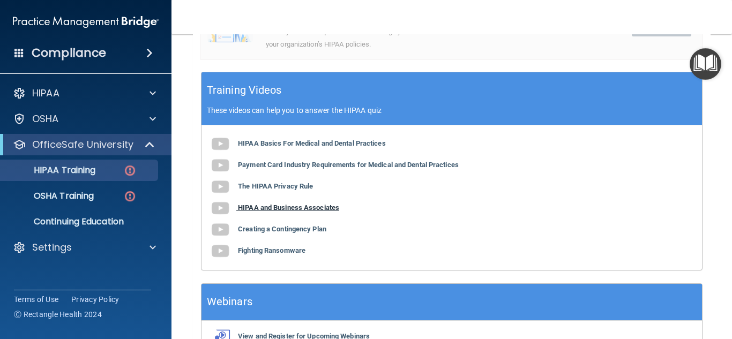
click at [288, 204] on b "HIPAA and Business Associates" at bounding box center [288, 208] width 101 height 8
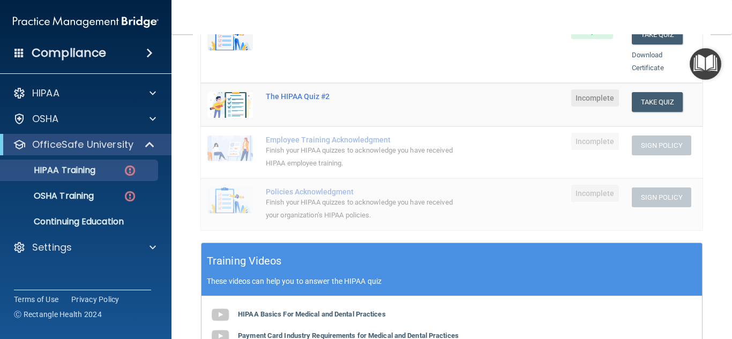
scroll to position [252, 0]
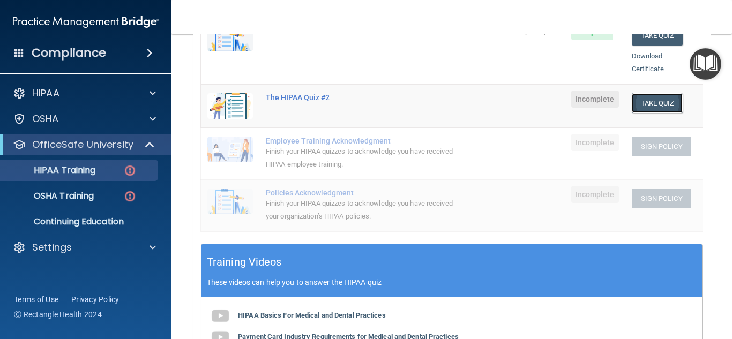
click at [664, 93] on button "Take Quiz" at bounding box center [657, 103] width 51 height 20
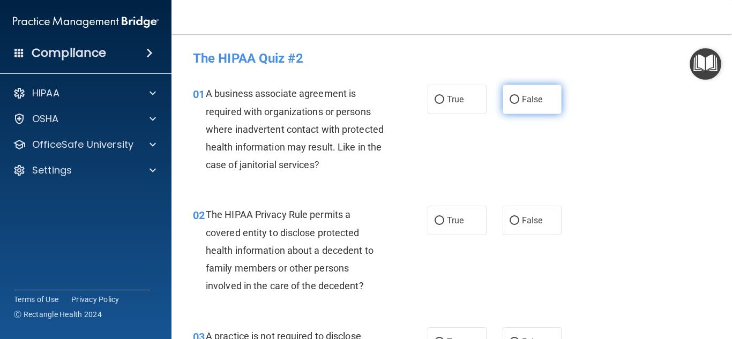
click at [538, 95] on span "False" at bounding box center [532, 99] width 21 height 10
click at [519, 96] on input "False" at bounding box center [515, 100] width 10 height 8
radio input "true"
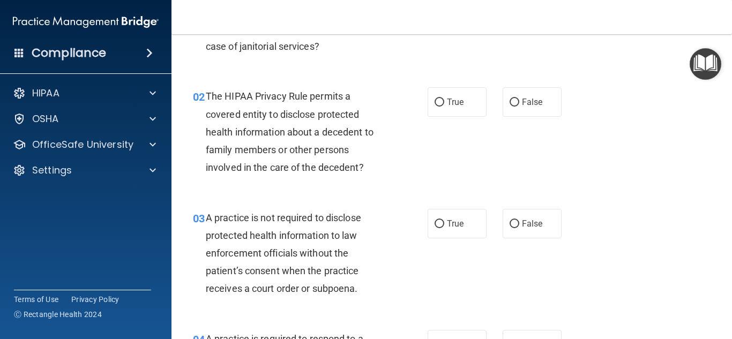
scroll to position [117, 0]
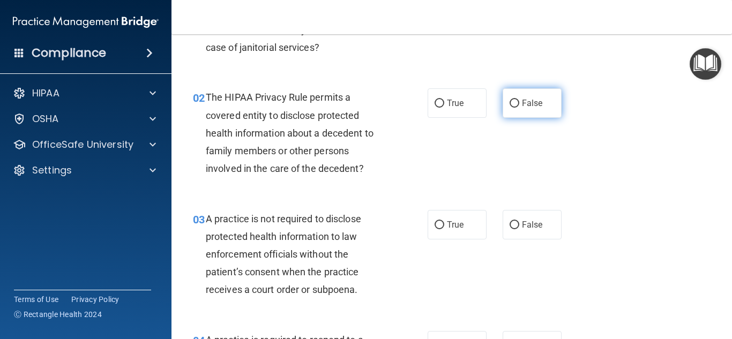
click at [526, 108] on span "False" at bounding box center [532, 103] width 21 height 10
click at [519, 108] on input "False" at bounding box center [515, 104] width 10 height 8
radio input "true"
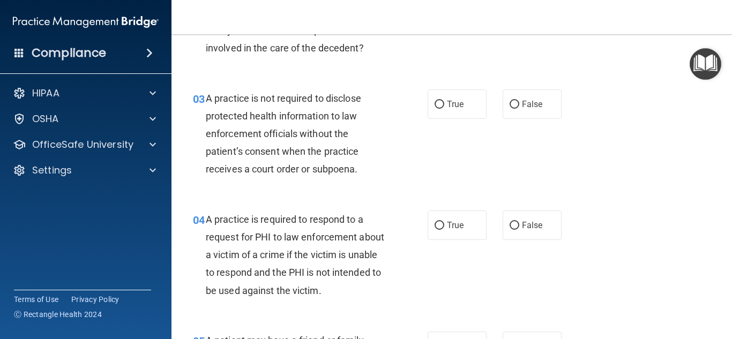
scroll to position [239, 0]
click at [517, 112] on label "False" at bounding box center [532, 103] width 59 height 29
click at [517, 108] on input "False" at bounding box center [515, 104] width 10 height 8
radio input "true"
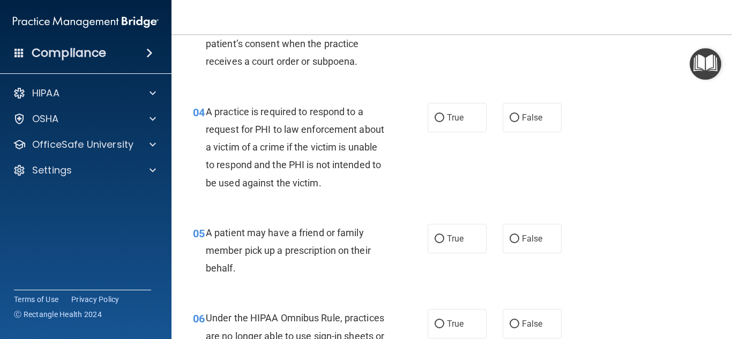
scroll to position [352, 0]
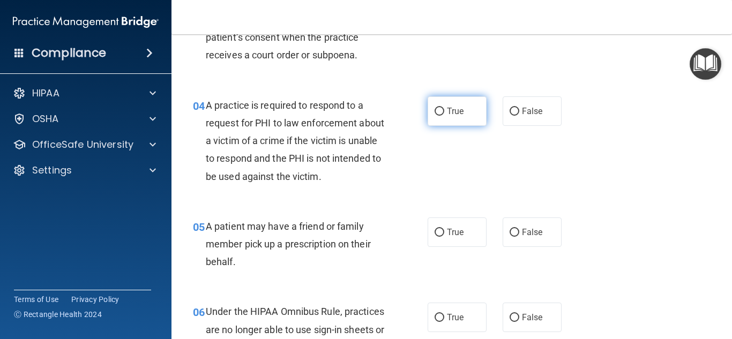
click at [459, 115] on span "True" at bounding box center [455, 111] width 17 height 10
click at [444, 115] on input "True" at bounding box center [440, 112] width 10 height 8
radio input "true"
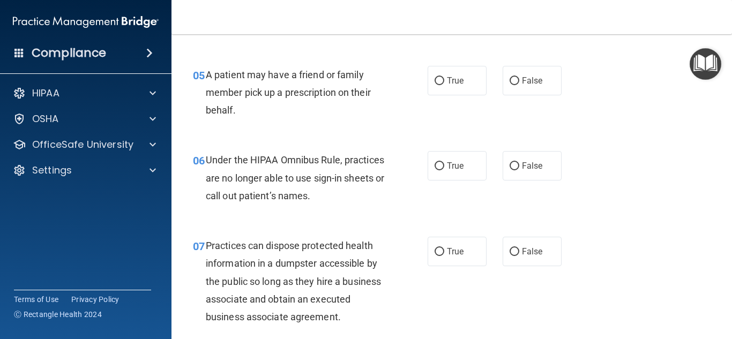
scroll to position [502, 0]
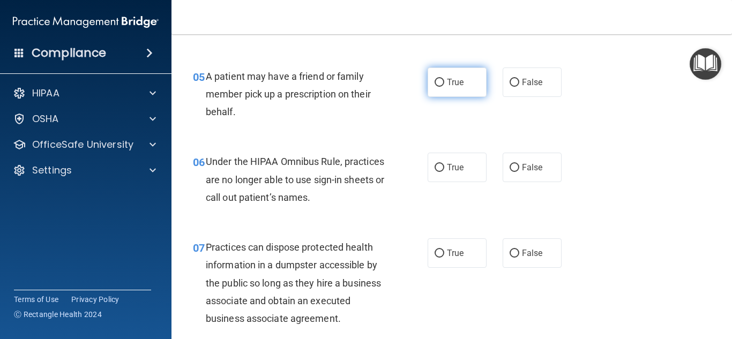
click at [459, 93] on label "True" at bounding box center [457, 82] width 59 height 29
click at [444, 87] on input "True" at bounding box center [440, 83] width 10 height 8
radio input "true"
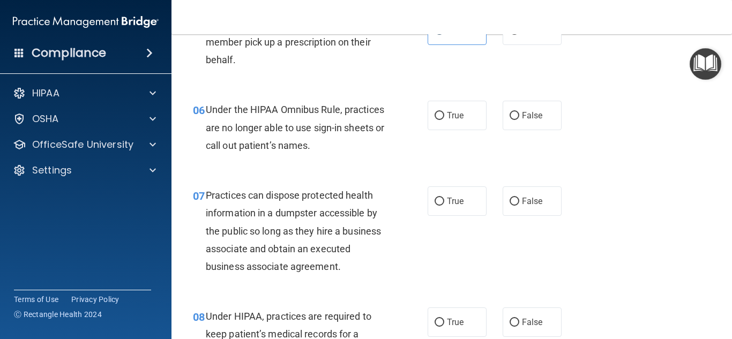
scroll to position [593, 0]
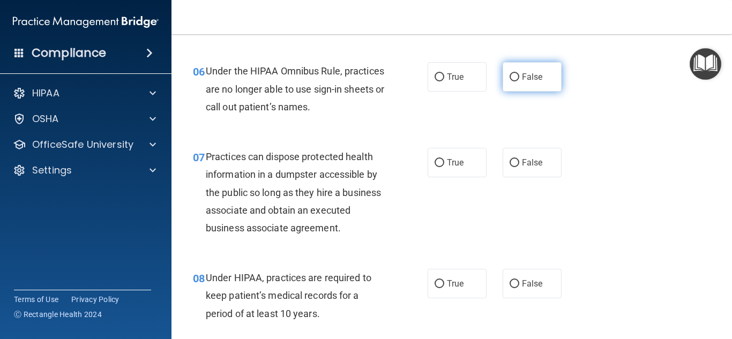
click at [520, 84] on label "False" at bounding box center [532, 76] width 59 height 29
click at [519, 81] on input "False" at bounding box center [515, 77] width 10 height 8
radio input "true"
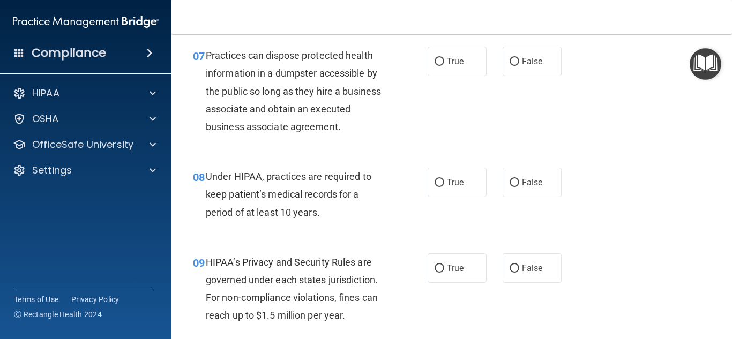
scroll to position [695, 0]
click at [526, 63] on span "False" at bounding box center [532, 61] width 21 height 10
click at [519, 63] on input "False" at bounding box center [515, 61] width 10 height 8
radio input "true"
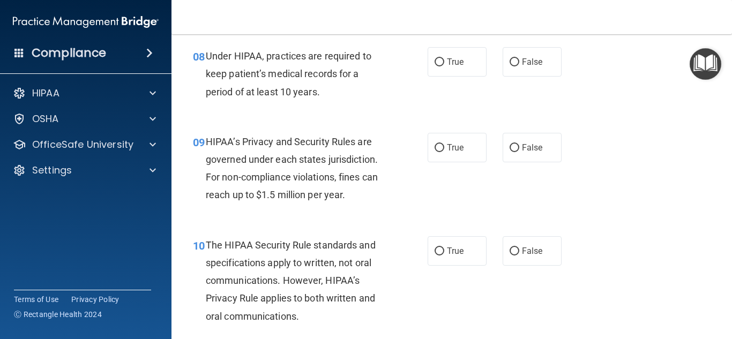
scroll to position [815, 0]
click at [525, 59] on span "False" at bounding box center [532, 61] width 21 height 10
click at [519, 59] on input "False" at bounding box center [515, 62] width 10 height 8
radio input "true"
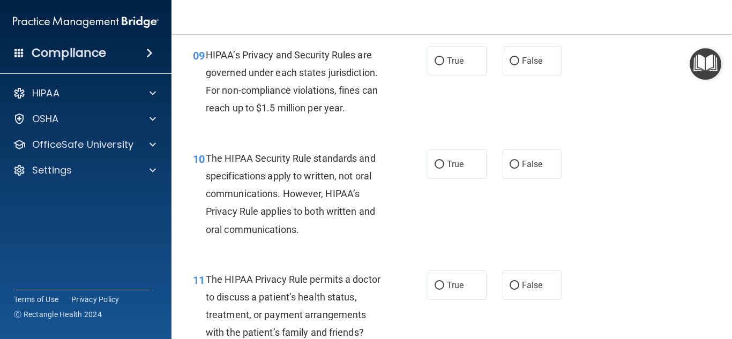
scroll to position [901, 0]
click at [467, 68] on label "True" at bounding box center [457, 61] width 59 height 29
click at [444, 66] on input "True" at bounding box center [440, 62] width 10 height 8
radio input "true"
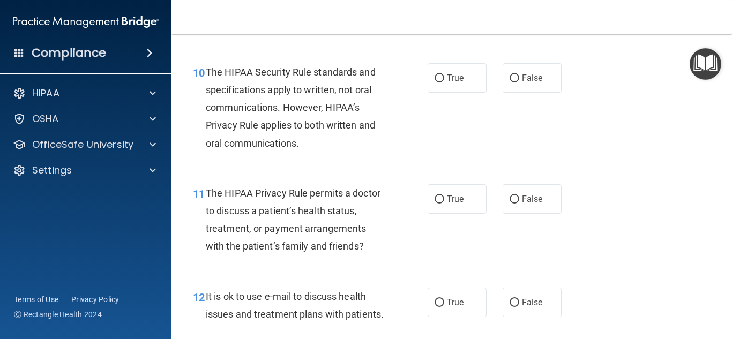
scroll to position [988, 0]
click at [524, 74] on span "False" at bounding box center [532, 77] width 21 height 10
click at [519, 74] on input "False" at bounding box center [515, 78] width 10 height 8
radio input "true"
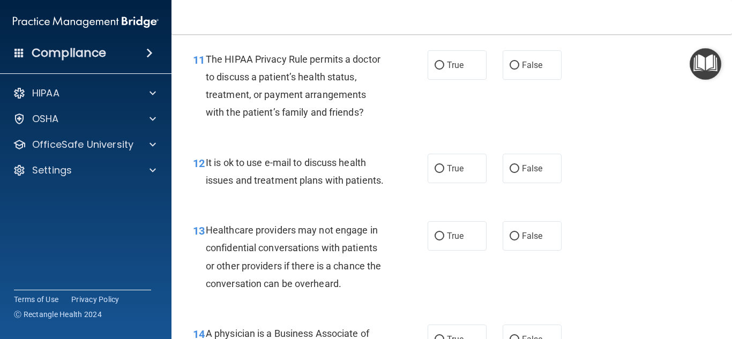
scroll to position [1122, 0]
click at [529, 69] on span "False" at bounding box center [532, 64] width 21 height 10
click at [519, 69] on input "False" at bounding box center [515, 65] width 10 height 8
radio input "true"
click at [474, 177] on label "True" at bounding box center [457, 167] width 59 height 29
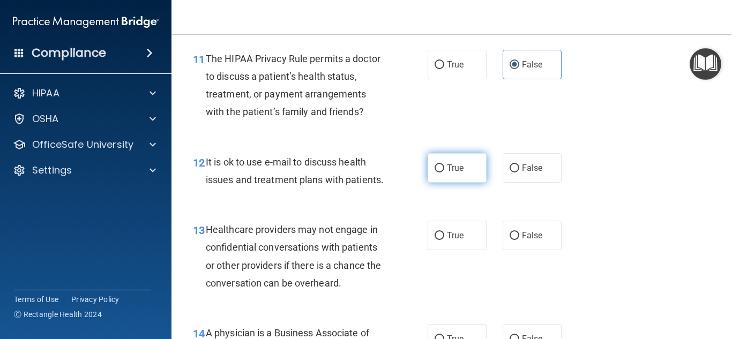
click at [444, 173] on input "True" at bounding box center [440, 169] width 10 height 8
radio input "true"
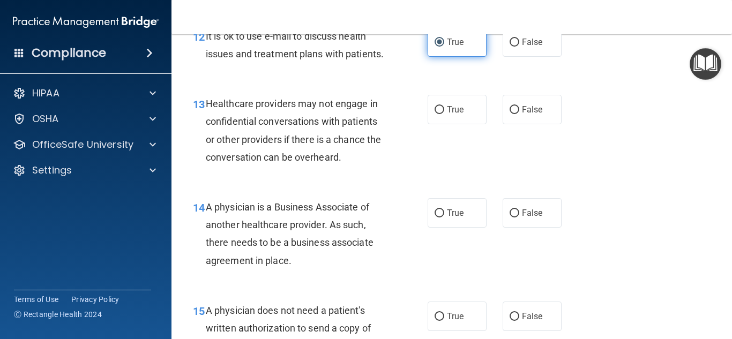
scroll to position [1252, 0]
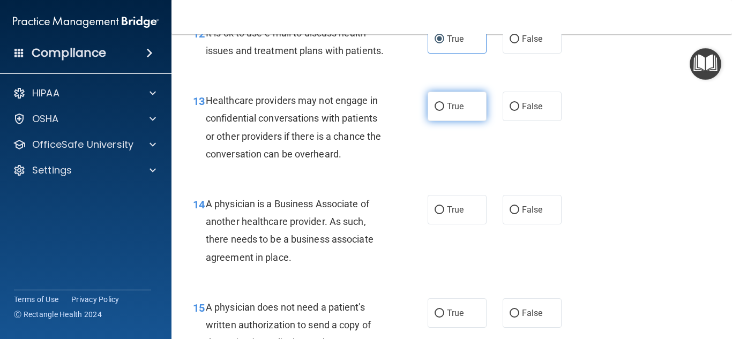
click at [476, 109] on label "True" at bounding box center [457, 106] width 59 height 29
click at [444, 109] on input "True" at bounding box center [440, 107] width 10 height 8
radio input "true"
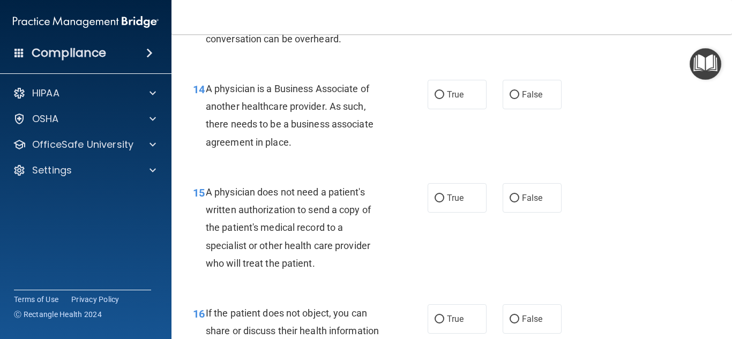
scroll to position [1367, 0]
click at [453, 95] on span "True" at bounding box center [455, 94] width 17 height 10
click at [444, 95] on input "True" at bounding box center [440, 95] width 10 height 8
radio input "true"
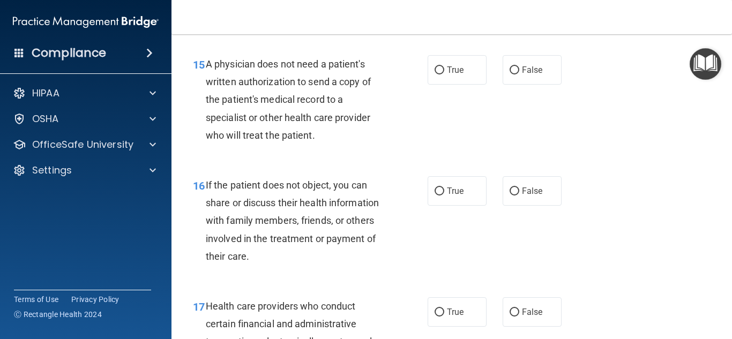
scroll to position [1495, 0]
click at [453, 69] on span "True" at bounding box center [455, 69] width 17 height 10
click at [444, 69] on input "True" at bounding box center [440, 70] width 10 height 8
radio input "true"
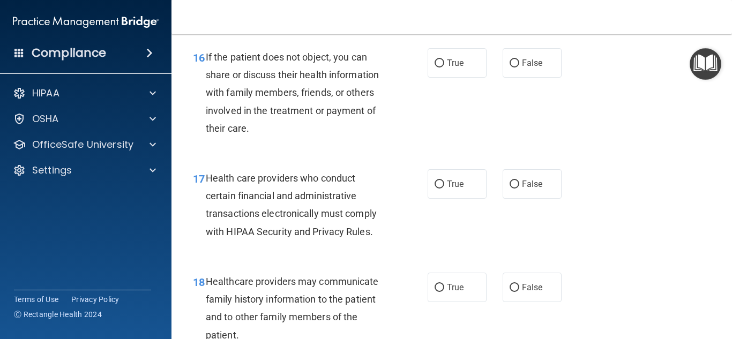
scroll to position [1621, 0]
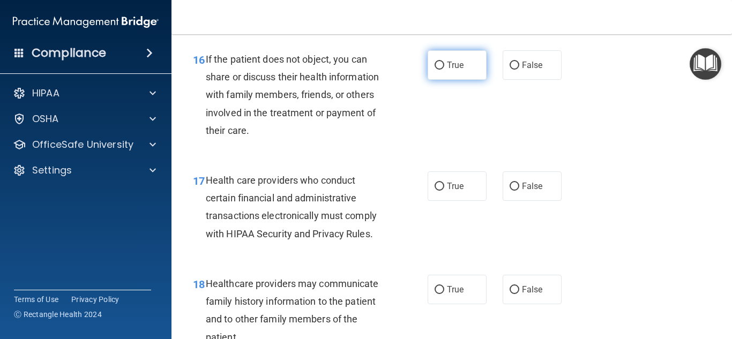
click at [470, 73] on label "True" at bounding box center [457, 64] width 59 height 29
click at [444, 70] on input "True" at bounding box center [440, 66] width 10 height 8
radio input "true"
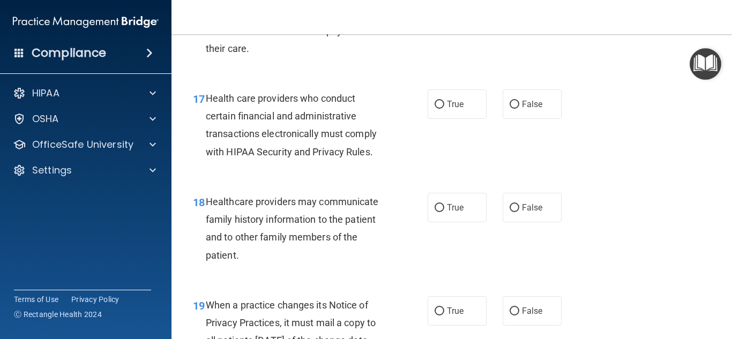
scroll to position [1702, 0]
click at [458, 113] on label "True" at bounding box center [457, 104] width 59 height 29
click at [444, 109] on input "True" at bounding box center [440, 105] width 10 height 8
radio input "true"
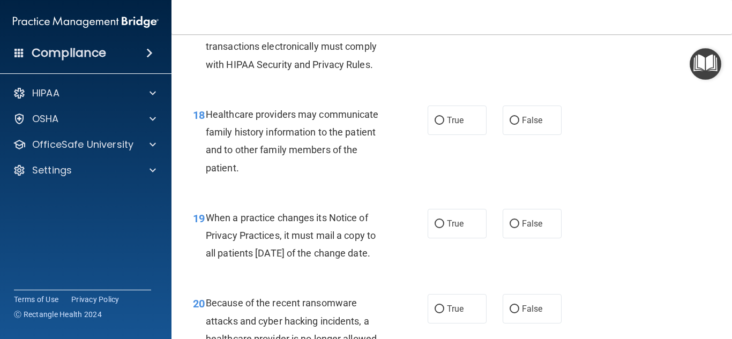
scroll to position [1793, 0]
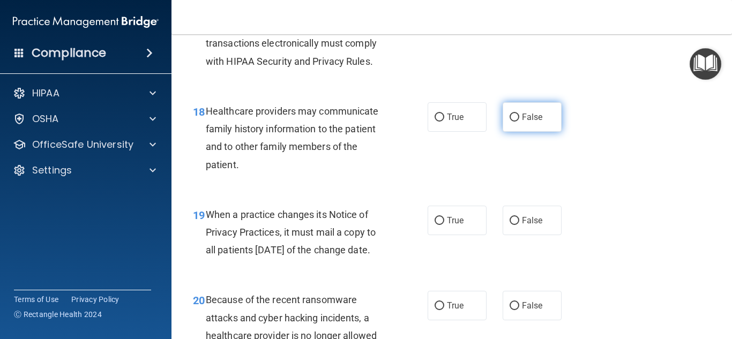
click at [520, 128] on label "False" at bounding box center [532, 116] width 59 height 29
click at [519, 122] on input "False" at bounding box center [515, 118] width 10 height 8
radio input "true"
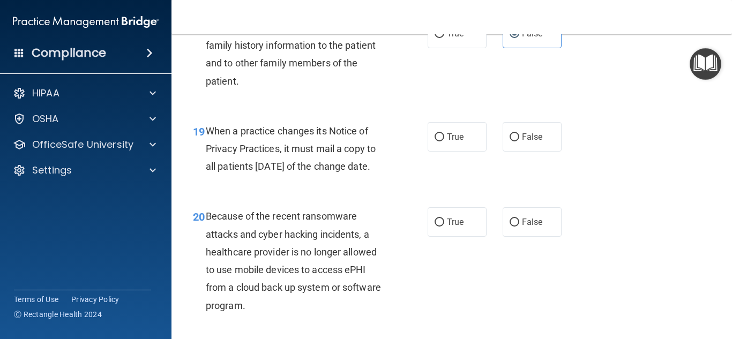
scroll to position [1887, 0]
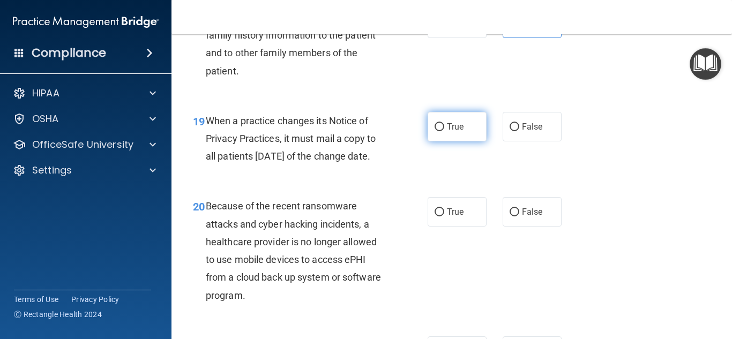
click at [452, 137] on label "True" at bounding box center [457, 126] width 59 height 29
click at [444, 131] on input "True" at bounding box center [440, 127] width 10 height 8
radio input "true"
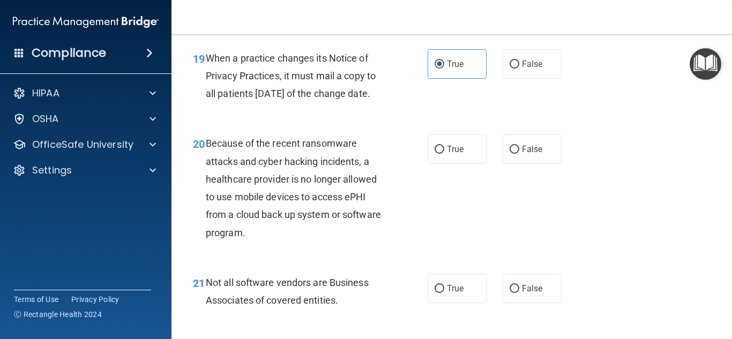
scroll to position [1964, 0]
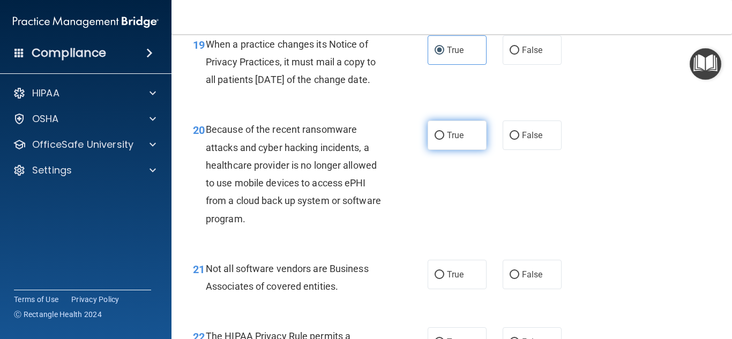
click at [453, 150] on label "True" at bounding box center [457, 135] width 59 height 29
click at [444, 140] on input "True" at bounding box center [440, 136] width 10 height 8
radio input "true"
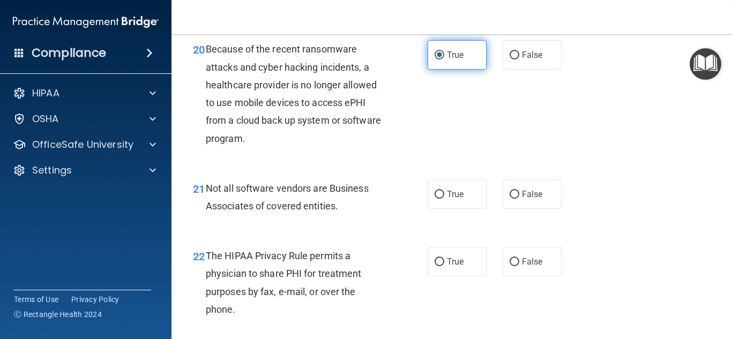
scroll to position [2043, 0]
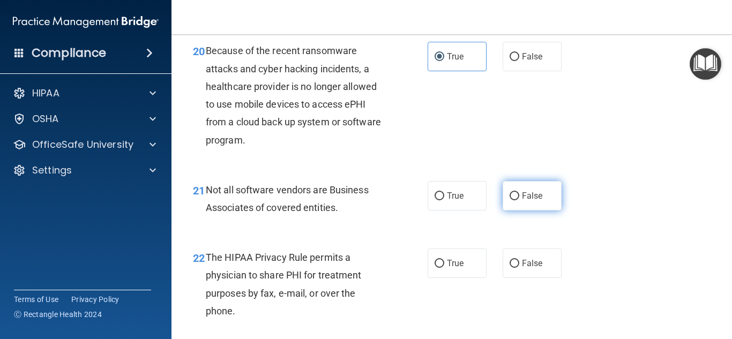
click at [525, 201] on span "False" at bounding box center [532, 196] width 21 height 10
click at [519, 200] on input "False" at bounding box center [515, 196] width 10 height 8
radio input "true"
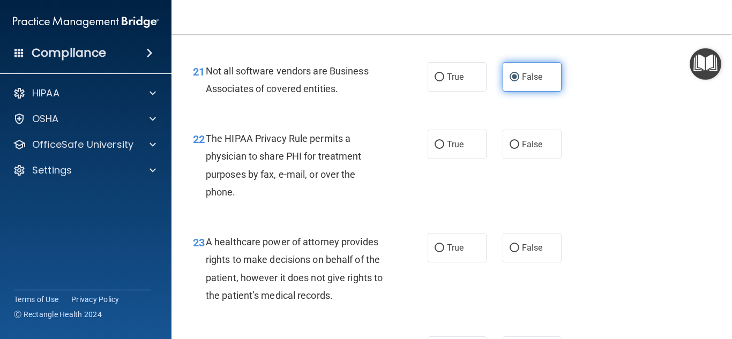
scroll to position [2162, 0]
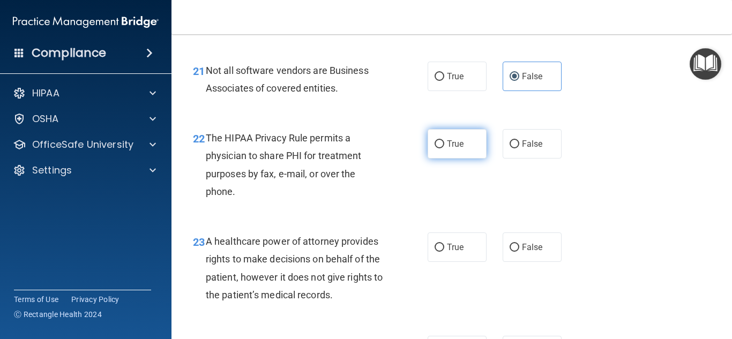
click at [470, 153] on label "True" at bounding box center [457, 143] width 59 height 29
click at [444, 148] on input "True" at bounding box center [440, 144] width 10 height 8
radio input "true"
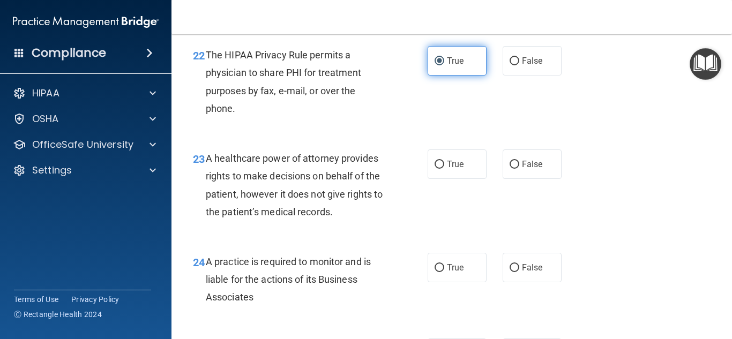
scroll to position [2268, 0]
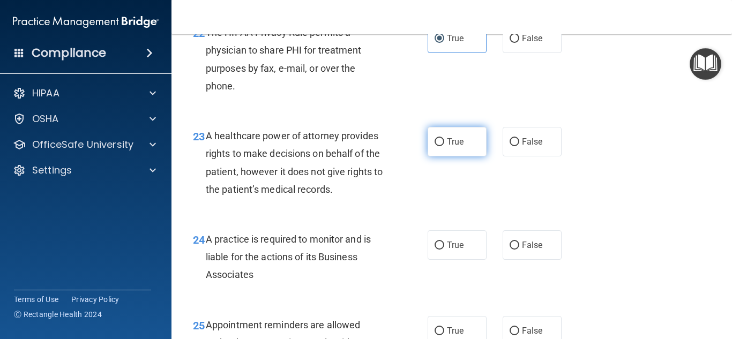
click at [470, 153] on label "True" at bounding box center [457, 141] width 59 height 29
click at [444, 146] on input "True" at bounding box center [440, 142] width 10 height 8
radio input "true"
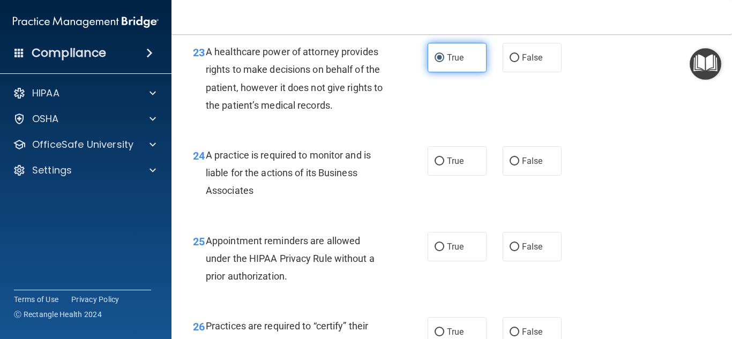
scroll to position [2353, 0]
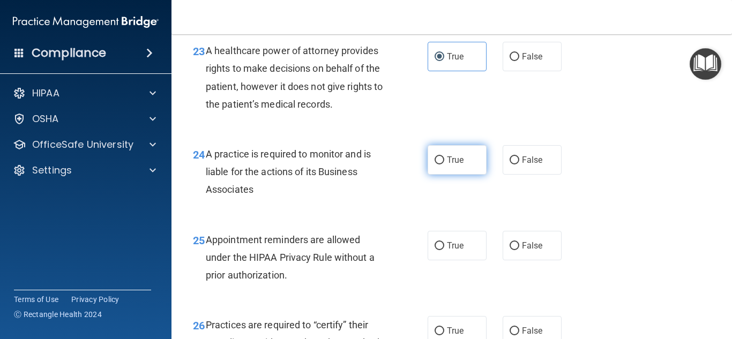
click at [468, 175] on label "True" at bounding box center [457, 159] width 59 height 29
click at [444, 165] on input "True" at bounding box center [440, 161] width 10 height 8
radio input "true"
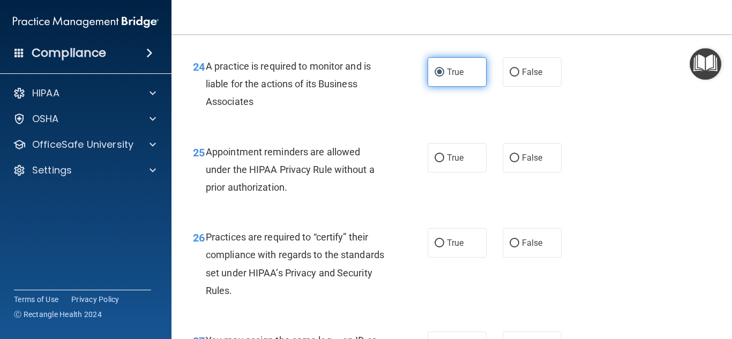
scroll to position [2440, 0]
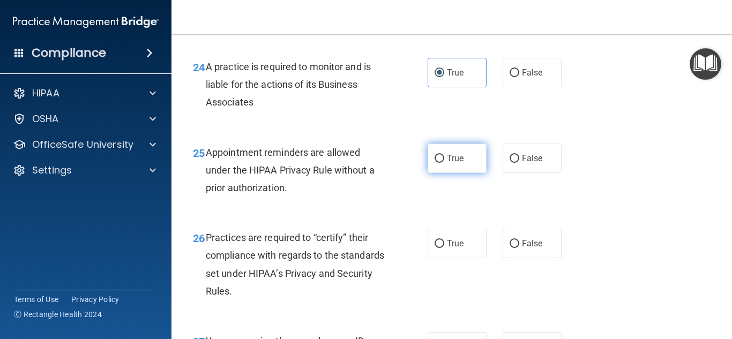
click at [456, 163] on span "True" at bounding box center [455, 158] width 17 height 10
click at [444, 163] on input "True" at bounding box center [440, 159] width 10 height 8
radio input "true"
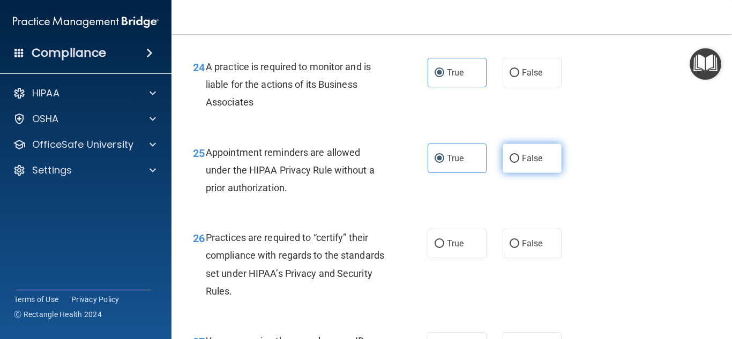
click at [525, 163] on span "False" at bounding box center [532, 158] width 21 height 10
click at [519, 163] on input "False" at bounding box center [515, 159] width 10 height 8
radio input "true"
radio input "false"
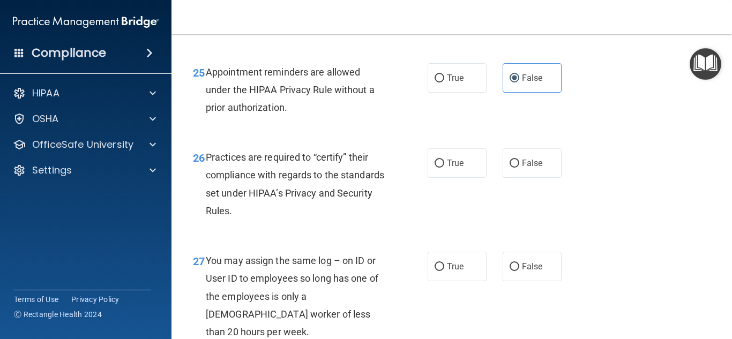
scroll to position [2527, 0]
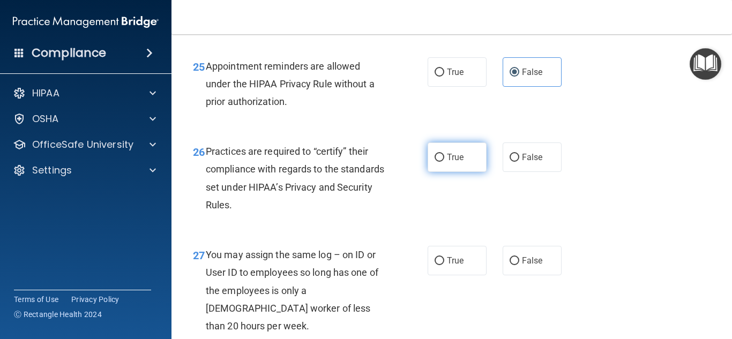
click at [461, 172] on label "True" at bounding box center [457, 157] width 59 height 29
click at [444, 162] on input "True" at bounding box center [440, 158] width 10 height 8
radio input "true"
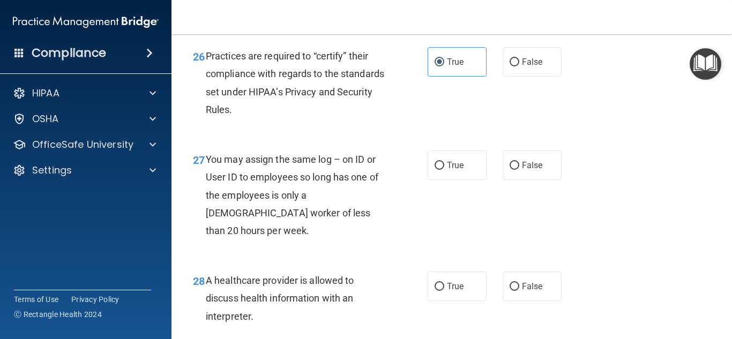
scroll to position [2626, 0]
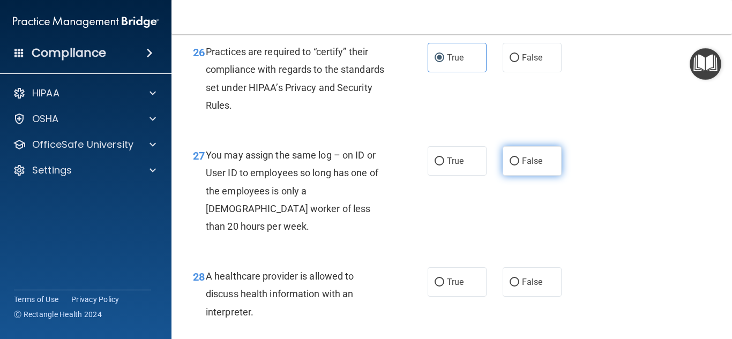
click at [520, 176] on label "False" at bounding box center [532, 160] width 59 height 29
click at [519, 166] on input "False" at bounding box center [515, 162] width 10 height 8
radio input "true"
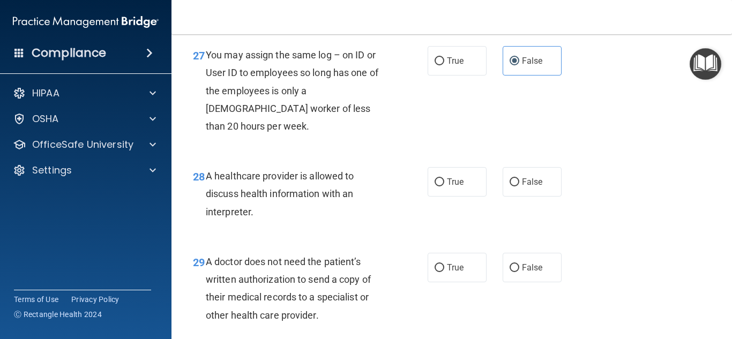
scroll to position [2728, 0]
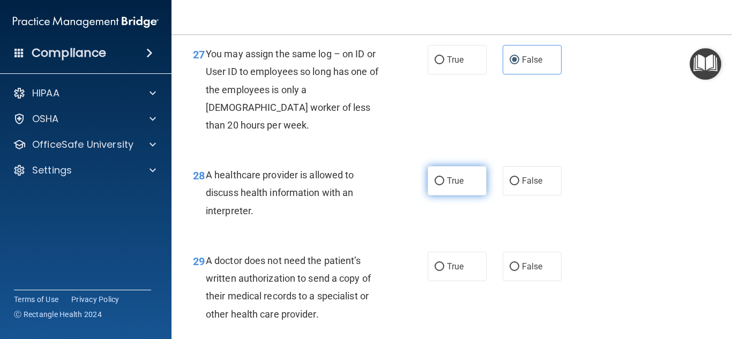
click at [458, 193] on label "True" at bounding box center [457, 180] width 59 height 29
click at [444, 185] on input "True" at bounding box center [440, 181] width 10 height 8
radio input "true"
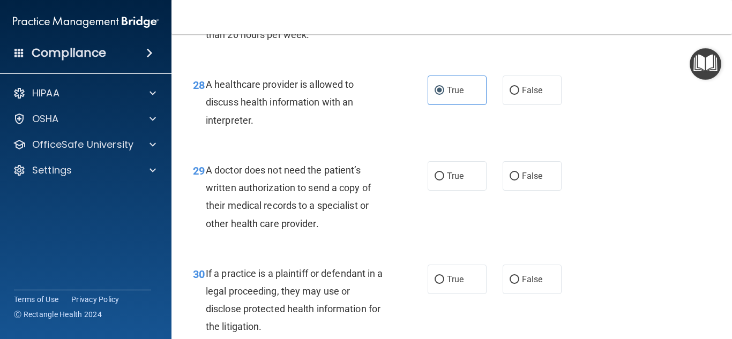
scroll to position [2818, 0]
click at [451, 184] on label "True" at bounding box center [457, 176] width 59 height 29
click at [444, 181] on input "True" at bounding box center [440, 177] width 10 height 8
radio input "true"
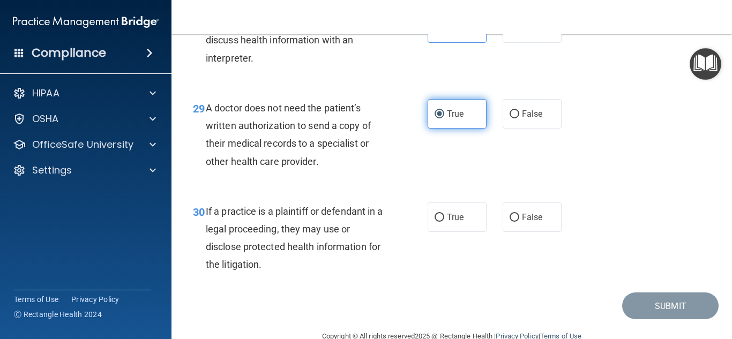
scroll to position [2880, 0]
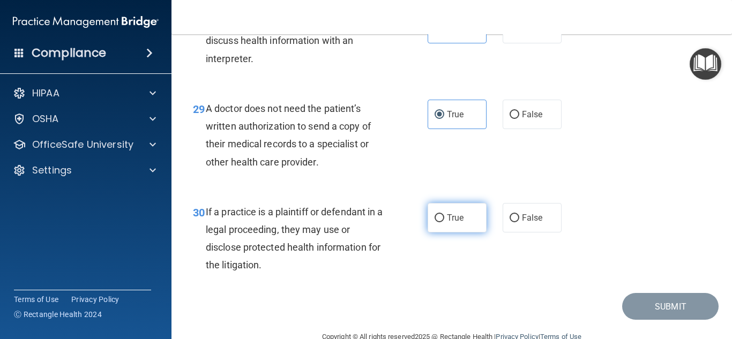
click at [476, 225] on label "True" at bounding box center [457, 217] width 59 height 29
click at [444, 222] on input "True" at bounding box center [440, 218] width 10 height 8
radio input "true"
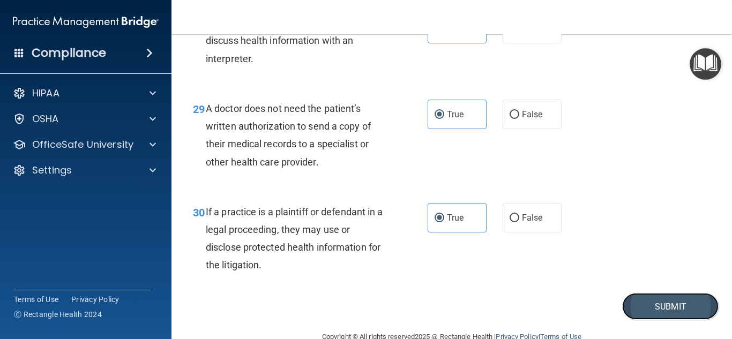
click at [665, 306] on button "Submit" at bounding box center [670, 306] width 96 height 27
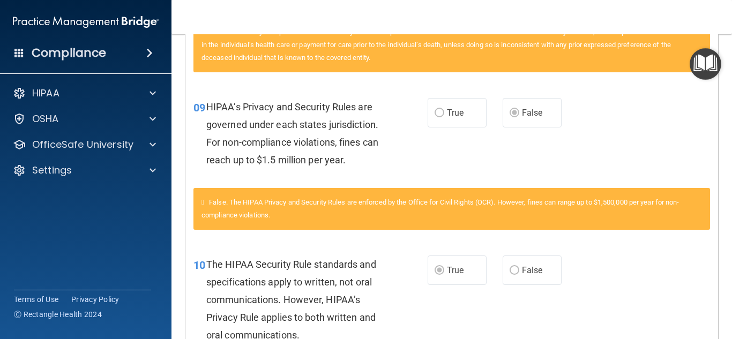
scroll to position [389, 0]
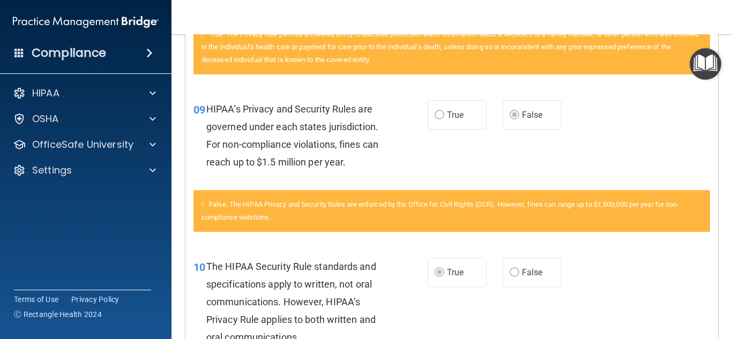
click at [625, 149] on div "09 HIPAA’s Privacy and Security Rules are governed under each states jurisdicti…" at bounding box center [451, 138] width 533 height 103
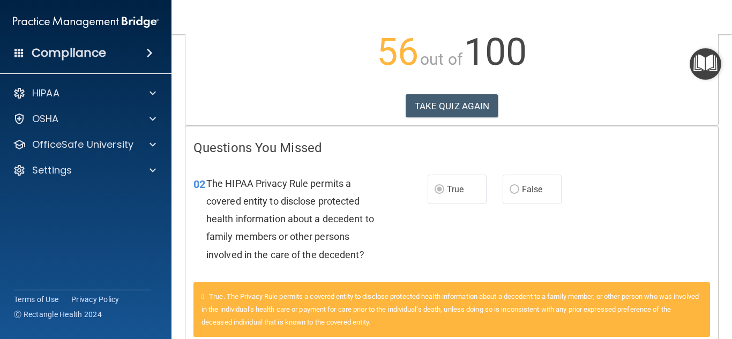
scroll to position [0, 0]
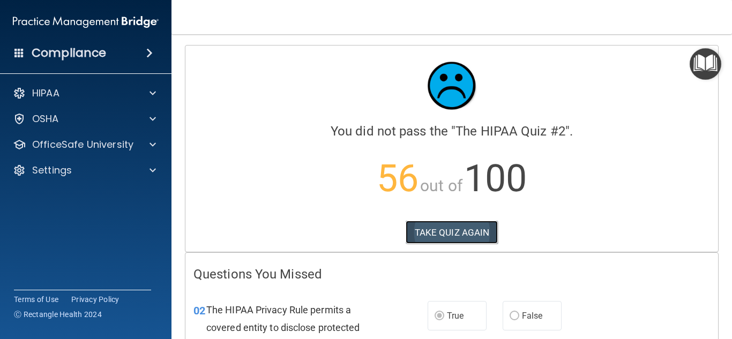
click at [440, 235] on button "TAKE QUIZ AGAIN" at bounding box center [452, 233] width 93 height 24
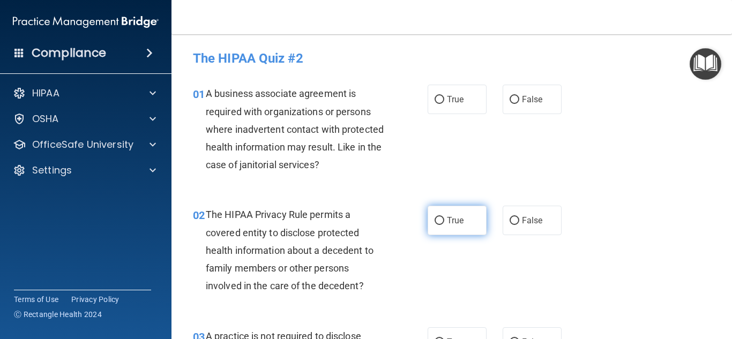
click at [440, 222] on input "True" at bounding box center [440, 221] width 10 height 8
radio input "true"
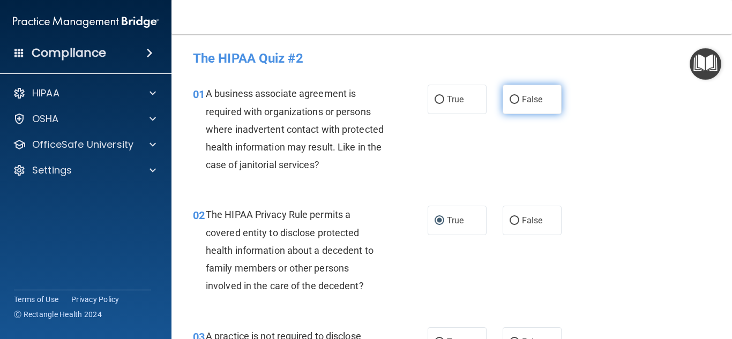
click at [531, 105] on label "False" at bounding box center [532, 99] width 59 height 29
click at [519, 104] on input "False" at bounding box center [515, 100] width 10 height 8
radio input "true"
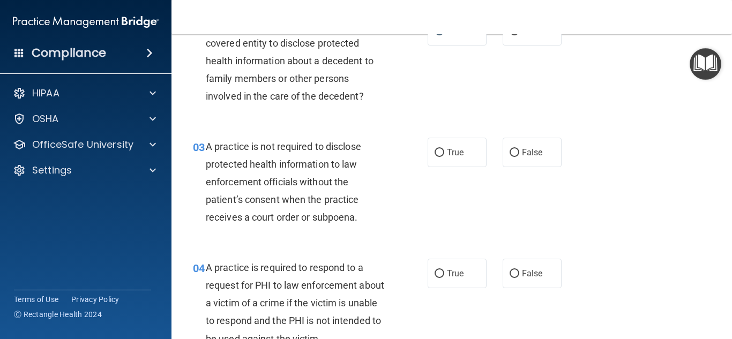
scroll to position [188, 0]
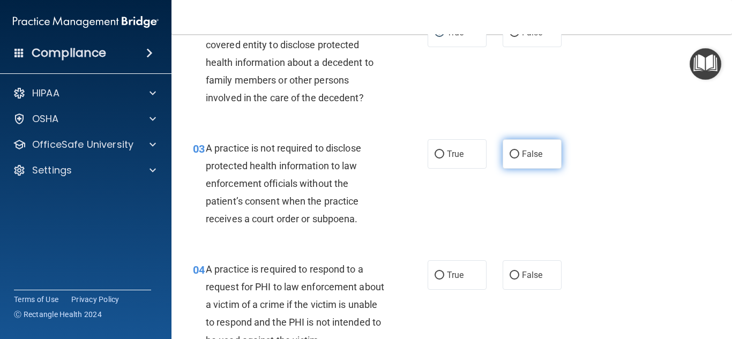
click at [524, 160] on label "False" at bounding box center [532, 153] width 59 height 29
click at [519, 159] on input "False" at bounding box center [515, 155] width 10 height 8
radio input "true"
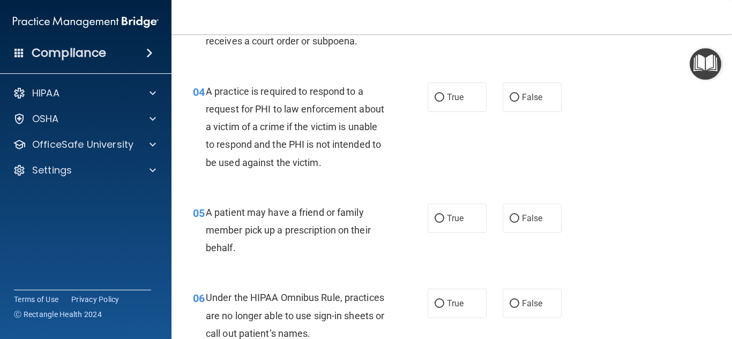
scroll to position [361, 0]
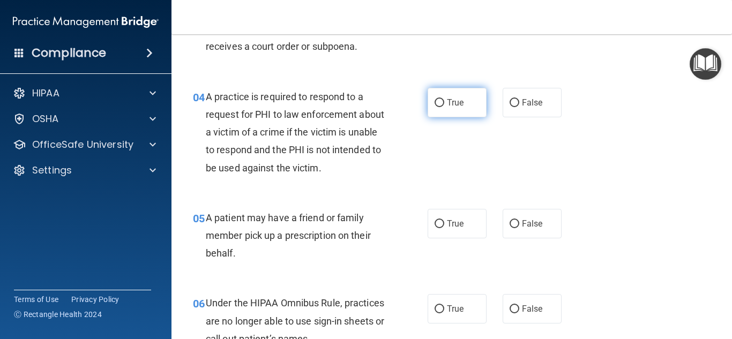
click at [449, 109] on label "True" at bounding box center [457, 102] width 59 height 29
click at [444, 107] on input "True" at bounding box center [440, 103] width 10 height 8
radio input "true"
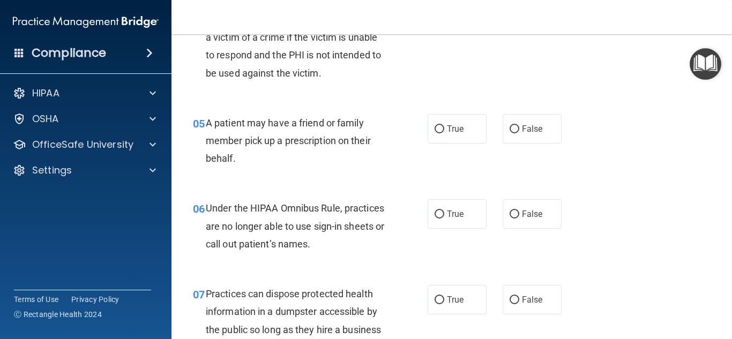
scroll to position [457, 0]
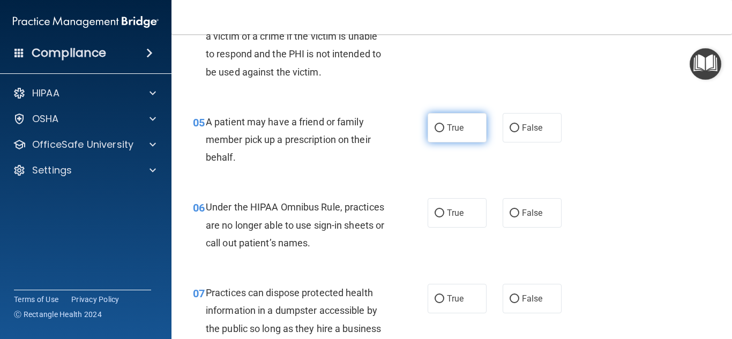
click at [460, 126] on span "True" at bounding box center [455, 128] width 17 height 10
click at [444, 126] on input "True" at bounding box center [440, 128] width 10 height 8
radio input "true"
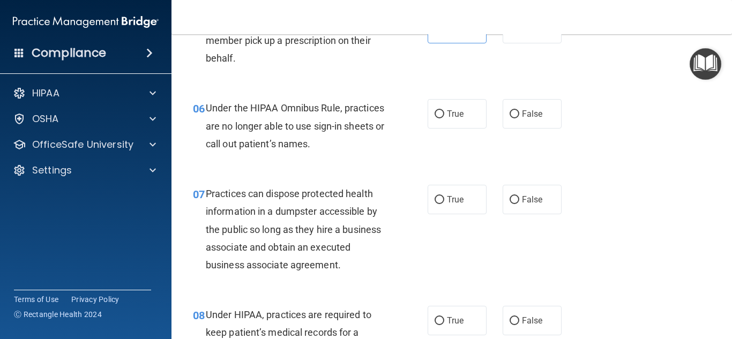
scroll to position [554, 0]
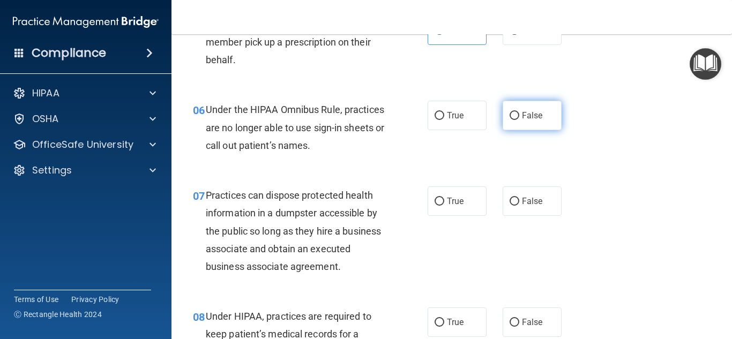
click at [514, 124] on label "False" at bounding box center [532, 115] width 59 height 29
click at [514, 120] on input "False" at bounding box center [515, 116] width 10 height 8
radio input "true"
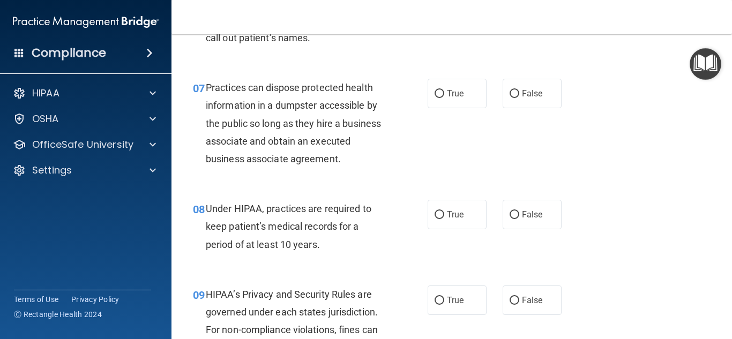
scroll to position [661, 0]
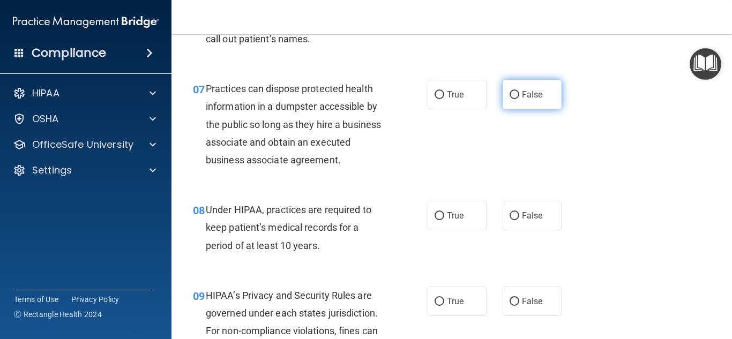
click at [526, 91] on span "False" at bounding box center [532, 95] width 21 height 10
click at [519, 91] on input "False" at bounding box center [515, 95] width 10 height 8
radio input "true"
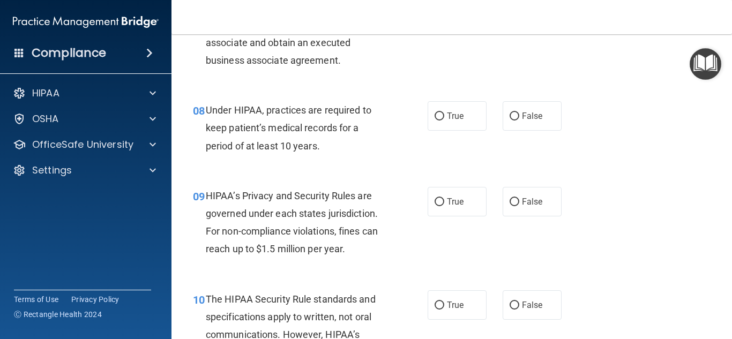
scroll to position [764, 0]
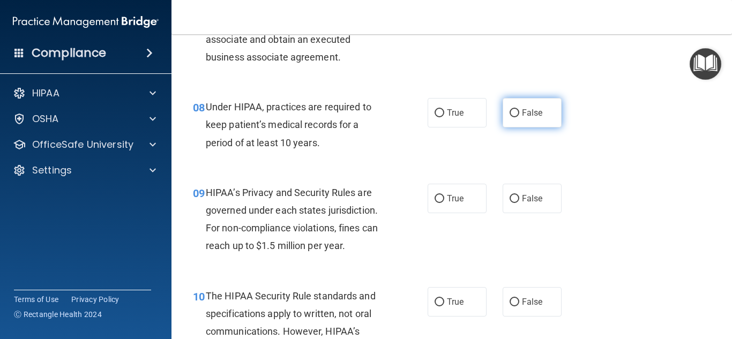
click at [521, 117] on label "False" at bounding box center [532, 112] width 59 height 29
click at [519, 117] on input "False" at bounding box center [515, 113] width 10 height 8
radio input "true"
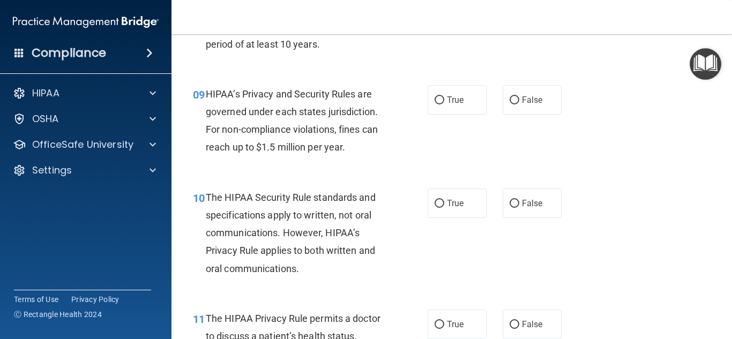
scroll to position [870, 0]
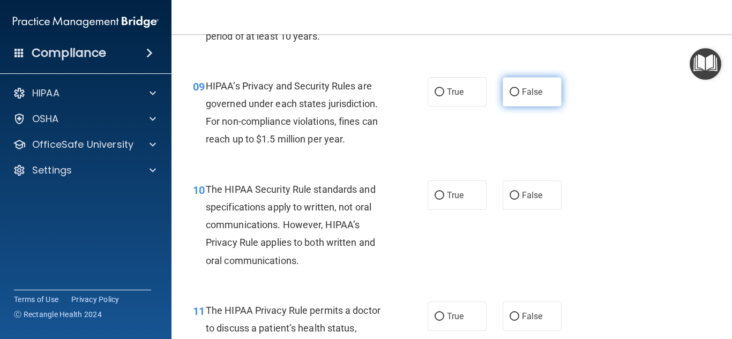
click at [549, 90] on label "False" at bounding box center [532, 91] width 59 height 29
click at [519, 90] on input "False" at bounding box center [515, 92] width 10 height 8
radio input "true"
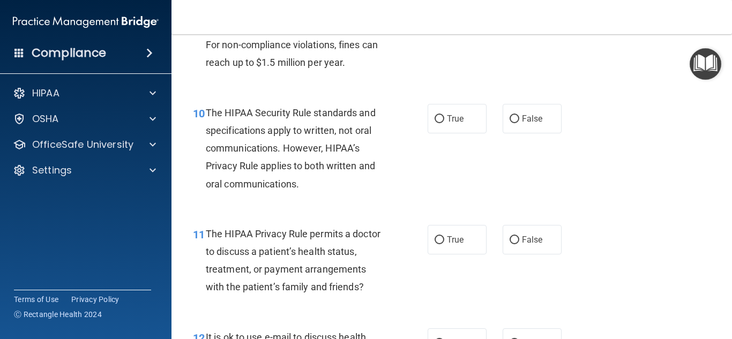
scroll to position [955, 0]
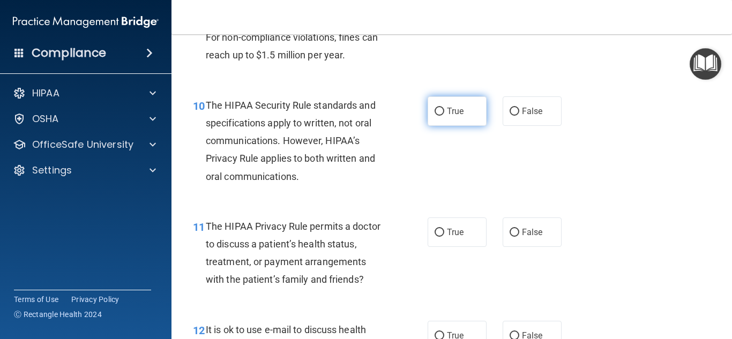
click at [460, 121] on label "True" at bounding box center [457, 110] width 59 height 29
click at [444, 116] on input "True" at bounding box center [440, 112] width 10 height 8
radio input "true"
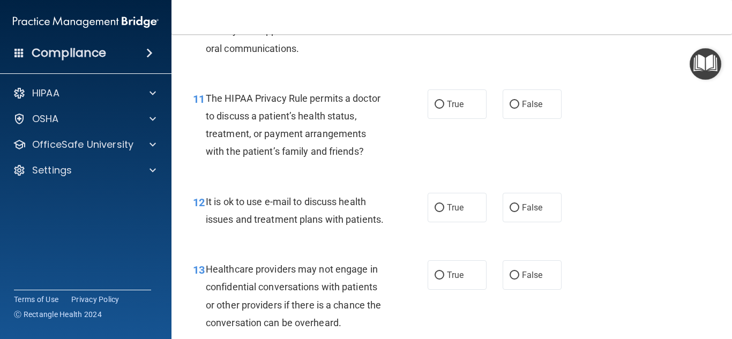
scroll to position [1081, 0]
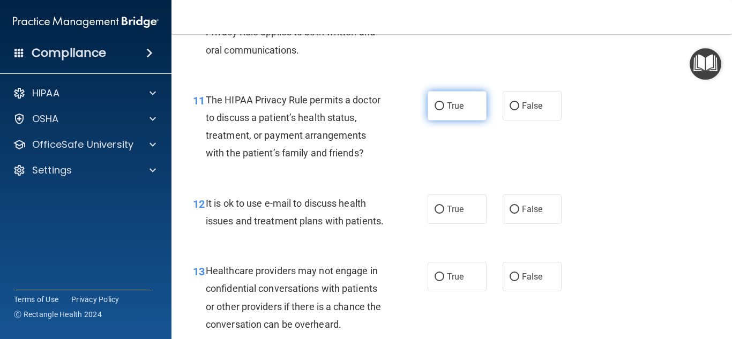
click at [453, 113] on label "True" at bounding box center [457, 105] width 59 height 29
click at [444, 110] on input "True" at bounding box center [440, 106] width 10 height 8
radio input "true"
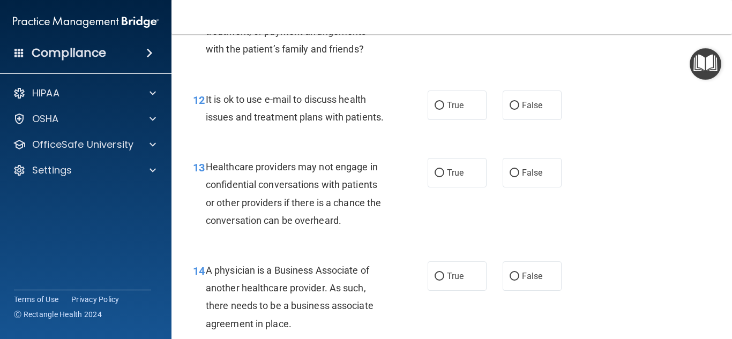
scroll to position [1183, 0]
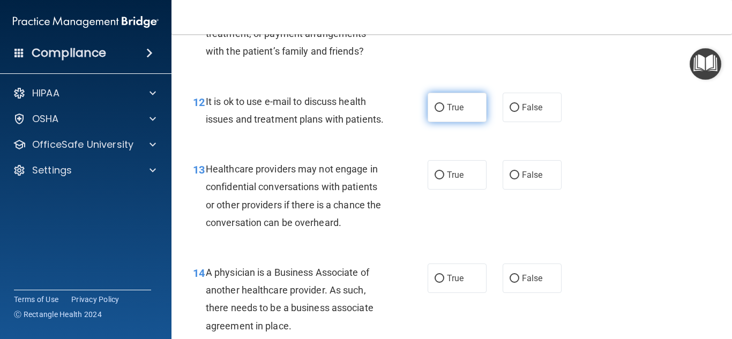
click at [450, 113] on label "True" at bounding box center [457, 107] width 59 height 29
click at [444, 112] on input "True" at bounding box center [440, 108] width 10 height 8
radio input "true"
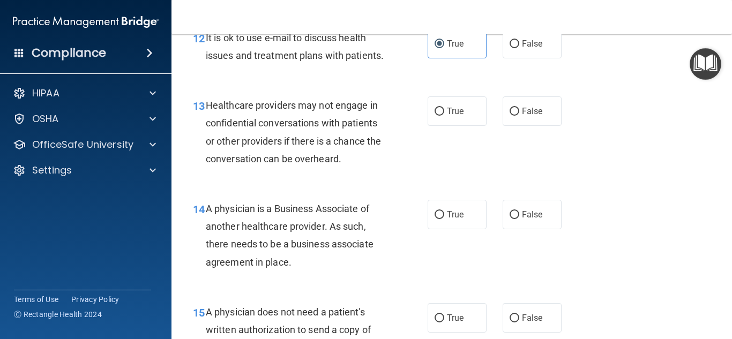
scroll to position [1246, 0]
click at [519, 117] on label "False" at bounding box center [532, 111] width 59 height 29
click at [519, 116] on input "False" at bounding box center [515, 112] width 10 height 8
radio input "true"
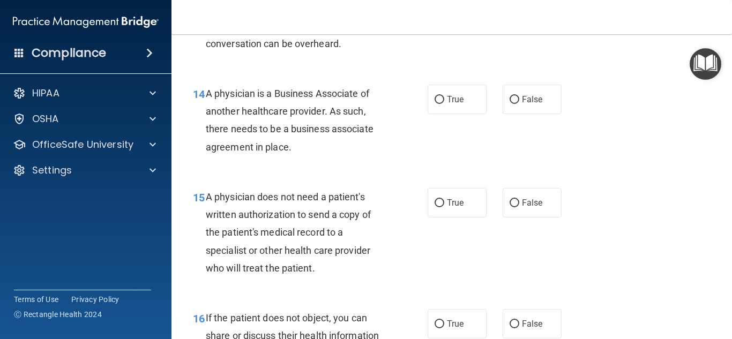
scroll to position [1357, 0]
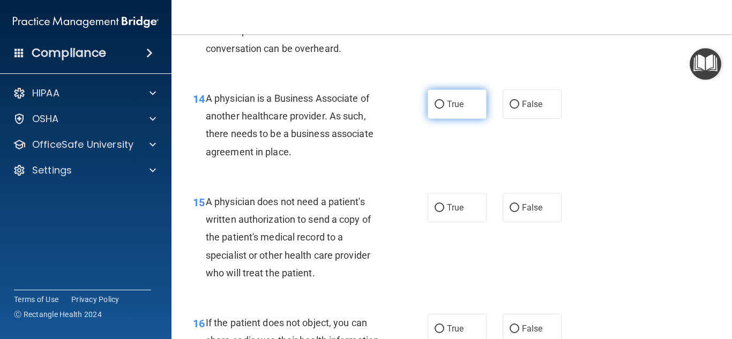
click at [450, 111] on label "True" at bounding box center [457, 104] width 59 height 29
click at [444, 109] on input "True" at bounding box center [440, 105] width 10 height 8
radio input "true"
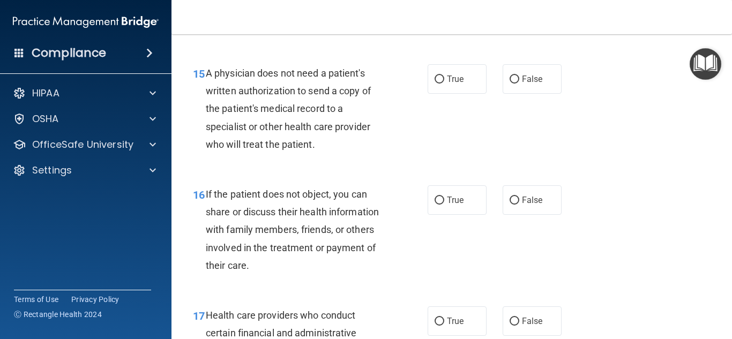
scroll to position [1485, 0]
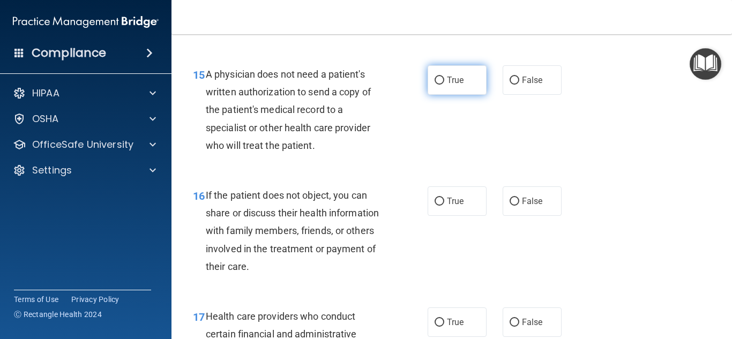
click at [449, 85] on span "True" at bounding box center [455, 80] width 17 height 10
click at [444, 85] on input "True" at bounding box center [440, 81] width 10 height 8
radio input "true"
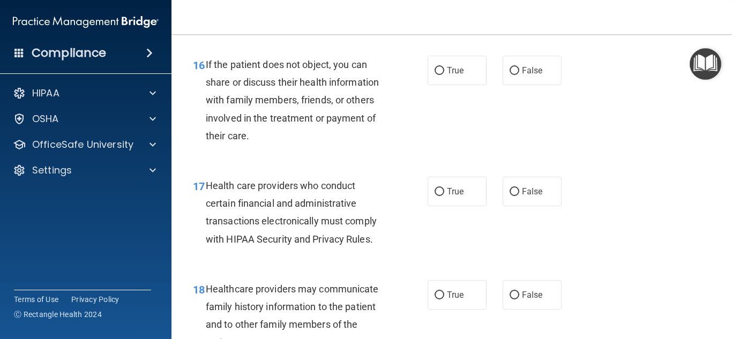
scroll to position [1614, 0]
click at [457, 76] on span "True" at bounding box center [455, 71] width 17 height 10
click at [444, 76] on input "True" at bounding box center [440, 72] width 10 height 8
radio input "true"
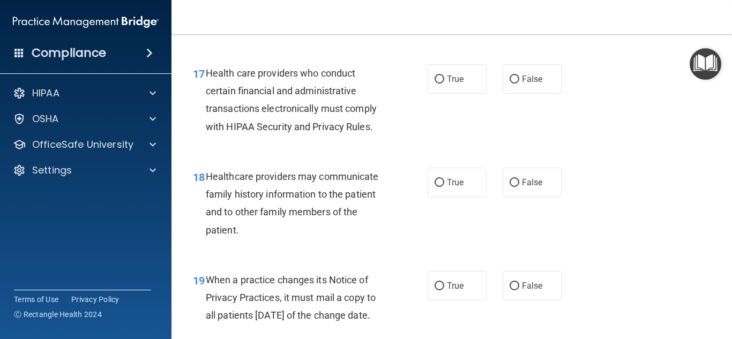
scroll to position [1725, 0]
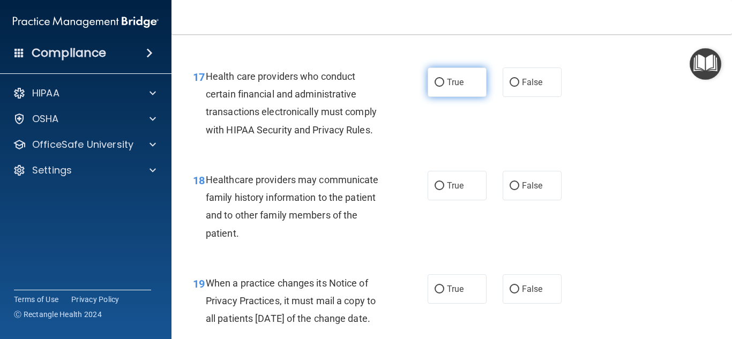
click at [460, 86] on span "True" at bounding box center [455, 82] width 17 height 10
click at [444, 86] on input "True" at bounding box center [440, 83] width 10 height 8
radio input "true"
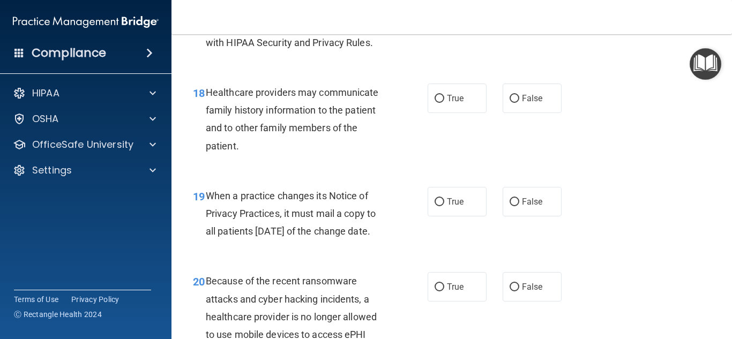
scroll to position [1807, 0]
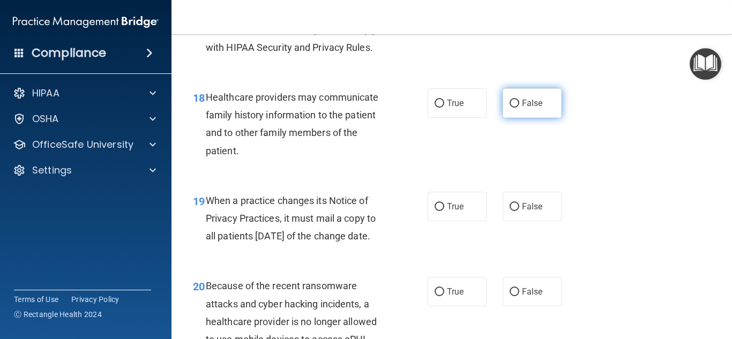
click at [520, 110] on label "False" at bounding box center [532, 102] width 59 height 29
click at [519, 108] on input "False" at bounding box center [515, 104] width 10 height 8
radio input "true"
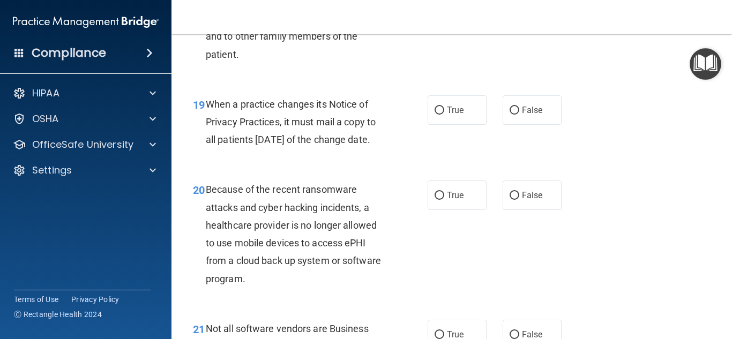
scroll to position [1902, 0]
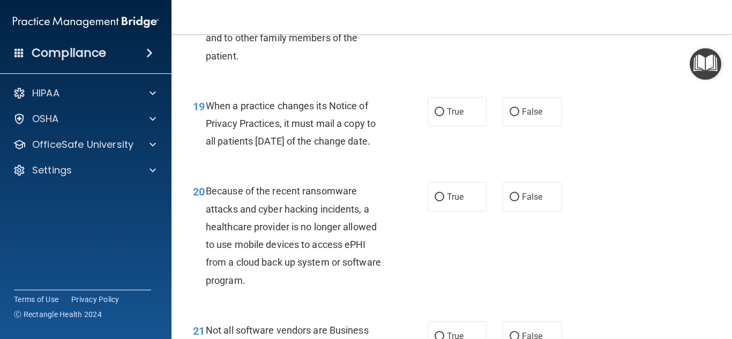
click at [520, 109] on label "False" at bounding box center [532, 111] width 59 height 29
click at [519, 109] on input "False" at bounding box center [515, 112] width 10 height 8
radio input "true"
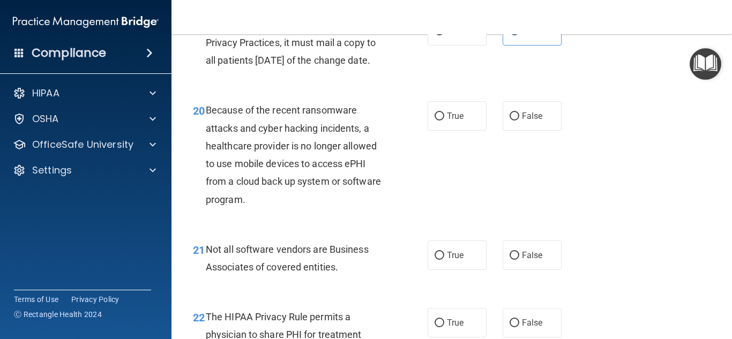
scroll to position [1981, 0]
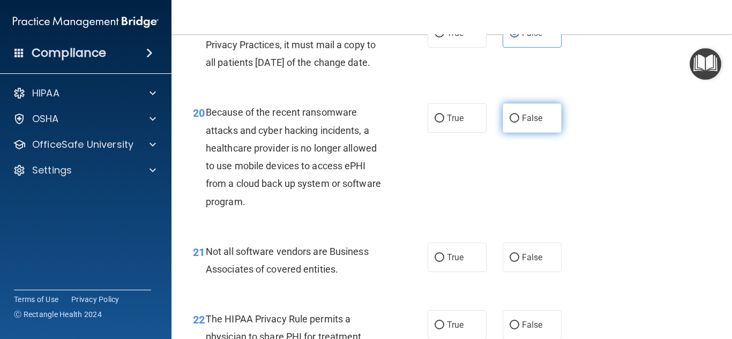
click at [526, 133] on label "False" at bounding box center [532, 117] width 59 height 29
click at [519, 123] on input "False" at bounding box center [515, 119] width 10 height 8
radio input "true"
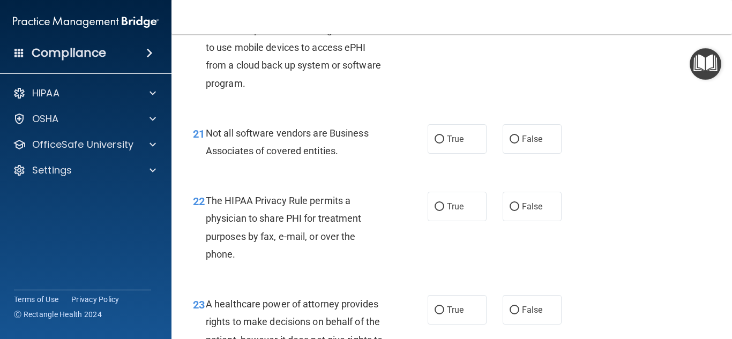
scroll to position [2095, 0]
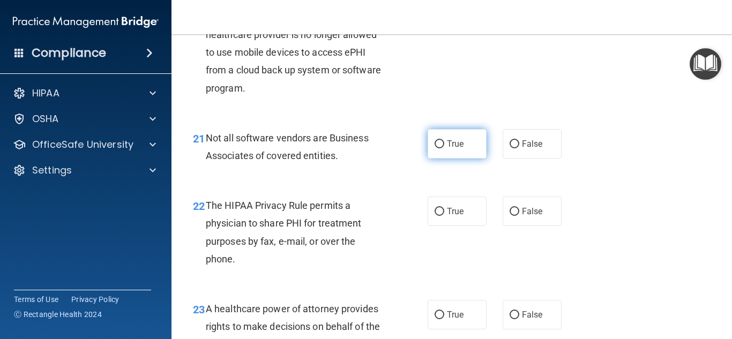
click at [475, 159] on label "True" at bounding box center [457, 143] width 59 height 29
click at [444, 148] on input "True" at bounding box center [440, 144] width 10 height 8
radio input "true"
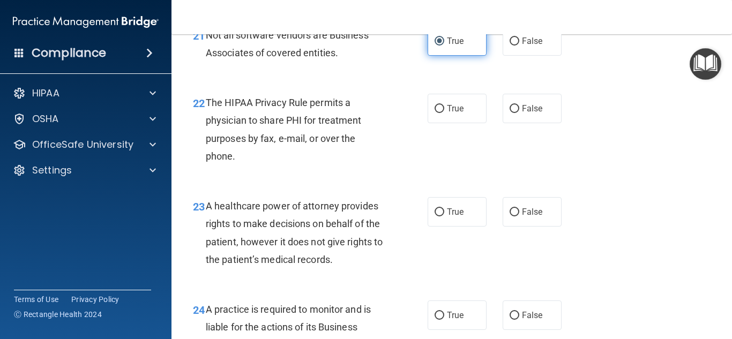
scroll to position [2193, 0]
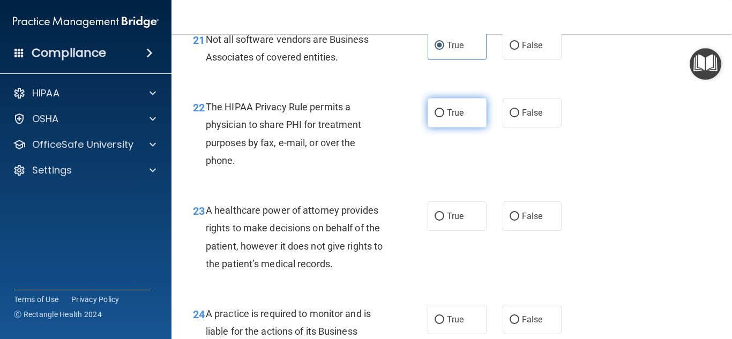
click at [472, 125] on label "True" at bounding box center [457, 112] width 59 height 29
click at [444, 117] on input "True" at bounding box center [440, 113] width 10 height 8
radio input "true"
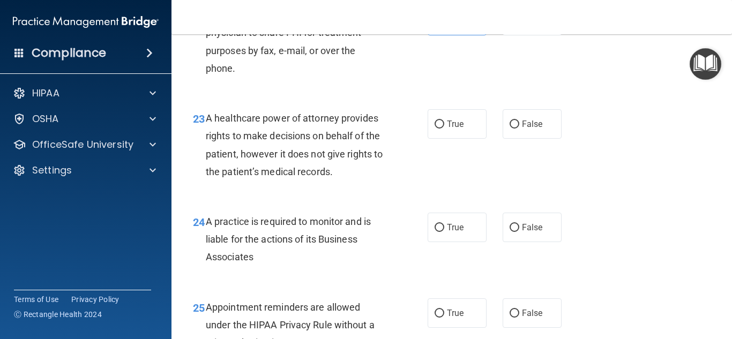
scroll to position [2284, 0]
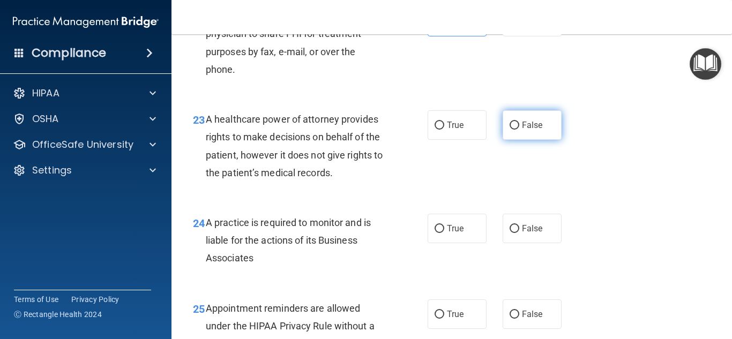
click at [540, 140] on label "False" at bounding box center [532, 124] width 59 height 29
click at [519, 130] on input "False" at bounding box center [515, 126] width 10 height 8
radio input "true"
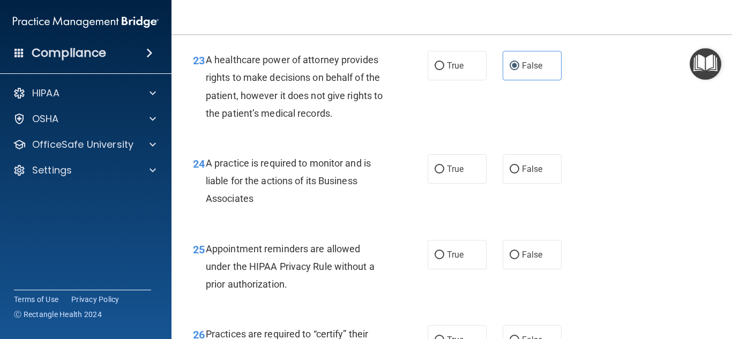
scroll to position [2343, 0]
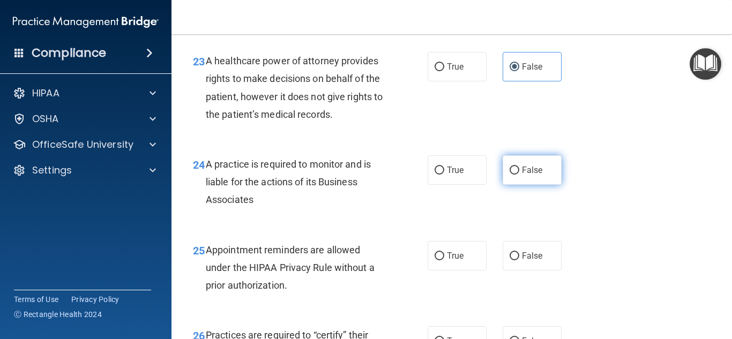
click at [531, 175] on span "False" at bounding box center [532, 170] width 21 height 10
click at [519, 175] on input "False" at bounding box center [515, 171] width 10 height 8
radio input "true"
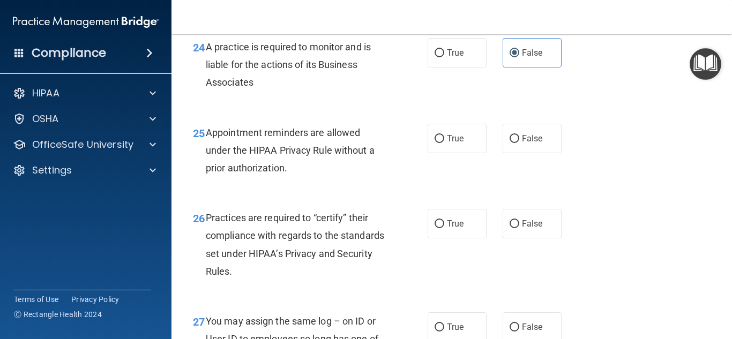
scroll to position [2456, 0]
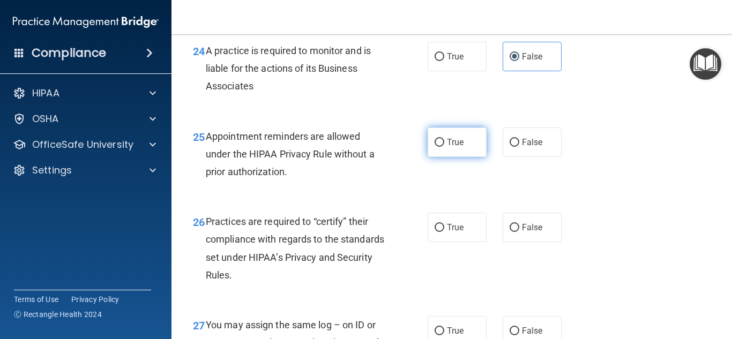
click at [468, 157] on label "True" at bounding box center [457, 142] width 59 height 29
click at [444, 147] on input "True" at bounding box center [440, 143] width 10 height 8
radio input "true"
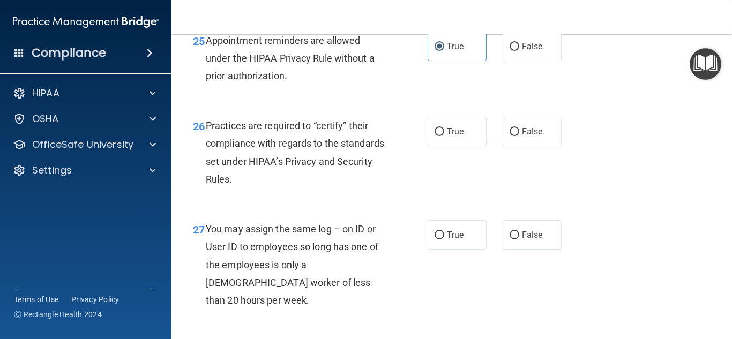
scroll to position [2557, 0]
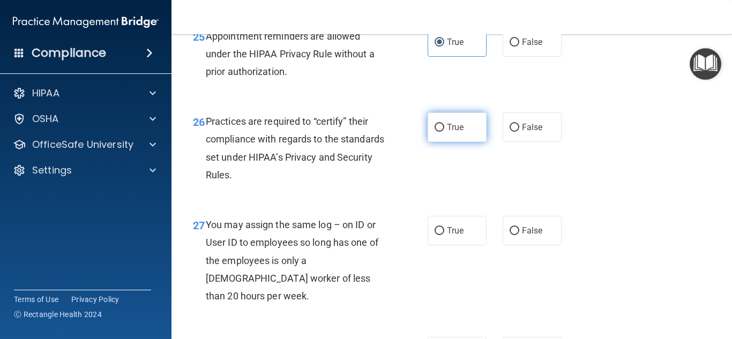
click at [467, 142] on label "True" at bounding box center [457, 127] width 59 height 29
click at [444, 132] on input "True" at bounding box center [440, 128] width 10 height 8
radio input "true"
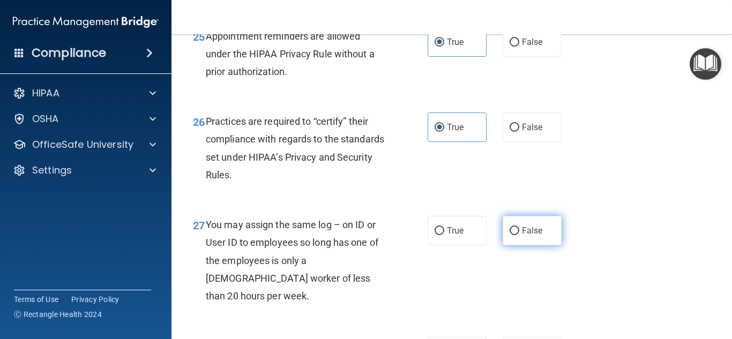
click at [550, 245] on label "False" at bounding box center [532, 230] width 59 height 29
click at [519, 235] on input "False" at bounding box center [515, 231] width 10 height 8
radio input "true"
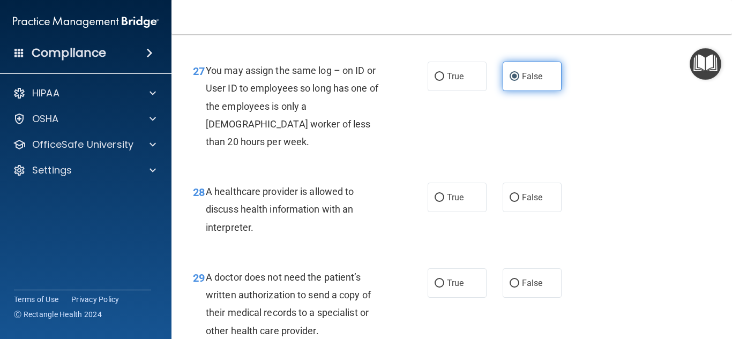
scroll to position [2714, 0]
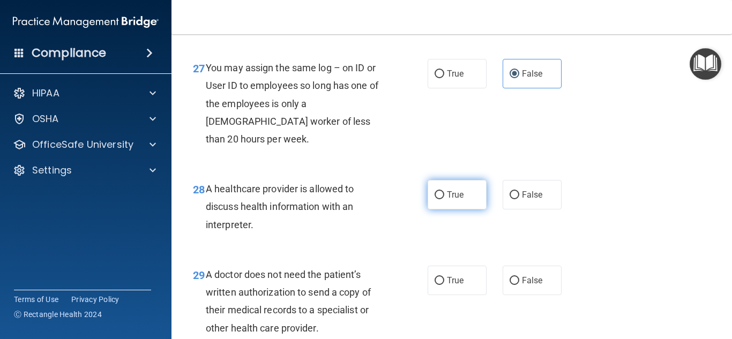
click at [459, 193] on span "True" at bounding box center [455, 195] width 17 height 10
click at [444, 193] on input "True" at bounding box center [440, 195] width 10 height 8
radio input "true"
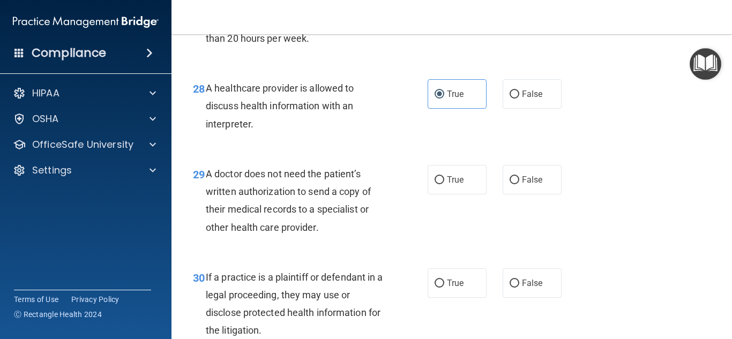
scroll to position [2815, 0]
click at [468, 174] on label "True" at bounding box center [457, 179] width 59 height 29
click at [444, 176] on input "True" at bounding box center [440, 180] width 10 height 8
radio input "true"
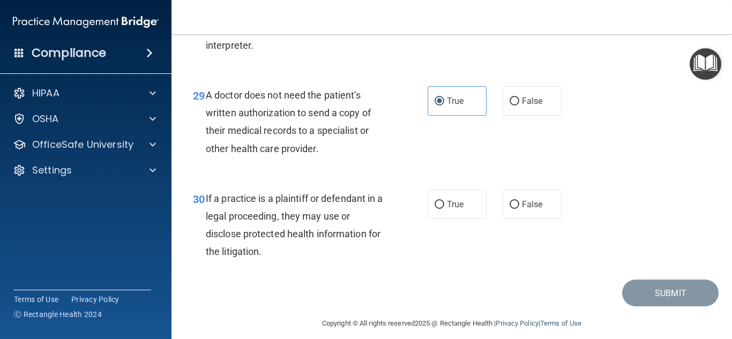
scroll to position [2903, 0]
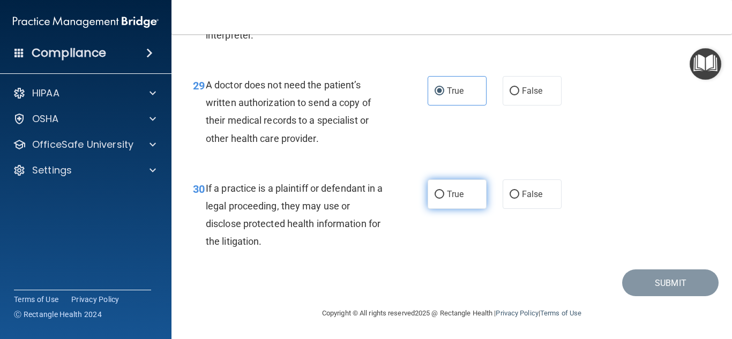
click at [467, 193] on label "True" at bounding box center [457, 194] width 59 height 29
click at [444, 193] on input "True" at bounding box center [440, 195] width 10 height 8
radio input "true"
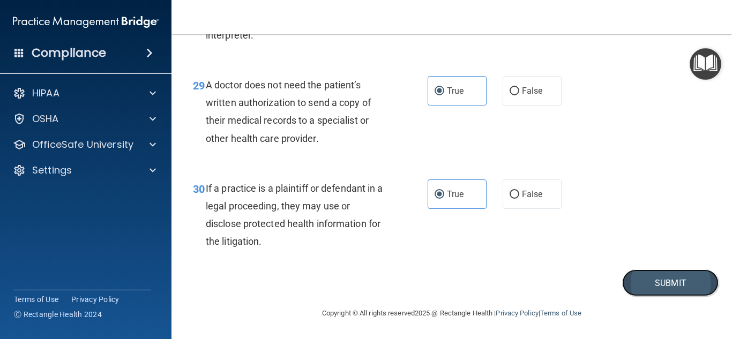
click at [654, 289] on button "Submit" at bounding box center [670, 283] width 96 height 27
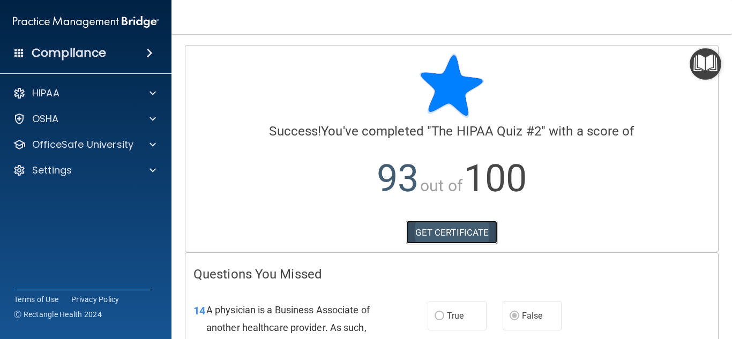
click at [465, 232] on link "GET CERTIFICATE" at bounding box center [452, 233] width 92 height 24
click at [699, 69] on img "Open Resource Center" at bounding box center [706, 64] width 32 height 32
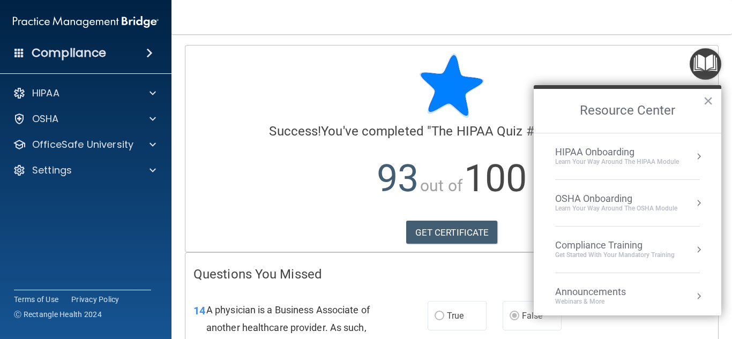
click at [602, 200] on div "OSHA Onboarding" at bounding box center [616, 199] width 122 height 12
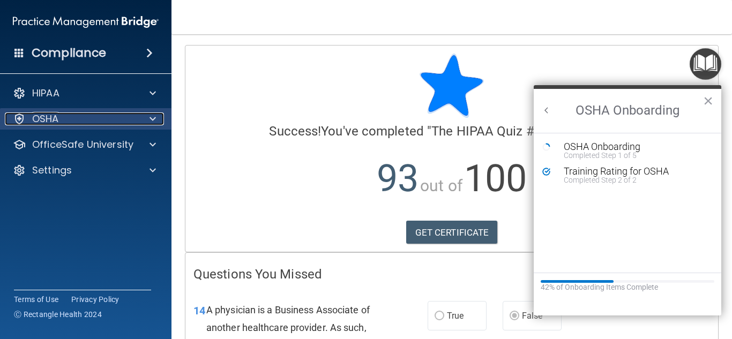
click at [144, 114] on div at bounding box center [151, 119] width 27 height 13
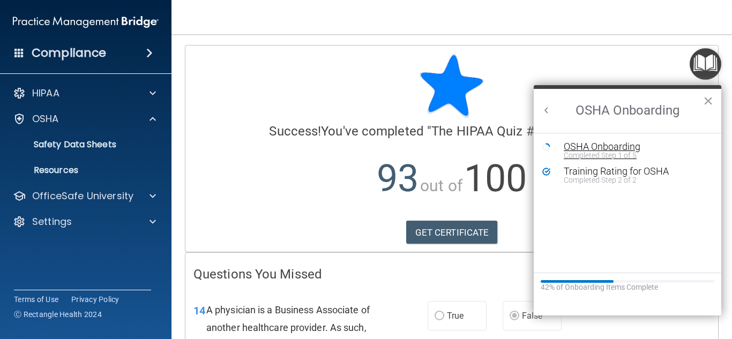
click at [612, 146] on div "OSHA Onboarding" at bounding box center [636, 147] width 144 height 10
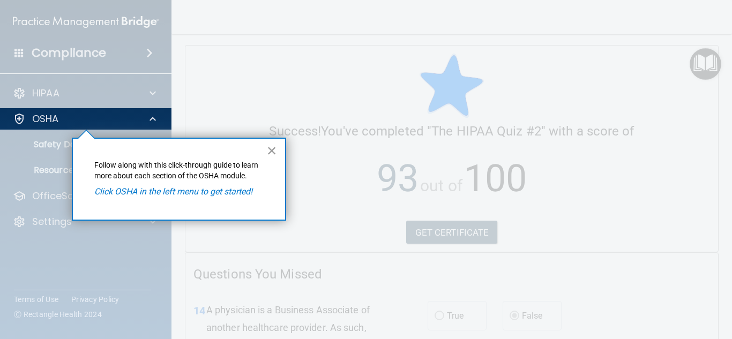
click at [267, 145] on button "×" at bounding box center [272, 150] width 10 height 17
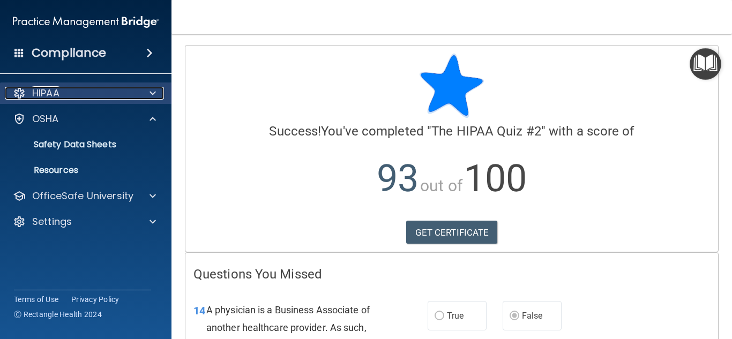
click at [43, 96] on p "HIPAA" at bounding box center [45, 93] width 27 height 13
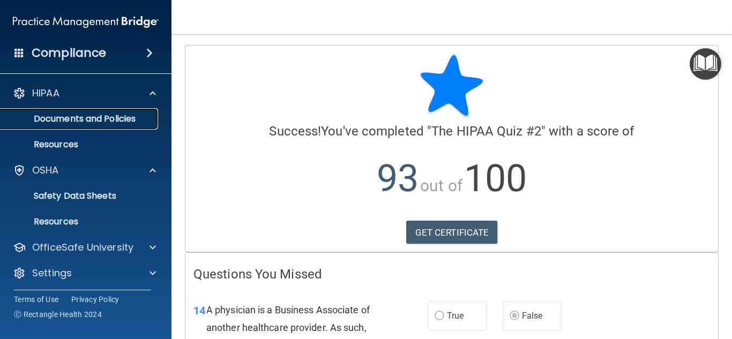
click at [53, 115] on p "Documents and Policies" at bounding box center [80, 119] width 146 height 11
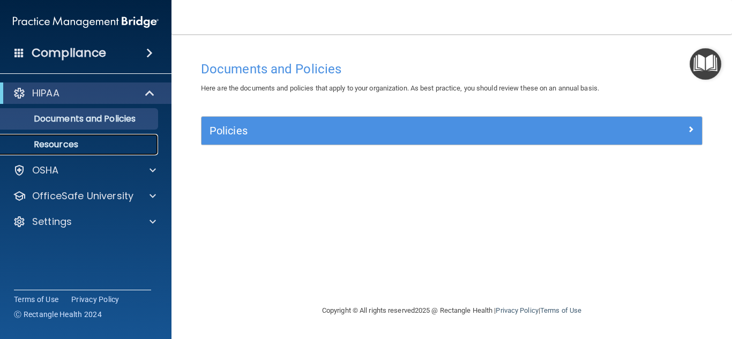
click at [76, 143] on p "Resources" at bounding box center [80, 144] width 146 height 11
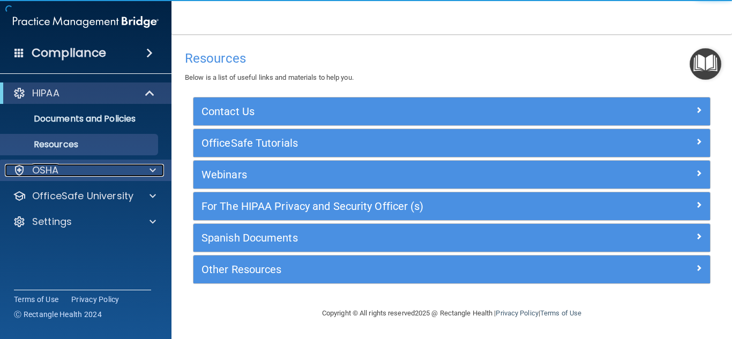
click at [79, 175] on div "OSHA" at bounding box center [71, 170] width 133 height 13
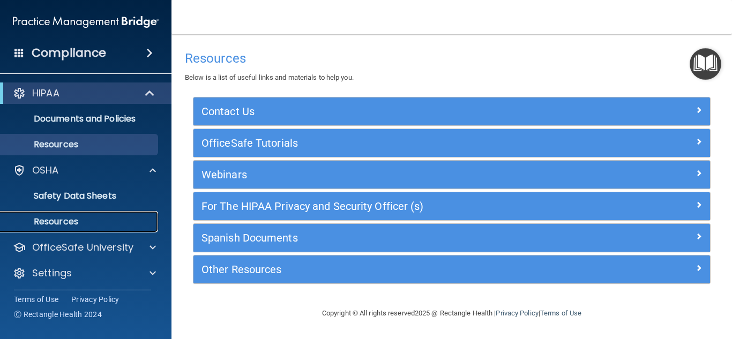
click at [73, 220] on p "Resources" at bounding box center [80, 222] width 146 height 11
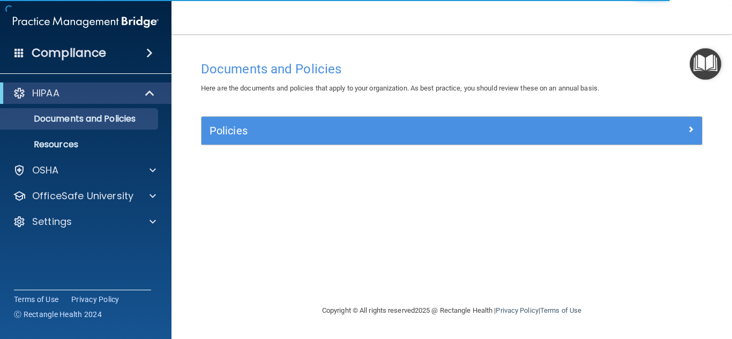
click at [76, 51] on h4 "Compliance" at bounding box center [69, 53] width 75 height 15
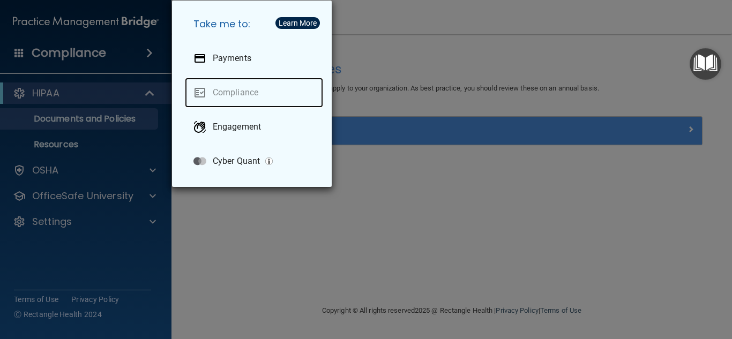
click at [223, 98] on link "Compliance" at bounding box center [254, 93] width 138 height 30
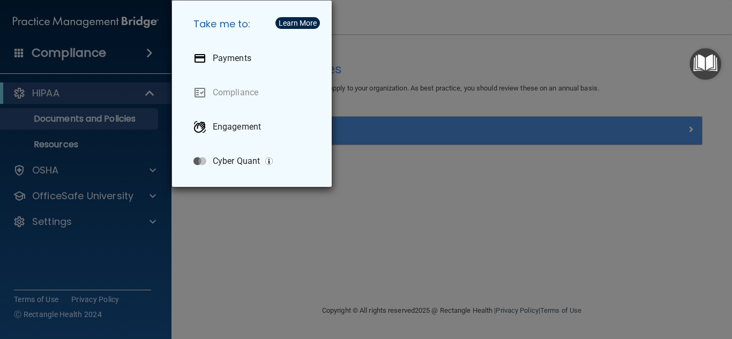
click at [309, 19] on div "Learn More" at bounding box center [298, 23] width 38 height 8
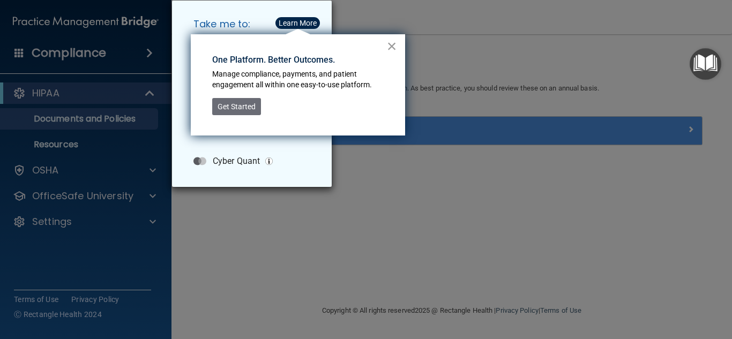
click at [394, 47] on button "×" at bounding box center [392, 46] width 10 height 17
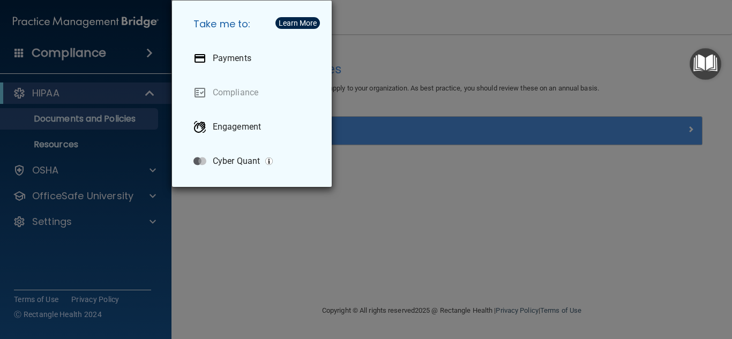
click at [701, 68] on img "Open Resource Center" at bounding box center [706, 64] width 32 height 32
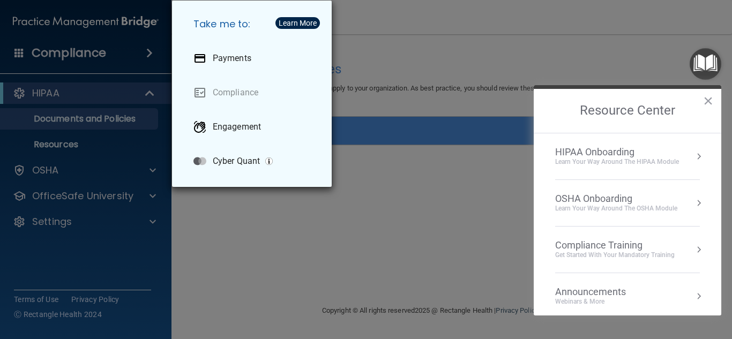
click at [623, 244] on div "Compliance Training" at bounding box center [615, 246] width 120 height 12
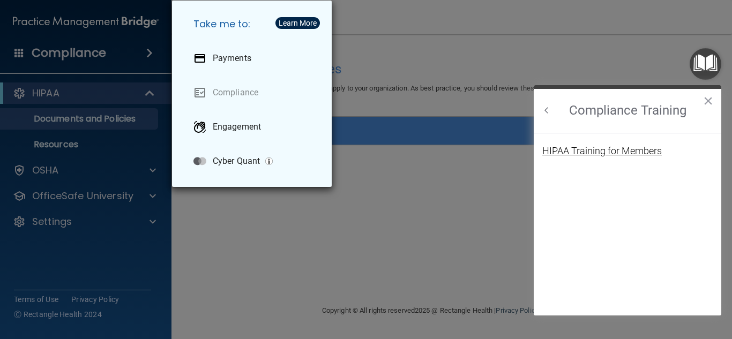
click at [612, 150] on div "HIPAA Training for Members" at bounding box center [602, 151] width 120 height 10
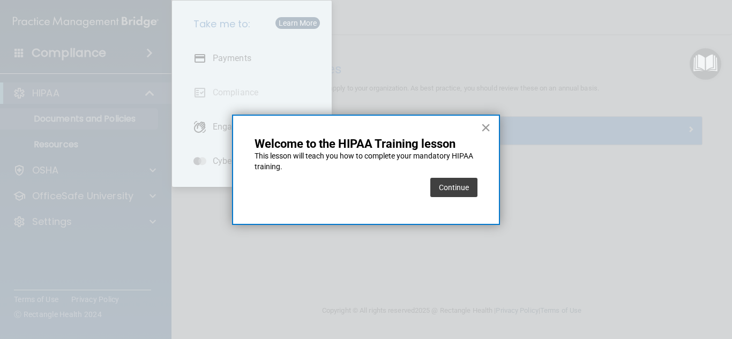
click at [486, 126] on button "×" at bounding box center [486, 127] width 10 height 17
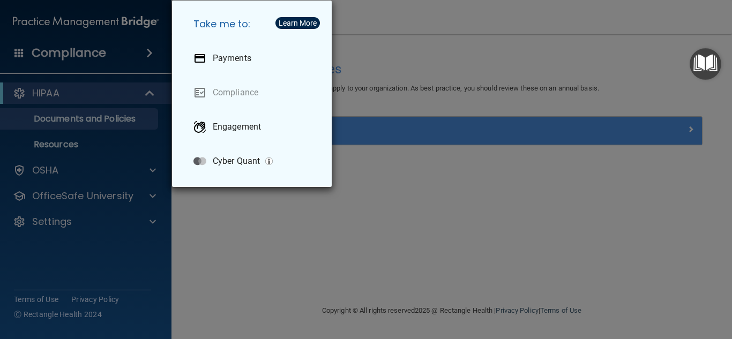
click at [394, 48] on div "Take me to: Payments Compliance Engagement Cyber Quant" at bounding box center [366, 169] width 732 height 339
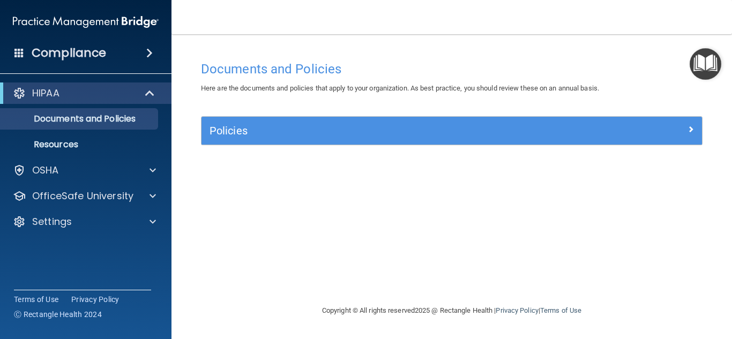
click at [705, 59] on img "Open Resource Center" at bounding box center [706, 64] width 32 height 32
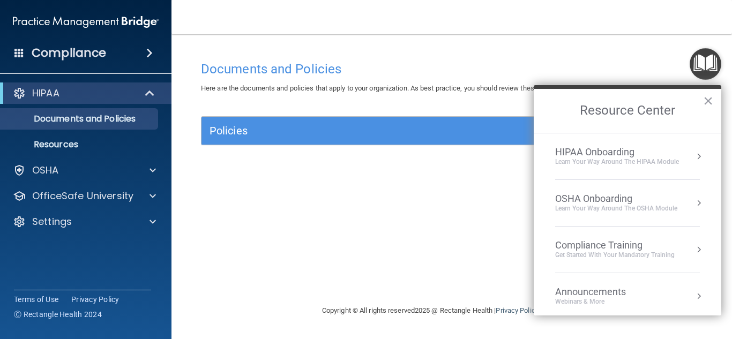
click at [628, 250] on div "Compliance Training" at bounding box center [615, 246] width 120 height 12
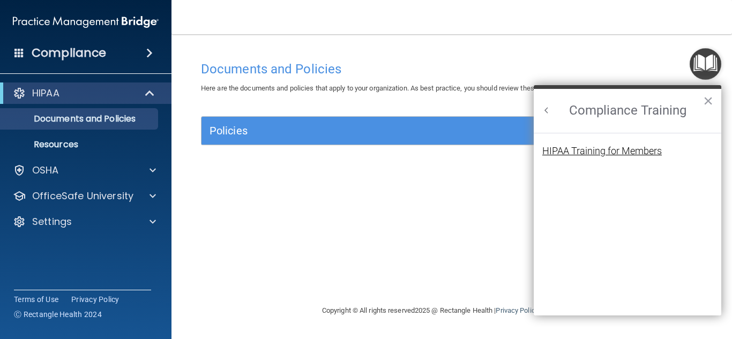
click at [591, 150] on div "HIPAA Training for Members" at bounding box center [602, 151] width 120 height 10
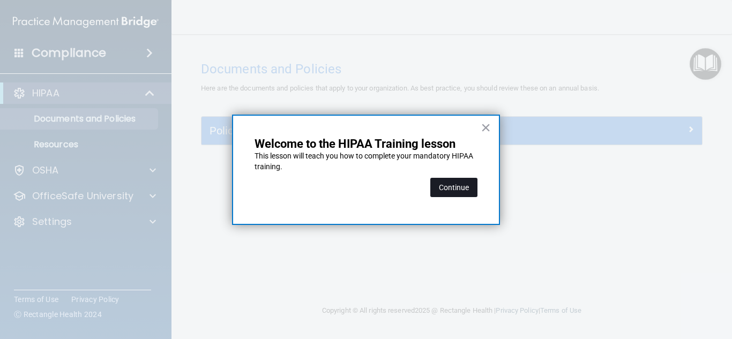
click at [459, 191] on button "Continue" at bounding box center [453, 187] width 47 height 19
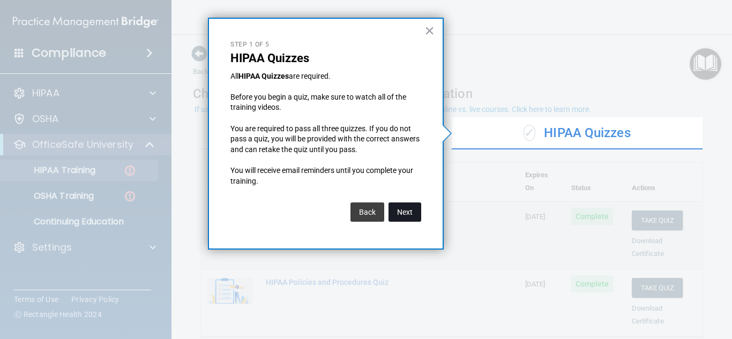
click at [411, 212] on button "Next" at bounding box center [405, 212] width 33 height 19
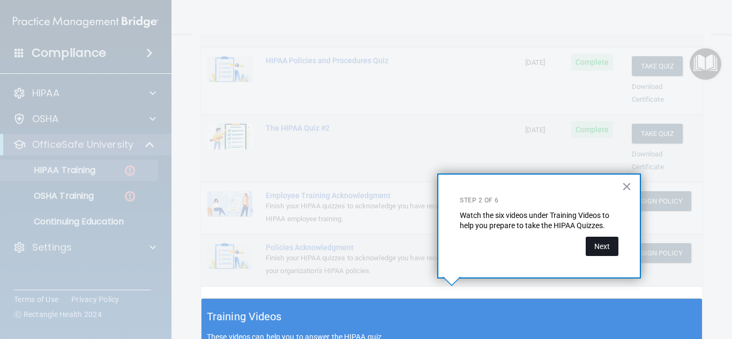
click at [602, 246] on button "Next" at bounding box center [602, 246] width 33 height 19
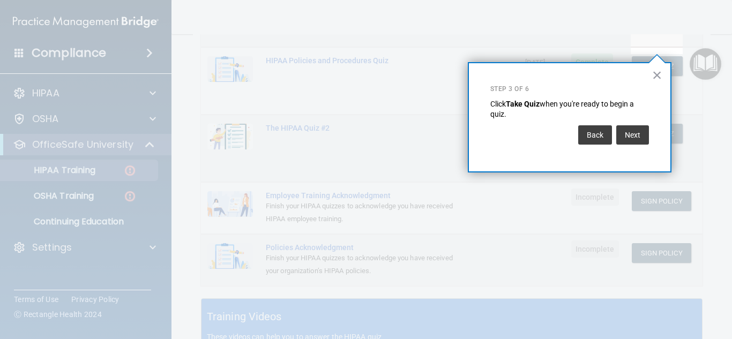
scroll to position [163, 0]
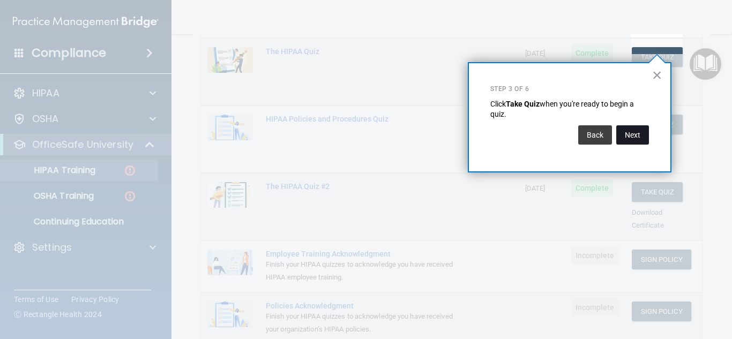
click at [637, 132] on button "Next" at bounding box center [632, 134] width 33 height 19
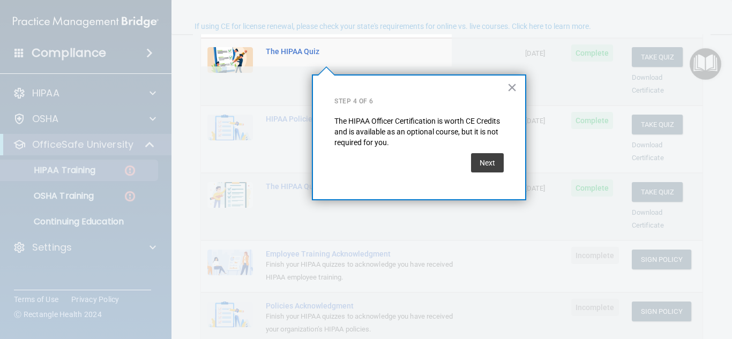
scroll to position [83, 0]
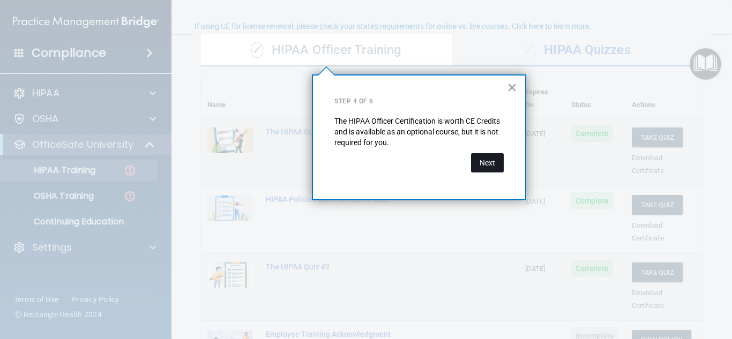
click at [497, 157] on button "Next" at bounding box center [487, 162] width 33 height 19
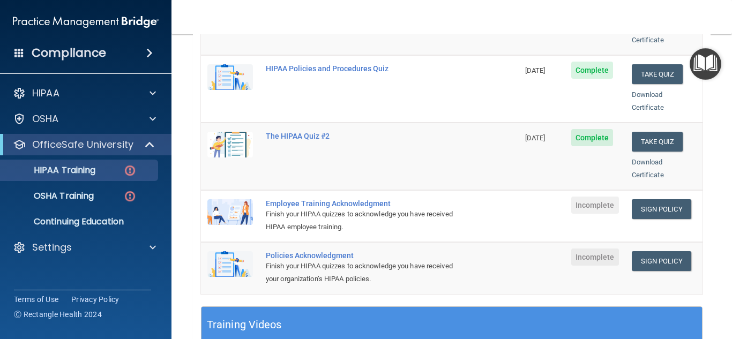
scroll to position [200, 0]
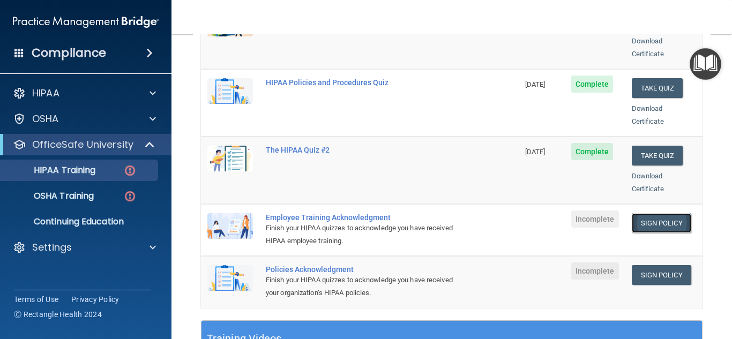
click at [669, 213] on link "Sign Policy" at bounding box center [661, 223] width 59 height 20
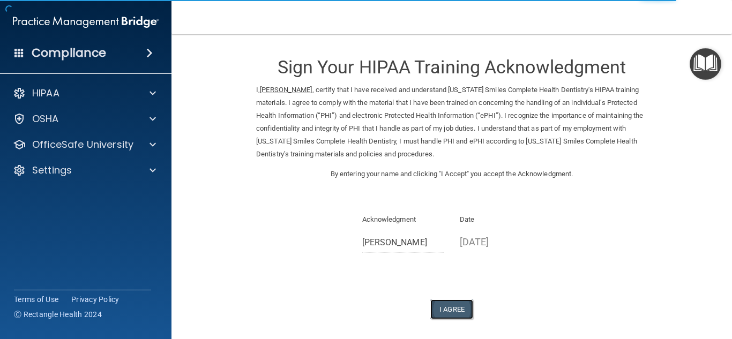
click at [450, 309] on button "I Agree" at bounding box center [451, 310] width 43 height 20
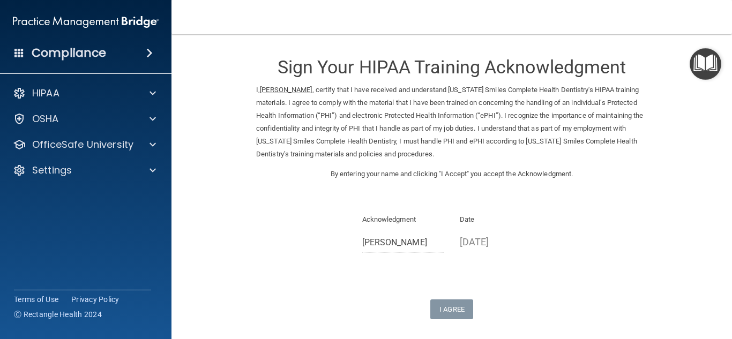
click at [705, 59] on img "Open Resource Center" at bounding box center [706, 64] width 32 height 32
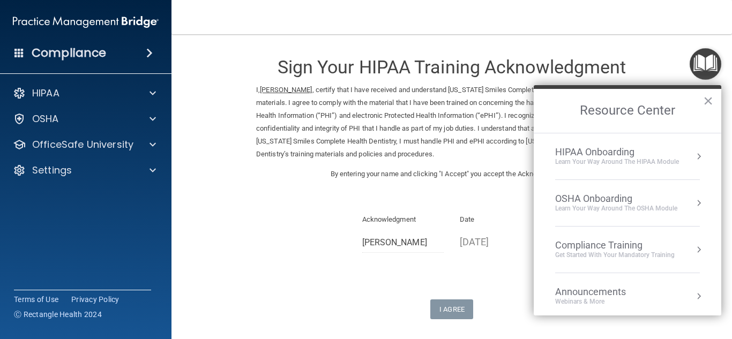
click at [616, 244] on div "Compliance Training" at bounding box center [615, 246] width 120 height 12
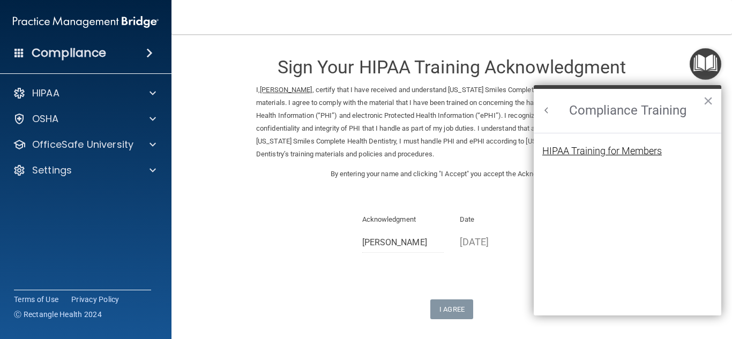
click at [606, 148] on div "HIPAA Training for Members" at bounding box center [602, 151] width 120 height 10
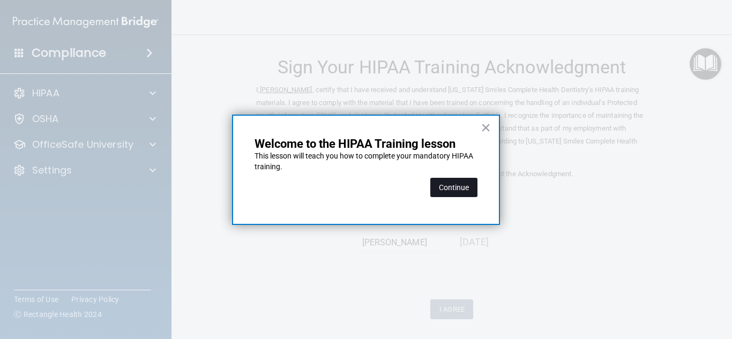
click at [444, 191] on button "Continue" at bounding box center [453, 187] width 47 height 19
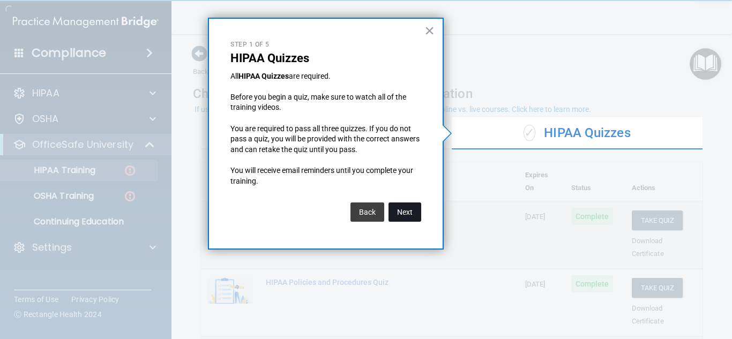
click at [399, 211] on button "Next" at bounding box center [405, 212] width 33 height 19
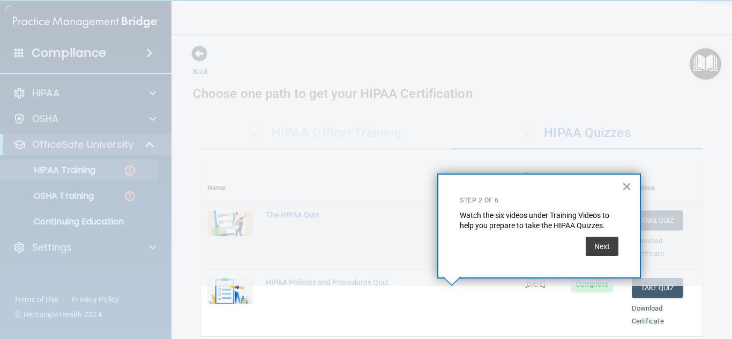
scroll to position [225, 0]
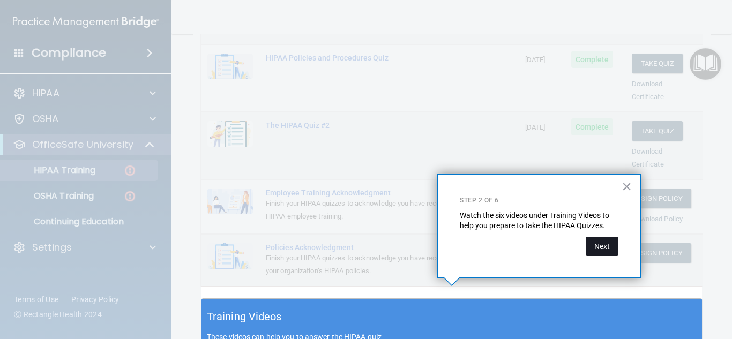
click at [605, 239] on button "Next" at bounding box center [602, 246] width 33 height 19
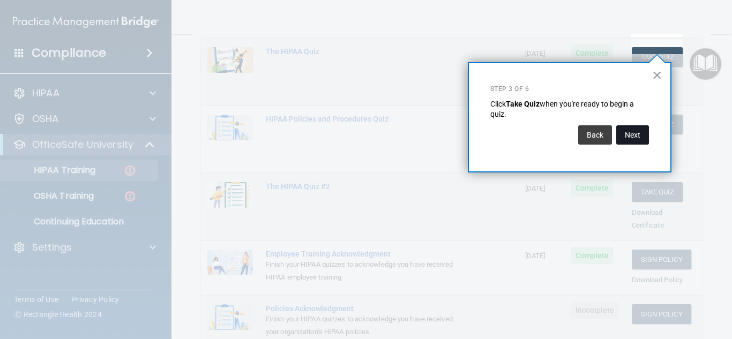
click at [631, 138] on button "Next" at bounding box center [632, 134] width 33 height 19
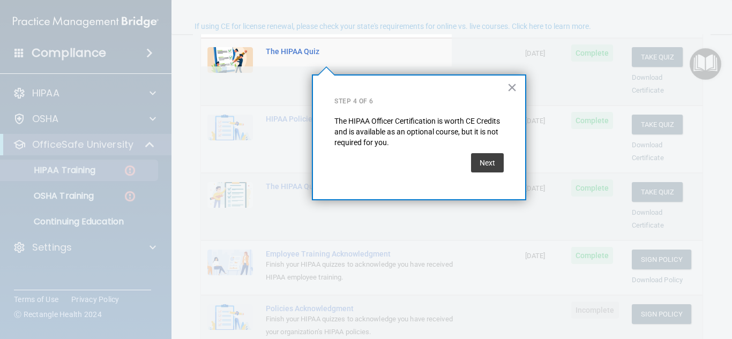
scroll to position [83, 0]
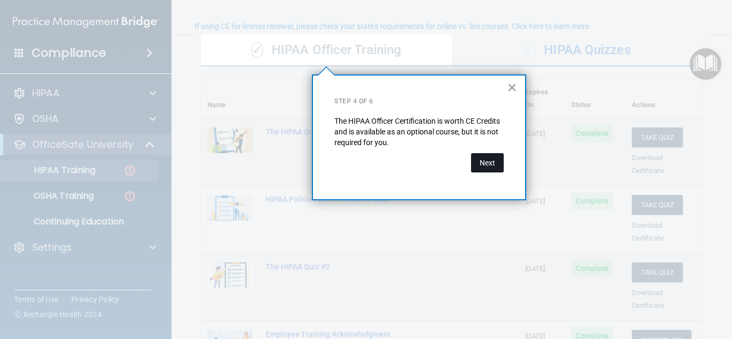
click at [480, 168] on button "Next" at bounding box center [487, 162] width 33 height 19
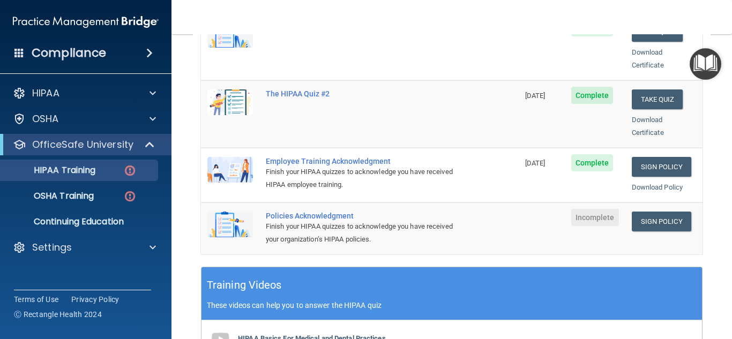
scroll to position [257, 0]
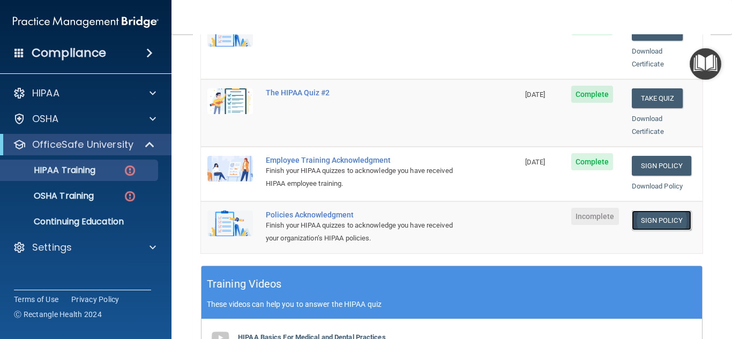
click at [677, 211] on link "Sign Policy" at bounding box center [661, 221] width 59 height 20
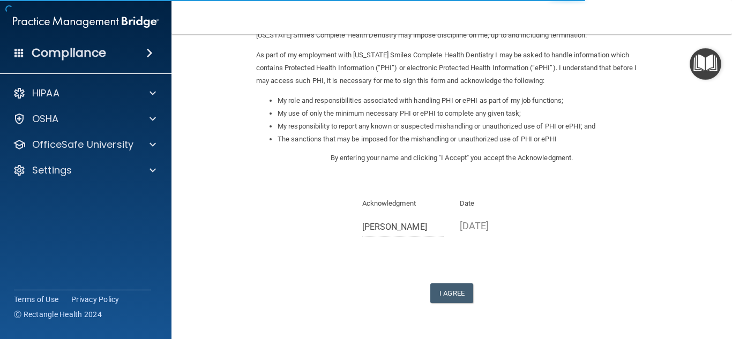
scroll to position [120, 0]
click at [458, 292] on button "I Agree" at bounding box center [451, 293] width 43 height 20
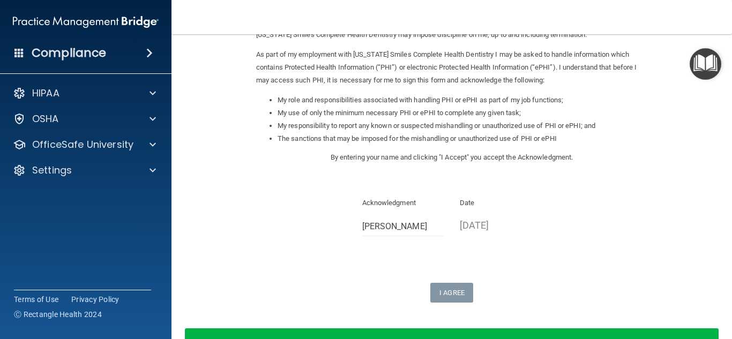
click at [706, 67] on img "Open Resource Center" at bounding box center [706, 64] width 32 height 32
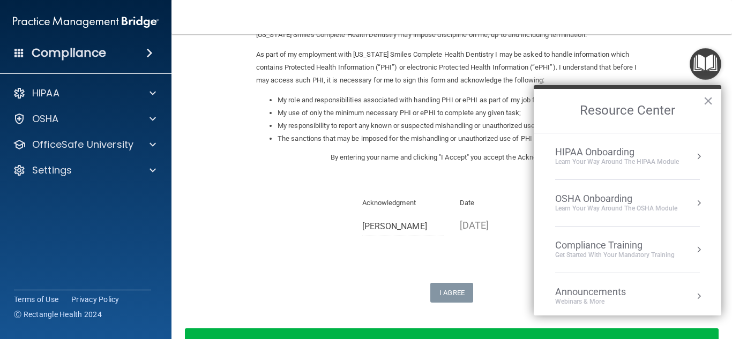
click at [606, 245] on div "Compliance Training" at bounding box center [615, 246] width 120 height 12
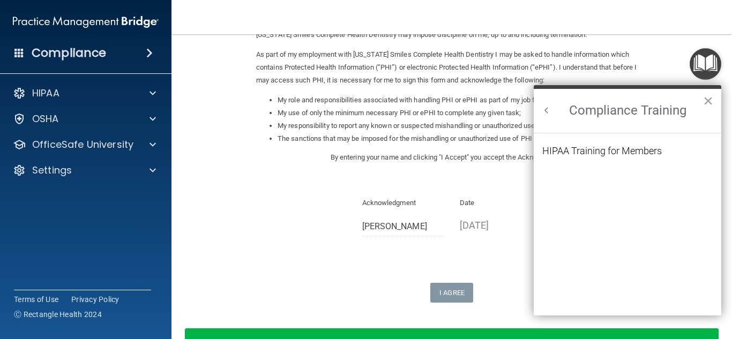
scroll to position [0, 0]
click at [605, 152] on div "HIPAA Training for Members" at bounding box center [602, 151] width 120 height 10
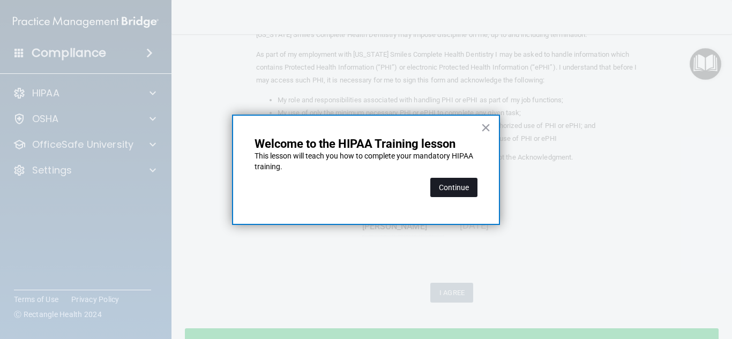
click at [456, 184] on button "Continue" at bounding box center [453, 187] width 47 height 19
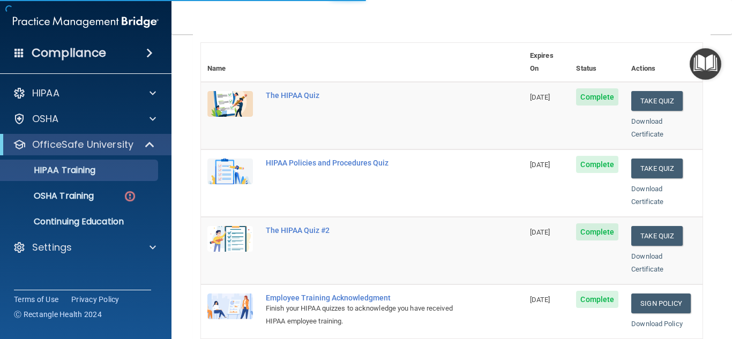
scroll to position [83, 0]
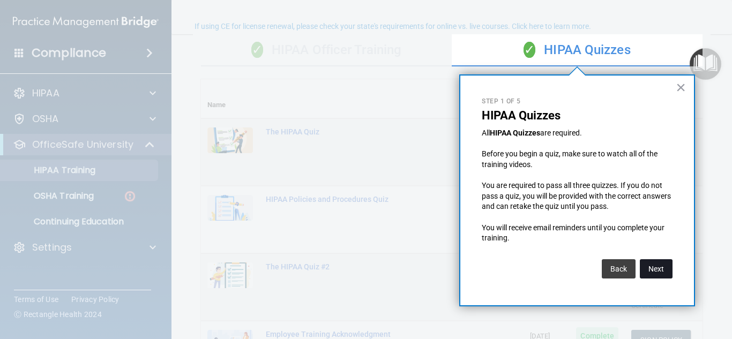
click at [656, 267] on button "Next" at bounding box center [656, 268] width 33 height 19
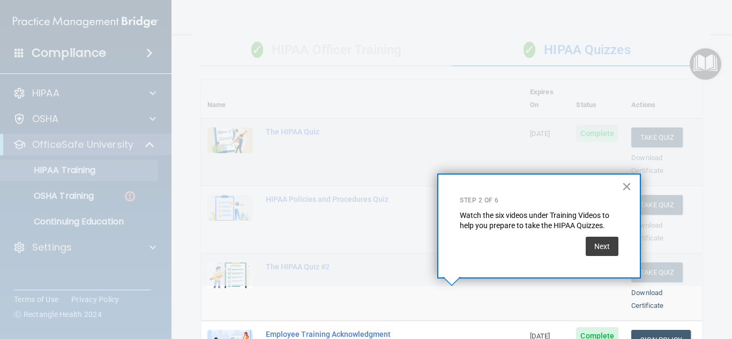
scroll to position [227, 0]
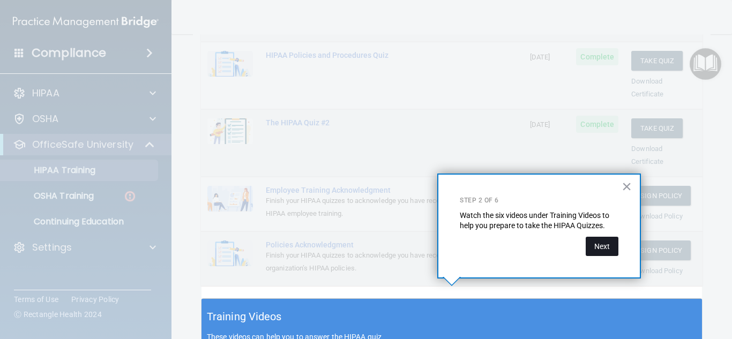
click at [604, 254] on button "Next" at bounding box center [602, 246] width 33 height 19
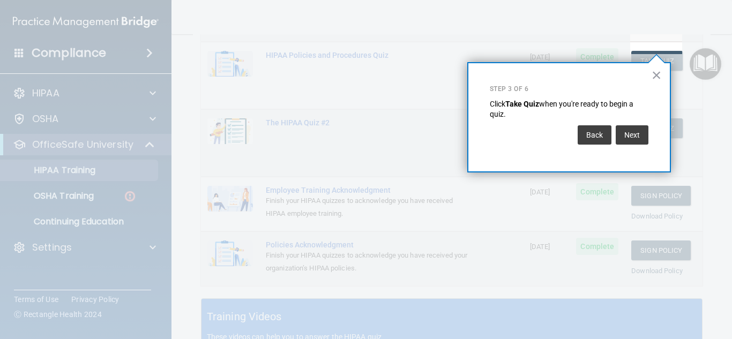
scroll to position [163, 0]
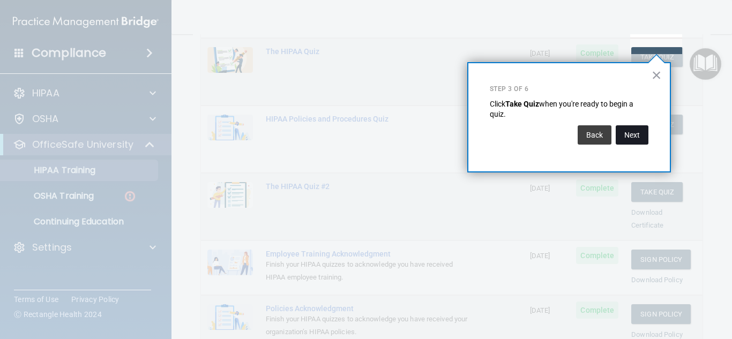
click at [635, 133] on button "Next" at bounding box center [632, 134] width 33 height 19
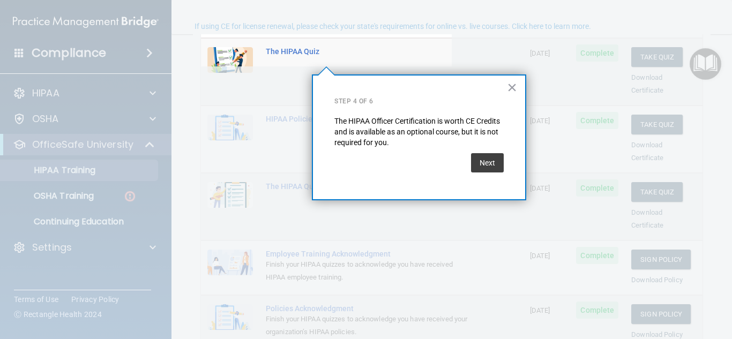
scroll to position [83, 0]
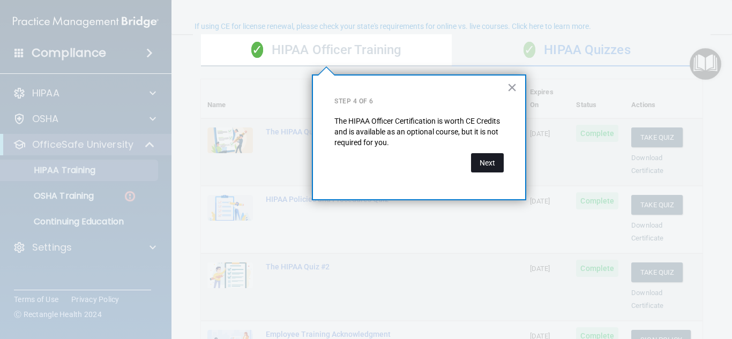
click at [490, 168] on button "Next" at bounding box center [487, 162] width 33 height 19
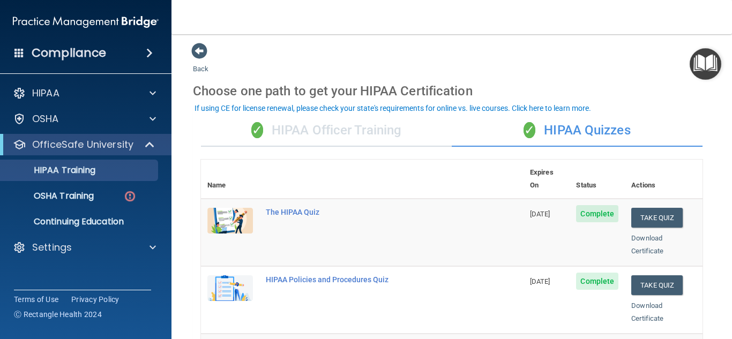
scroll to position [0, 0]
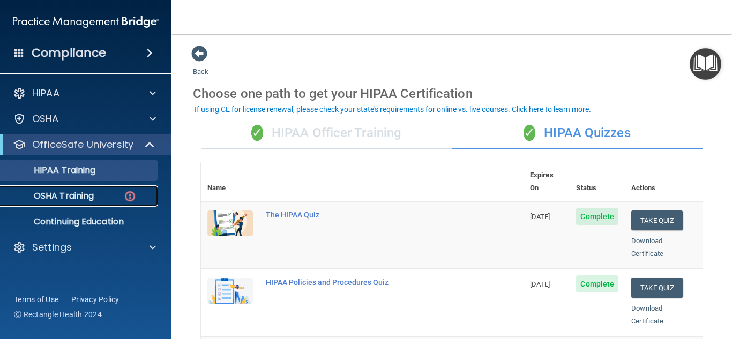
click at [69, 192] on p "OSHA Training" at bounding box center [50, 196] width 87 height 11
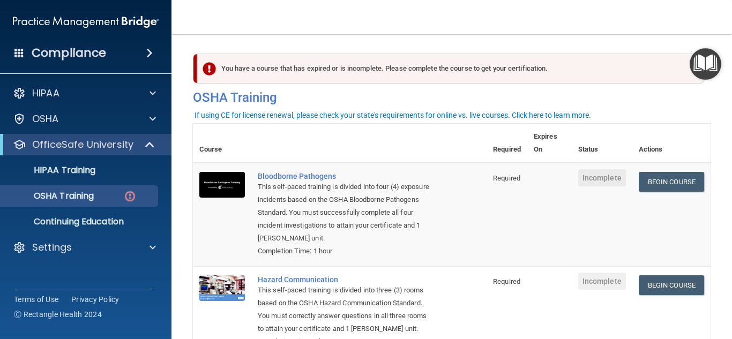
click at [701, 64] on img "Open Resource Center" at bounding box center [706, 64] width 32 height 32
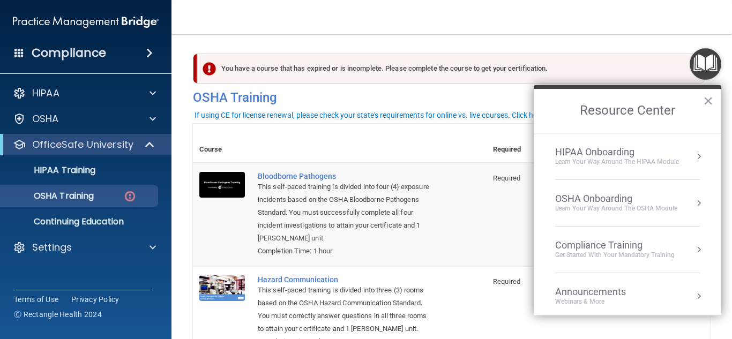
click at [597, 199] on div "OSHA Onboarding" at bounding box center [616, 199] width 122 height 12
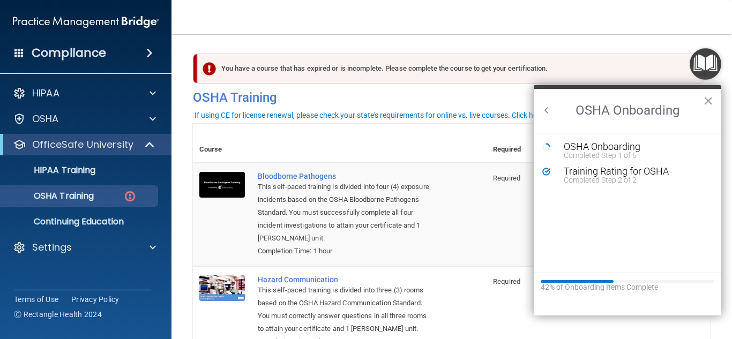
click at [487, 217] on td "Required" at bounding box center [507, 214] width 41 height 103
click at [708, 100] on button "×" at bounding box center [708, 100] width 10 height 17
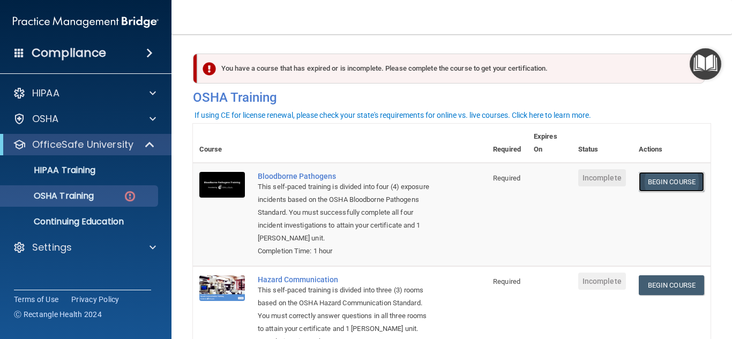
click at [672, 182] on link "Begin Course" at bounding box center [671, 182] width 65 height 20
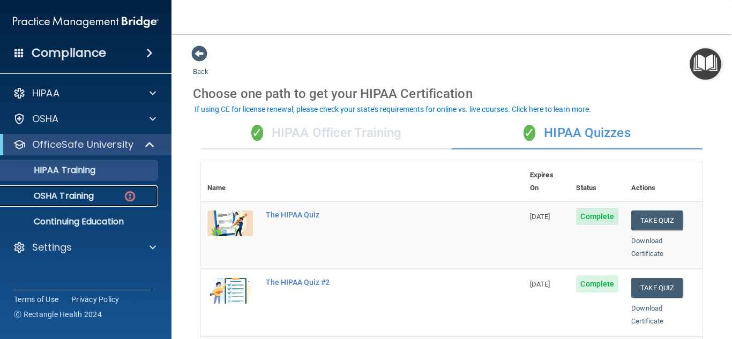
click at [109, 199] on div "OSHA Training" at bounding box center [80, 196] width 146 height 11
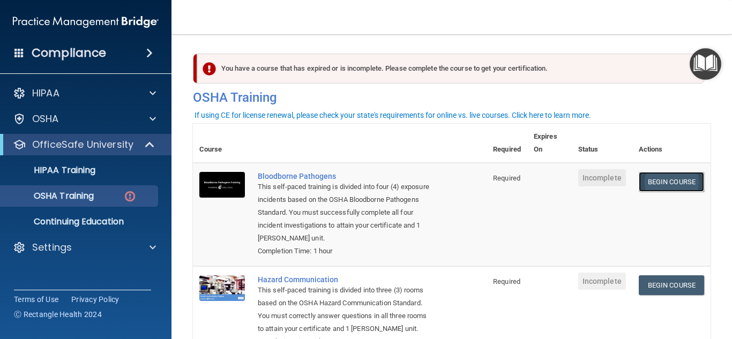
click at [669, 187] on link "Begin Course" at bounding box center [671, 182] width 65 height 20
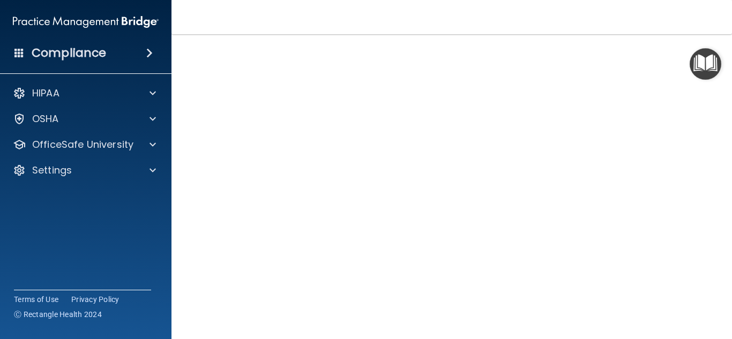
scroll to position [71, 0]
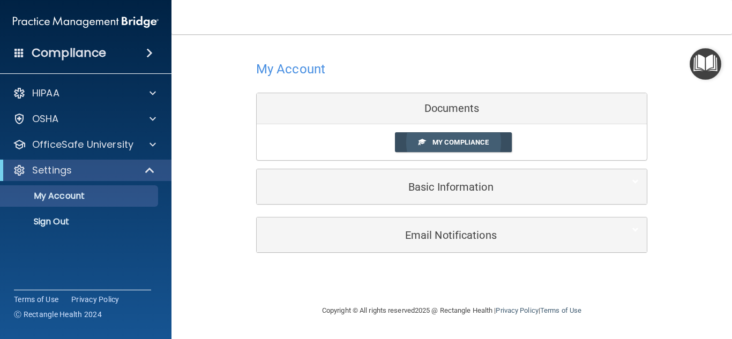
click at [468, 146] on link "My Compliance" at bounding box center [453, 142] width 117 height 20
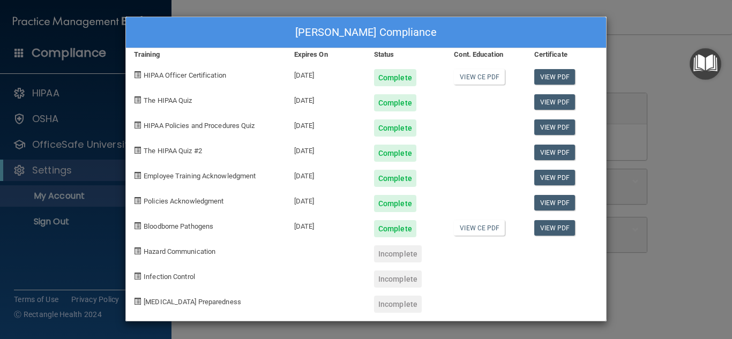
click at [598, 28] on div "[PERSON_NAME] Compliance" at bounding box center [366, 32] width 480 height 31
click at [459, 263] on div at bounding box center [486, 275] width 80 height 25
click at [652, 32] on div "[PERSON_NAME] Compliance Training Expires On Status Cont. Education Certificate…" at bounding box center [366, 169] width 732 height 339
